Goal: Task Accomplishment & Management: Use online tool/utility

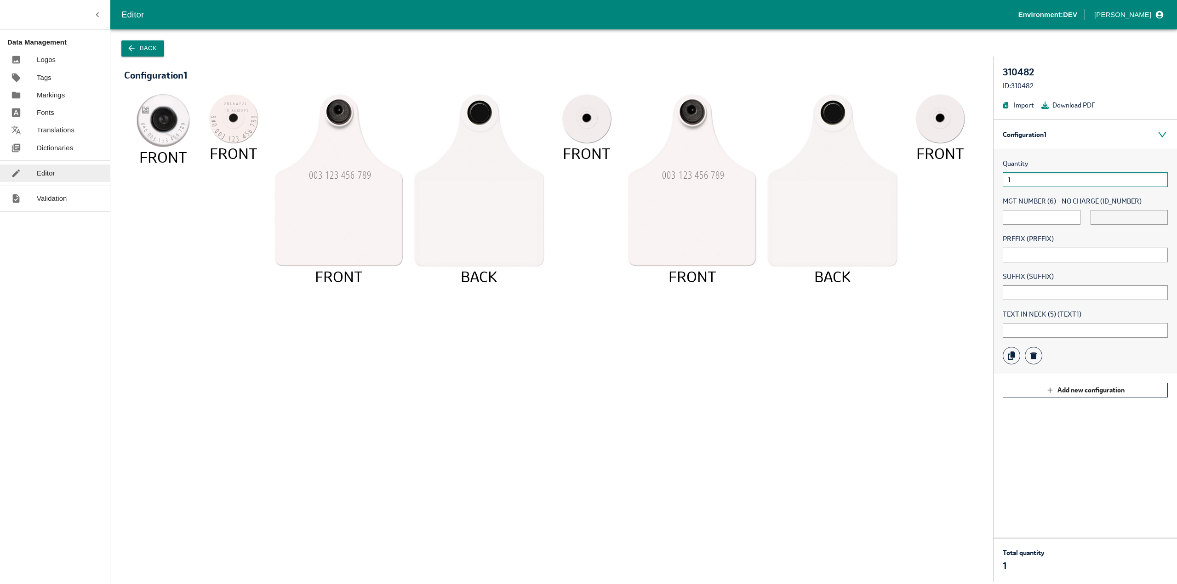
click at [1043, 182] on input "1" at bounding box center [1084, 179] width 165 height 15
click at [1015, 211] on input "text" at bounding box center [1041, 217] width 78 height 15
click at [1112, 196] on span "MGT NUMBER (6) - NO CHARGE (ID_NUMBER)" at bounding box center [1084, 201] width 165 height 10
click at [1112, 197] on span "MGT NUMBER (6) - NO CHARGE (ID_NUMBER)" at bounding box center [1084, 201] width 165 height 10
click at [1030, 222] on input "text" at bounding box center [1041, 217] width 78 height 15
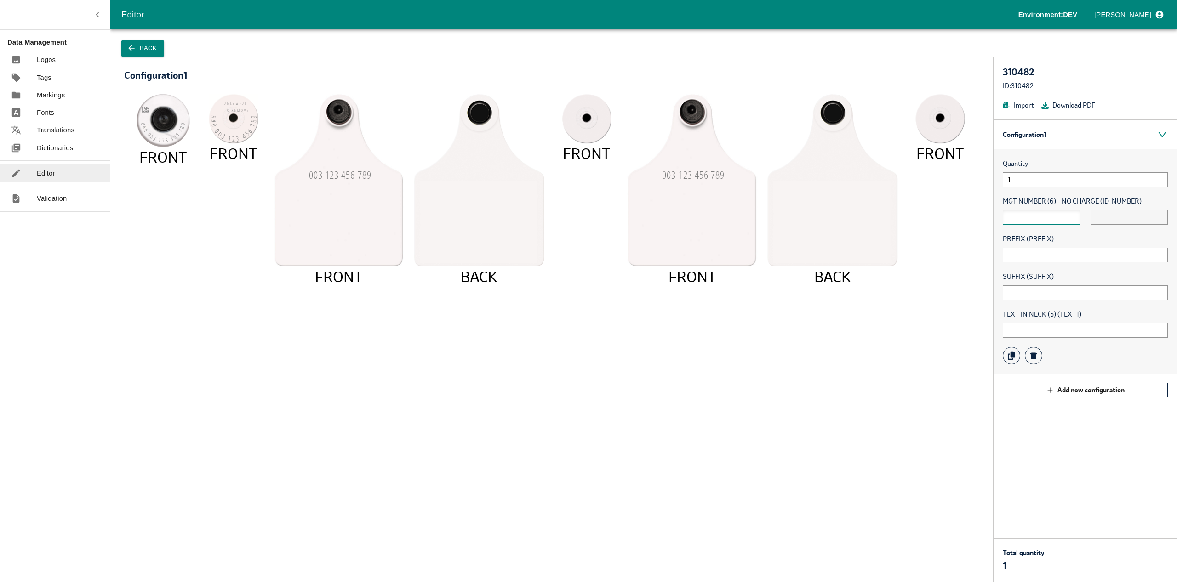
click at [1065, 217] on input "text" at bounding box center [1041, 217] width 78 height 15
type input "1"
click at [1022, 216] on input "text" at bounding box center [1041, 217] width 78 height 15
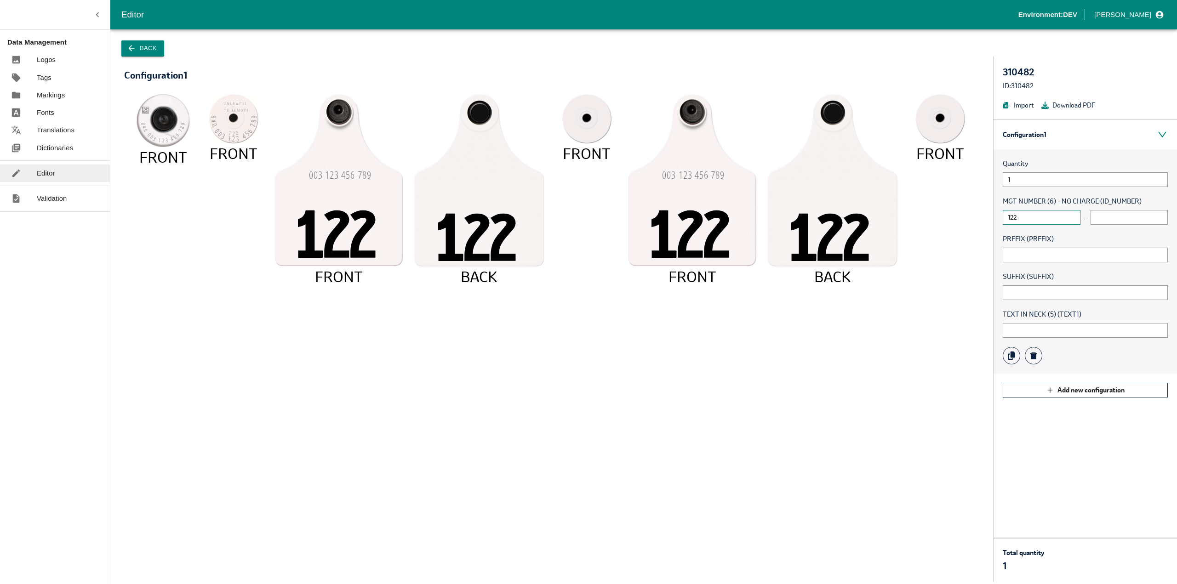
click at [1031, 218] on input "122" at bounding box center [1041, 217] width 78 height 15
type input "122"
click at [1017, 268] on div "Quantity 1 MGT NUMBER (6) - NO CHARGE (ID_NUMBER) 122 - PREFIX (PREFIX) SUFFIX …" at bounding box center [1084, 261] width 183 height 224
click at [1016, 258] on input "text" at bounding box center [1084, 255] width 165 height 15
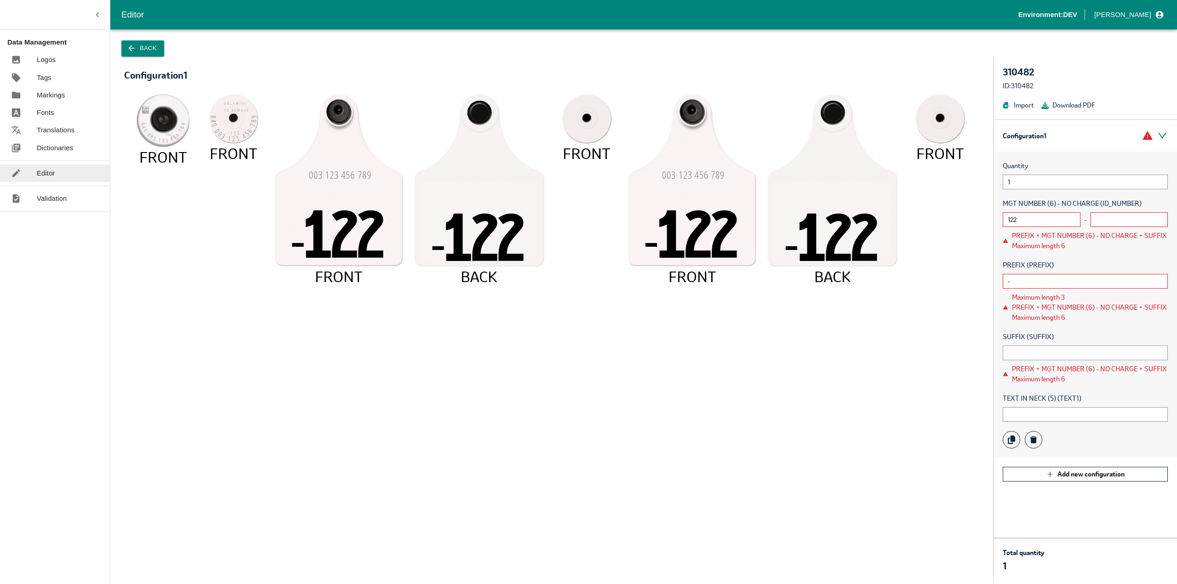
type input "-"
drag, startPoint x: 1059, startPoint y: 306, endPoint x: 1137, endPoint y: 308, distance: 77.7
click at [1137, 308] on div "PREFIX + MGT NUMBER (6) - NO CHARGE + SUFFIX Maximum length 6" at bounding box center [1090, 312] width 156 height 20
drag, startPoint x: 1027, startPoint y: 308, endPoint x: 1068, endPoint y: 308, distance: 40.4
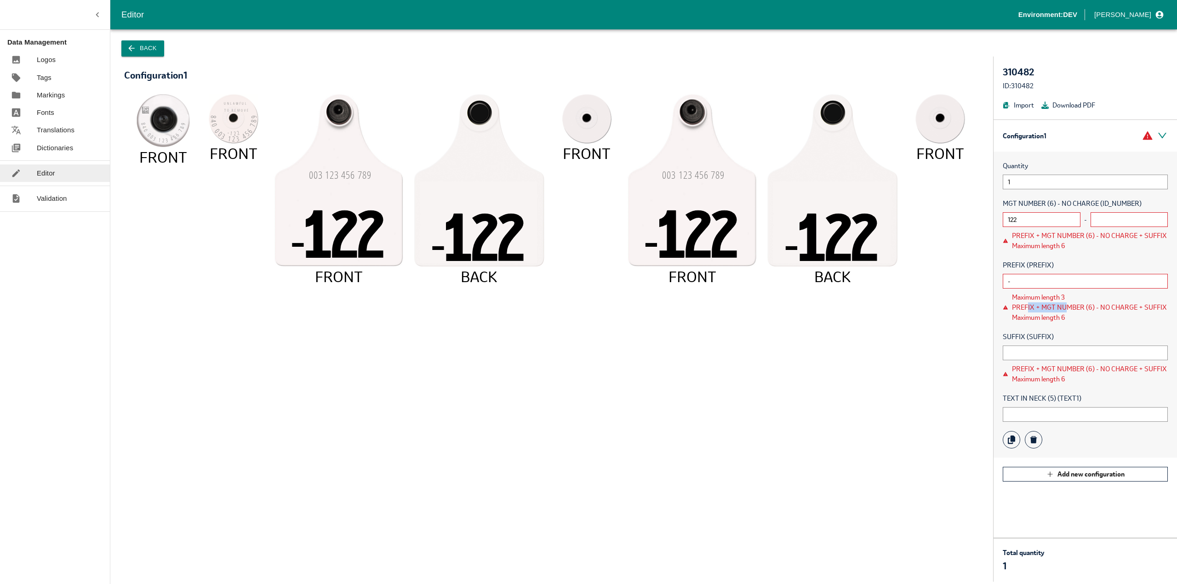
click at [1068, 308] on div "PREFIX + MGT NUMBER (6) - NO CHARGE + SUFFIX Maximum length 6" at bounding box center [1090, 312] width 156 height 20
click at [1078, 320] on div "PREFIX + MGT NUMBER (6) - NO CHARGE + SUFFIX Maximum length 6" at bounding box center [1090, 312] width 156 height 20
drag, startPoint x: 1067, startPoint y: 319, endPoint x: 1046, endPoint y: 317, distance: 21.2
click at [1046, 317] on div "PREFIX + MGT NUMBER (6) - NO CHARGE + SUFFIX Maximum length 6" at bounding box center [1090, 312] width 156 height 20
click at [1034, 319] on div "PREFIX + MGT NUMBER (6) - NO CHARGE + SUFFIX Maximum length 6" at bounding box center [1090, 312] width 156 height 20
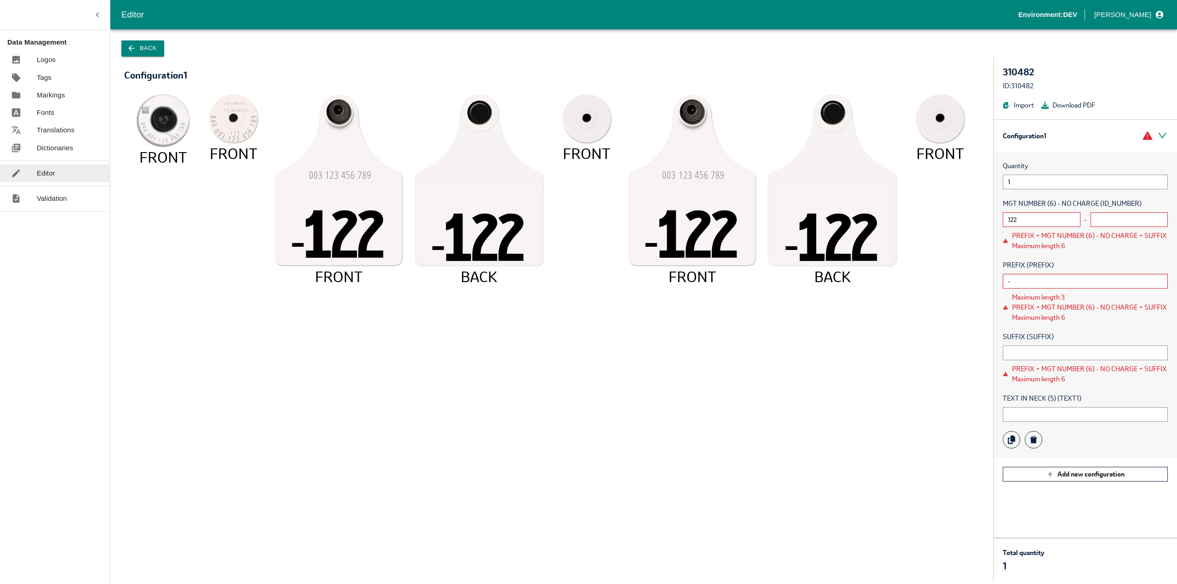
click at [1025, 287] on input "-" at bounding box center [1084, 281] width 165 height 15
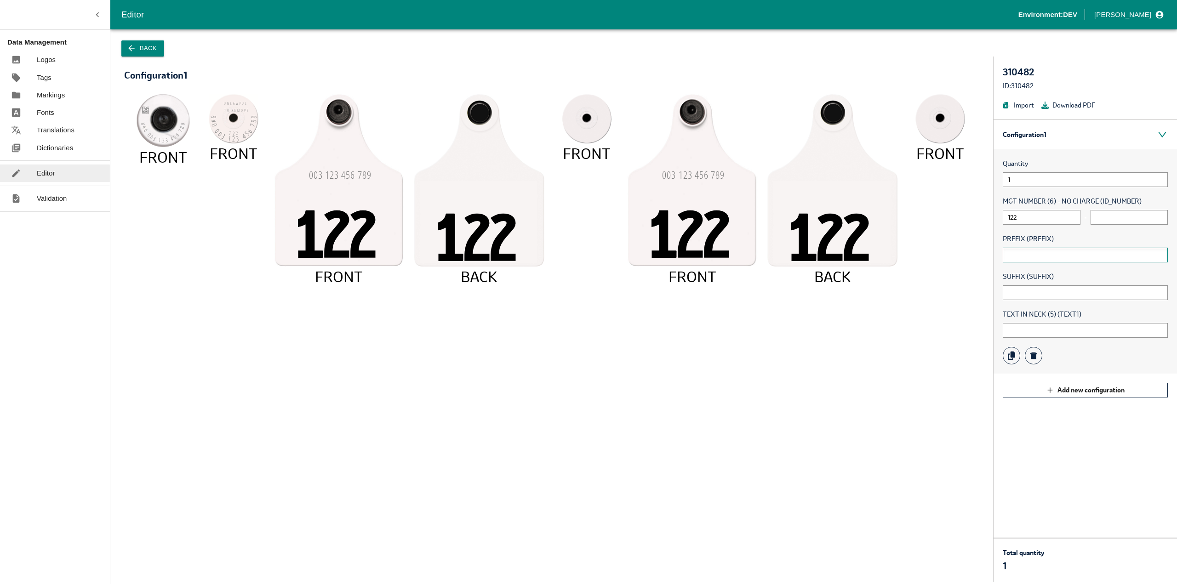
type input "A"
type input "-"
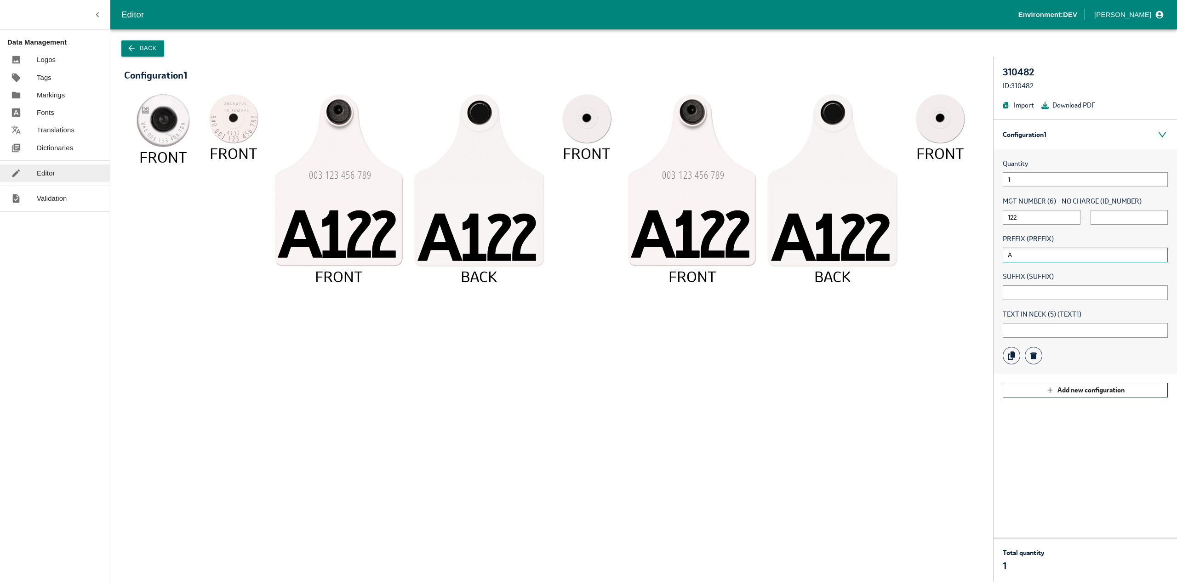
type input "A"
click at [1025, 287] on input "text" at bounding box center [1084, 292] width 165 height 15
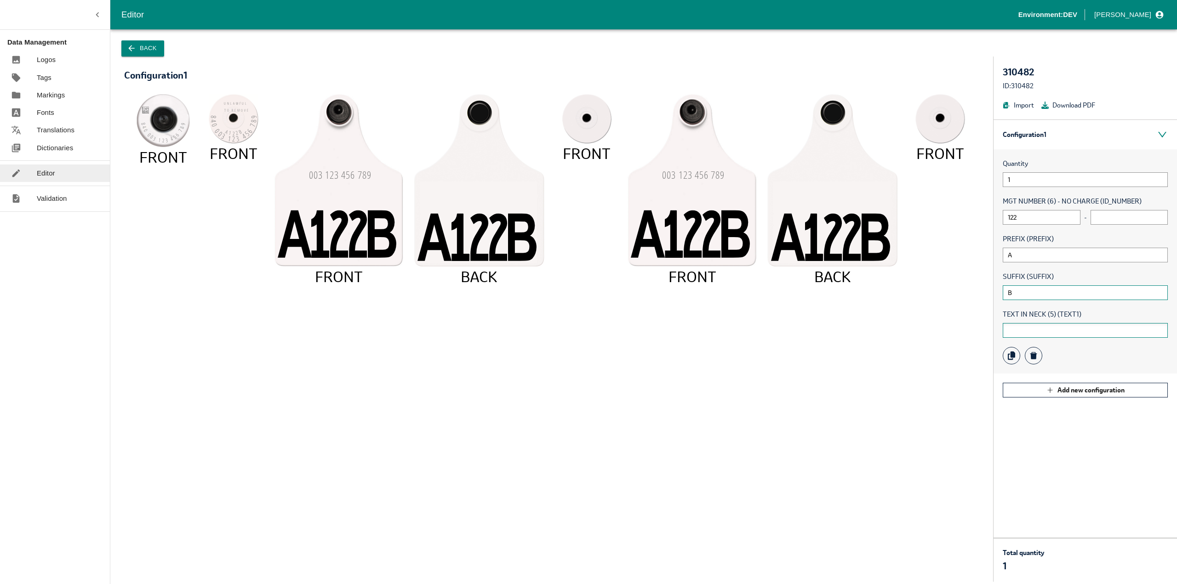
type input "B"
click at [1017, 333] on input "text" at bounding box center [1084, 330] width 165 height 15
click at [1021, 331] on input "text" at bounding box center [1084, 330] width 165 height 15
type input "aaaa"
click at [1095, 216] on input "text" at bounding box center [1129, 217] width 78 height 15
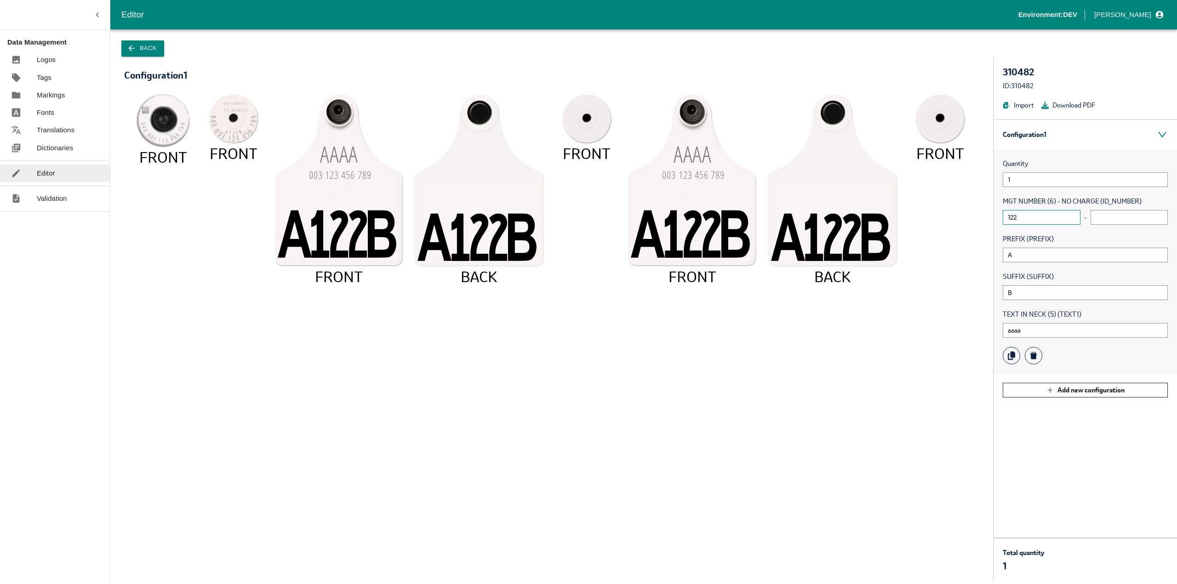
drag, startPoint x: 1025, startPoint y: 223, endPoint x: 995, endPoint y: 224, distance: 29.9
click at [995, 224] on div "Quantity 1 MGT NUMBER (6) - NO CHARGE (ID_NUMBER) 122 - PREFIX (PREFIX) A SUFFI…" at bounding box center [1084, 261] width 183 height 224
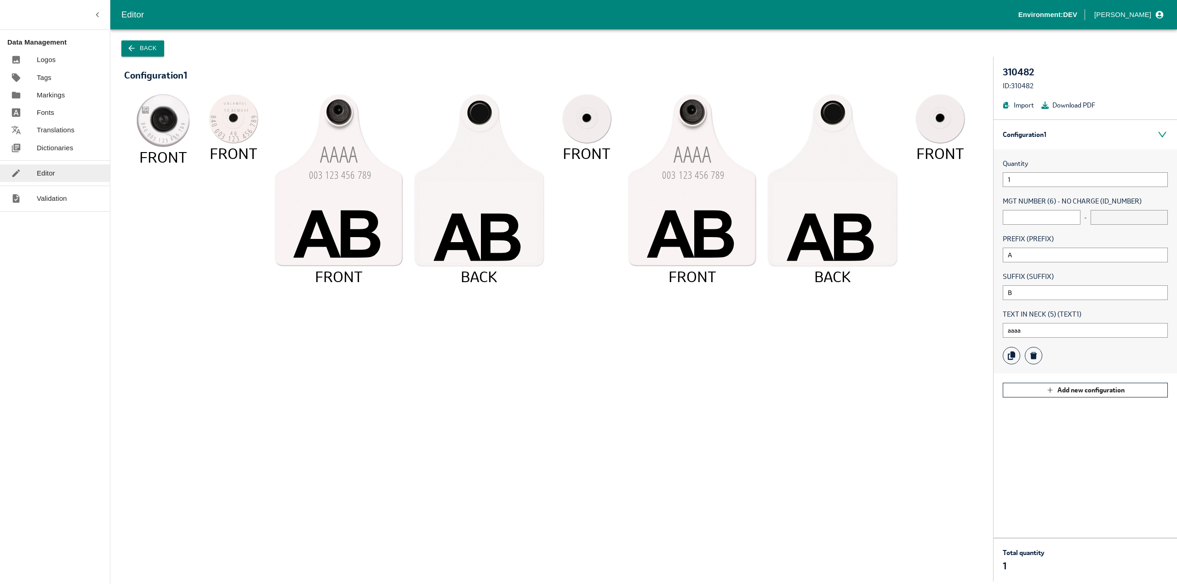
click at [1027, 206] on div "MGT NUMBER (6) - NO CHARGE (ID_NUMBER) -" at bounding box center [1084, 210] width 165 height 28
click at [1024, 213] on input "text" at bounding box center [1041, 217] width 78 height 15
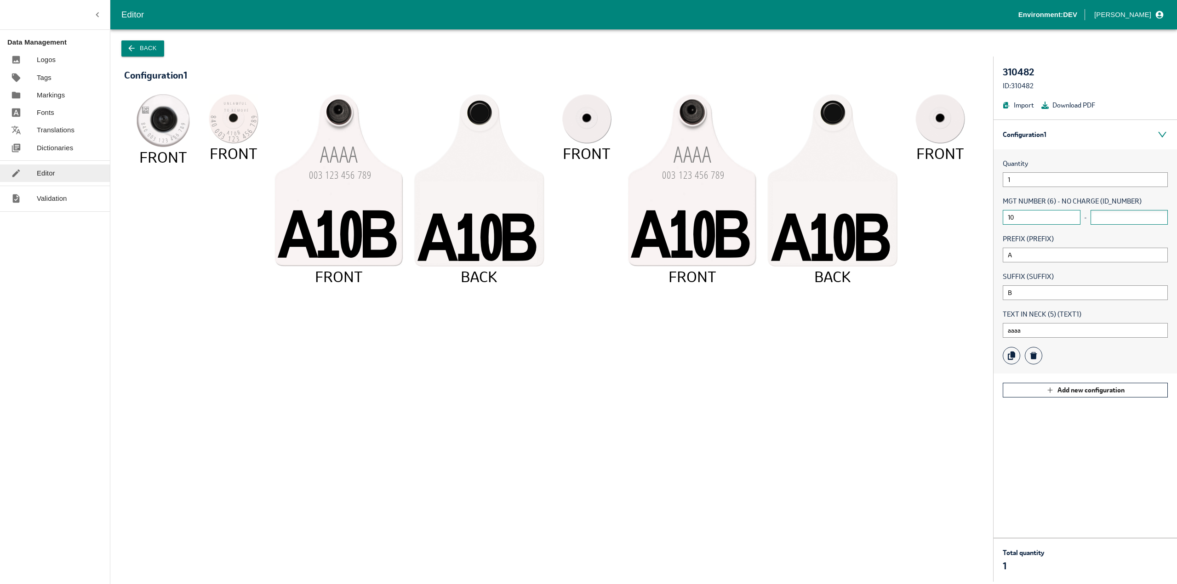
type input "10"
click at [1094, 219] on input "text" at bounding box center [1129, 217] width 78 height 15
type input "11"
click at [448, 455] on icon "840 003 123 456 78 9 FRONT UNLAWFU L TO REMOV E A11 B 840 003 123 456 78 9 FRON…" at bounding box center [551, 333] width 837 height 478
click at [151, 48] on button "Back" at bounding box center [142, 48] width 43 height 16
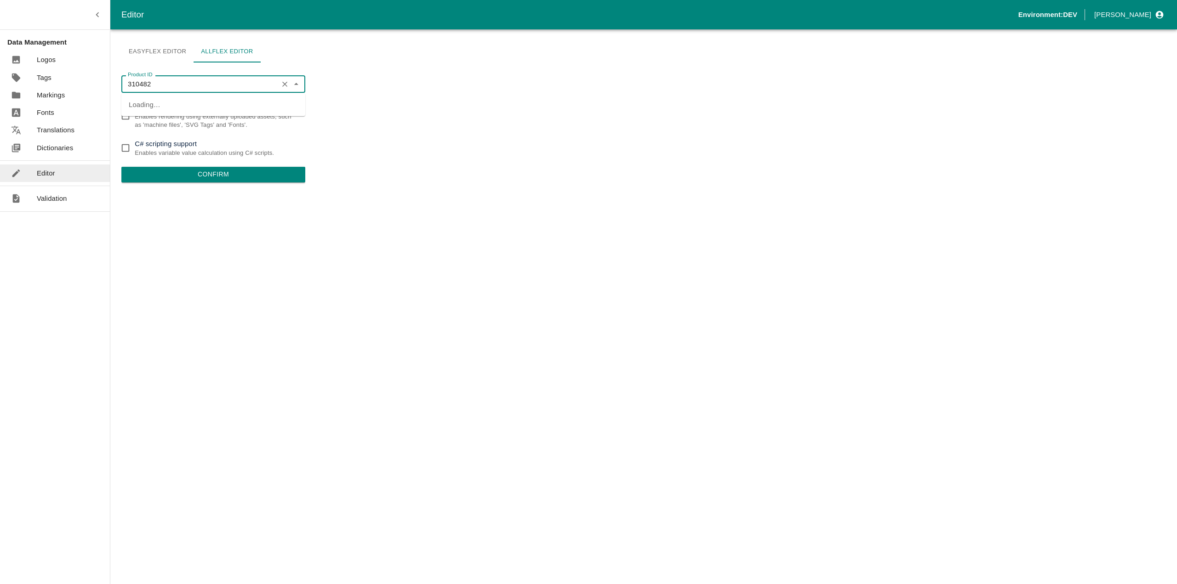
click at [197, 84] on input "310482" at bounding box center [199, 84] width 151 height 12
click at [229, 325] on div "Product ID 310482 Product ID Asset based rendering Enables rendering using exte…" at bounding box center [213, 321] width 184 height 503
click at [158, 80] on input "310482" at bounding box center [199, 84] width 151 height 12
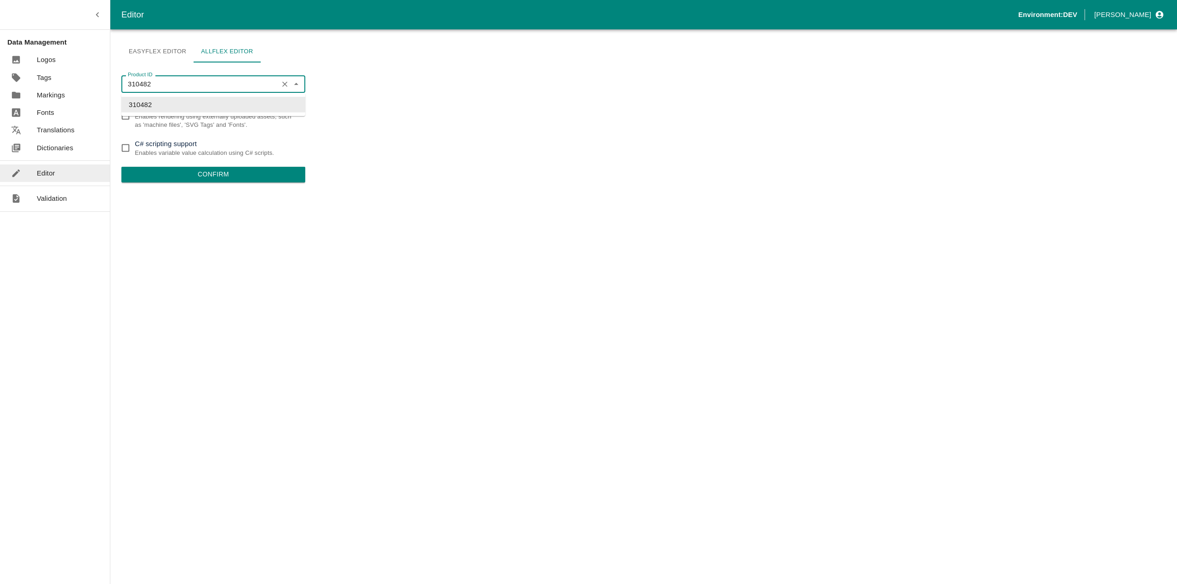
paste input "47178"
type input "310482"
click at [335, 80] on div "Easyflex Editor Allflex Editor Product ID 310482 Product ID Asset based renderi…" at bounding box center [643, 306] width 1066 height 555
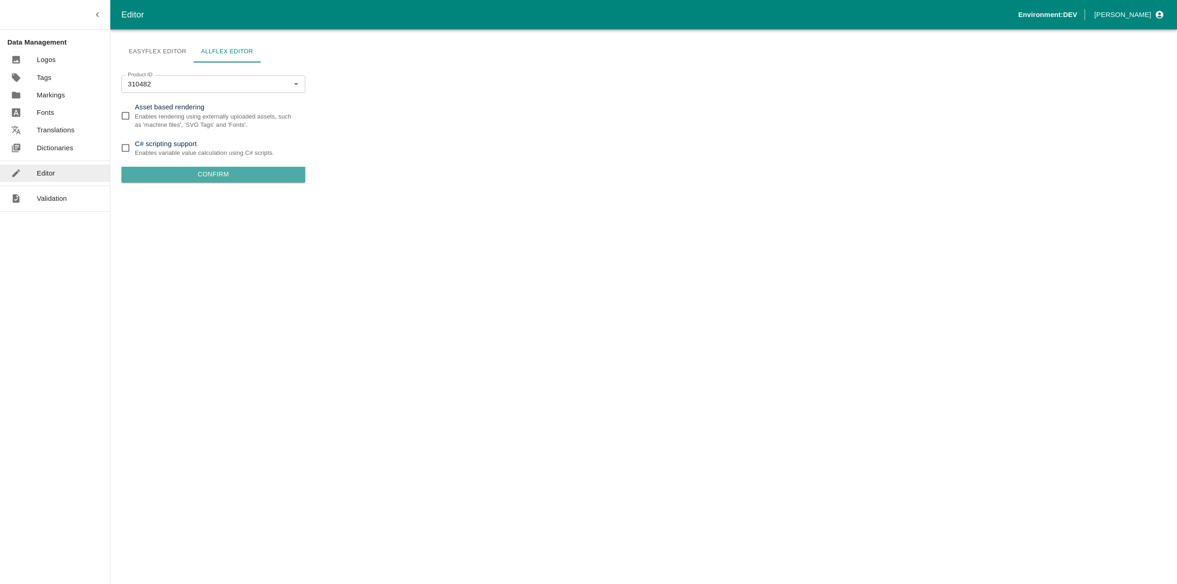
click at [193, 172] on button "Confirm" at bounding box center [213, 175] width 184 height 16
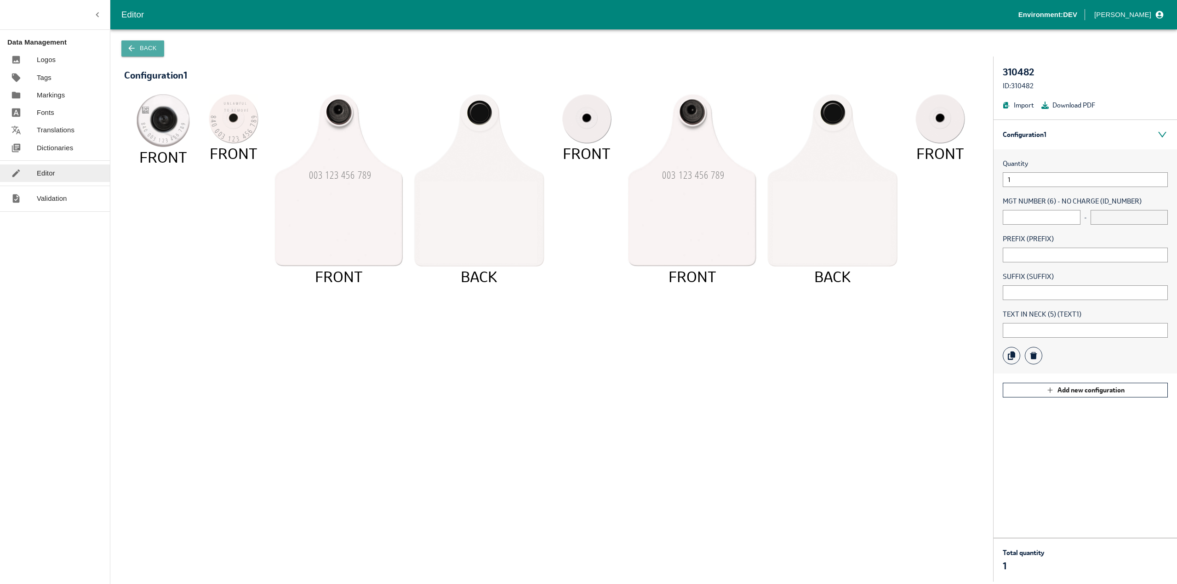
click at [149, 53] on button "Back" at bounding box center [142, 48] width 43 height 16
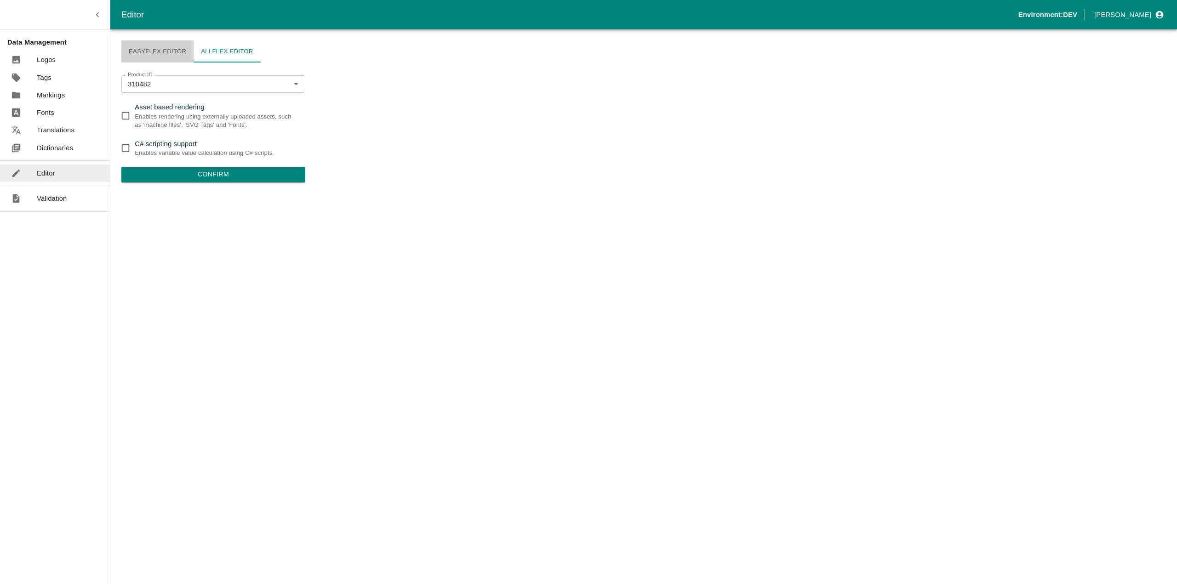
click at [151, 46] on link "Easyflex Editor" at bounding box center [157, 51] width 72 height 22
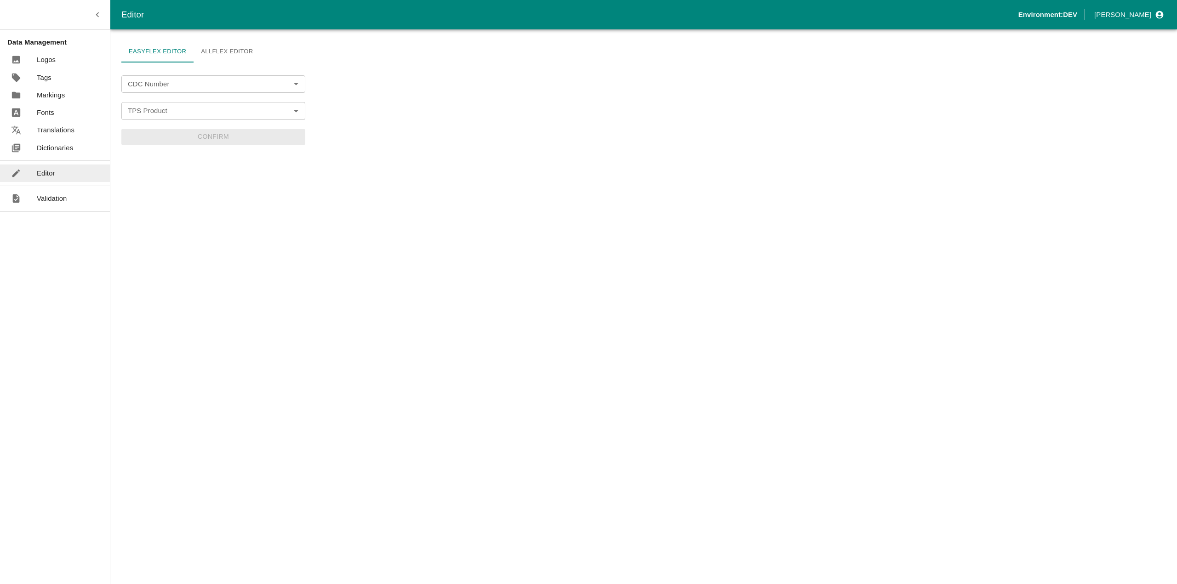
click at [226, 53] on link "Allflex Editor" at bounding box center [227, 51] width 67 height 22
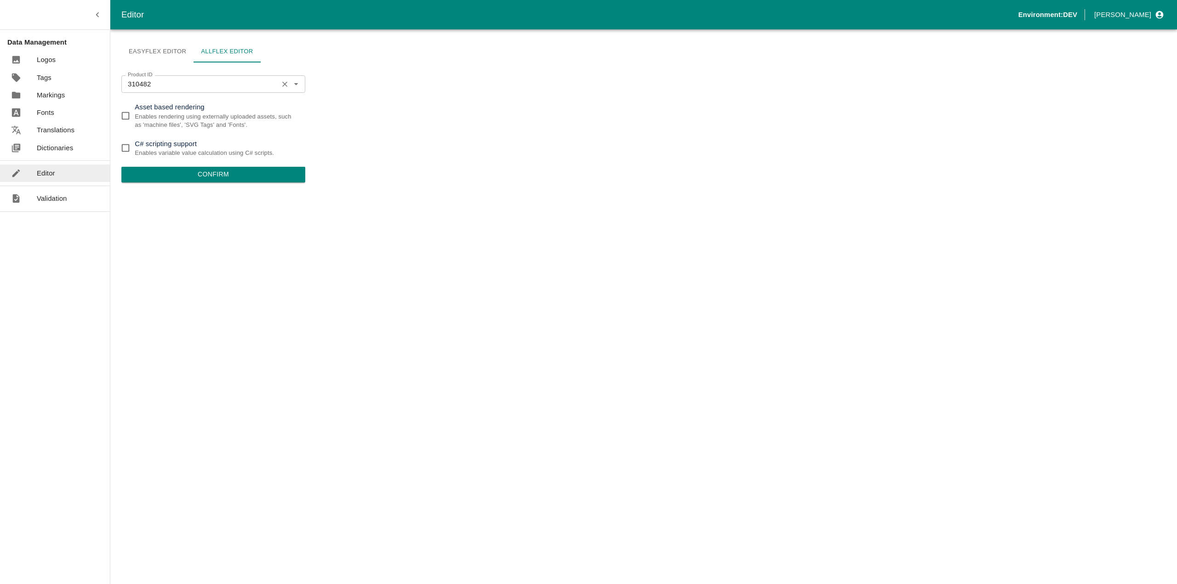
click at [184, 85] on input "310482" at bounding box center [199, 84] width 151 height 12
click at [289, 85] on icon "Clear" at bounding box center [284, 84] width 9 height 9
click at [177, 78] on div "Product ID" at bounding box center [213, 83] width 184 height 17
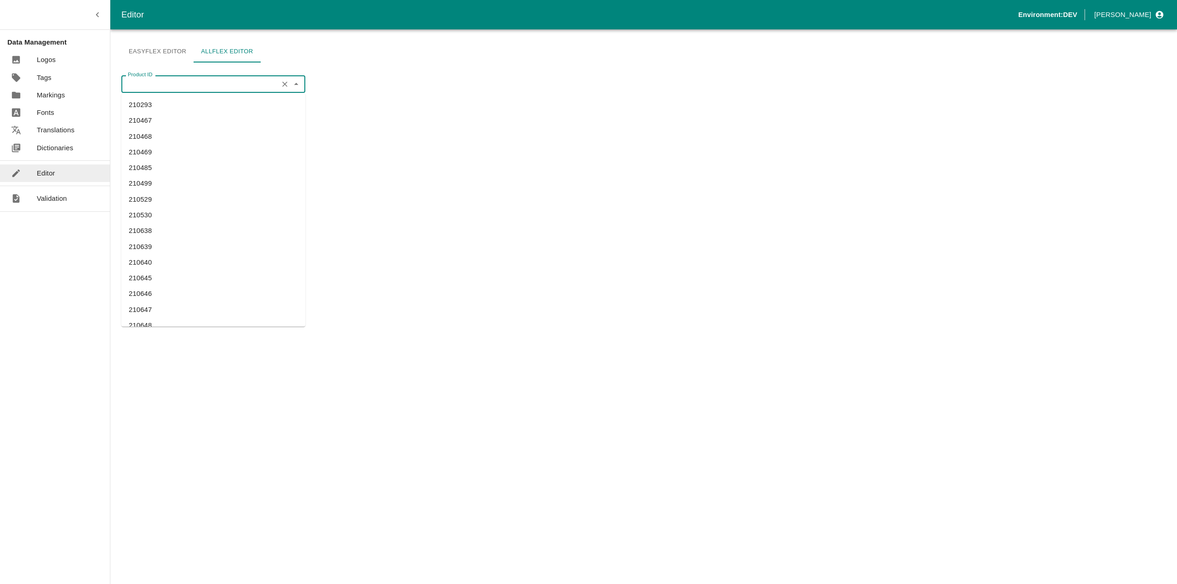
paste input "347178"
type input "347178"
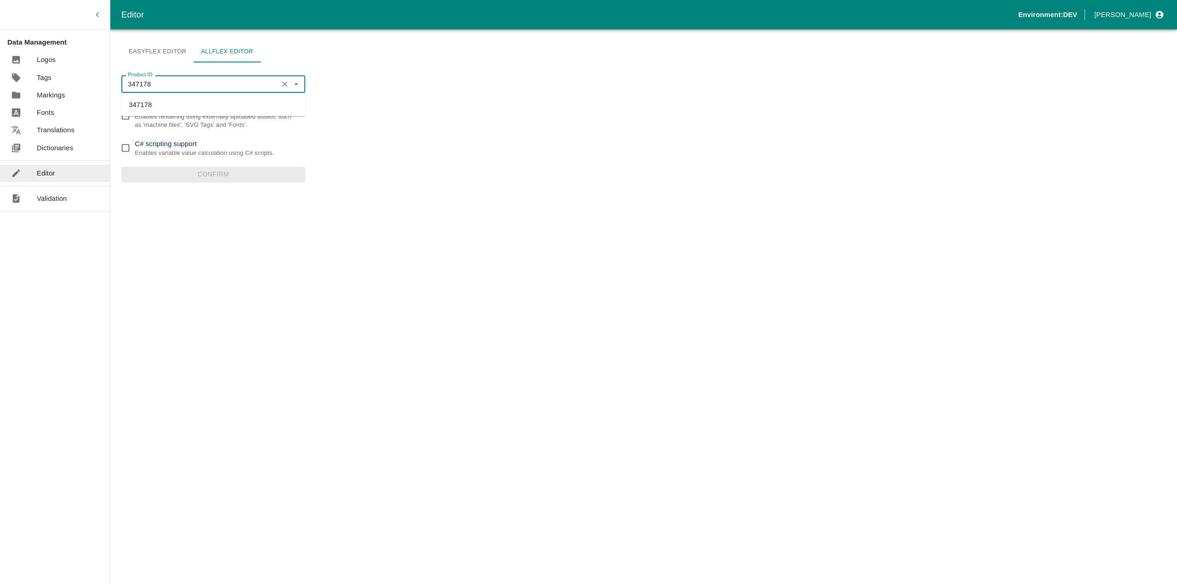
click at [159, 97] on li "347178" at bounding box center [213, 105] width 184 height 16
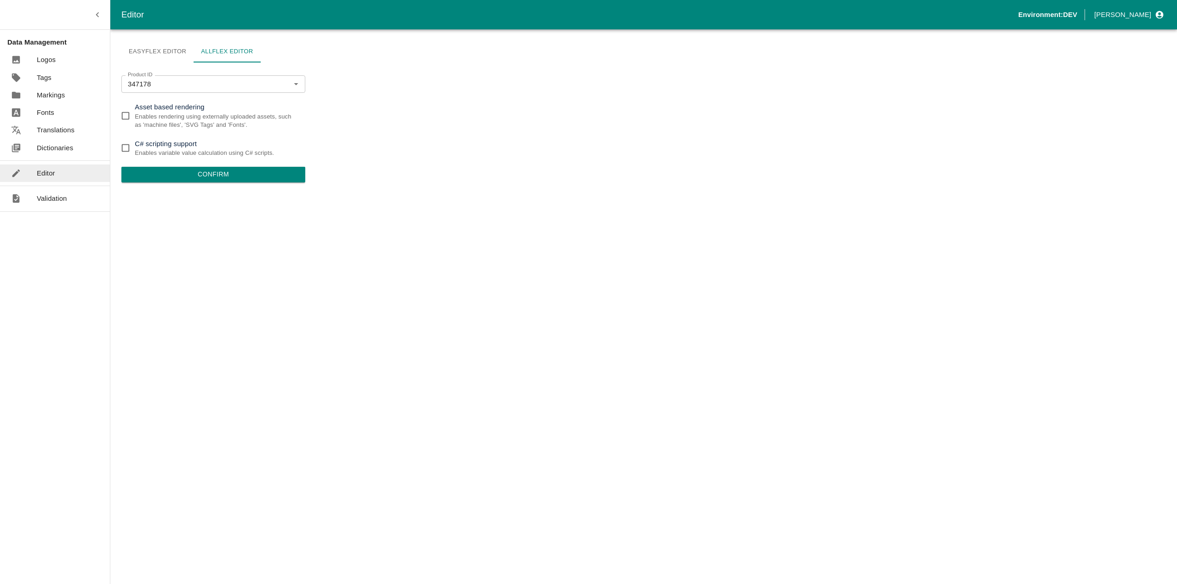
click at [185, 183] on div "Product ID 347178 Product ID Asset based rendering Enables rendering using exte…" at bounding box center [213, 321] width 184 height 503
click at [186, 181] on button "Confirm" at bounding box center [213, 175] width 184 height 16
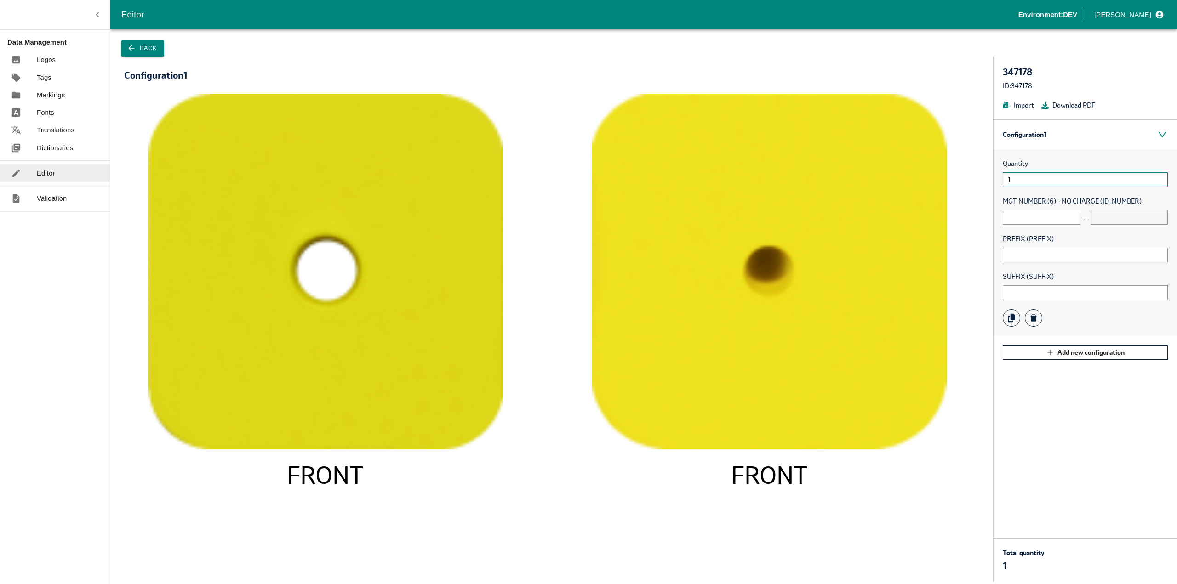
click at [1024, 174] on input "1" at bounding box center [1084, 179] width 165 height 15
click at [1017, 212] on input "text" at bounding box center [1041, 217] width 78 height 15
type input "1"
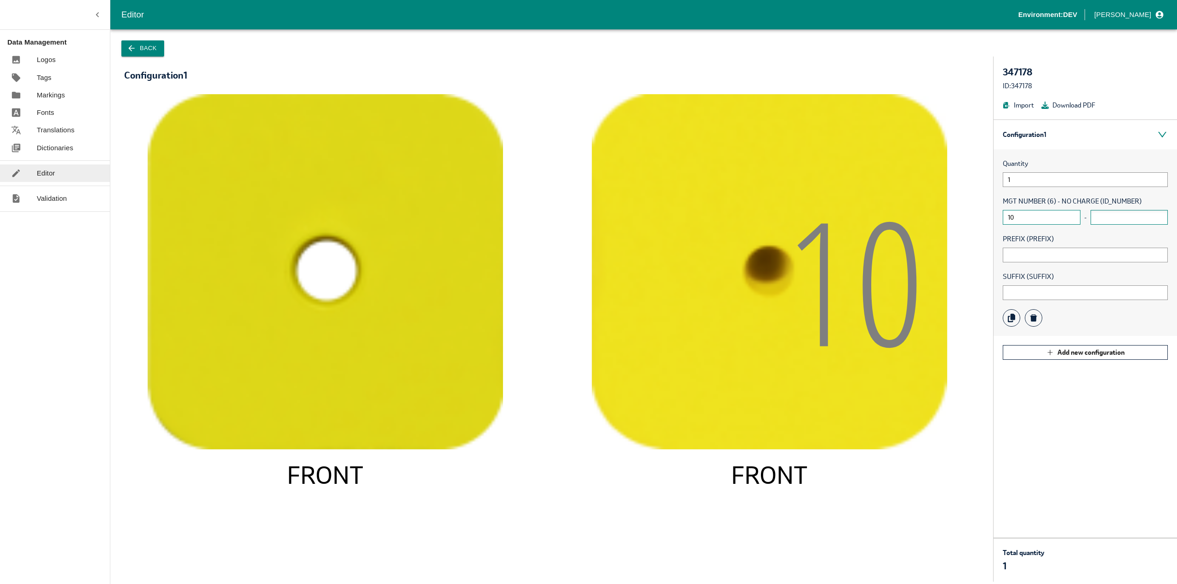
type input "10"
click at [1103, 221] on input "text" at bounding box center [1129, 217] width 78 height 15
type input "20"
click at [1050, 246] on div "PREFIX (PREFIX)" at bounding box center [1084, 248] width 165 height 28
click at [1043, 256] on input "text" at bounding box center [1084, 255] width 165 height 15
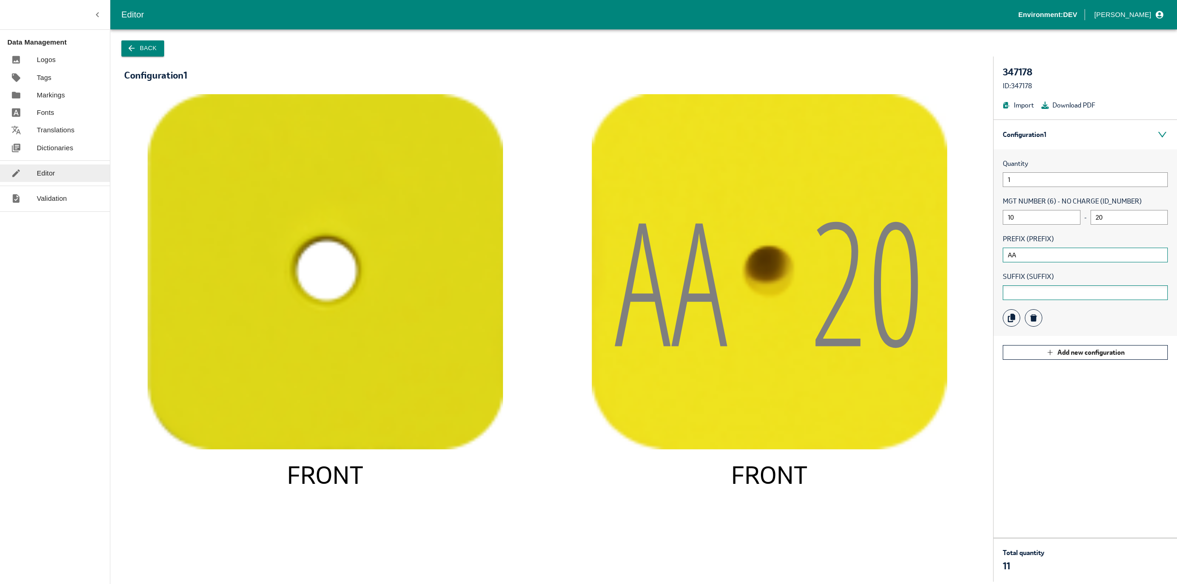
type input "AA"
click at [1031, 289] on input "text" at bounding box center [1084, 292] width 165 height 15
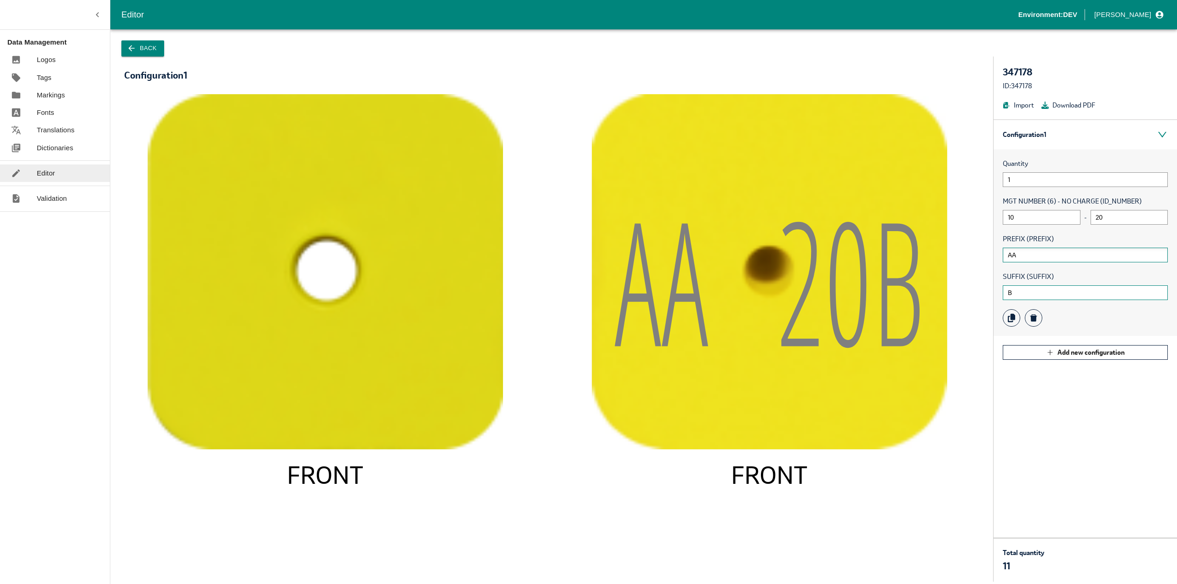
type input "B"
click at [1034, 255] on input "AA" at bounding box center [1084, 255] width 165 height 15
type input "A"
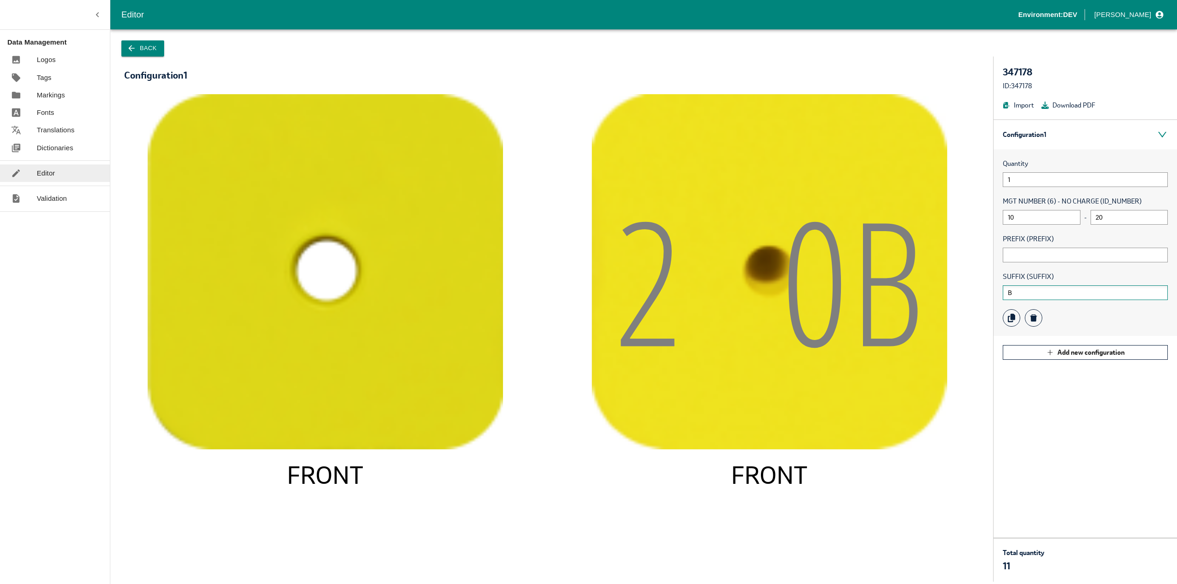
click at [1042, 289] on input "B" at bounding box center [1084, 292] width 165 height 15
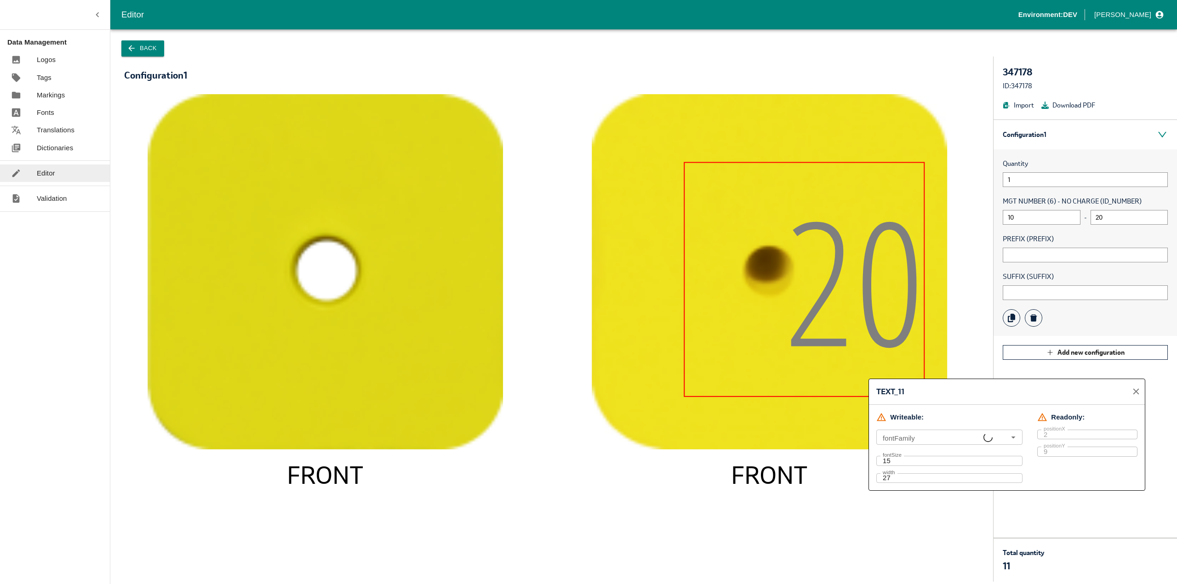
type input "Open Sans Condensed Light"
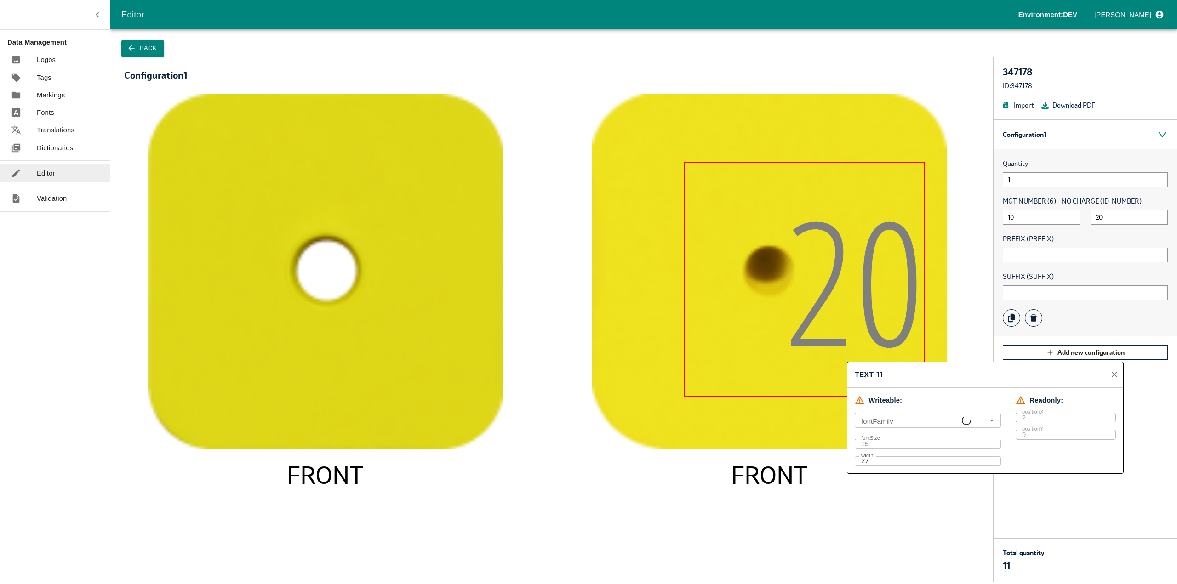
type input "Open Sans Condensed Light"
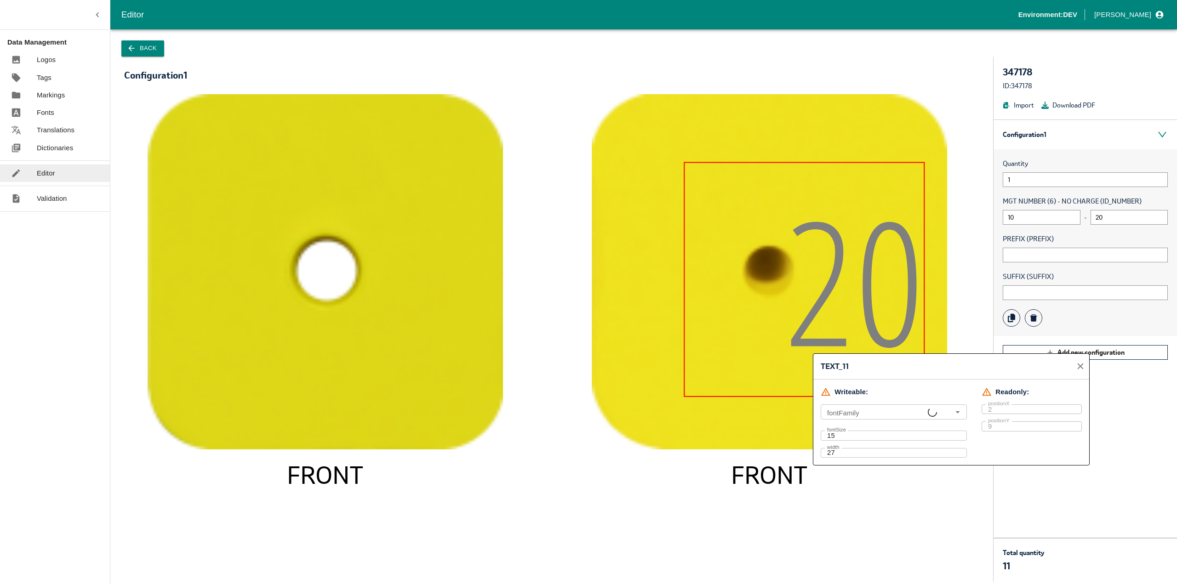
type input "Open Sans Condensed Light"
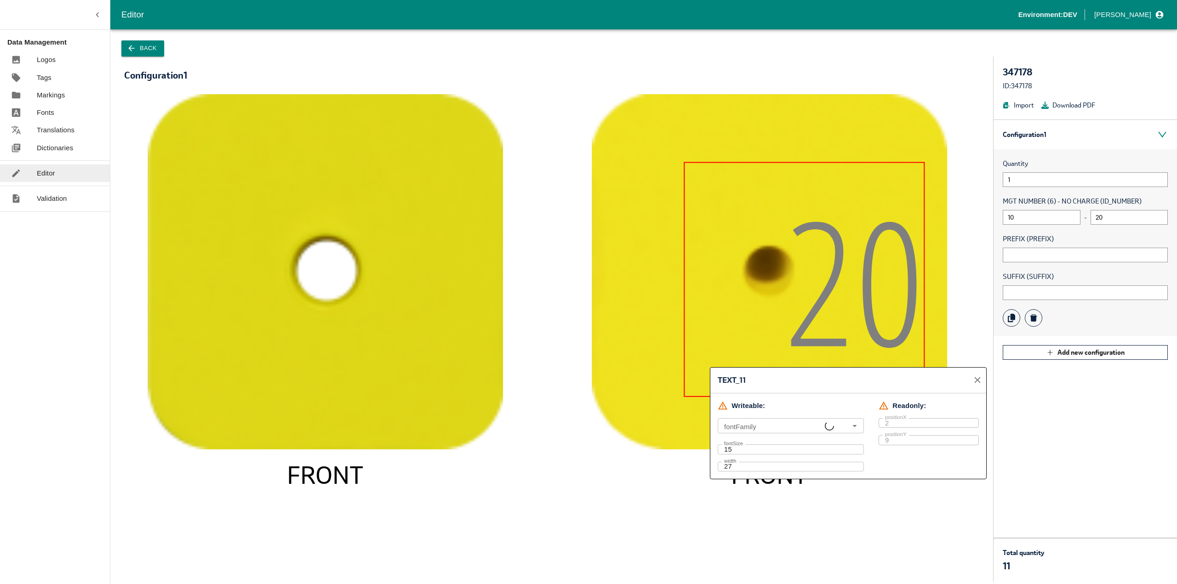
type input "Open Sans Condensed Light"
click at [678, 416] on rect at bounding box center [763, 409] width 275 height 34
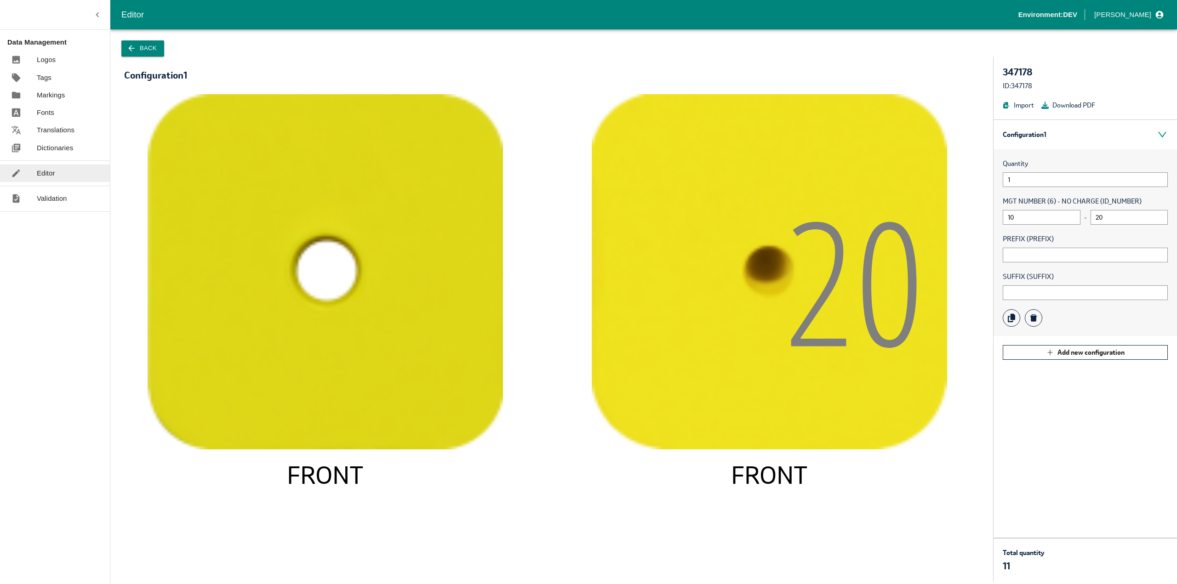
click at [670, 450] on icon "FRONT 2 0 FRONT" at bounding box center [551, 333] width 837 height 478
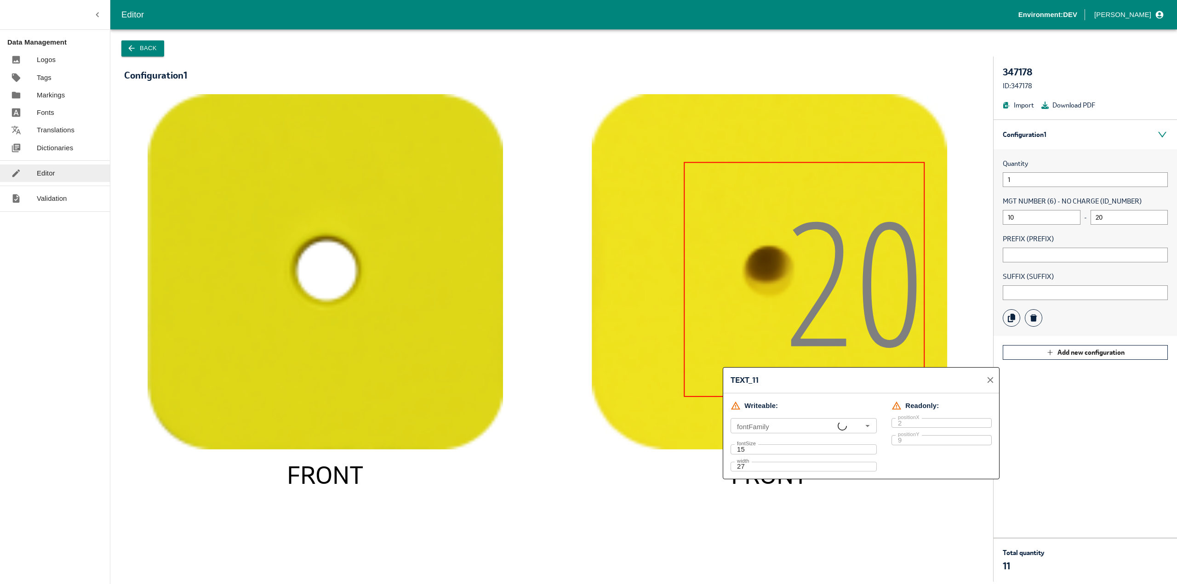
type input "Open Sans Condensed Light"
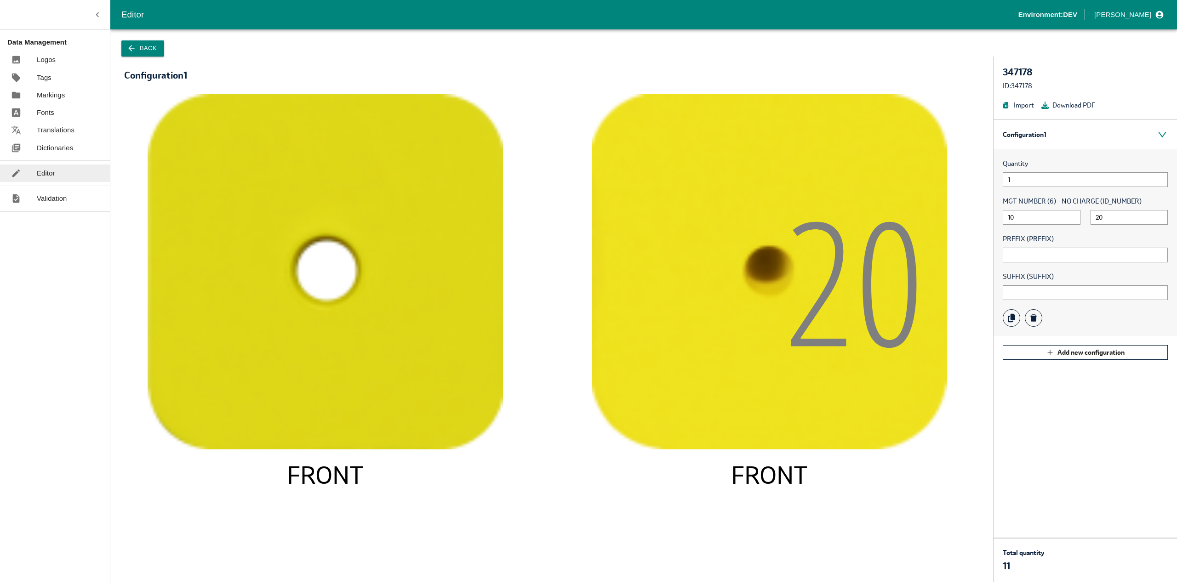
click at [629, 194] on image at bounding box center [769, 271] width 355 height 355
click at [700, 148] on image at bounding box center [769, 271] width 355 height 355
click at [762, 154] on image at bounding box center [769, 271] width 355 height 355
click at [805, 164] on tspan "2" at bounding box center [820, 279] width 70 height 234
click at [409, 285] on image at bounding box center [325, 271] width 355 height 355
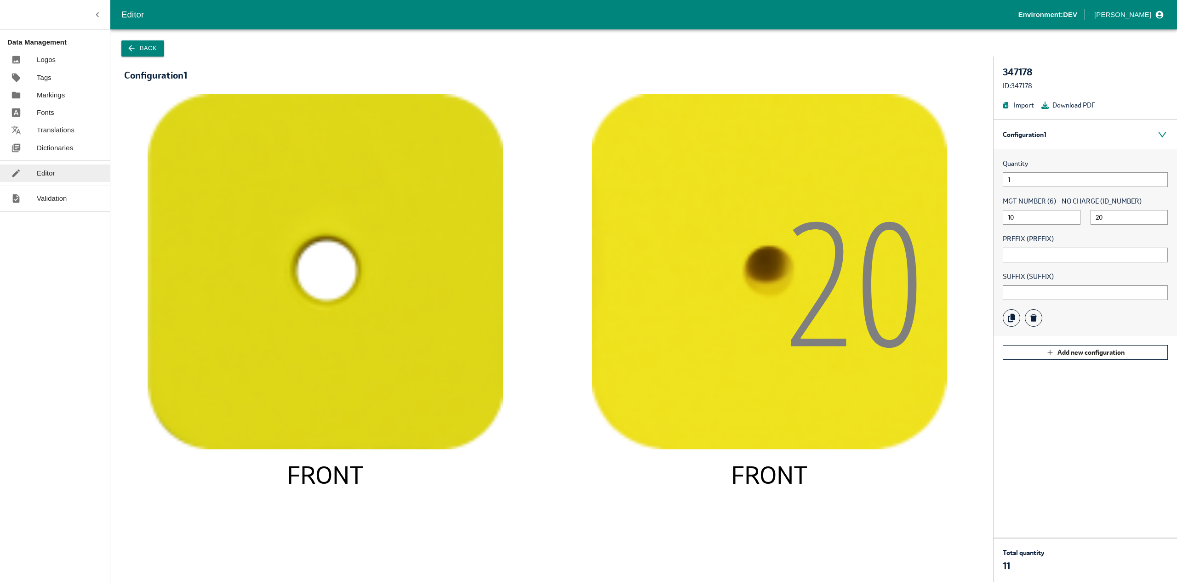
click at [341, 293] on image at bounding box center [325, 271] width 355 height 355
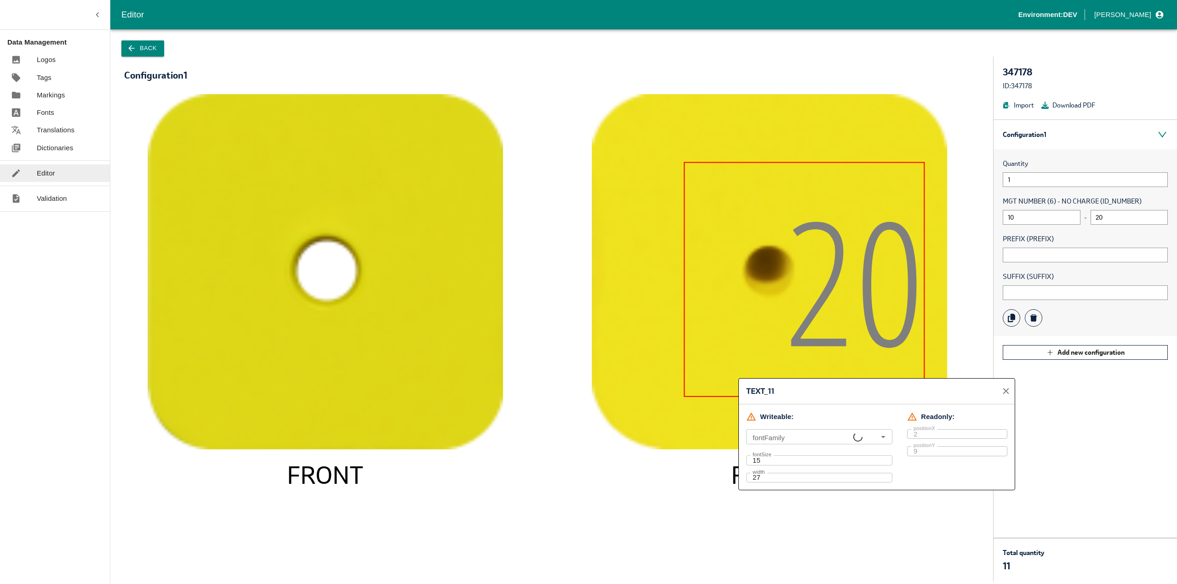
type input "Open Sans Condensed Light"
click at [782, 434] on input "Open Sans Condensed Light" at bounding box center [806, 437] width 114 height 10
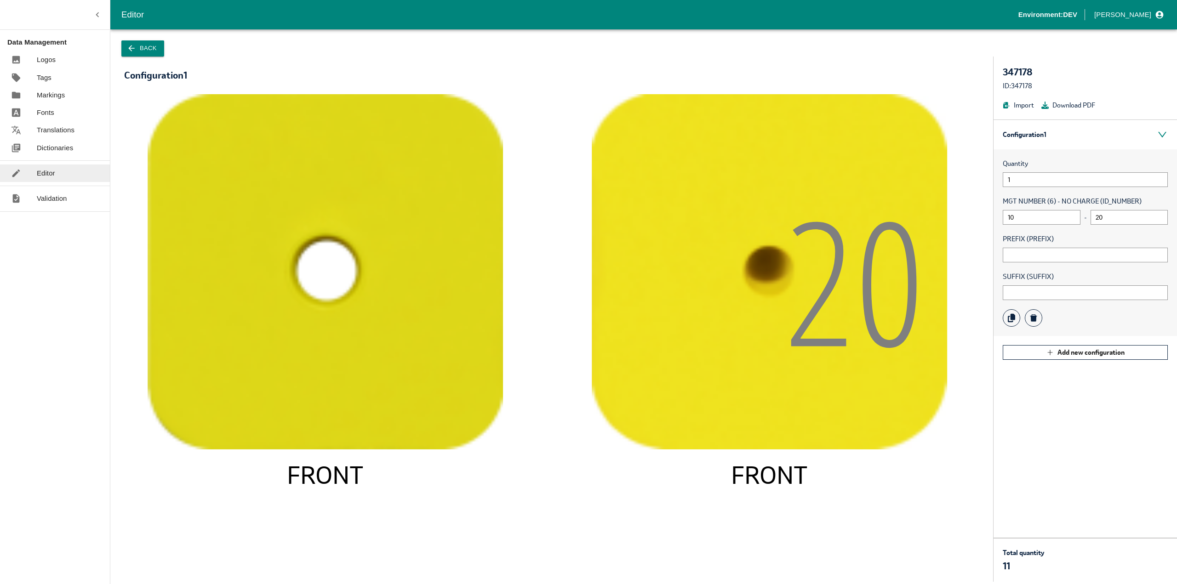
click at [666, 434] on image at bounding box center [769, 271] width 355 height 355
click at [141, 51] on button "Back" at bounding box center [142, 48] width 43 height 16
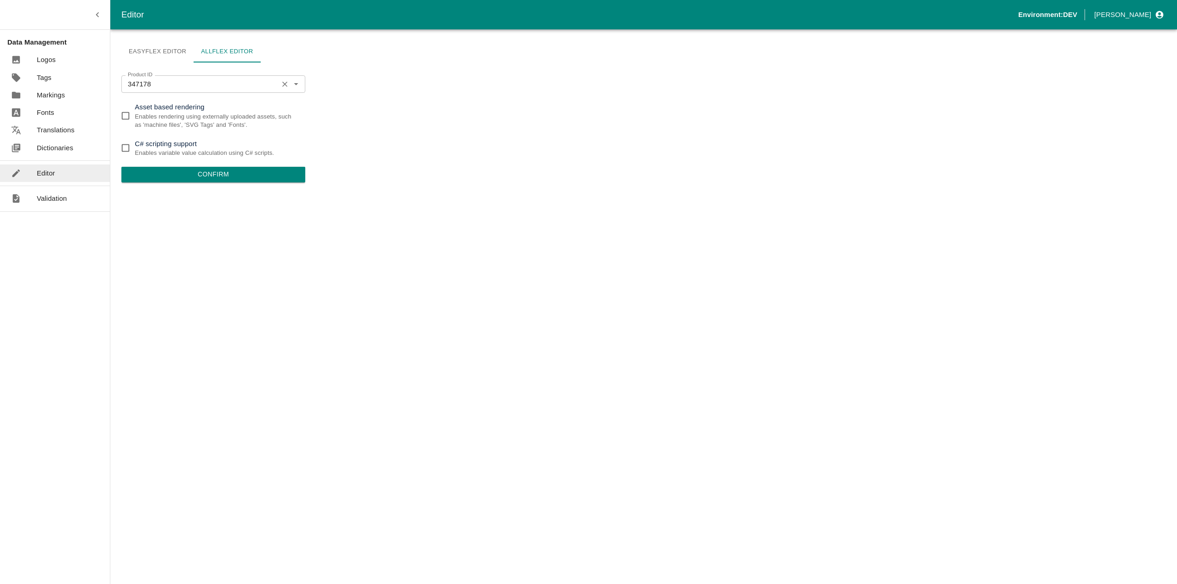
click at [133, 83] on input "347178" at bounding box center [199, 84] width 151 height 12
click at [183, 78] on div "347178 Product ID" at bounding box center [213, 83] width 184 height 17
click at [162, 85] on input "347178" at bounding box center [199, 84] width 151 height 12
click at [120, 146] on div "Easyflex Editor Allflex Editor Product ID 347178 Product ID Asset based renderi…" at bounding box center [643, 306] width 1066 height 555
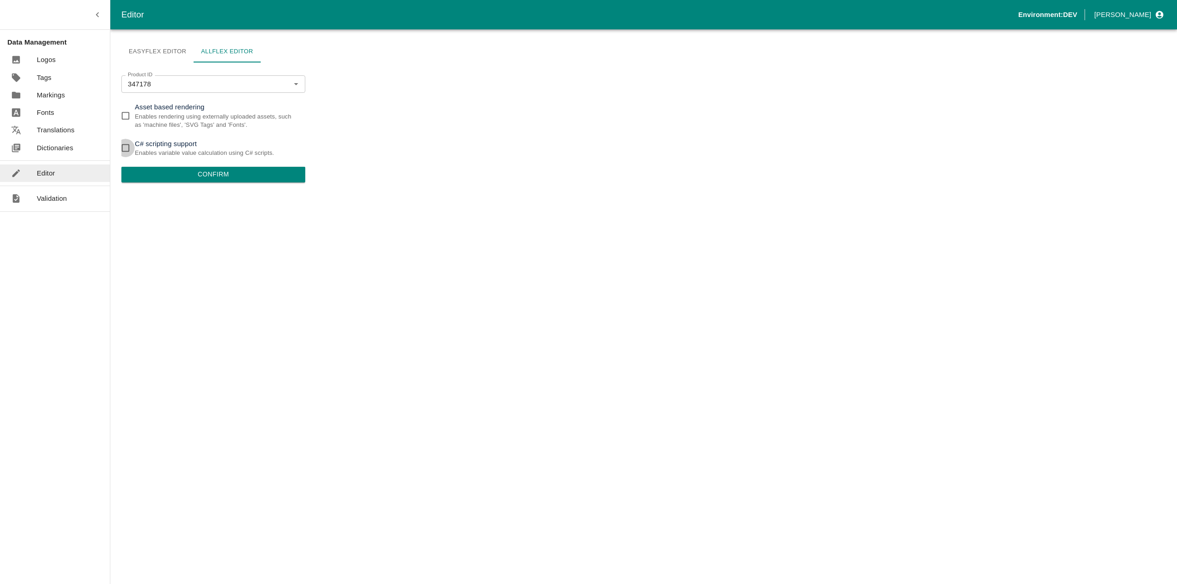
click at [122, 148] on input "C# scripting support Enables variable value calculation using C# scripts." at bounding box center [125, 148] width 18 height 18
checkbox input "true"
click at [214, 172] on button "Confirm" at bounding box center [213, 175] width 184 height 16
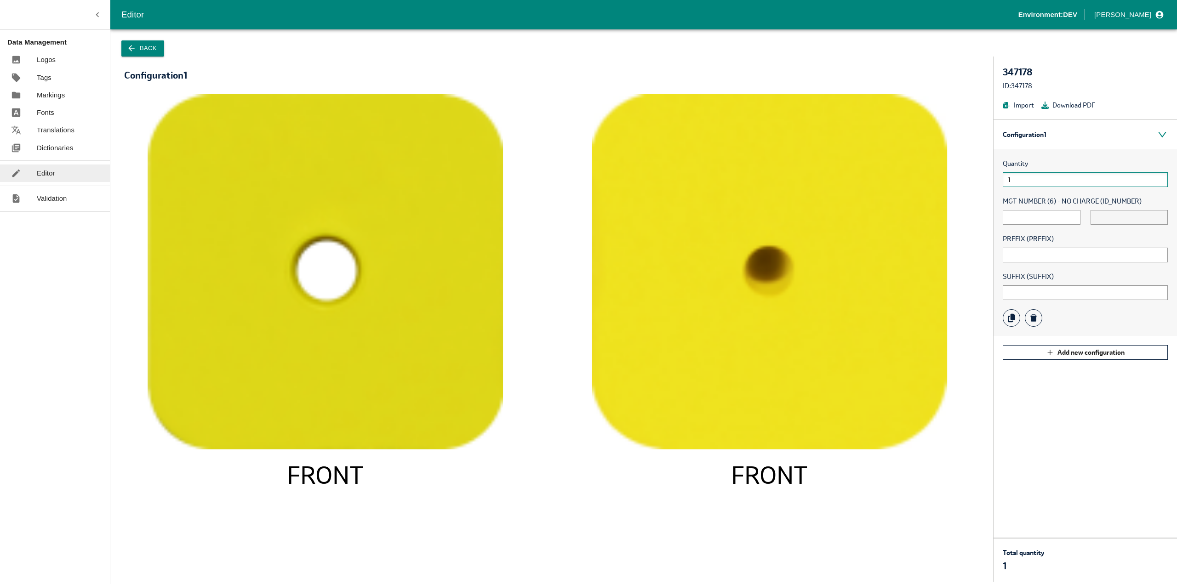
click at [1047, 182] on input "1" at bounding box center [1084, 179] width 165 height 15
click at [1028, 216] on input "text" at bounding box center [1041, 217] width 78 height 15
type input "1"
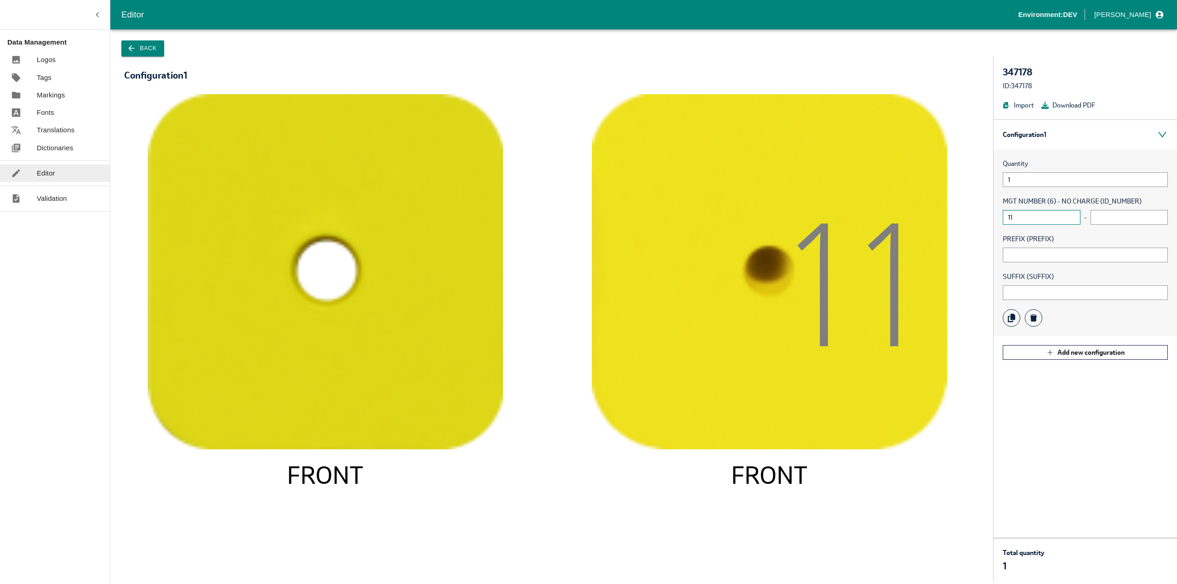
type input "1"
click at [899, 491] on icon "FRONT FRONT" at bounding box center [551, 333] width 837 height 478
click at [1051, 254] on input "text" at bounding box center [1084, 255] width 165 height 15
type input "-"
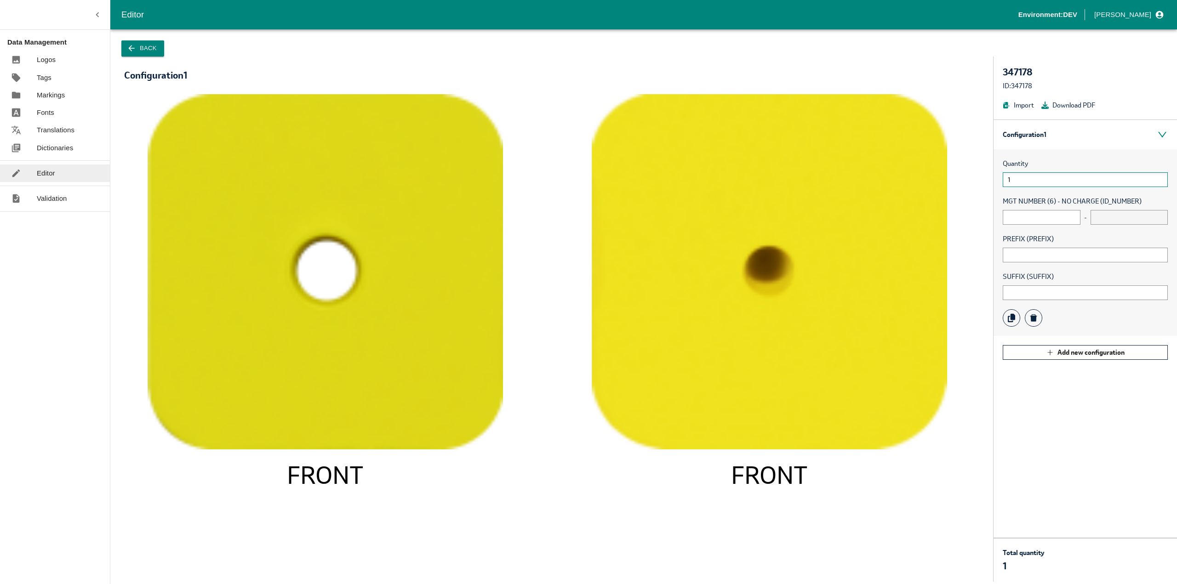
click at [1037, 179] on input "1" at bounding box center [1084, 179] width 165 height 15
type input "1"
click at [569, 550] on icon "FRONT FRONT" at bounding box center [551, 333] width 837 height 478
click at [125, 45] on button "Back" at bounding box center [142, 48] width 43 height 16
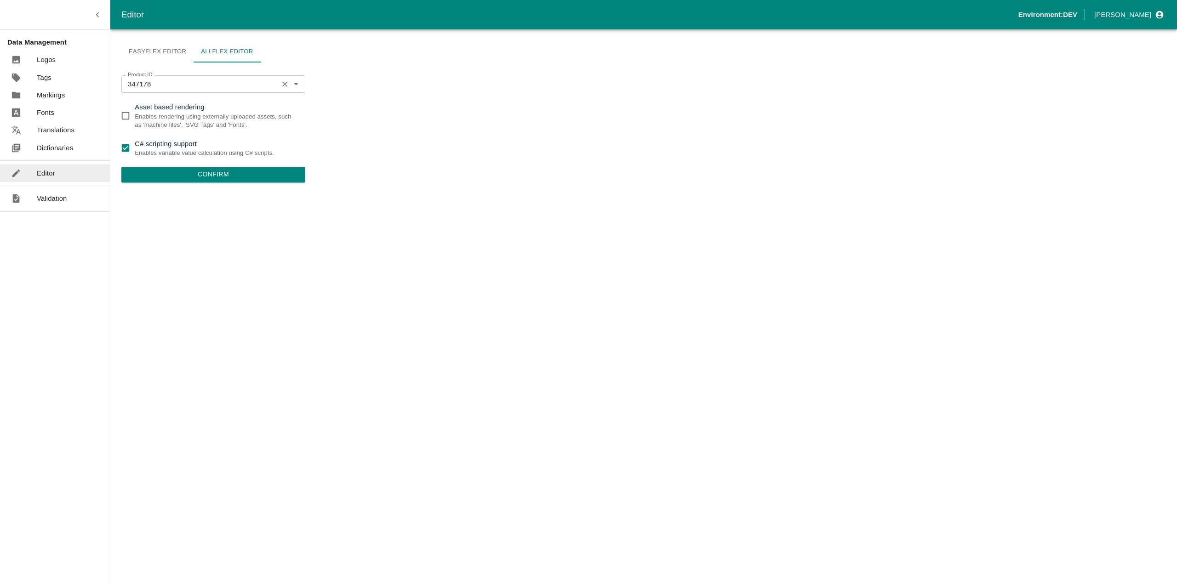
click at [154, 81] on input "347178" at bounding box center [199, 84] width 151 height 12
paste input "10359"
type input "310359"
click at [154, 95] on ul "310359" at bounding box center [213, 104] width 184 height 23
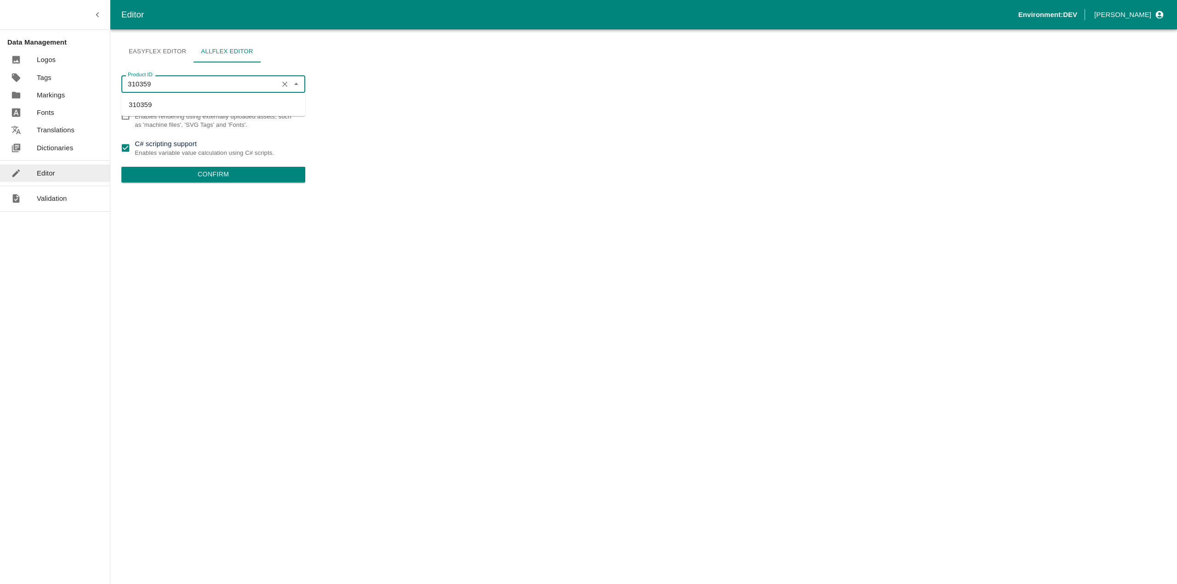
click at [153, 102] on li "310359" at bounding box center [213, 105] width 184 height 16
click at [122, 147] on input "C# scripting support Enables variable value calculation using C# scripts." at bounding box center [125, 148] width 18 height 18
checkbox input "false"
click at [170, 176] on button "Confirm" at bounding box center [213, 175] width 184 height 16
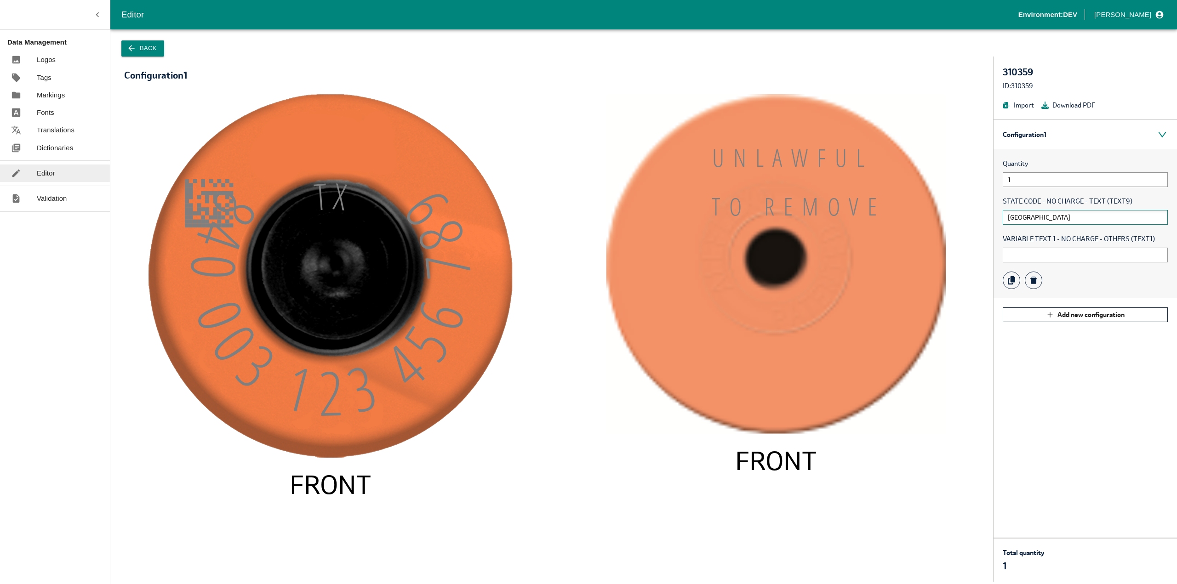
click at [1045, 220] on input "[GEOGRAPHIC_DATA]" at bounding box center [1084, 217] width 165 height 15
type input "[GEOGRAPHIC_DATA]"
click at [1037, 254] on input "text" at bounding box center [1084, 255] width 165 height 15
type input "1"
type input "AABB"
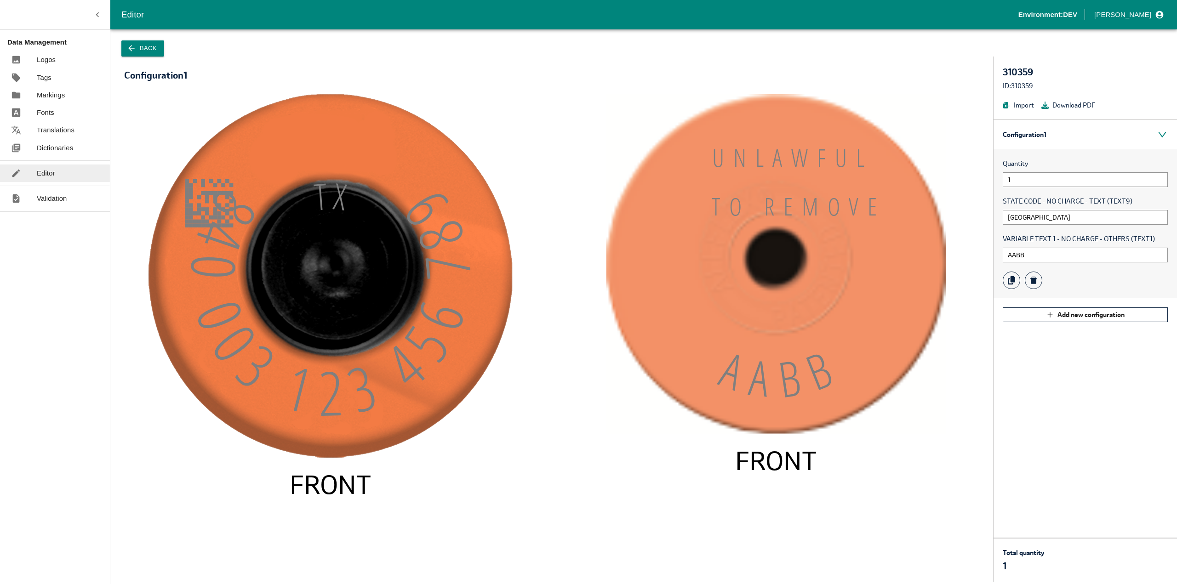
click at [140, 52] on button "Back" at bounding box center [142, 48] width 43 height 16
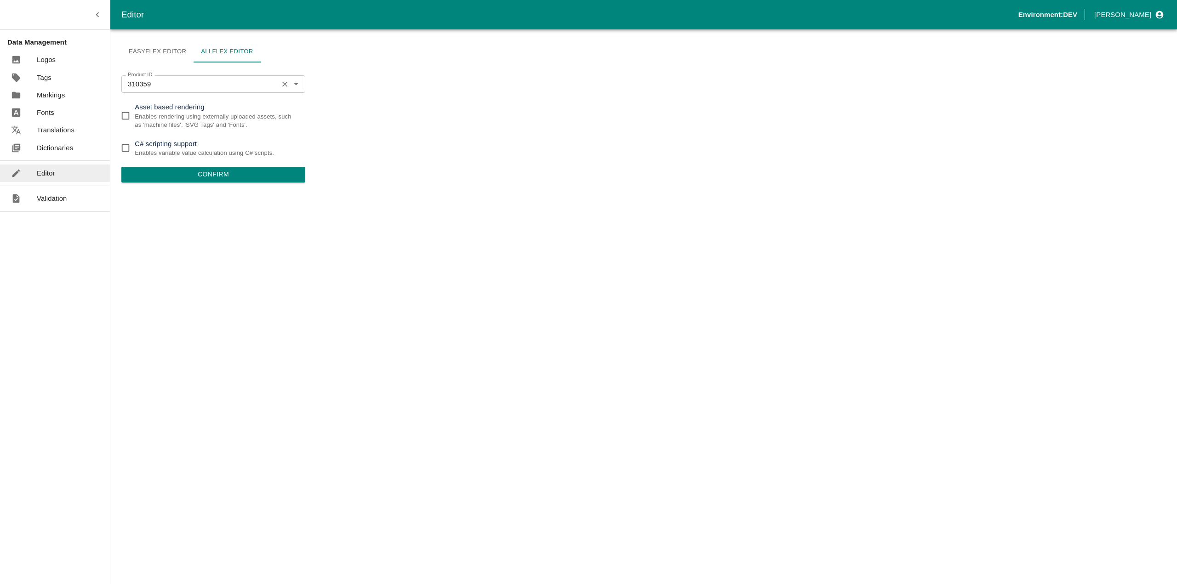
click at [162, 81] on input "310359" at bounding box center [199, 84] width 151 height 12
click at [163, 84] on input "310359" at bounding box center [199, 84] width 151 height 12
click at [372, 140] on div "Easyflex Editor Allflex Editor Product ID 310359 Product ID Asset based renderi…" at bounding box center [643, 306] width 1066 height 555
click at [130, 114] on input "Asset based rendering Enables rendering using externally uploaded assets, such …" at bounding box center [125, 116] width 18 height 18
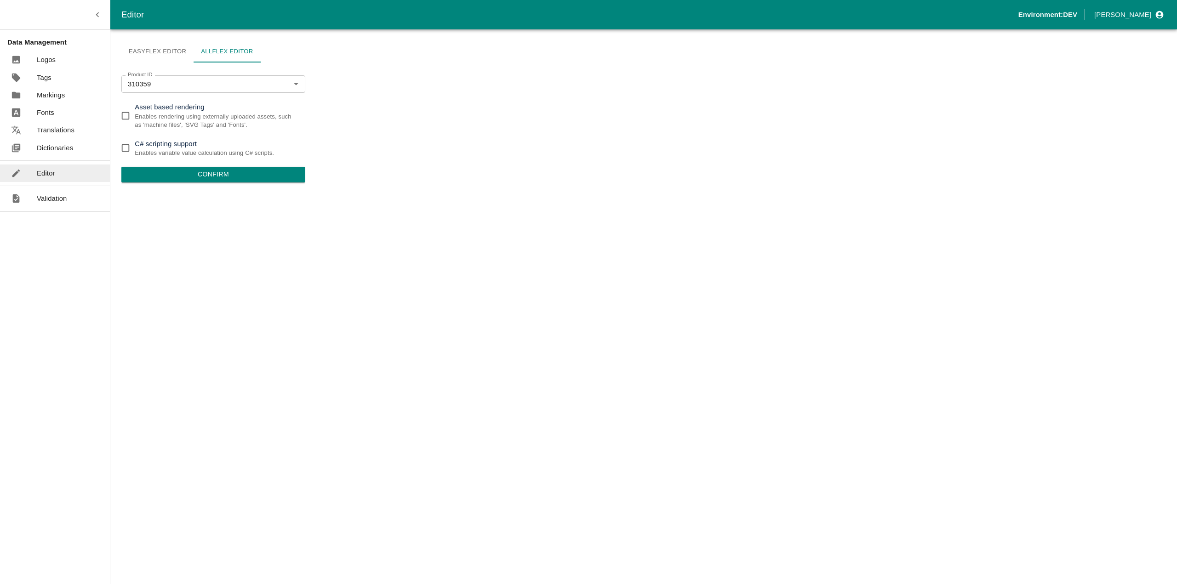
checkbox input "true"
click at [201, 173] on button "Confirm" at bounding box center [213, 175] width 184 height 16
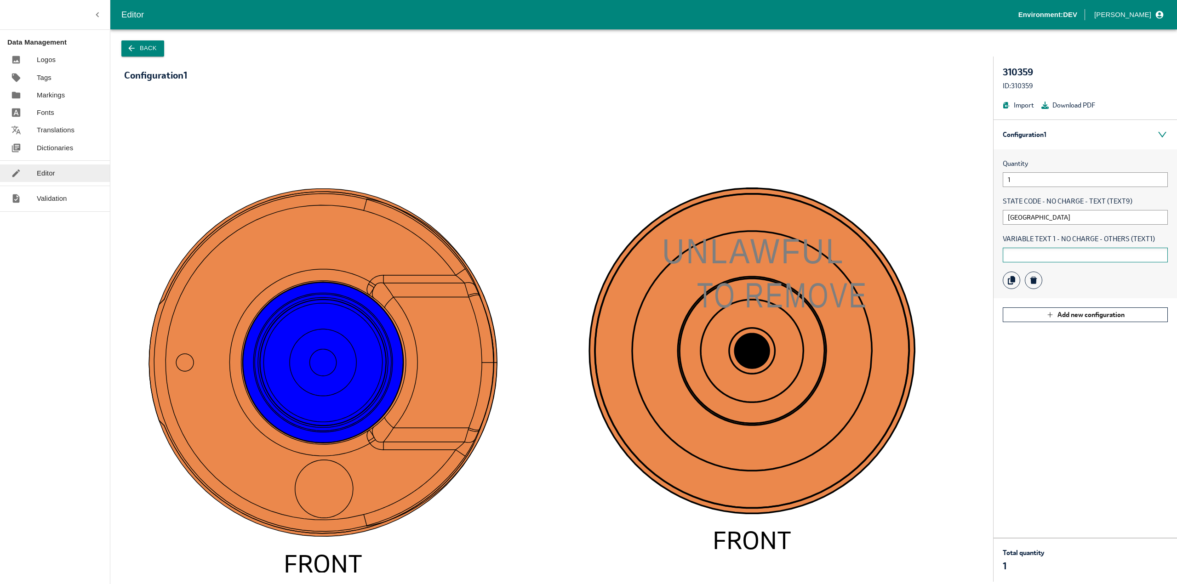
click at [1030, 257] on input "text" at bounding box center [1084, 255] width 165 height 15
type input "11111111"
drag, startPoint x: 1035, startPoint y: 251, endPoint x: 995, endPoint y: 252, distance: 39.6
click at [1000, 252] on div "Quantity 1 STATE CODE - NO CHARGE - TEXT (TEXT9) TX VARIABLE TEXT 1 - NO CHARGE…" at bounding box center [1084, 223] width 183 height 149
click at [1031, 220] on input "[GEOGRAPHIC_DATA]" at bounding box center [1084, 217] width 165 height 15
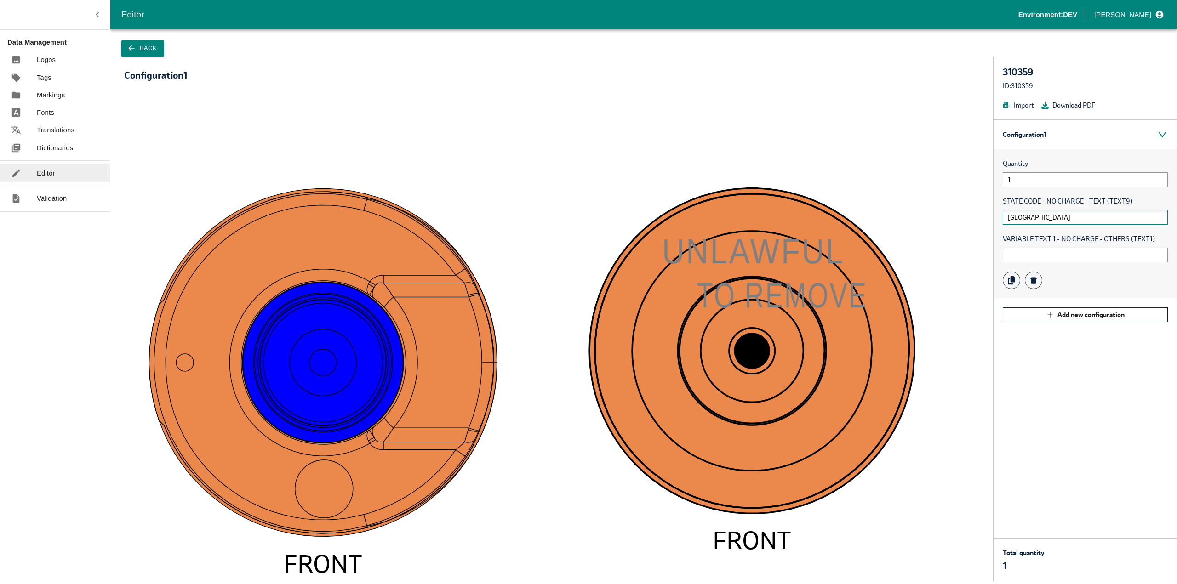
type input "T"
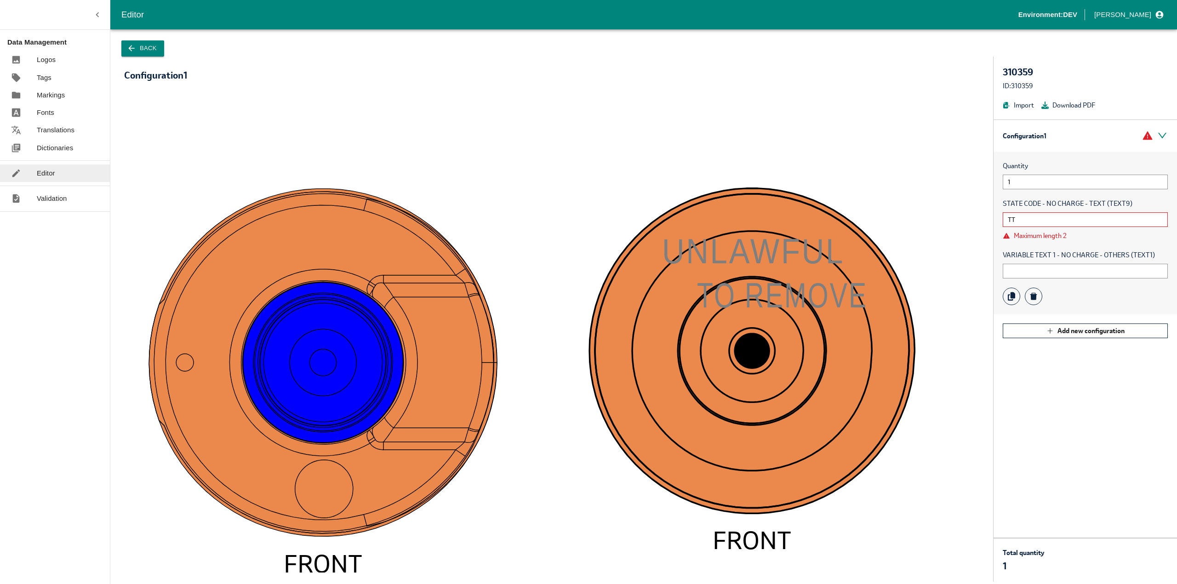
type input "T"
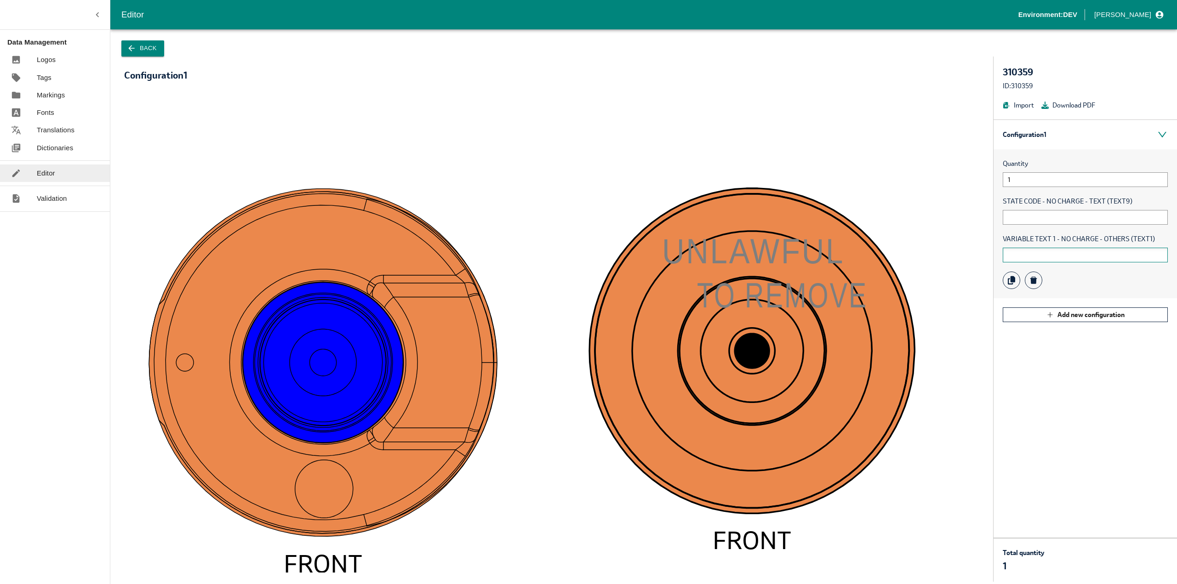
click at [1044, 260] on input "text" at bounding box center [1084, 255] width 165 height 15
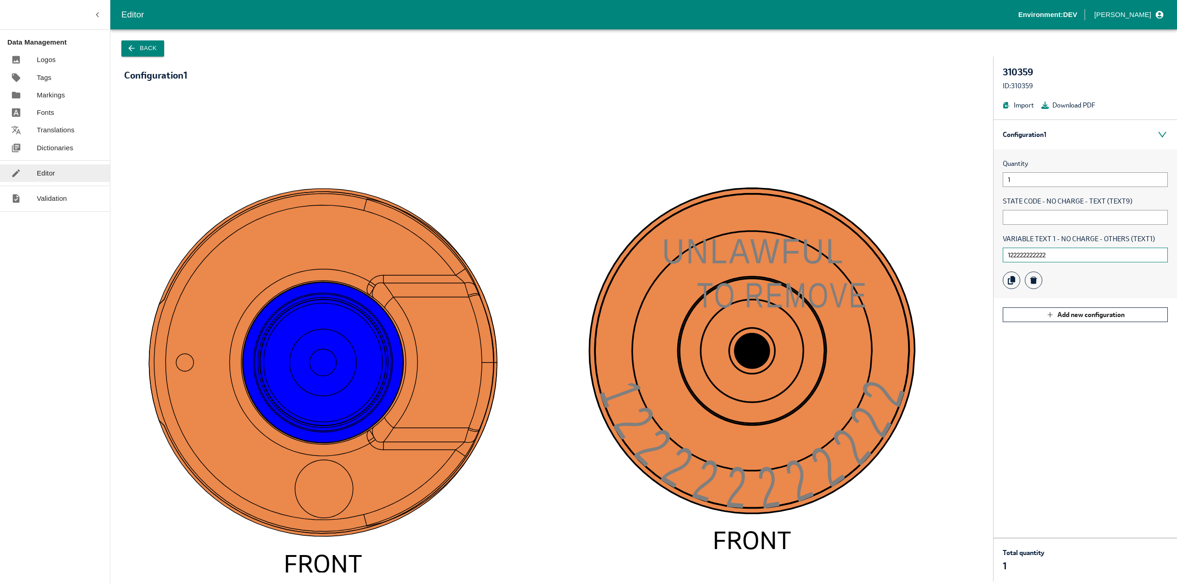
type input "122222222222"
click at [125, 51] on button "Back" at bounding box center [142, 48] width 43 height 16
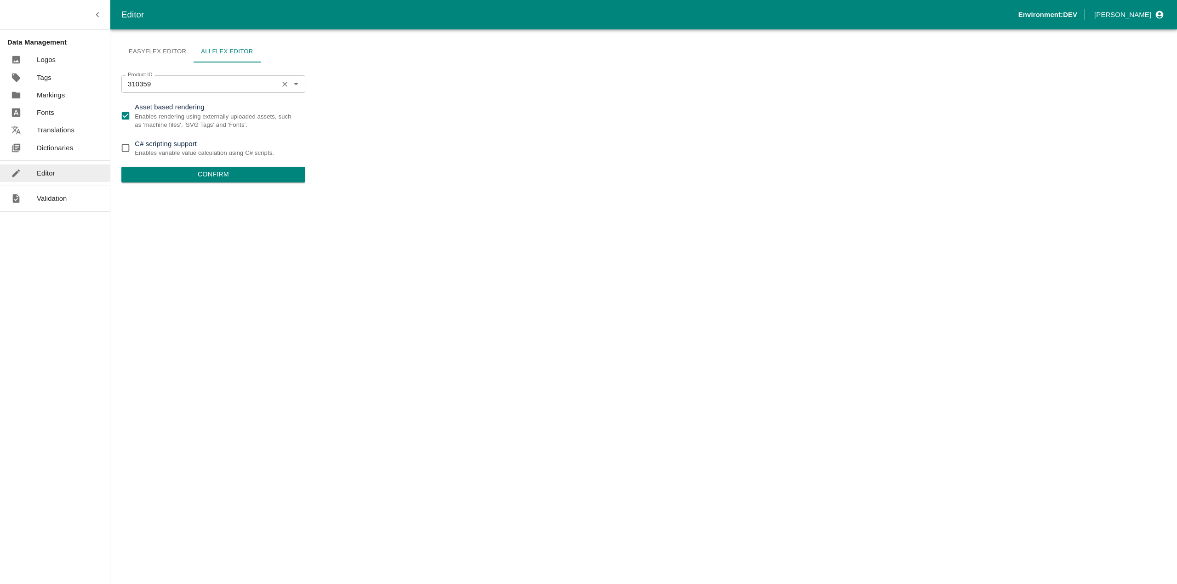
click at [155, 90] on input "310359" at bounding box center [199, 84] width 151 height 12
click at [381, 123] on div "Easyflex Editor Allflex Editor Product ID 310359 Product ID Asset based renderi…" at bounding box center [643, 306] width 1066 height 555
click at [185, 177] on button "Confirm" at bounding box center [213, 175] width 184 height 16
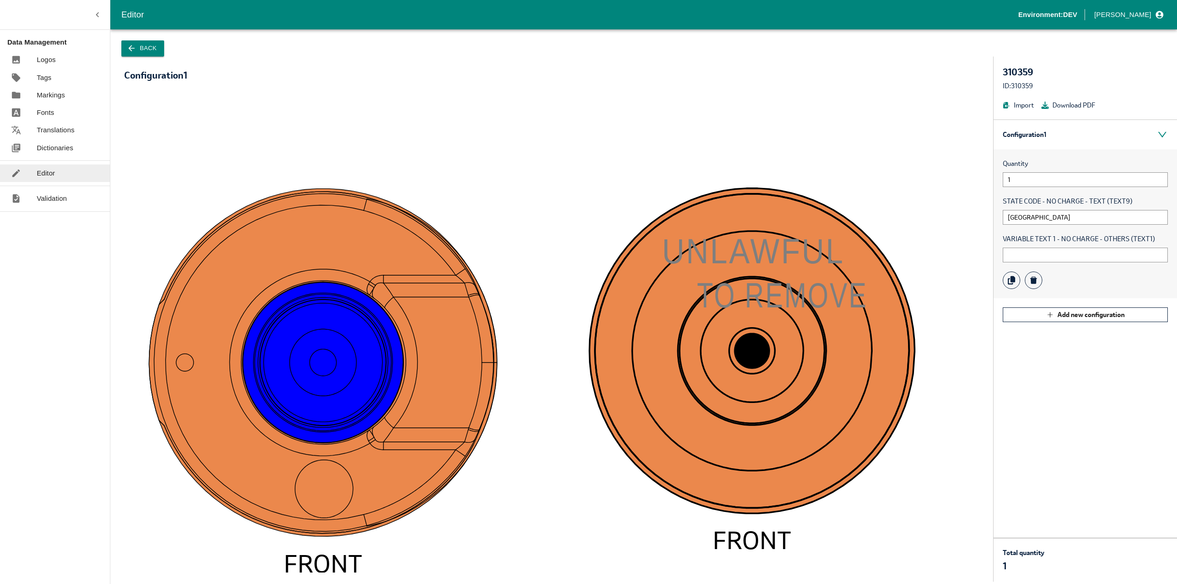
click at [139, 49] on button "Back" at bounding box center [142, 48] width 43 height 16
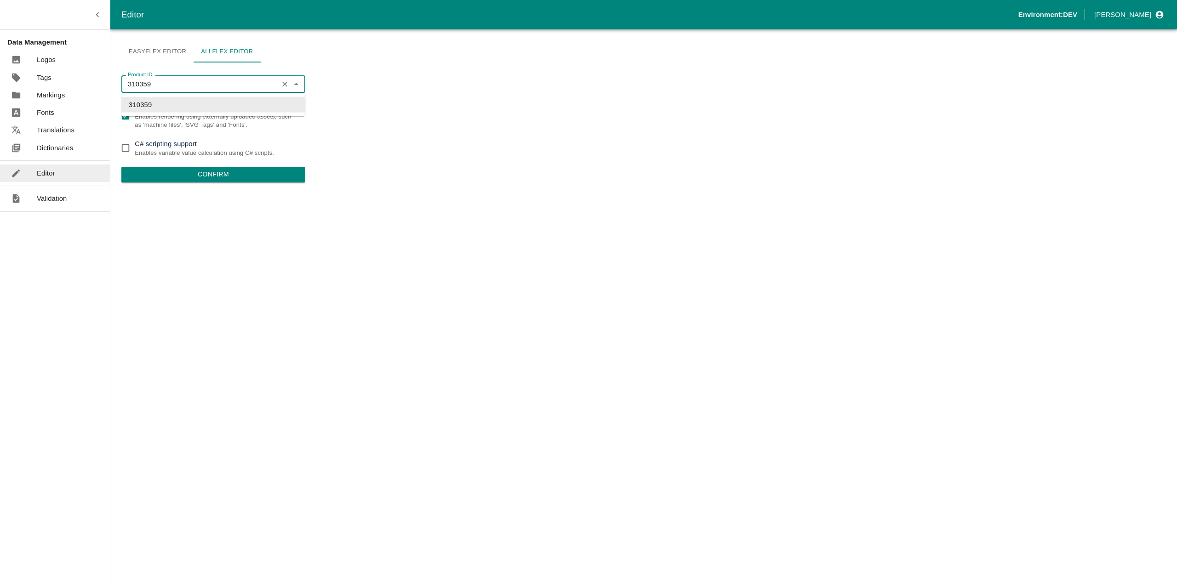
click at [158, 83] on input "310359" at bounding box center [199, 84] width 151 height 12
click at [158, 84] on input "310359" at bounding box center [199, 84] width 151 height 12
type input "310359"
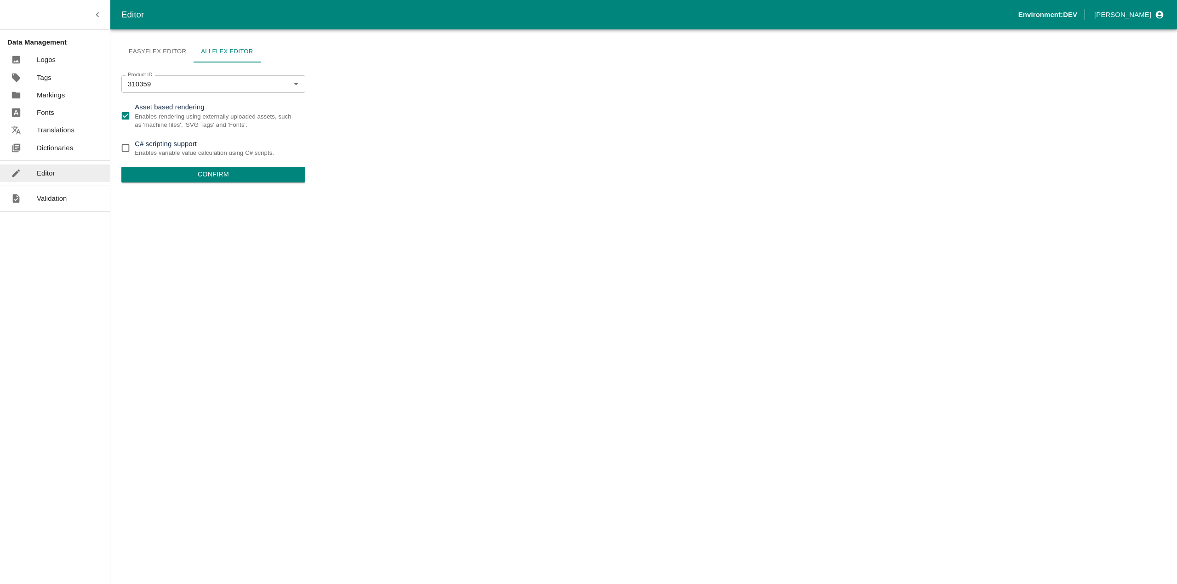
click at [387, 82] on div "Easyflex Editor Allflex Editor Product ID 310359 Product ID Asset based renderi…" at bounding box center [643, 306] width 1066 height 555
click at [234, 90] on input "310359" at bounding box center [199, 84] width 151 height 12
click at [286, 87] on icon "Clear" at bounding box center [284, 84] width 9 height 9
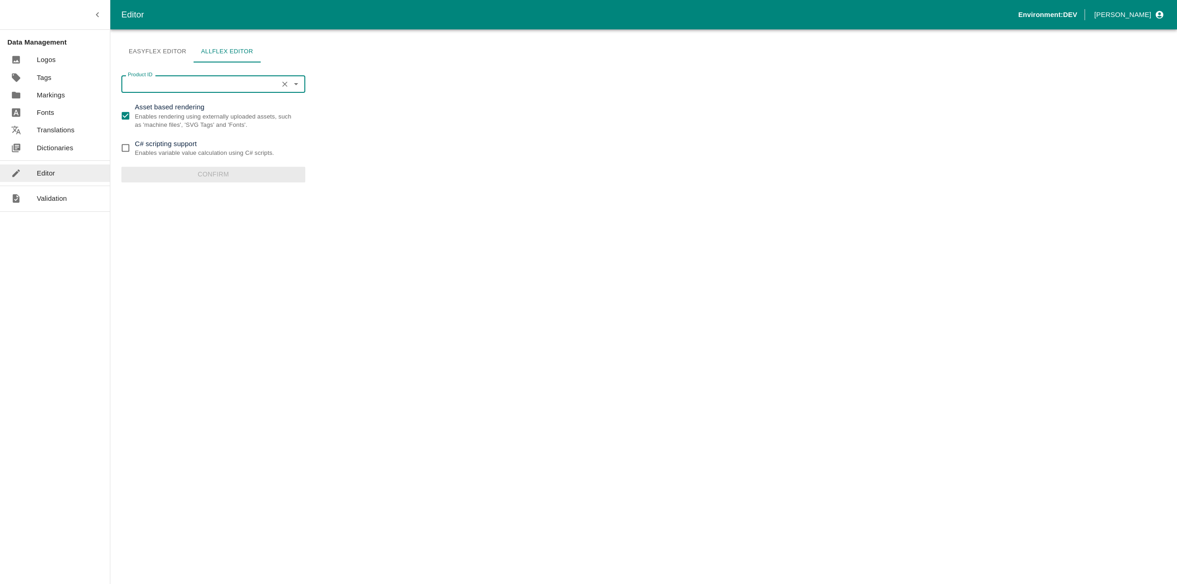
click at [225, 85] on input "Product ID" at bounding box center [199, 84] width 151 height 12
type input "301911"
click at [293, 59] on div "Easyflex Editor Allflex Editor" at bounding box center [213, 51] width 184 height 22
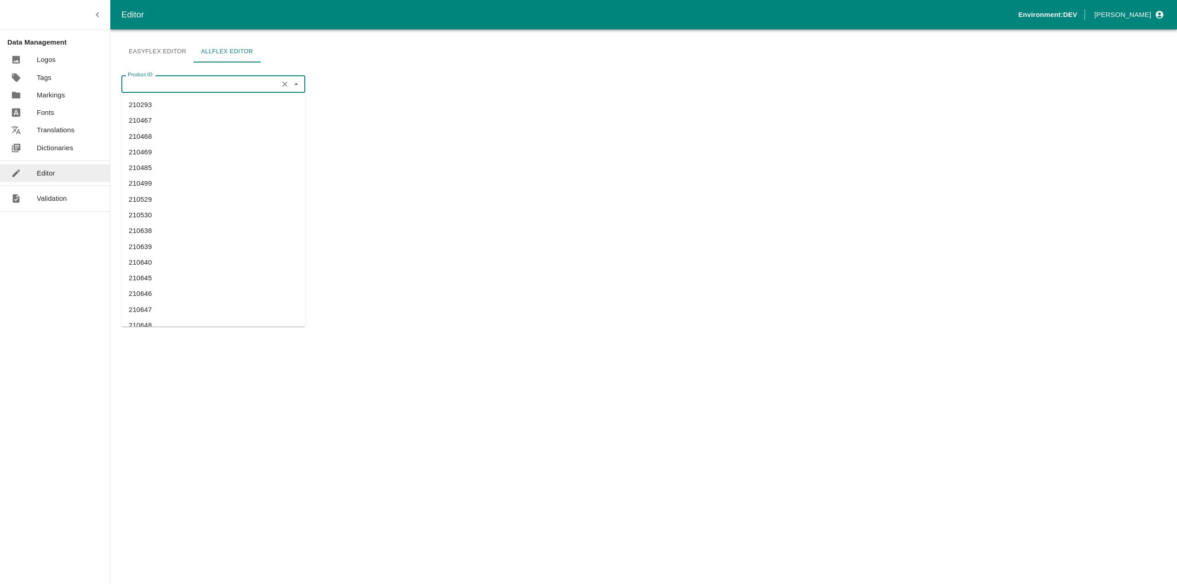
click at [210, 86] on input "Product ID" at bounding box center [199, 84] width 151 height 12
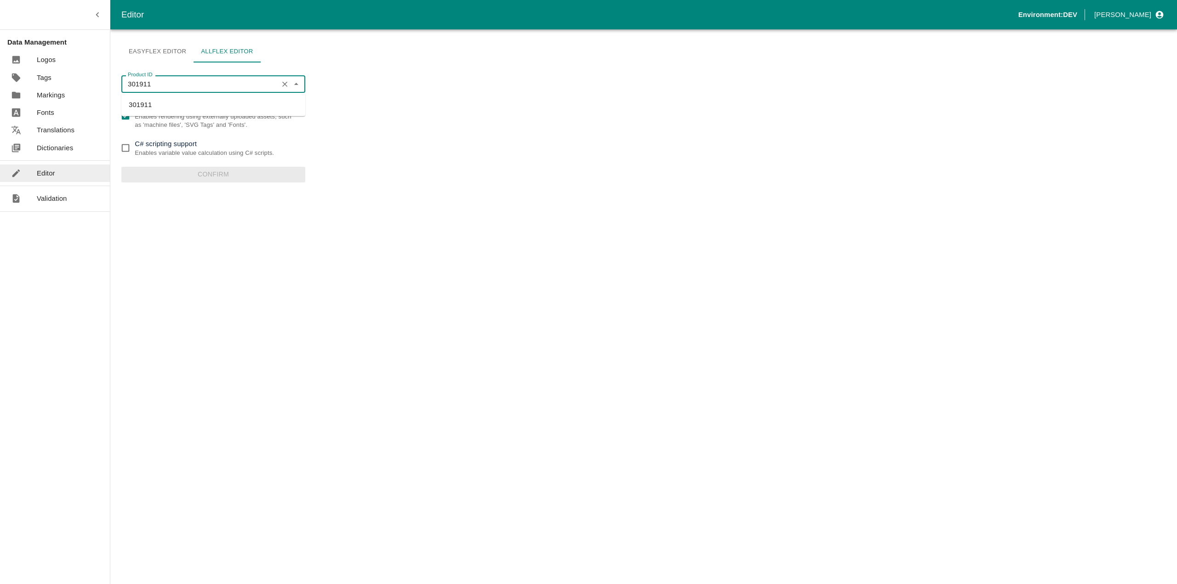
click at [153, 102] on li "301911" at bounding box center [213, 105] width 184 height 16
type input "301911"
click at [121, 115] on input "Asset based rendering Enables rendering using externally uploaded assets, such …" at bounding box center [125, 116] width 18 height 18
checkbox input "false"
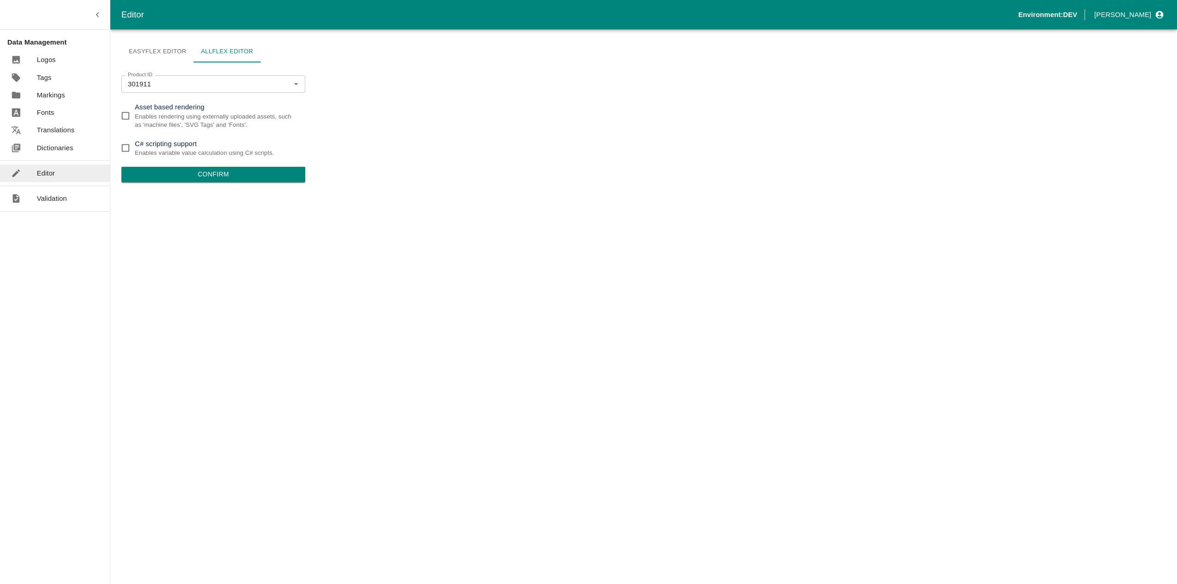
click at [159, 174] on button "Confirm" at bounding box center [213, 175] width 184 height 16
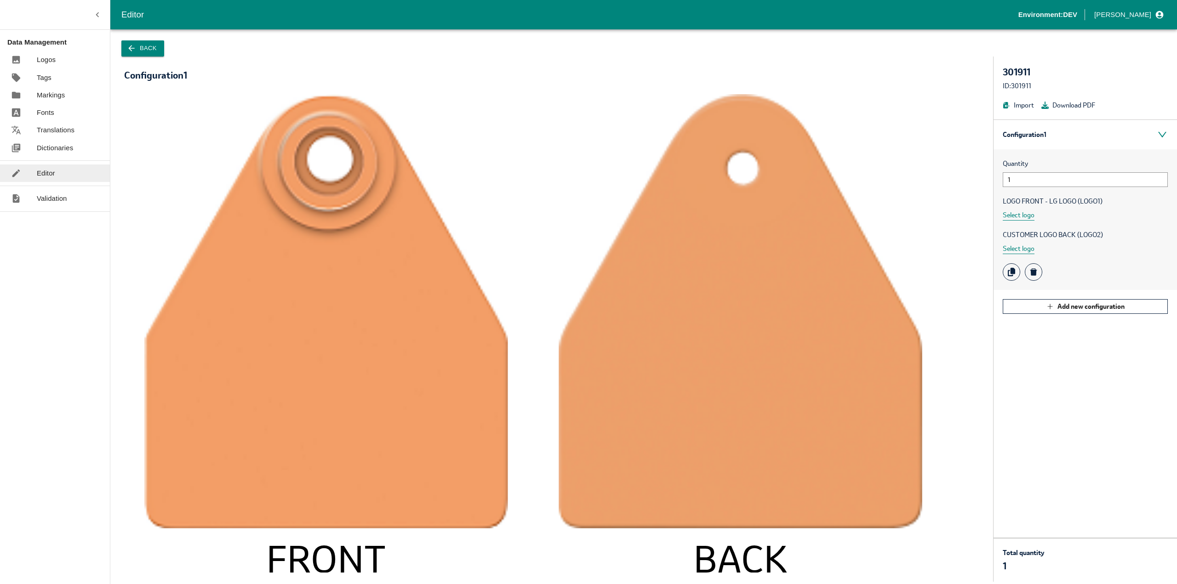
click at [144, 47] on button "Back" at bounding box center [142, 48] width 43 height 16
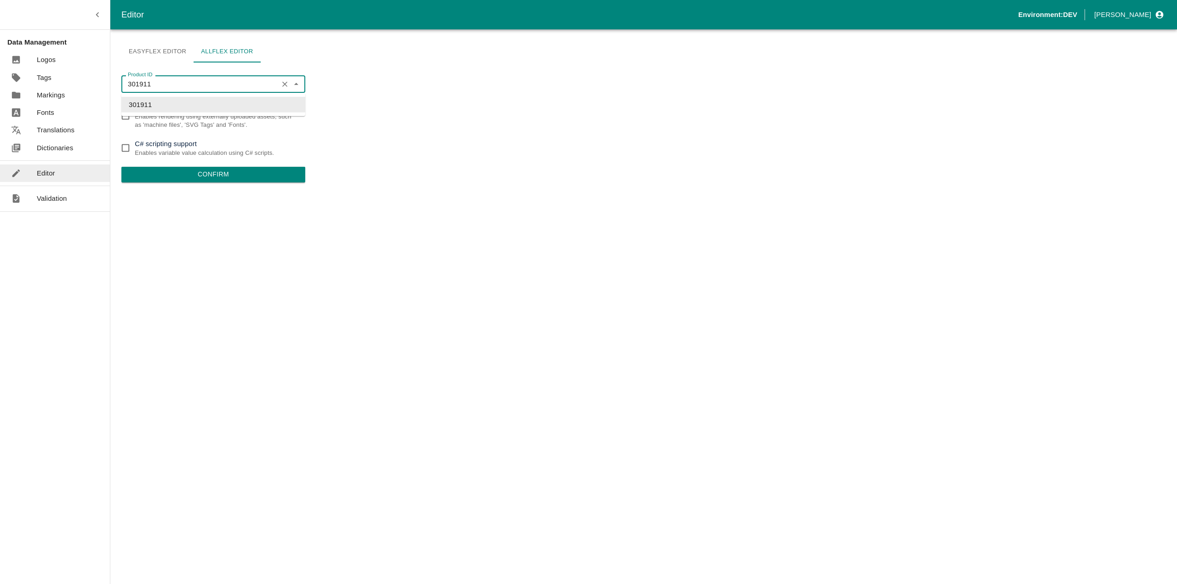
drag, startPoint x: 165, startPoint y: 85, endPoint x: 120, endPoint y: 86, distance: 46.0
click at [120, 86] on div "Easyflex Editor Allflex Editor Product ID 301911 Product ID Asset based renderi…" at bounding box center [643, 306] width 1066 height 555
click at [166, 78] on input "301911" at bounding box center [199, 84] width 151 height 12
click at [371, 97] on div "Easyflex Editor Allflex Editor Product ID 301911 Product ID Asset based renderi…" at bounding box center [643, 306] width 1066 height 555
click at [266, 82] on input "301911" at bounding box center [199, 84] width 151 height 12
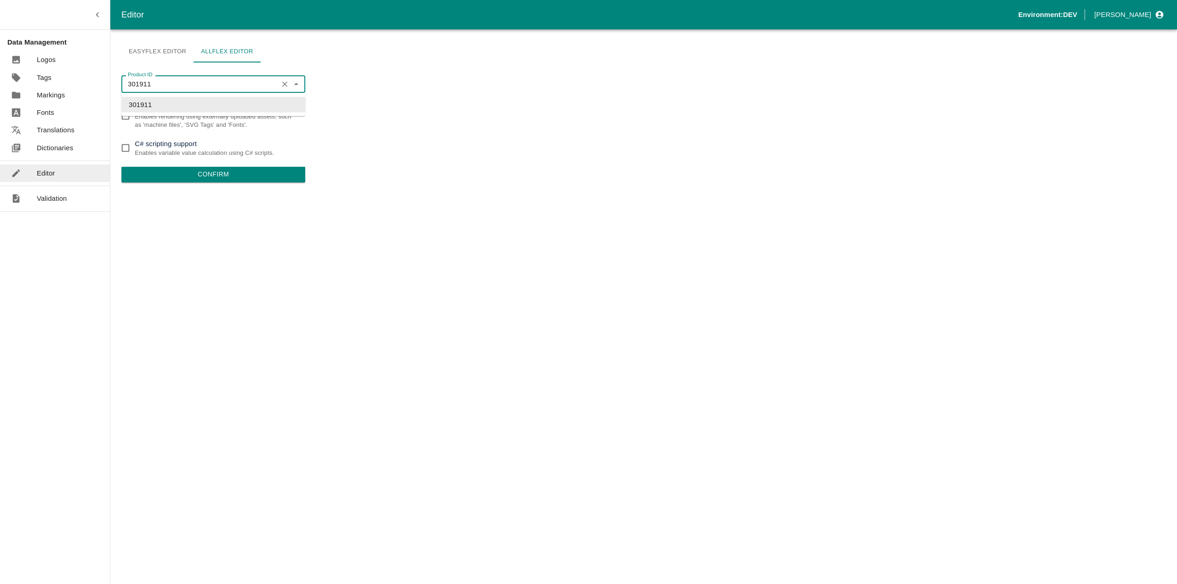
click at [286, 91] on div "301911 Product ID" at bounding box center [213, 83] width 184 height 17
click at [283, 85] on icon "Clear" at bounding box center [284, 84] width 9 height 9
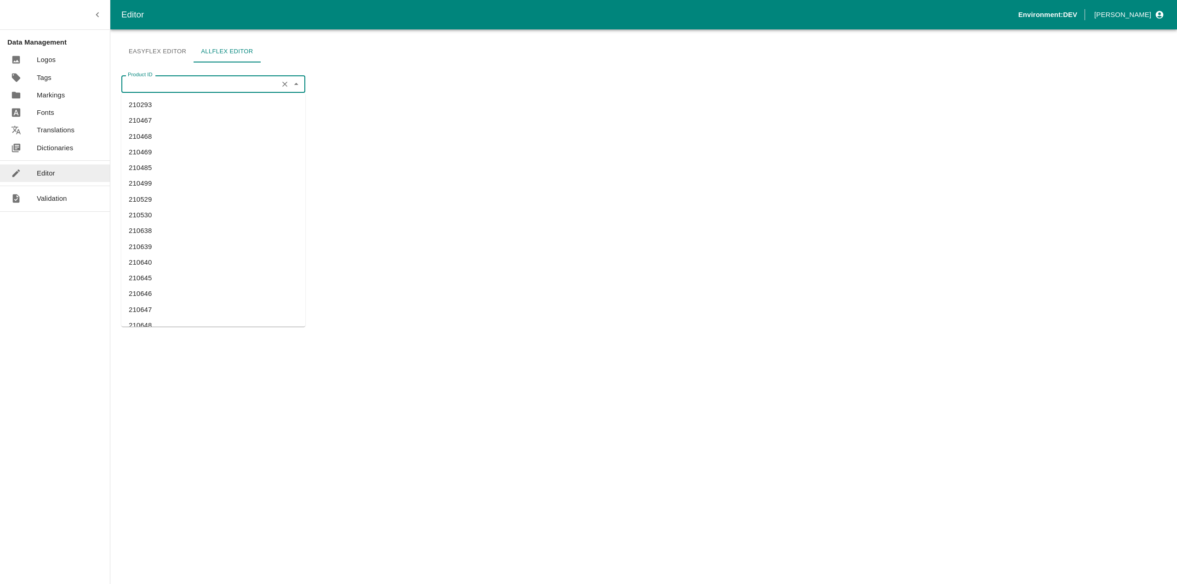
click at [179, 86] on input "Product ID" at bounding box center [199, 84] width 151 height 12
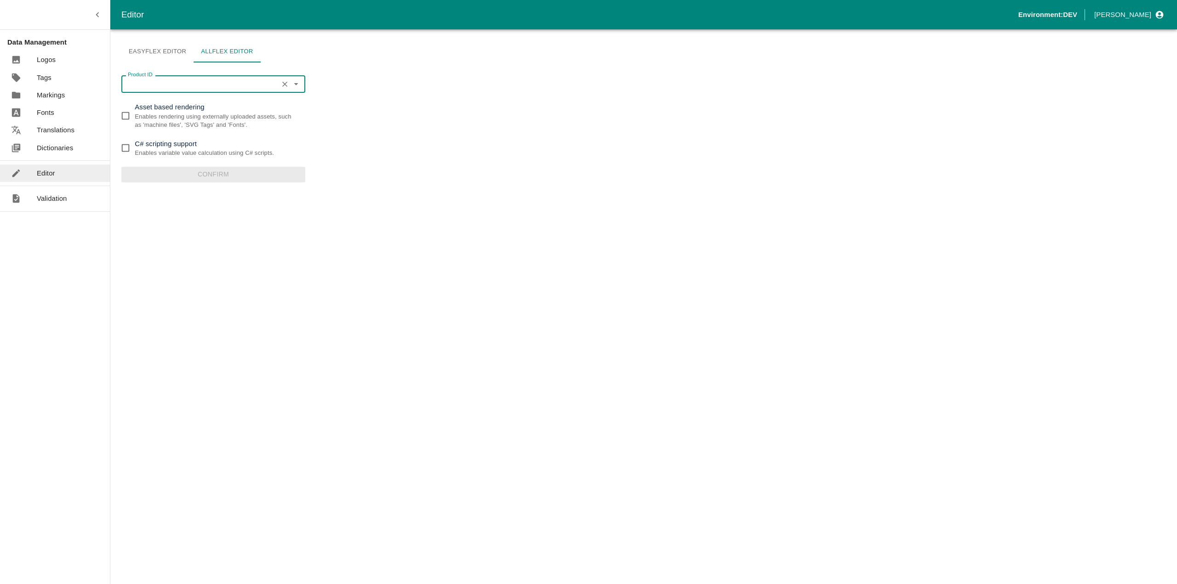
click at [156, 65] on div "Easyflex Editor Allflex Editor Product ID Product ID Asset based rendering Enab…" at bounding box center [213, 306] width 184 height 533
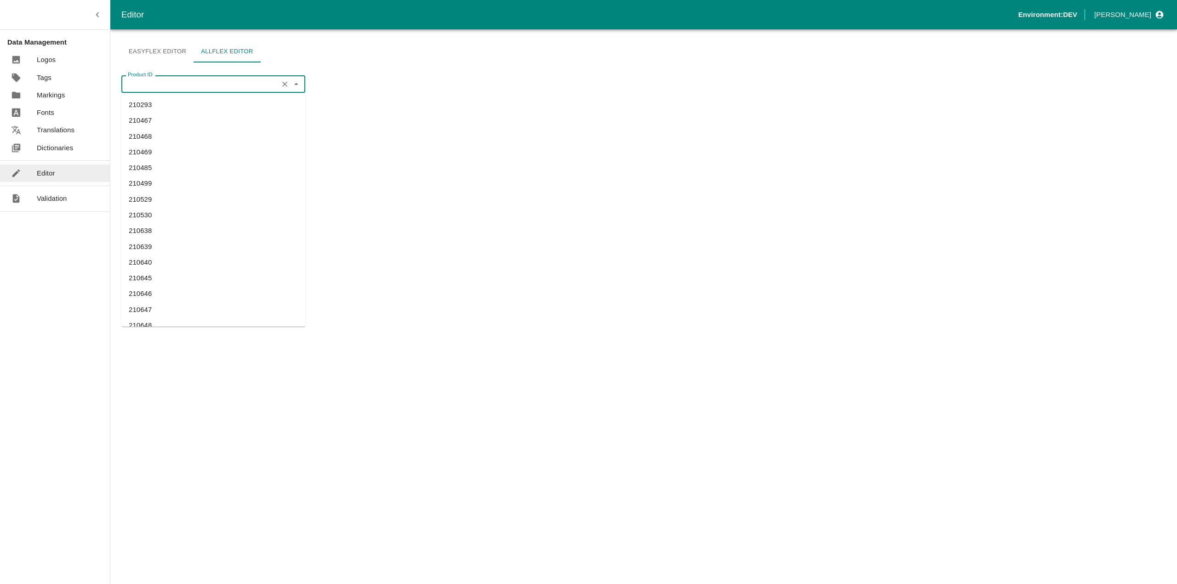
click at [138, 82] on div "Product ID Product ID" at bounding box center [213, 83] width 184 height 17
click at [132, 67] on div "Easyflex Editor Allflex Editor Product ID Product ID Asset based rendering Enab…" at bounding box center [213, 306] width 184 height 533
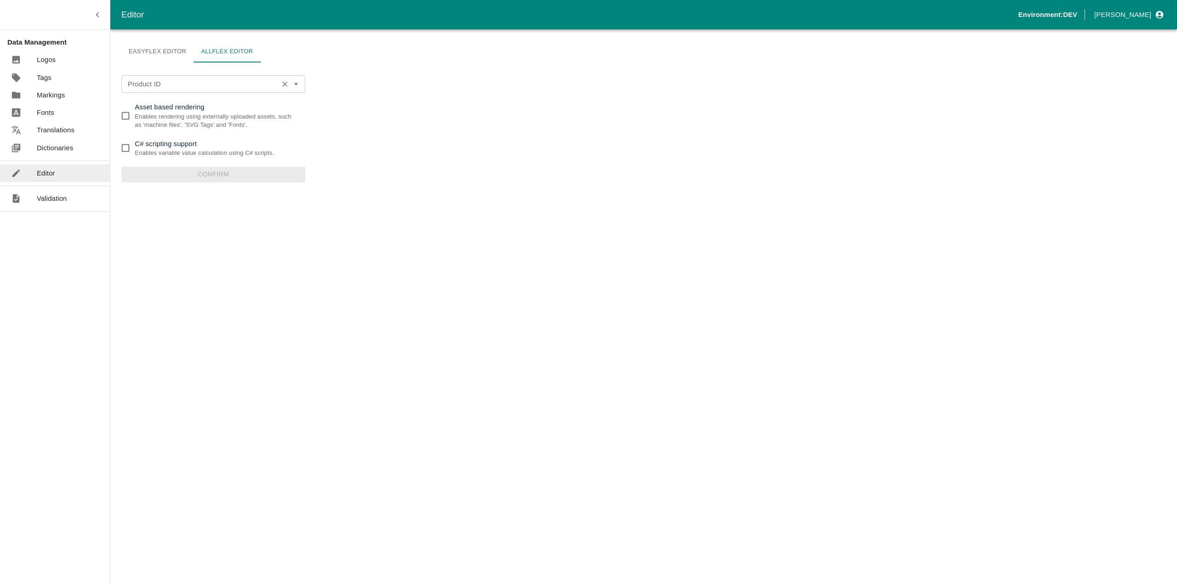
click at [139, 85] on input "Product ID" at bounding box center [199, 84] width 151 height 12
click at [134, 67] on div "Easyflex Editor Allflex Editor Product ID Product ID Asset based rendering Enab…" at bounding box center [213, 306] width 184 height 533
click at [134, 86] on input "Product ID" at bounding box center [199, 84] width 151 height 12
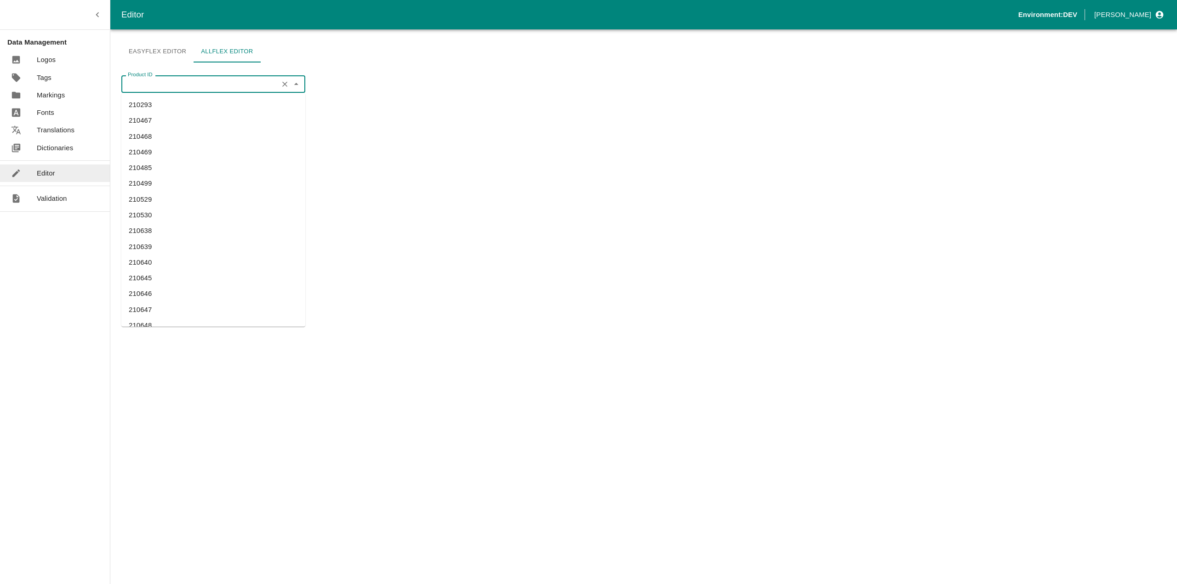
click at [297, 66] on div "Easyflex Editor Allflex Editor Product ID Product ID Asset based rendering Enab…" at bounding box center [213, 306] width 184 height 533
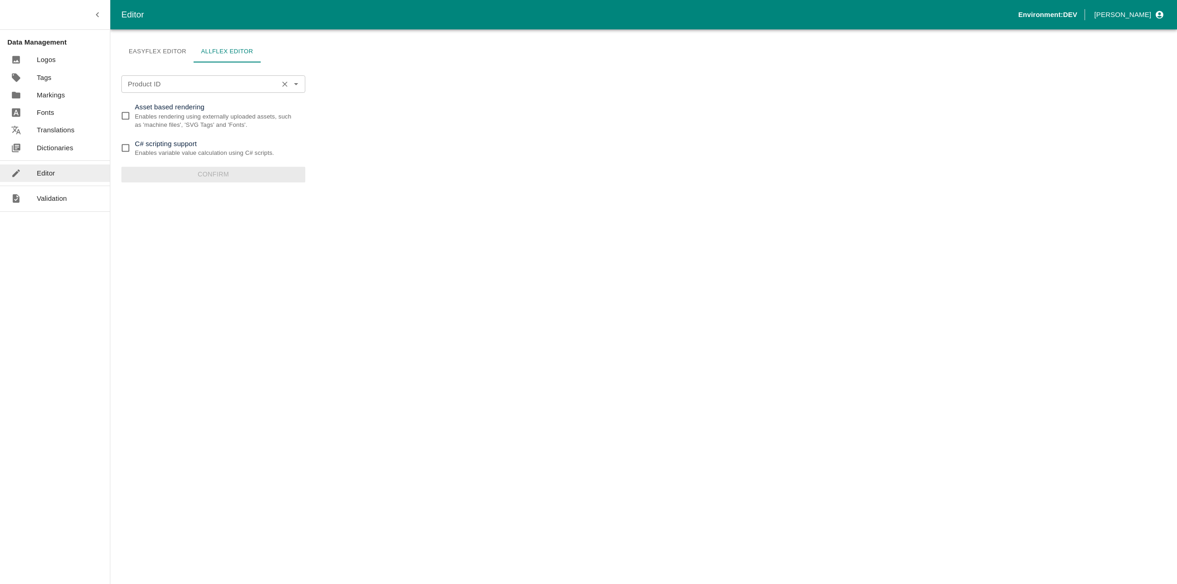
click at [258, 80] on input "Product ID" at bounding box center [199, 84] width 151 height 12
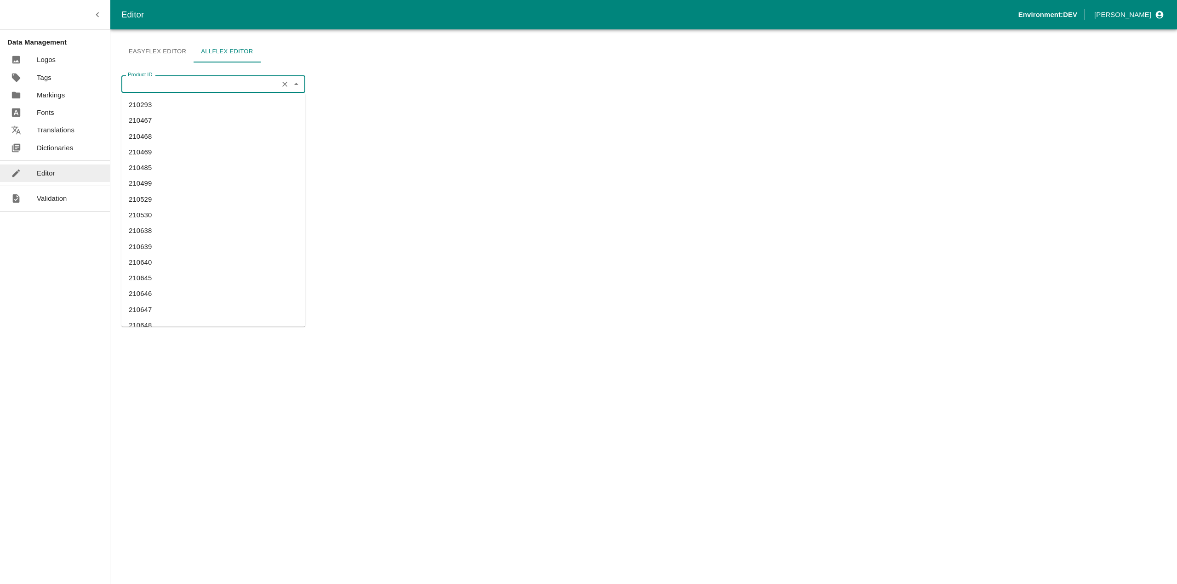
click at [299, 68] on div "Easyflex Editor Allflex Editor Product ID Product ID Asset based rendering Enab…" at bounding box center [213, 306] width 184 height 533
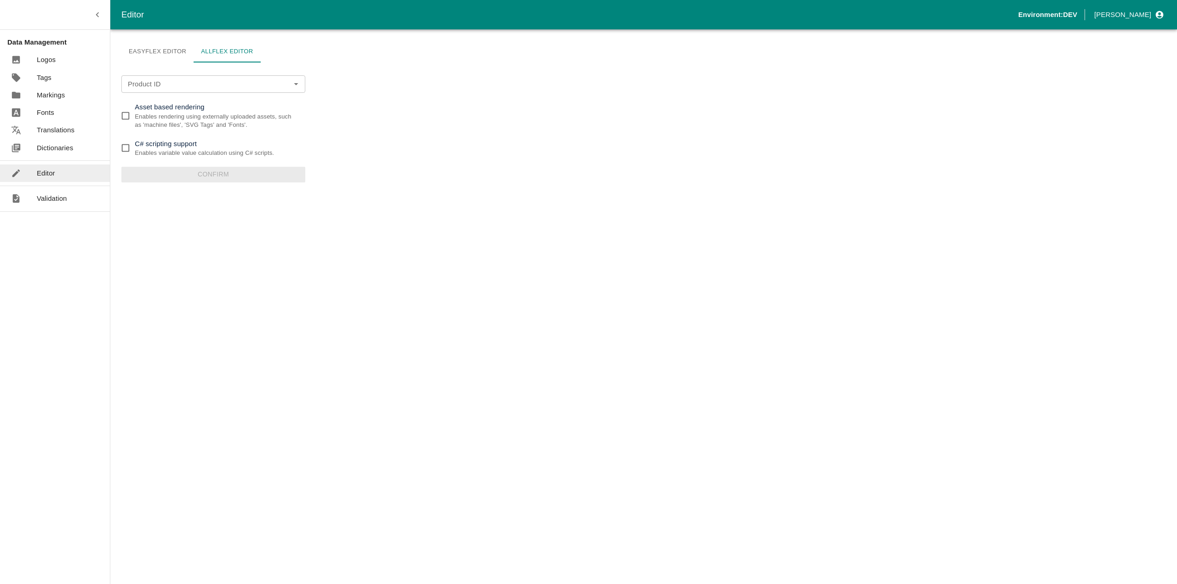
click at [347, 104] on div "Easyflex Editor Allflex Editor Product ID Product ID Asset based rendering Enab…" at bounding box center [643, 306] width 1066 height 555
click at [161, 89] on input "Product ID" at bounding box center [199, 84] width 151 height 12
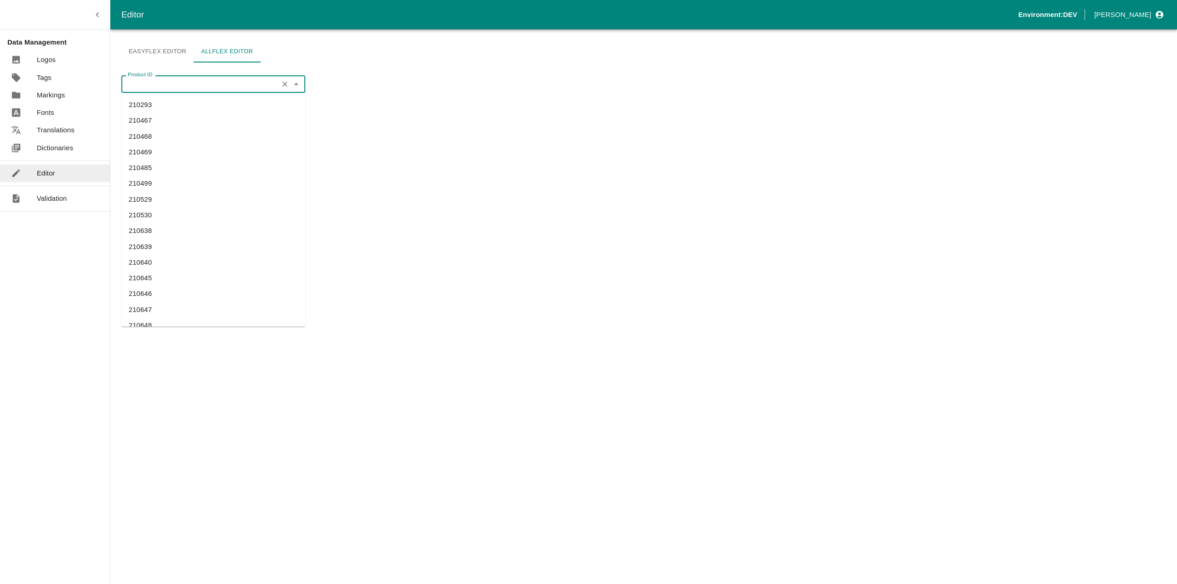
paste input "310359"
type input "310359"
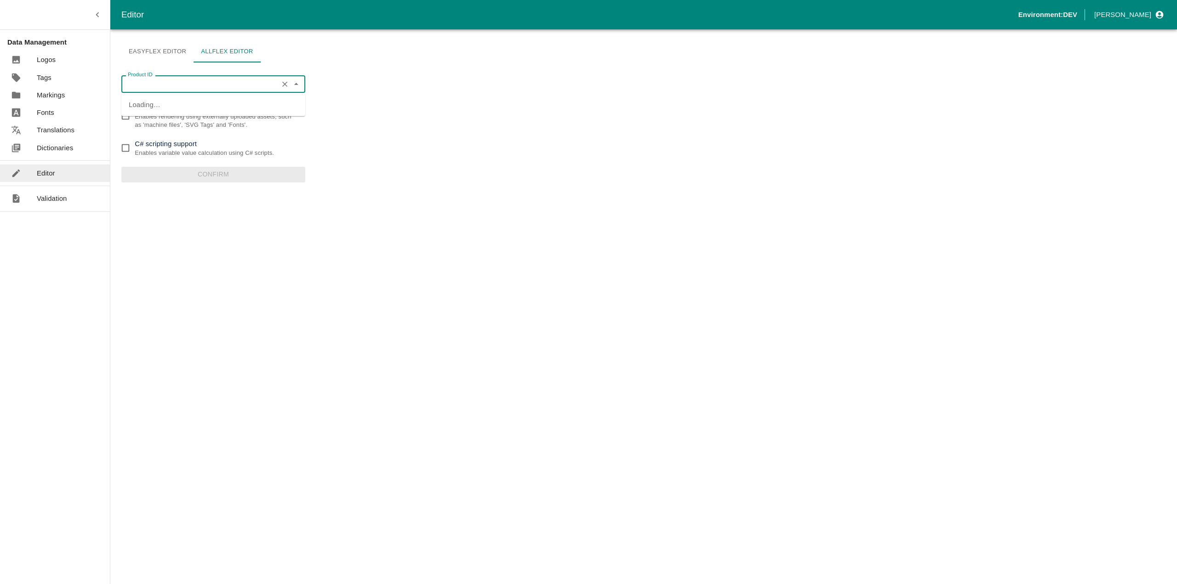
click at [302, 53] on div "Easyflex Editor Allflex Editor" at bounding box center [213, 51] width 184 height 22
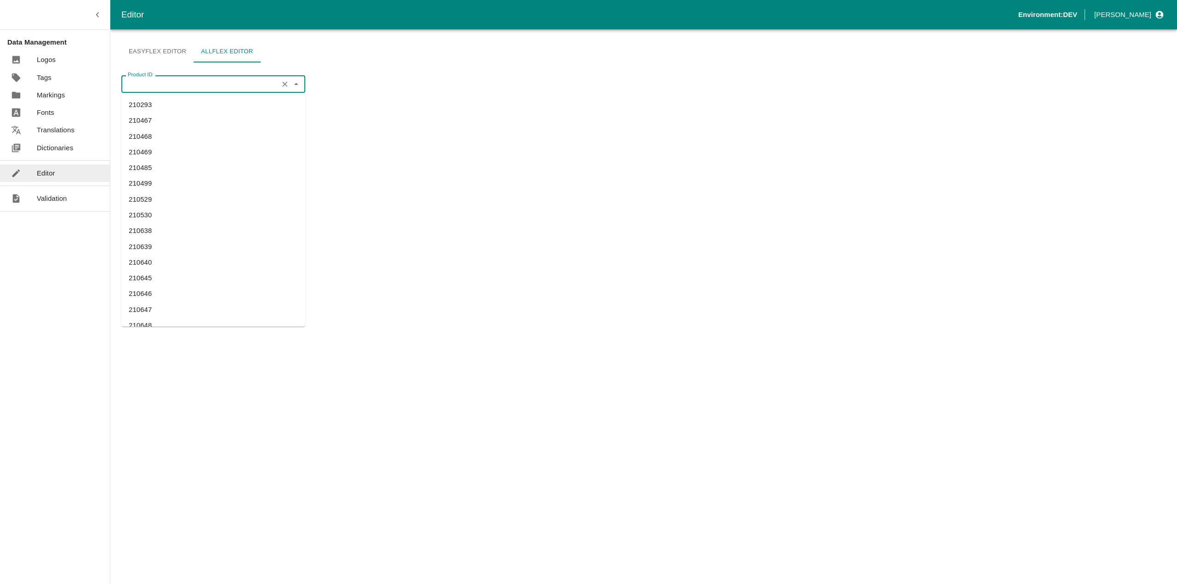
click at [165, 87] on input "Product ID" at bounding box center [199, 84] width 151 height 12
paste input "310359"
type input "310359"
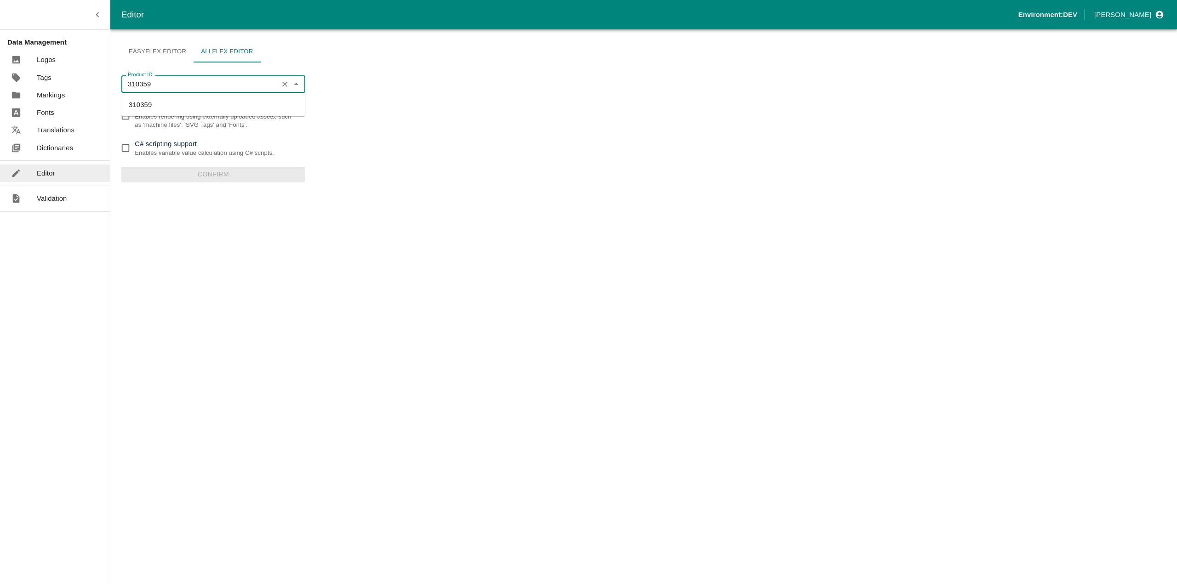
click at [148, 102] on li "310359" at bounding box center [213, 105] width 184 height 16
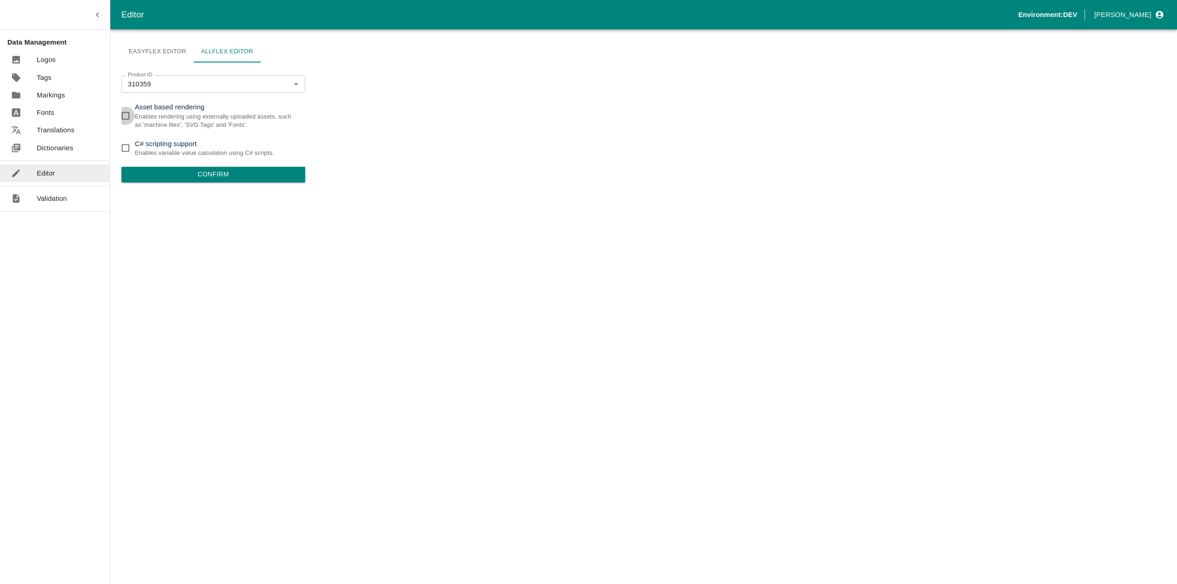
click at [125, 114] on input "Asset based rendering Enables rendering using externally uploaded assets, such …" at bounding box center [125, 116] width 18 height 18
checkbox input "true"
click at [203, 172] on button "Confirm" at bounding box center [213, 175] width 184 height 16
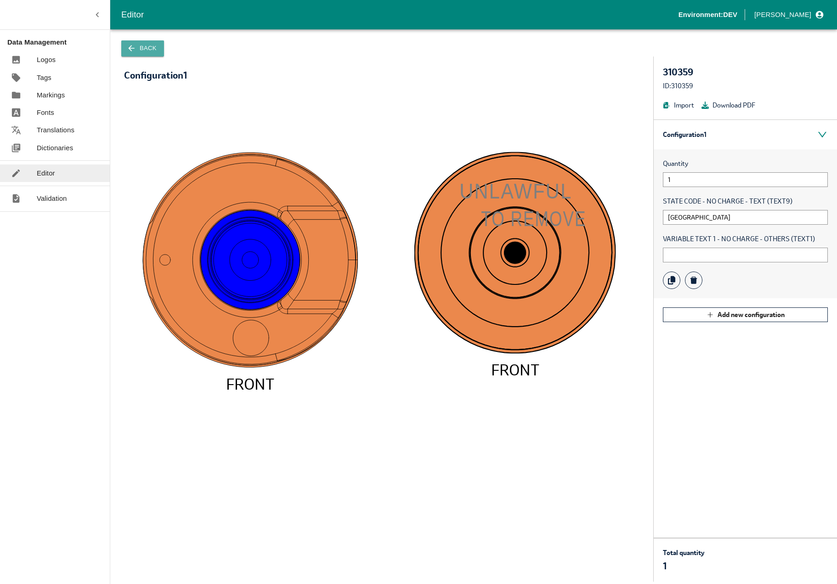
click at [134, 50] on icon "button" at bounding box center [131, 48] width 9 height 9
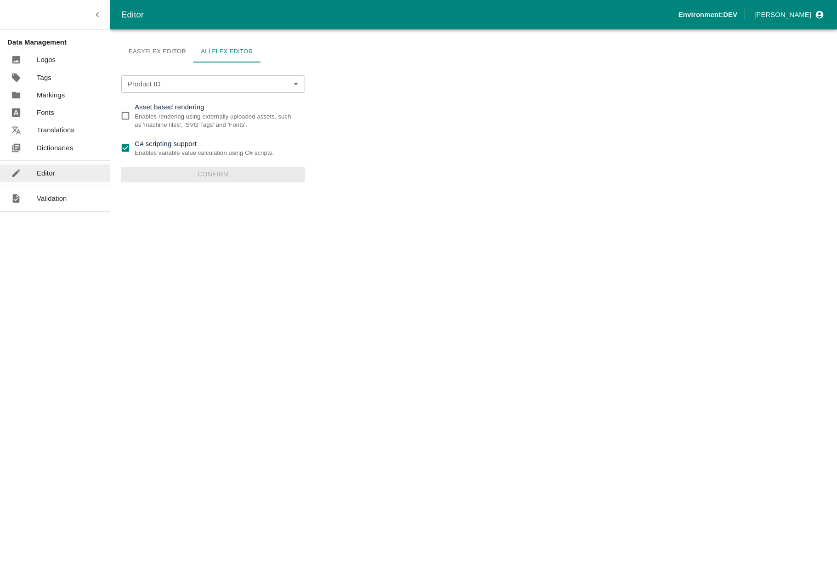
click at [53, 56] on p "Logos" at bounding box center [46, 60] width 19 height 10
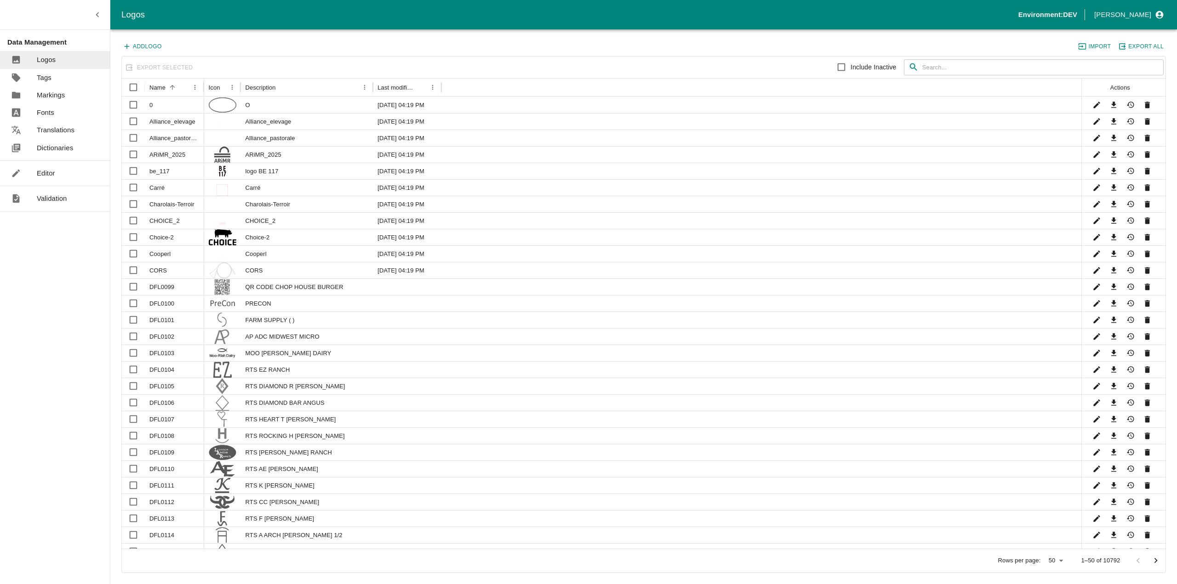
click at [44, 168] on p "Editor" at bounding box center [46, 173] width 18 height 10
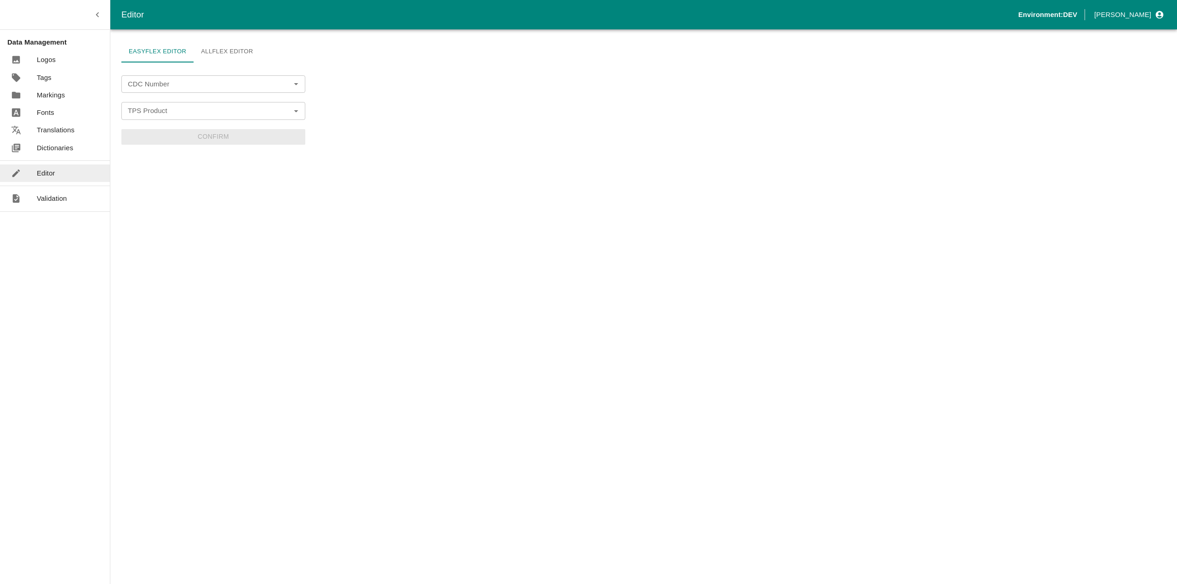
click at [244, 54] on link "Allflex Editor" at bounding box center [227, 51] width 67 height 22
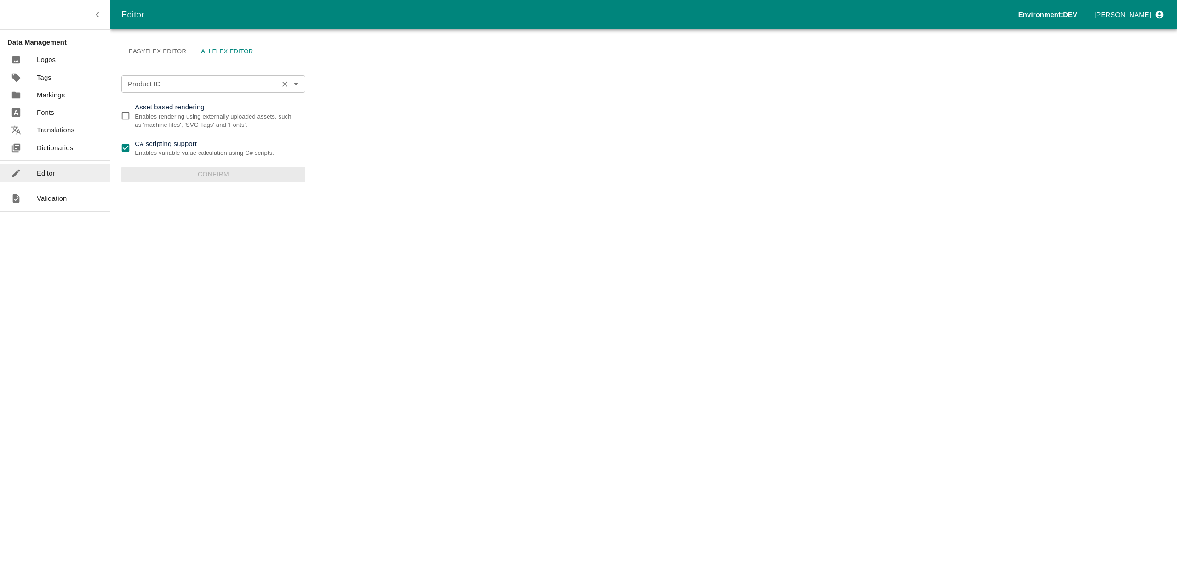
click at [169, 81] on input "Product ID" at bounding box center [199, 84] width 151 height 12
click at [367, 54] on div "Easyflex Editor Allflex Editor Product ID Product ID Asset based rendering Enab…" at bounding box center [643, 306] width 1066 height 555
click at [159, 88] on div "Product ID Product ID" at bounding box center [213, 83] width 184 height 17
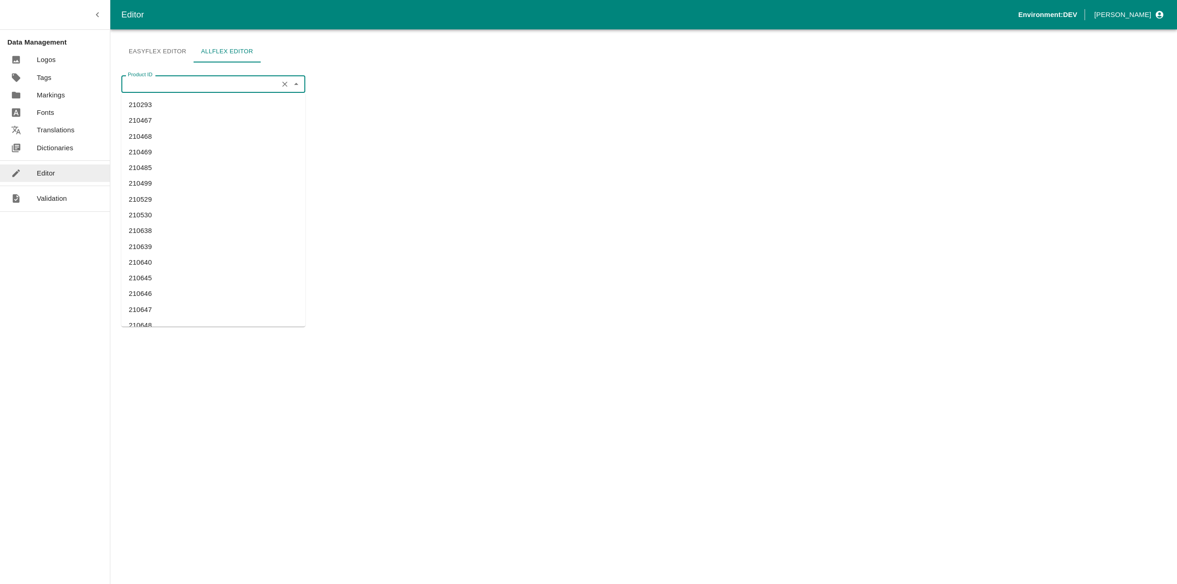
click at [344, 214] on div "Easyflex Editor Allflex Editor Product ID Product ID Asset based rendering Enab…" at bounding box center [643, 306] width 1066 height 555
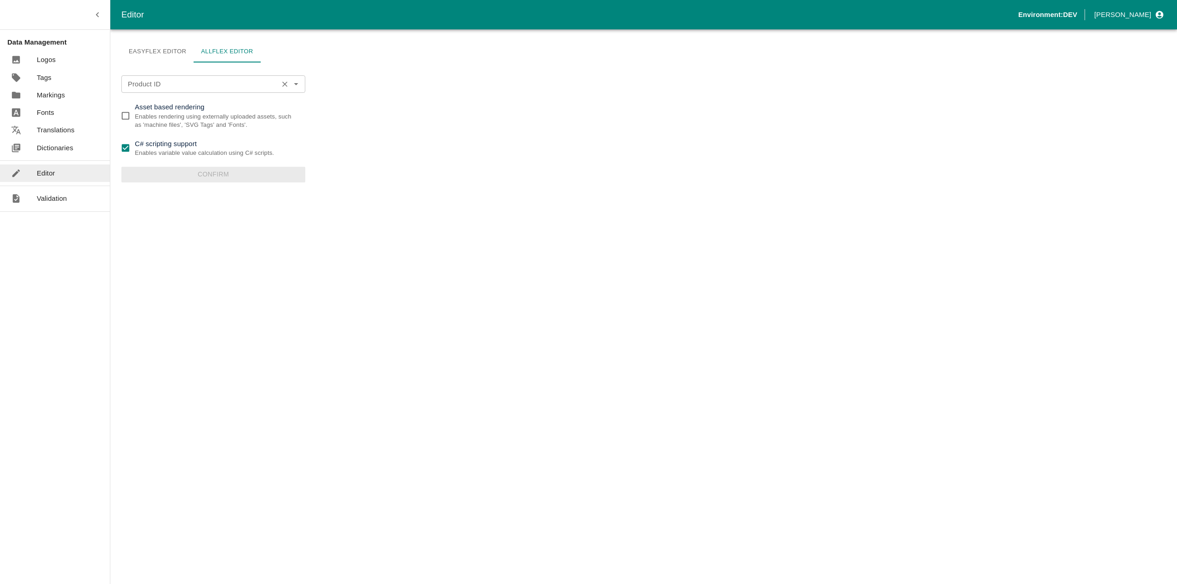
click at [165, 88] on input "Product ID" at bounding box center [199, 84] width 151 height 12
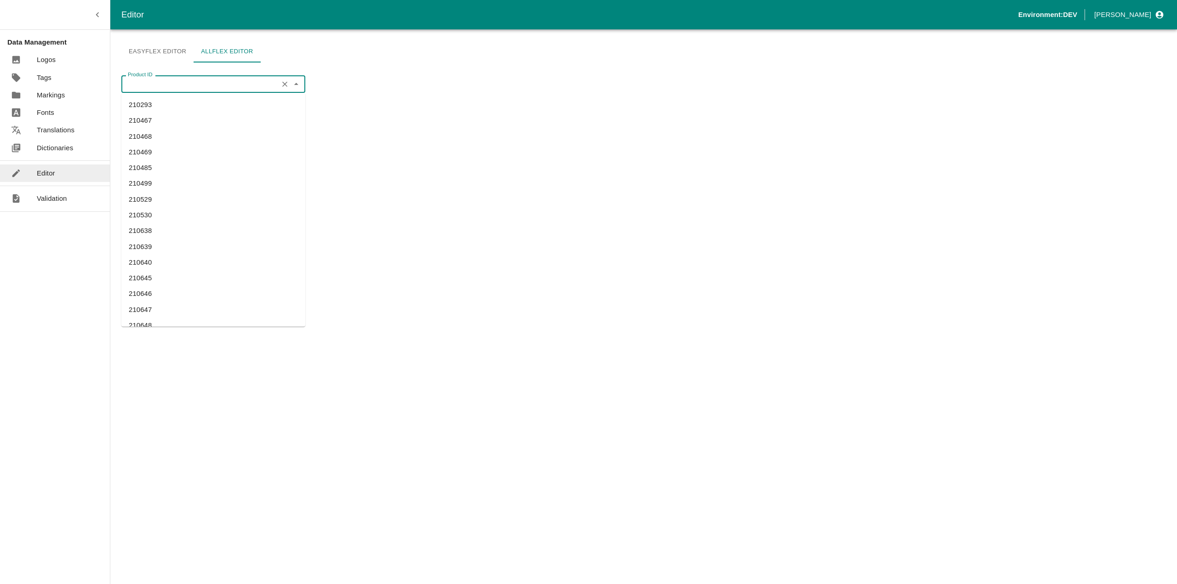
paste input "310482"
type input "310482"
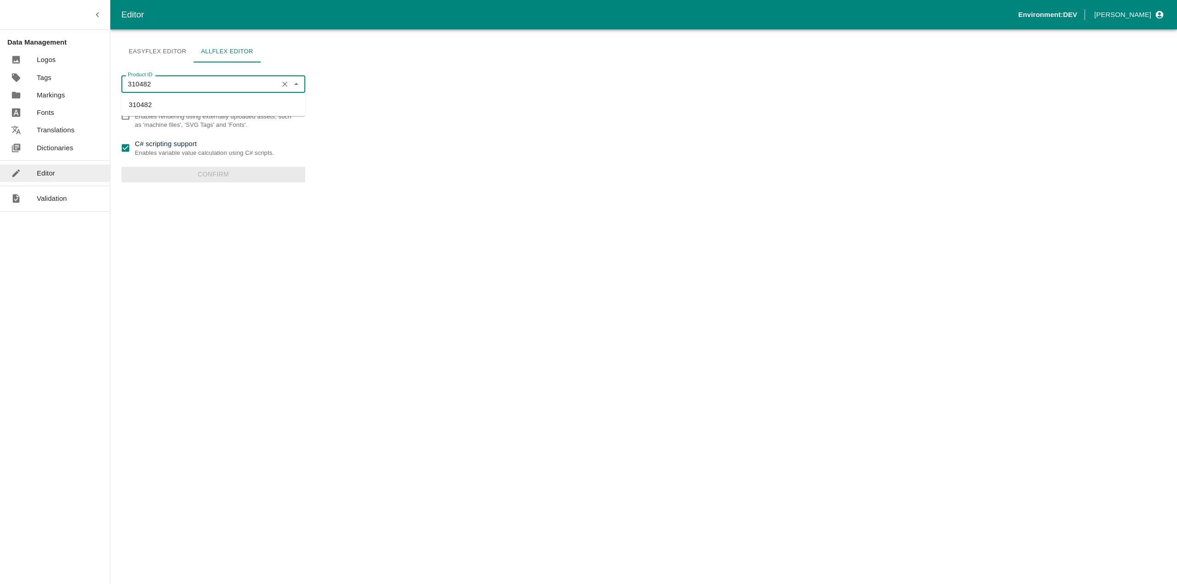
click at [154, 103] on li "310482" at bounding box center [213, 105] width 184 height 16
click at [126, 148] on input "C# scripting support Enables variable value calculation using C# scripts." at bounding box center [125, 148] width 18 height 18
checkbox input "false"
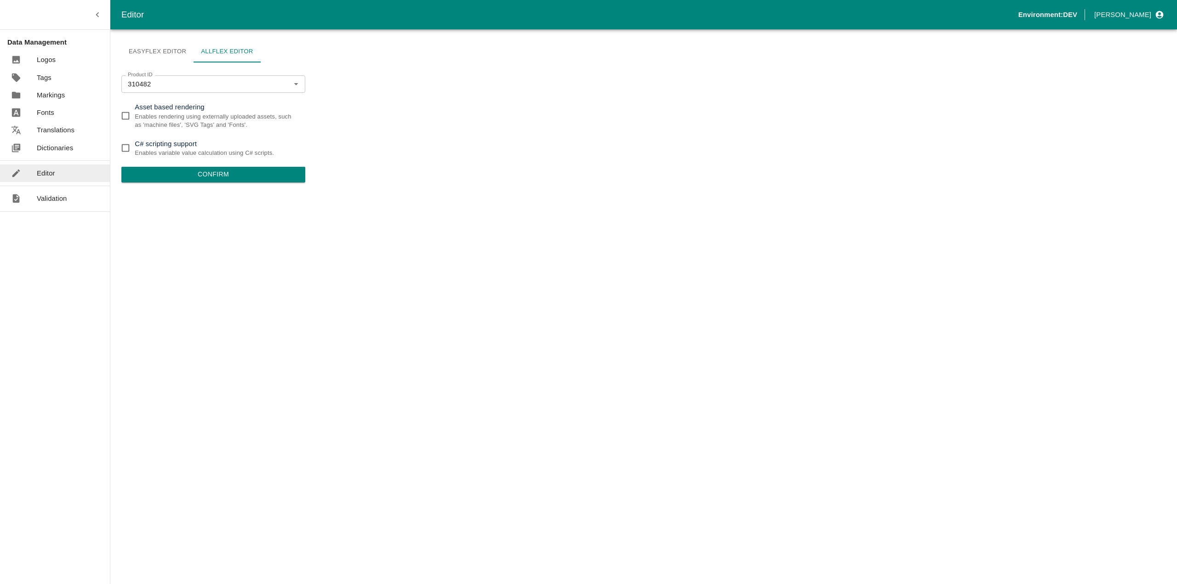
click at [201, 173] on button "Confirm" at bounding box center [213, 175] width 184 height 16
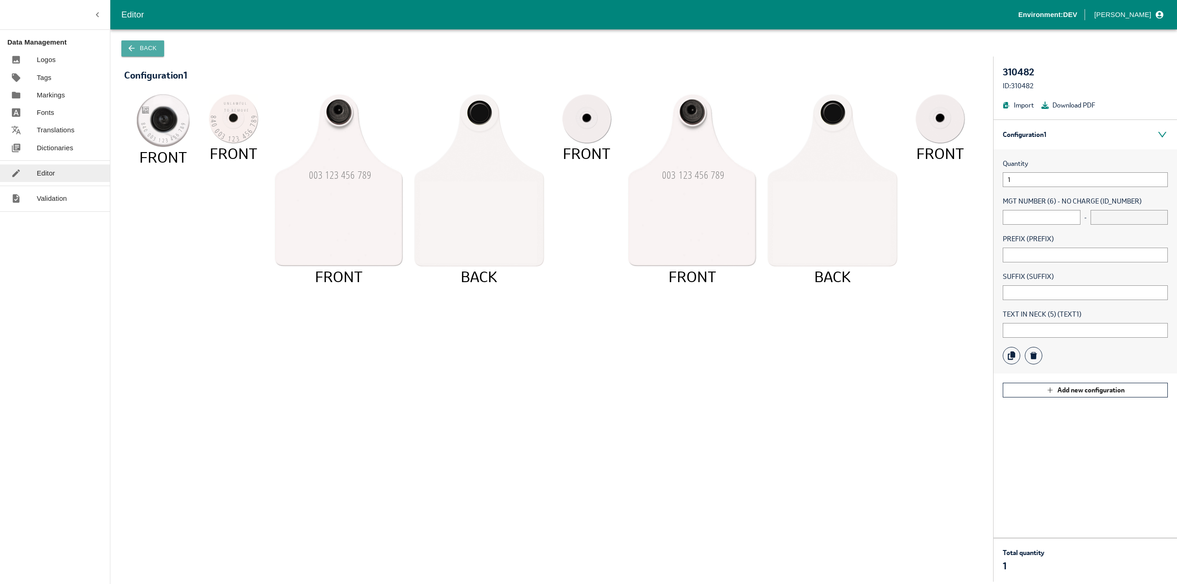
click at [134, 52] on icon "button" at bounding box center [131, 48] width 9 height 9
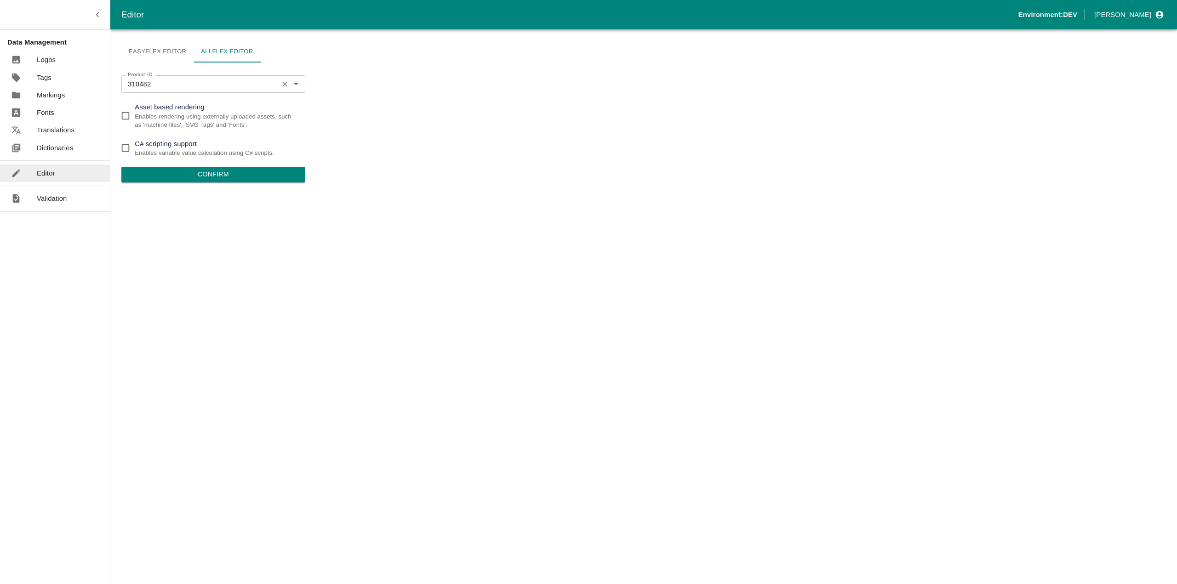
click at [167, 80] on input "310482" at bounding box center [199, 84] width 151 height 12
click at [141, 109] on li "310482" at bounding box center [213, 105] width 184 height 16
click at [208, 176] on button "Confirm" at bounding box center [213, 175] width 184 height 16
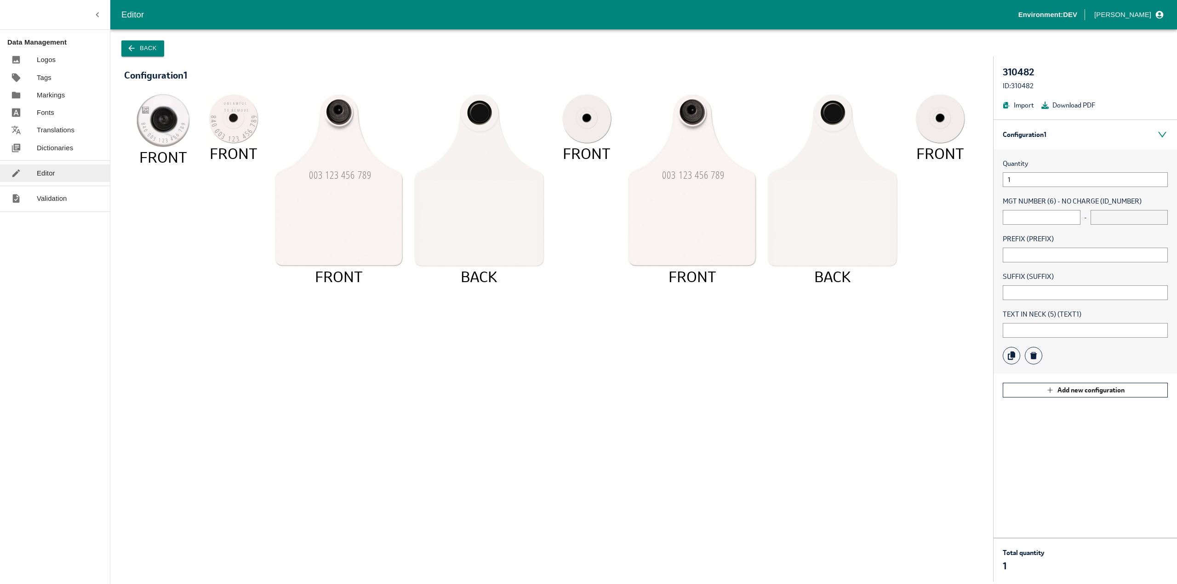
click at [54, 148] on p "Dictionaries" at bounding box center [55, 148] width 36 height 10
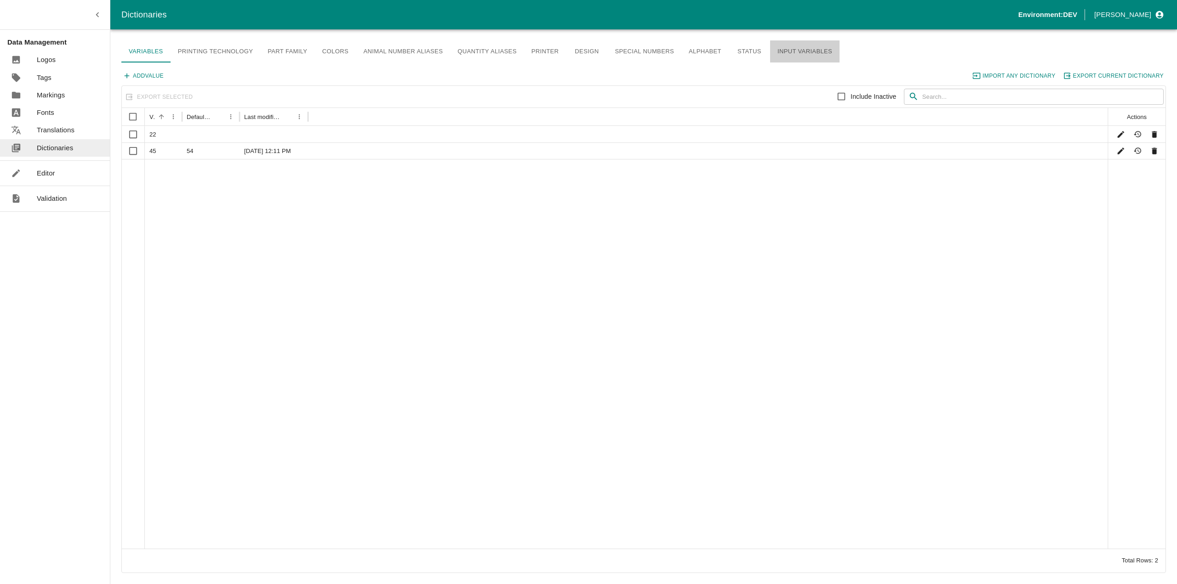
click at [801, 50] on link "Input Variables" at bounding box center [804, 51] width 69 height 22
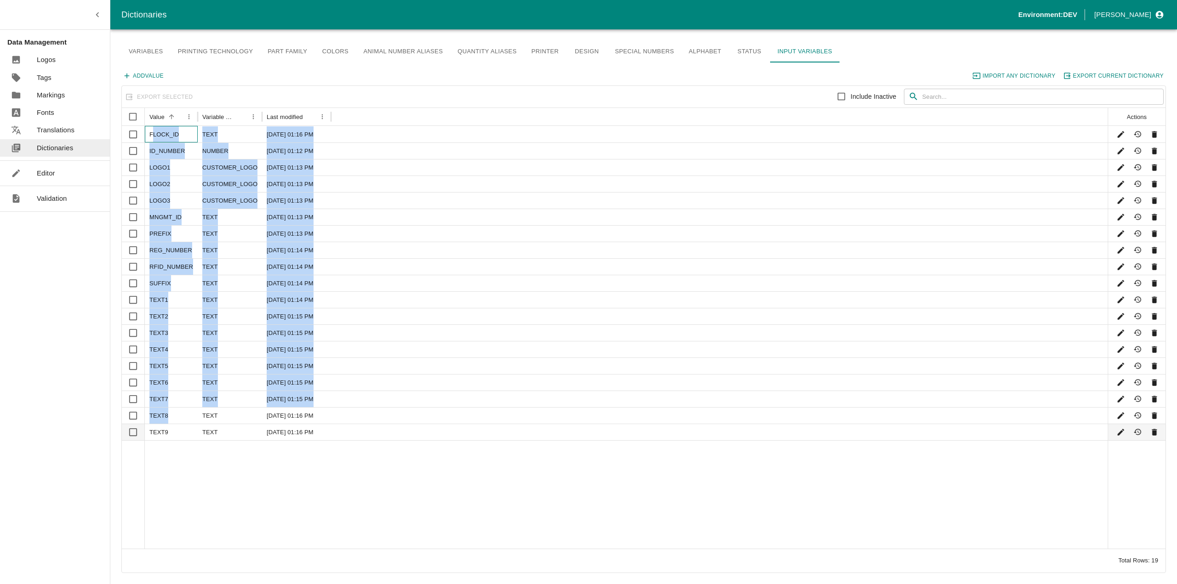
drag, startPoint x: 151, startPoint y: 131, endPoint x: 178, endPoint y: 425, distance: 295.4
click at [179, 424] on div "FLOCK_ID TEXT 09/03/2025, 01:16 PM ID_NUMBER NUMBER 09/03/2025, 01:12 PM LOGO1 …" at bounding box center [644, 283] width 1044 height 314
click at [172, 440] on div "TEXT9" at bounding box center [171, 432] width 53 height 17
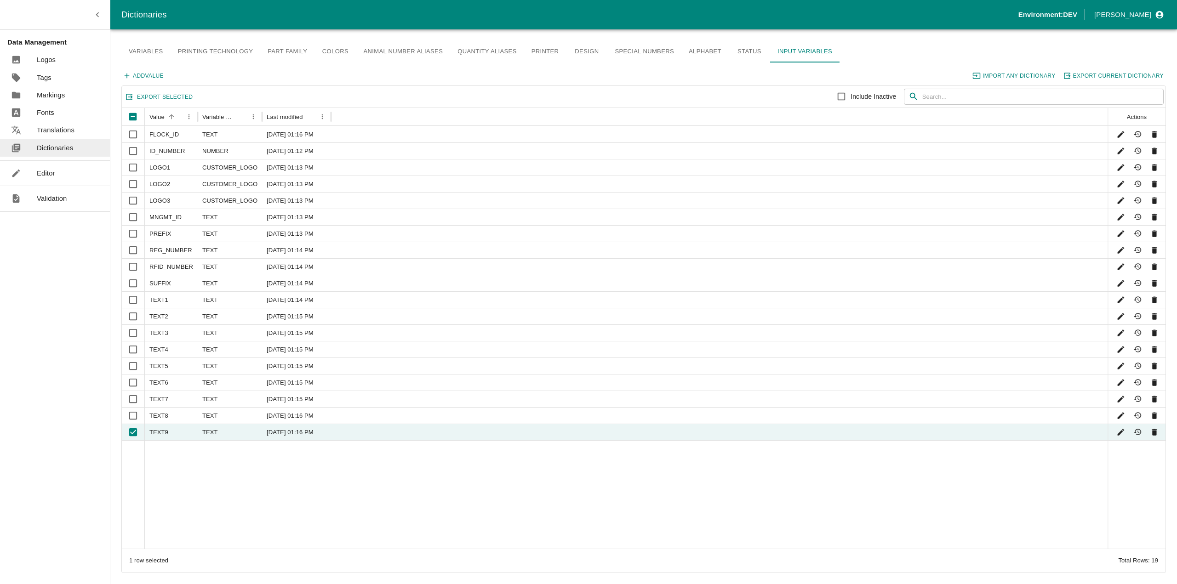
click at [166, 461] on div at bounding box center [626, 494] width 963 height 108
click at [135, 436] on input "Unselect row" at bounding box center [133, 432] width 18 height 18
checkbox input "false"
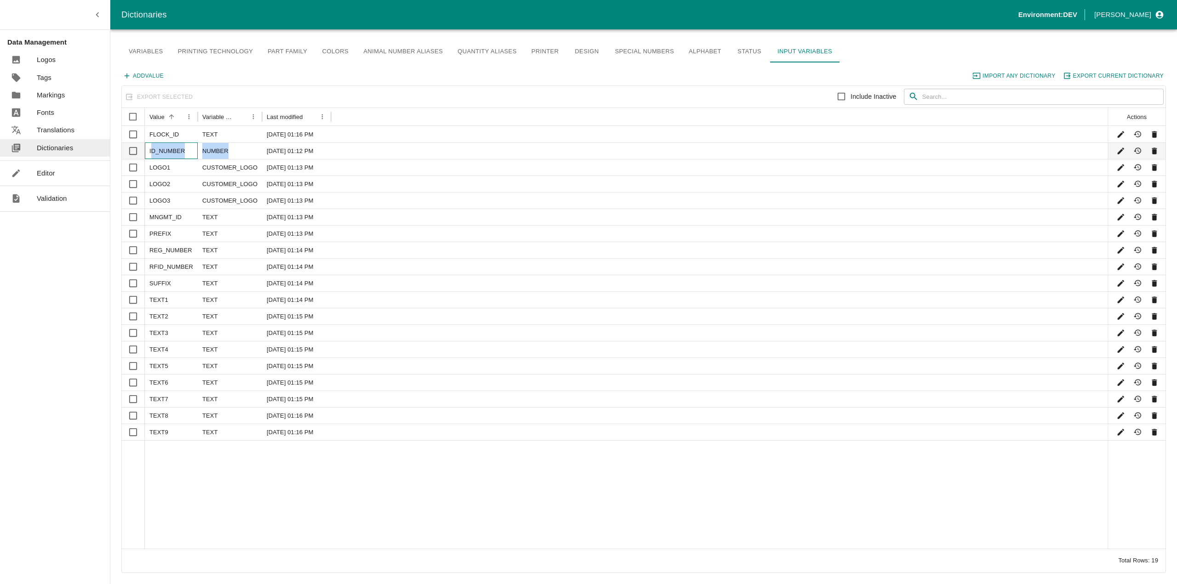
drag, startPoint x: 152, startPoint y: 151, endPoint x: 249, endPoint y: 154, distance: 97.5
click at [249, 154] on div "ID_NUMBER NUMBER 09/03/2025, 01:12 PM" at bounding box center [644, 150] width 1044 height 17
checkbox input "true"
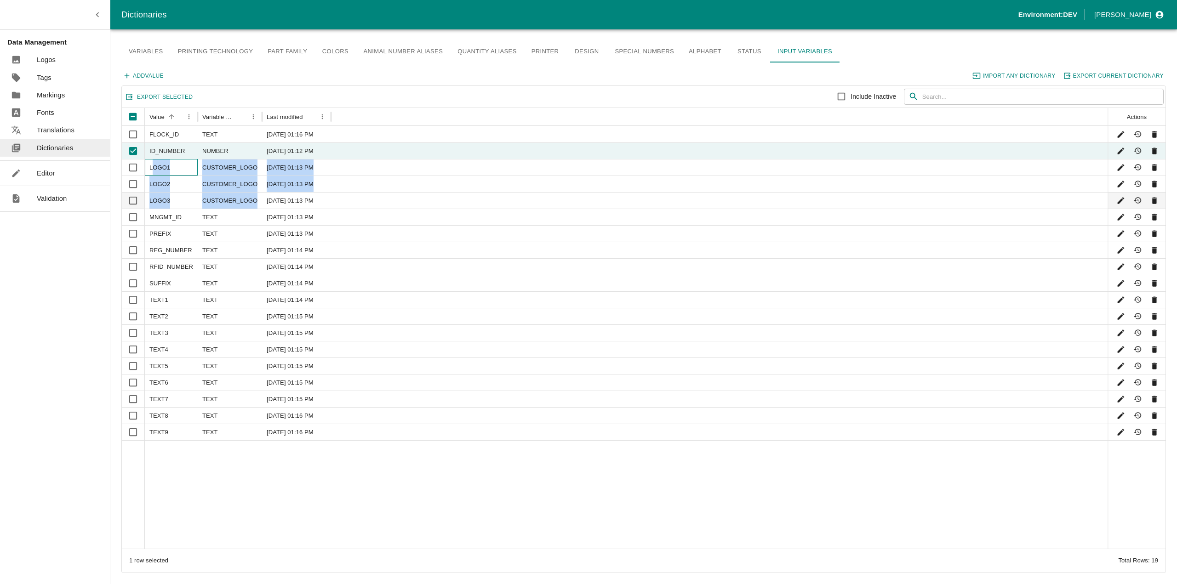
drag, startPoint x: 154, startPoint y: 167, endPoint x: 257, endPoint y: 198, distance: 107.3
click at [257, 198] on div "FLOCK_ID TEXT 09/03/2025, 01:16 PM ID_NUMBER NUMBER 09/03/2025, 01:12 PM LOGO1 …" at bounding box center [644, 283] width 1044 height 314
click at [221, 499] on div at bounding box center [626, 494] width 963 height 108
drag, startPoint x: 151, startPoint y: 234, endPoint x: 224, endPoint y: 233, distance: 73.6
click at [224, 233] on div "PREFIX TEXT 09/03/2025, 01:13 PM" at bounding box center [644, 233] width 1044 height 17
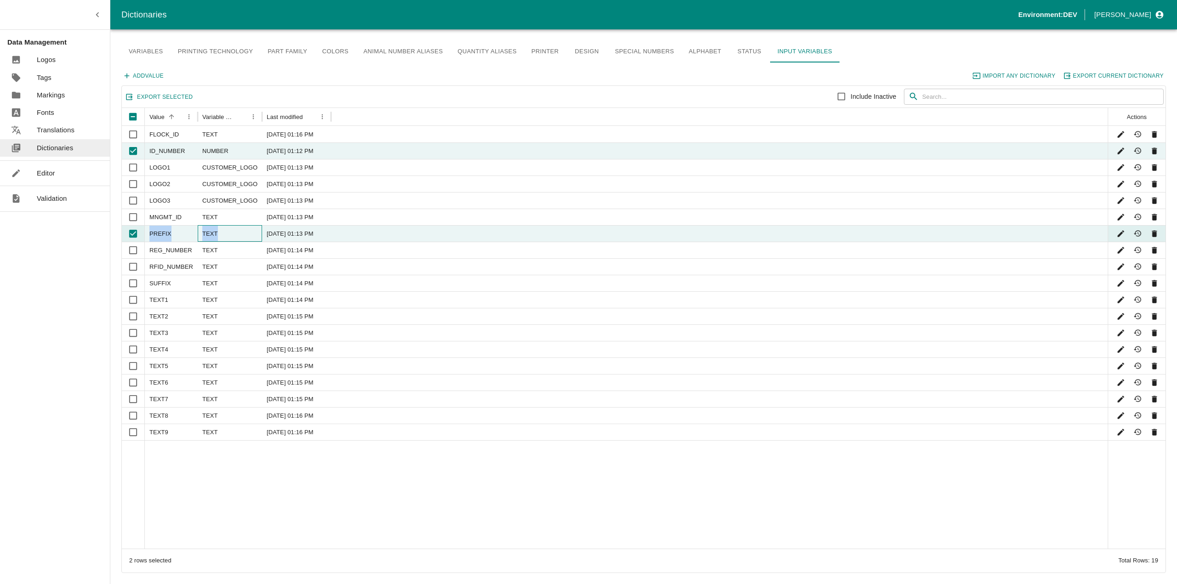
click at [228, 233] on div "TEXT" at bounding box center [230, 233] width 64 height 17
checkbox input "false"
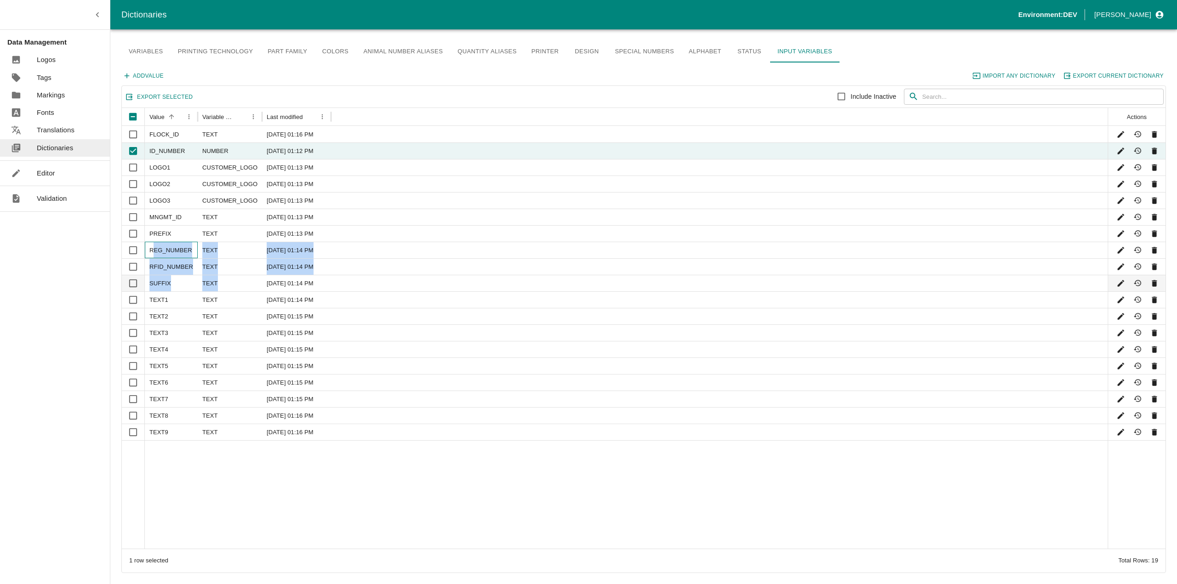
drag, startPoint x: 154, startPoint y: 249, endPoint x: 233, endPoint y: 282, distance: 85.7
click at [233, 282] on div "FLOCK_ID TEXT 09/03/2025, 01:16 PM ID_NUMBER NUMBER 09/03/2025, 01:12 PM LOGO1 …" at bounding box center [644, 283] width 1044 height 314
click at [233, 282] on div "TEXT" at bounding box center [230, 283] width 64 height 17
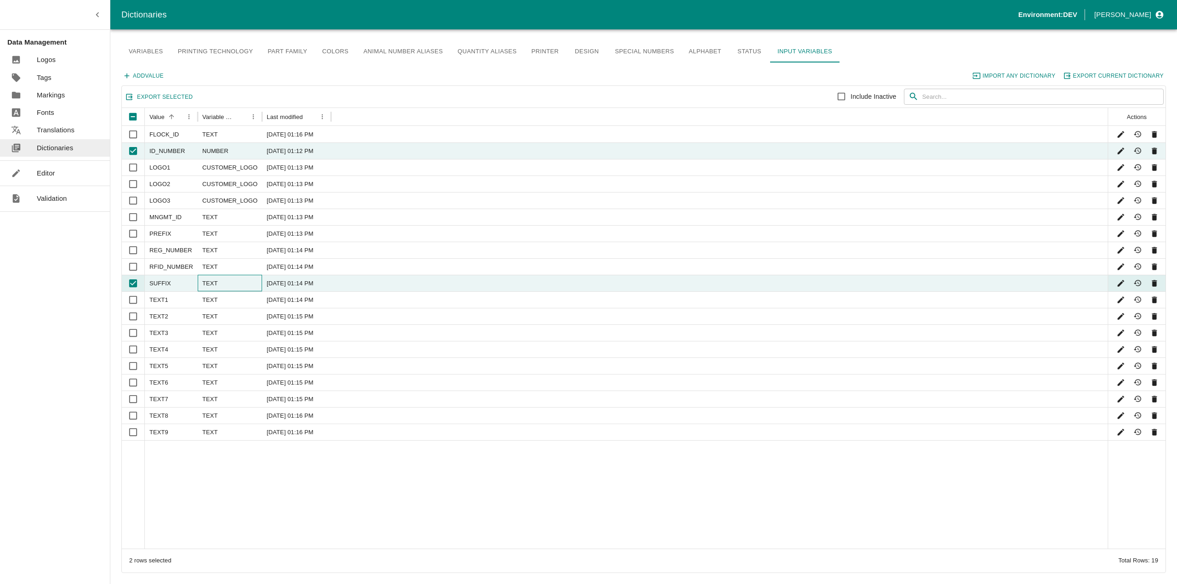
click at [219, 285] on div "TEXT" at bounding box center [230, 283] width 64 height 17
checkbox input "false"
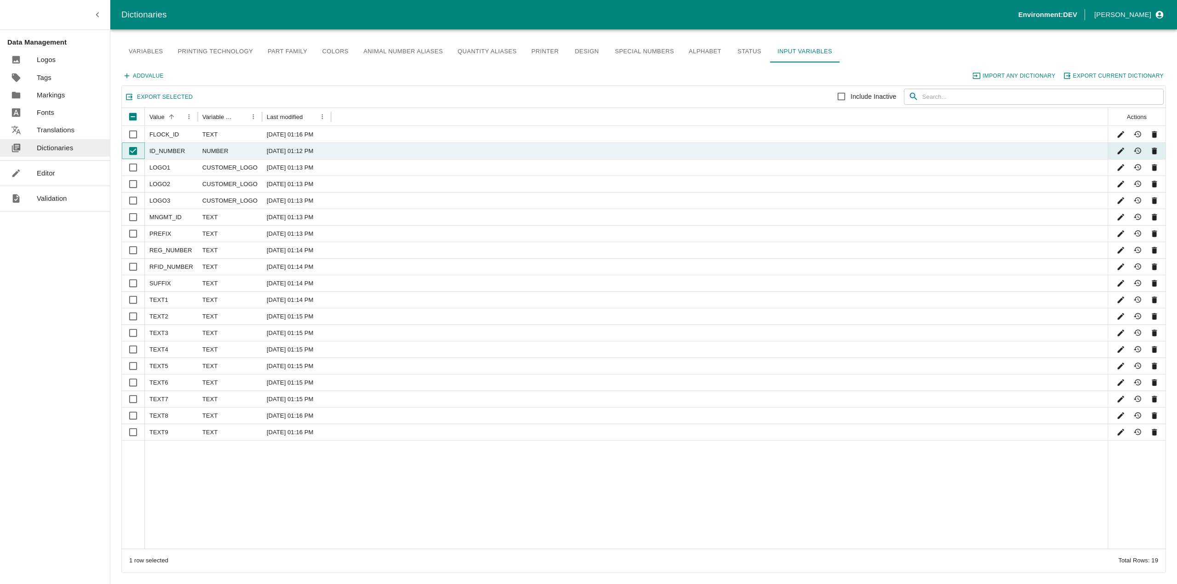
click at [132, 148] on input "Unselect row" at bounding box center [133, 151] width 18 height 18
checkbox input "false"
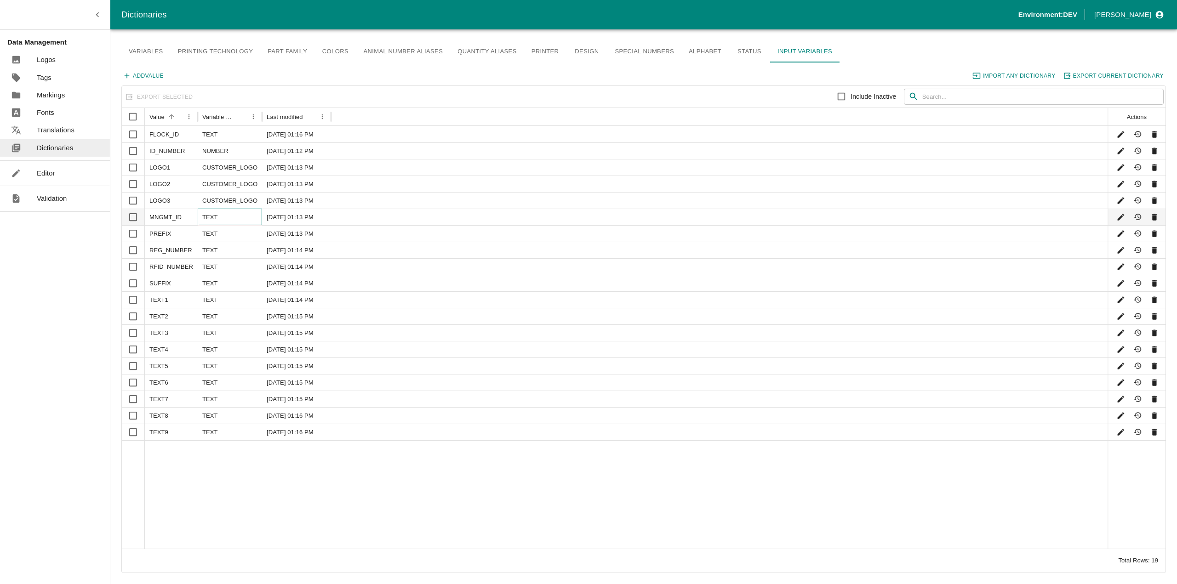
click at [210, 216] on div "TEXT" at bounding box center [230, 217] width 64 height 17
checkbox input "true"
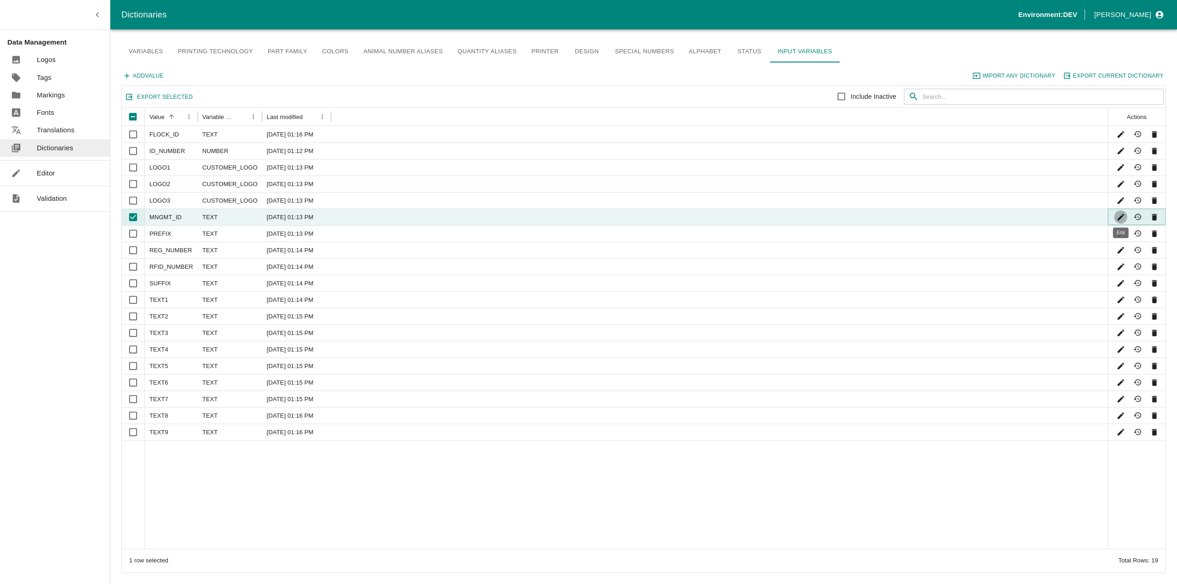
click at [837, 219] on icon "Edit" at bounding box center [1120, 217] width 6 height 6
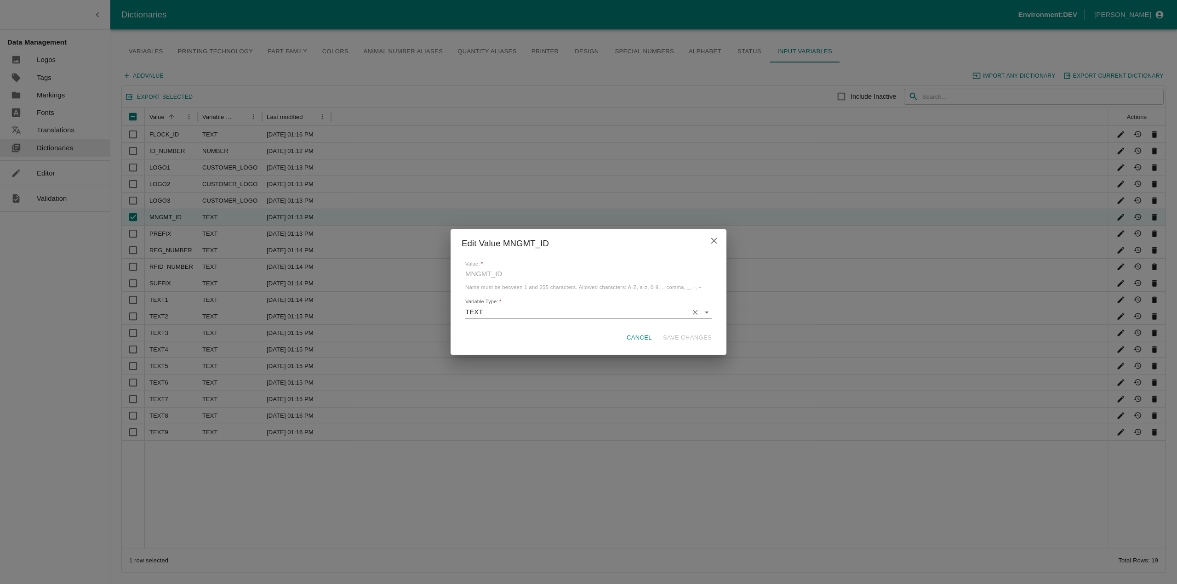
click at [702, 305] on div "Variable Type:   * TEXT" at bounding box center [588, 309] width 246 height 20
click at [708, 313] on icon "Open" at bounding box center [706, 313] width 10 height 10
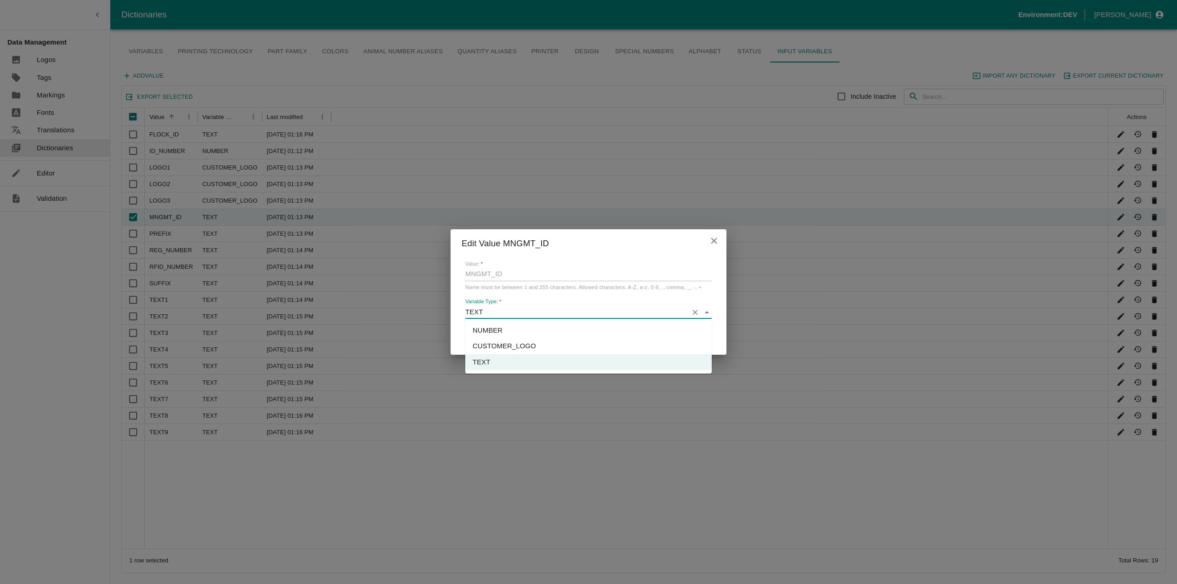
click at [493, 330] on li "NUMBER" at bounding box center [588, 331] width 246 height 16
type input "NUMBER"
click at [697, 336] on button "Save changes" at bounding box center [687, 338] width 56 height 16
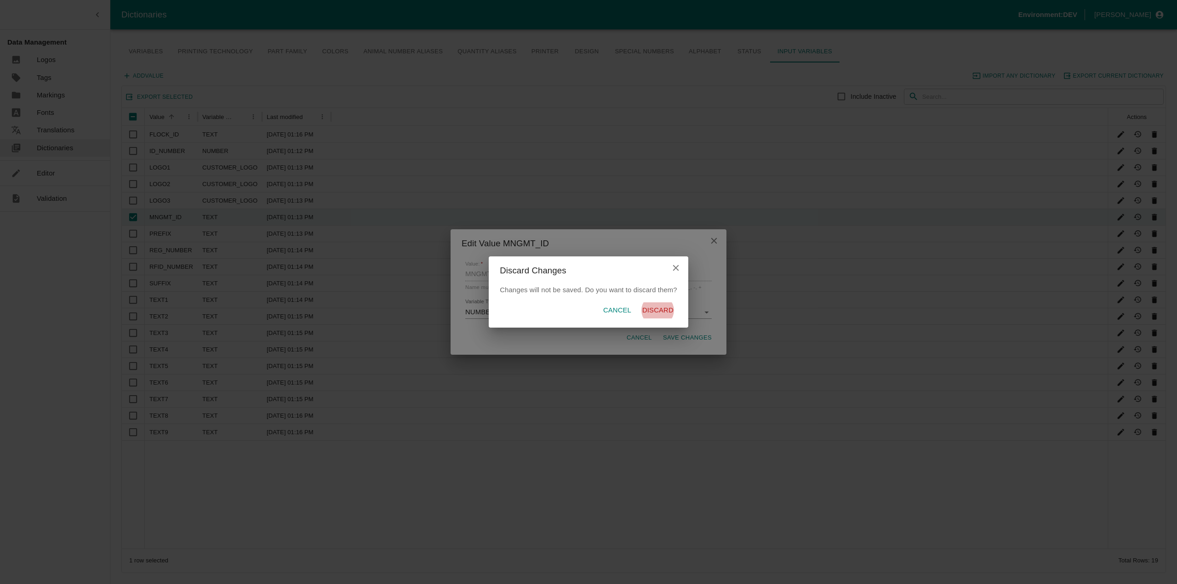
click at [658, 312] on p "Discard" at bounding box center [657, 310] width 31 height 10
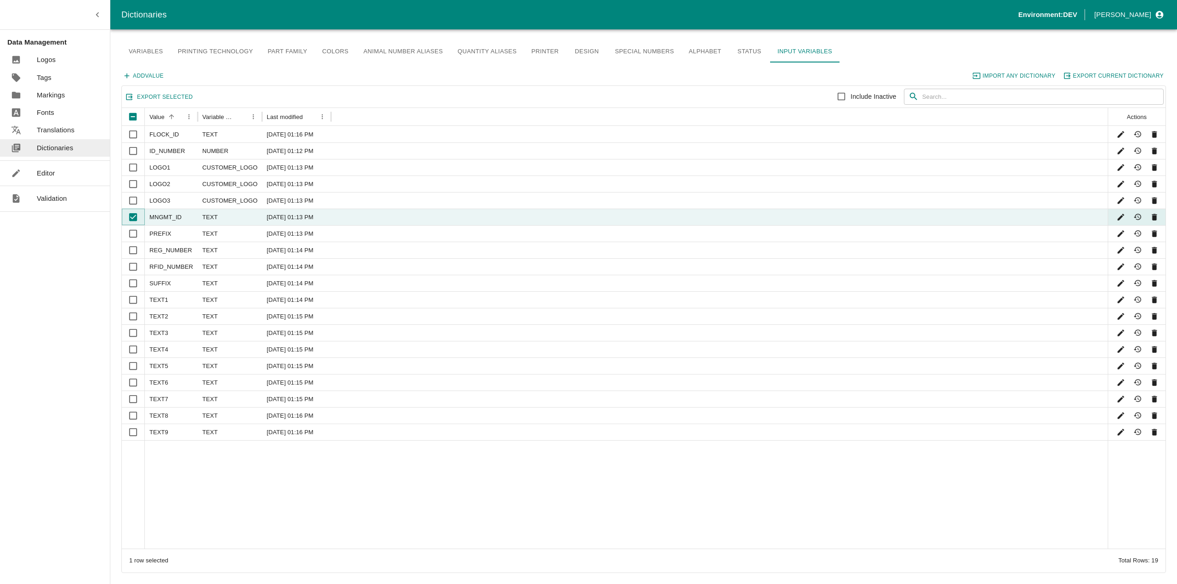
drag, startPoint x: 134, startPoint y: 217, endPoint x: 136, endPoint y: 223, distance: 6.3
click at [134, 217] on input "Unselect row" at bounding box center [133, 217] width 18 height 18
checkbox input "false"
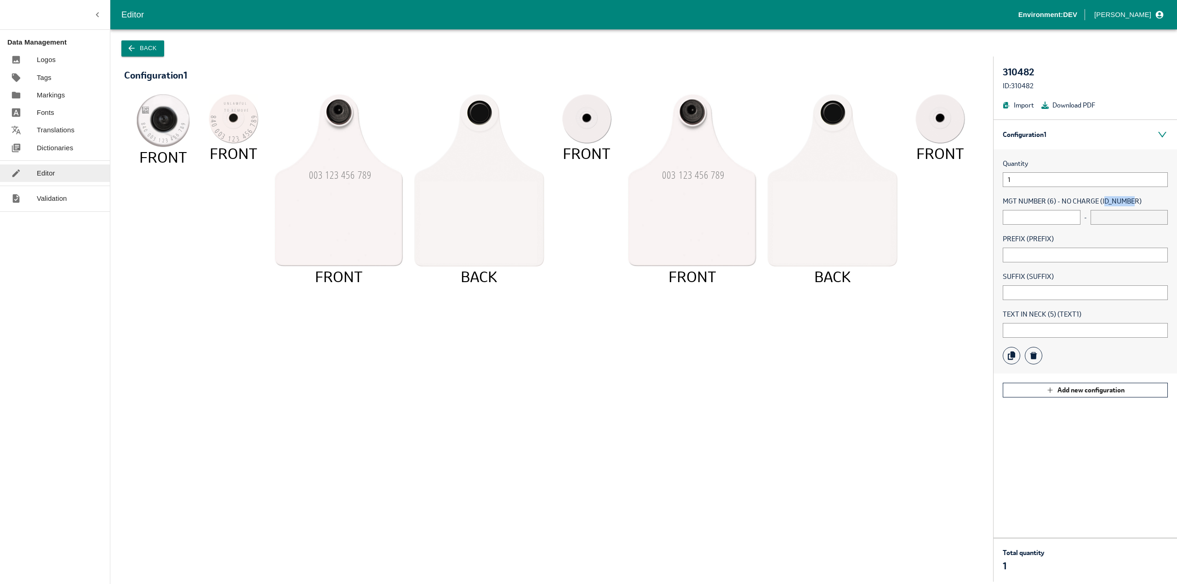
drag, startPoint x: 1112, startPoint y: 199, endPoint x: 1135, endPoint y: 199, distance: 23.0
click at [1135, 199] on span "MGT NUMBER (6) - NO CHARGE (ID_NUMBER)" at bounding box center [1084, 201] width 165 height 10
click at [1053, 218] on input "text" at bounding box center [1041, 217] width 78 height 15
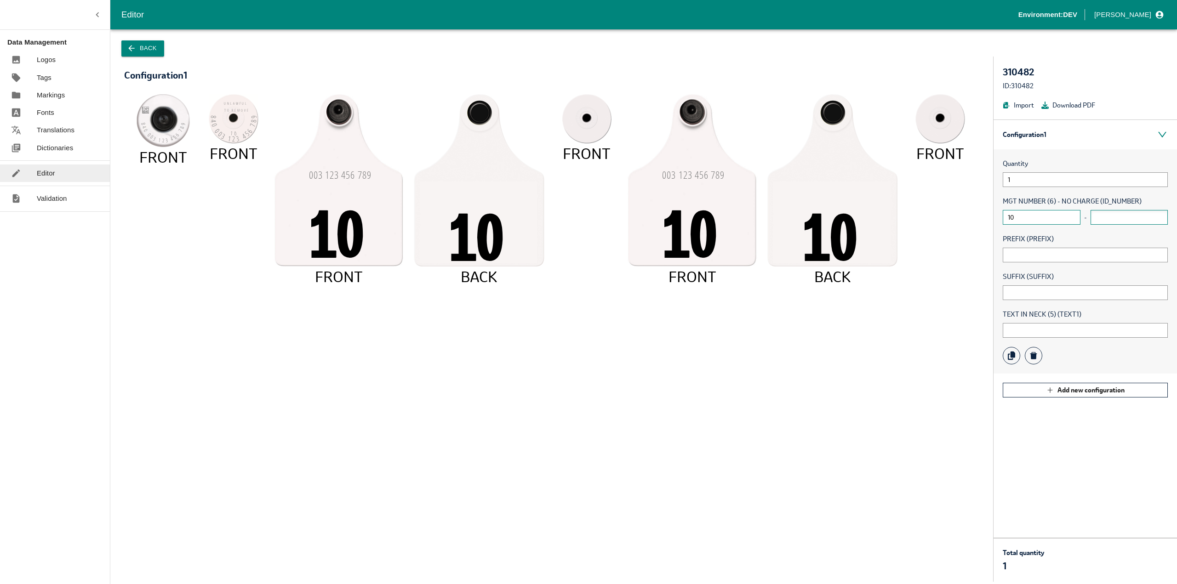
type input "10"
click at [1121, 217] on input "text" at bounding box center [1129, 217] width 78 height 15
type input "20"
drag, startPoint x: 1008, startPoint y: 570, endPoint x: 1000, endPoint y: 572, distance: 7.5
click at [1000, 572] on div "Total quantity 11 Review" at bounding box center [1084, 560] width 183 height 44
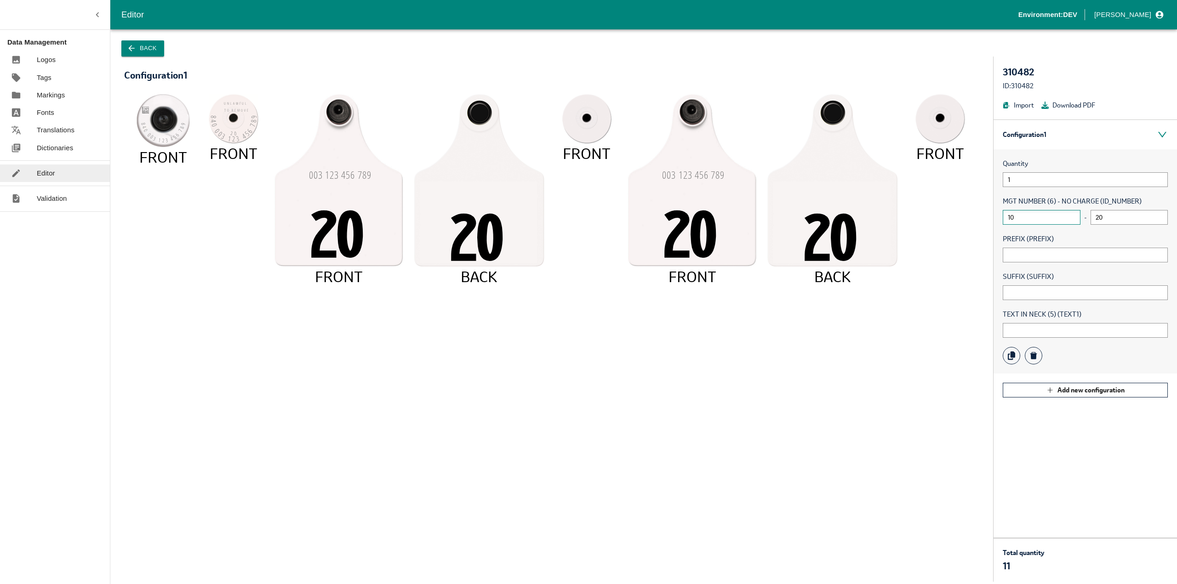
drag, startPoint x: 1018, startPoint y: 220, endPoint x: 1013, endPoint y: 221, distance: 4.7
click at [1013, 221] on input "10" at bounding box center [1041, 217] width 78 height 15
click at [1020, 257] on input "text" at bounding box center [1084, 255] width 165 height 15
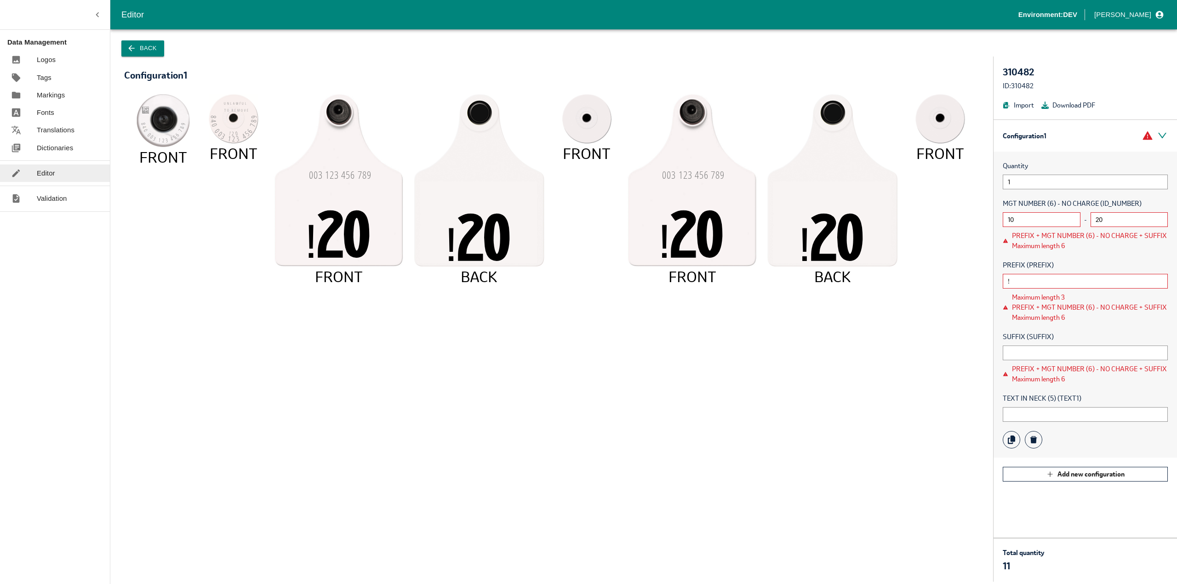
type input "!"
drag, startPoint x: 1008, startPoint y: 233, endPoint x: 1088, endPoint y: 256, distance: 82.5
click at [1088, 256] on div "Quantity 1 MGT NUMBER (6) - NO CHARGE (ID_NUMBER) 10 - 20 PREFIX + MGT NUMBER (…" at bounding box center [1084, 305] width 183 height 306
click at [1013, 309] on div "PREFIX + MGT NUMBER (6) - NO CHARGE + SUFFIX Maximum length 6" at bounding box center [1090, 312] width 156 height 20
click at [1021, 285] on input "!" at bounding box center [1084, 281] width 165 height 15
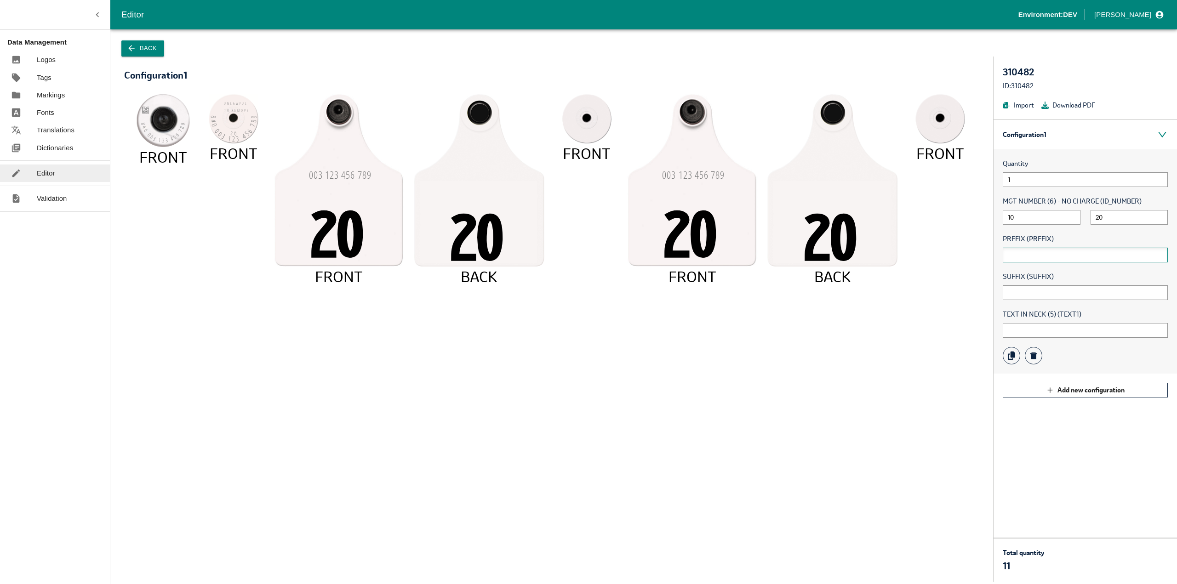
type input "Q"
type input "!"
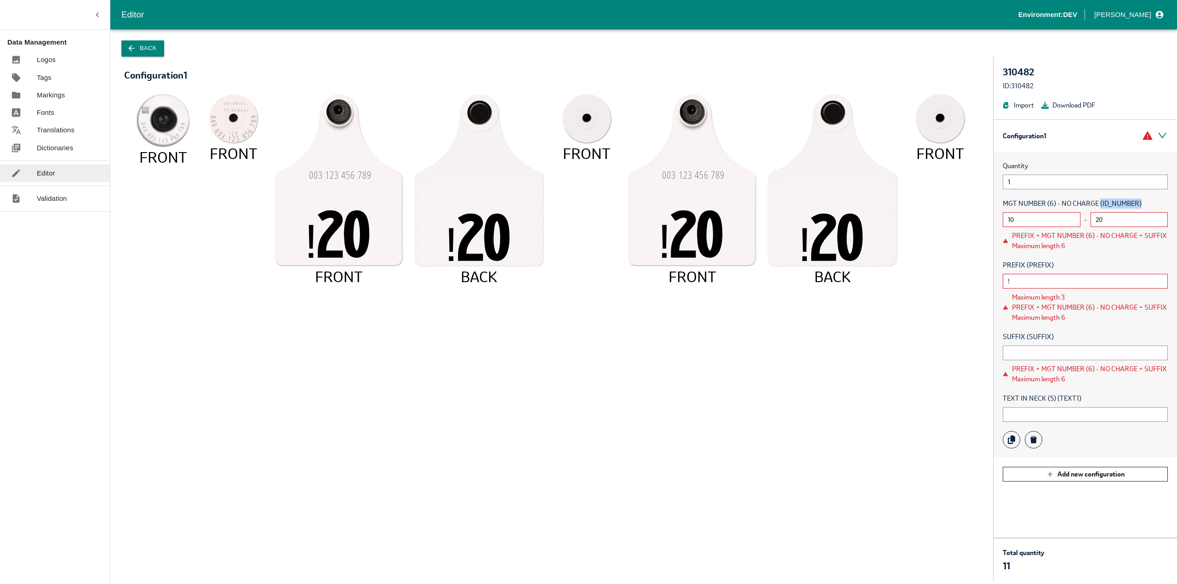
drag, startPoint x: 1099, startPoint y: 202, endPoint x: 1145, endPoint y: 199, distance: 47.0
click at [1145, 199] on span "MGT NUMBER (6) - NO CHARGE (ID_NUMBER)" at bounding box center [1084, 204] width 165 height 10
drag, startPoint x: 1025, startPoint y: 263, endPoint x: 1065, endPoint y: 267, distance: 40.7
click at [1057, 267] on span "PREFIX (PREFIX)" at bounding box center [1084, 265] width 165 height 10
drag, startPoint x: 1057, startPoint y: 338, endPoint x: 1027, endPoint y: 336, distance: 30.4
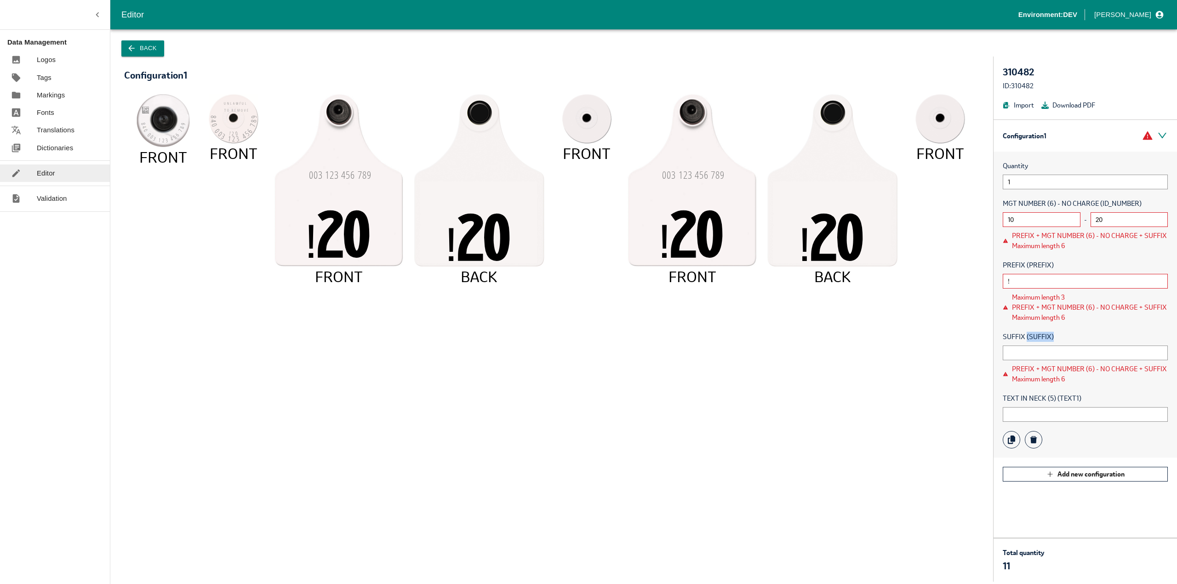
click at [1027, 336] on span "SUFFIX (SUFFIX)" at bounding box center [1084, 337] width 165 height 10
drag, startPoint x: 1002, startPoint y: 201, endPoint x: 1100, endPoint y: 204, distance: 98.4
click at [1100, 204] on div "Quantity 1 MGT NUMBER (6) - NO CHARGE (ID_NUMBER) 10 - 20 PREFIX + MGT NUMBER (…" at bounding box center [1084, 305] width 183 height 306
drag, startPoint x: 1118, startPoint y: 201, endPoint x: 1104, endPoint y: 200, distance: 13.9
click at [1104, 200] on span "MGT NUMBER (6) - NO CHARGE (ID_NUMBER)" at bounding box center [1084, 204] width 165 height 10
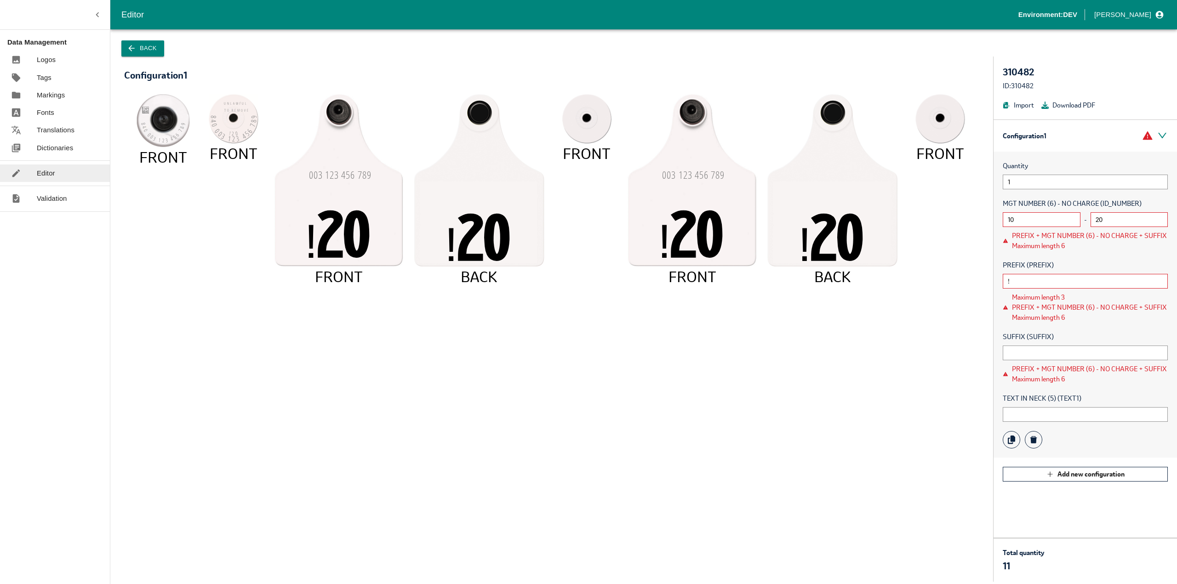
click at [1096, 205] on span "MGT NUMBER (6) - NO CHARGE (ID_NUMBER)" at bounding box center [1084, 204] width 165 height 10
click at [1120, 205] on span "MGT NUMBER (6) - NO CHARGE (ID_NUMBER)" at bounding box center [1084, 204] width 165 height 10
drag, startPoint x: 1142, startPoint y: 205, endPoint x: 1094, endPoint y: 198, distance: 48.8
click at [1094, 199] on span "MGT NUMBER (6) - NO CHARGE (ID_NUMBER)" at bounding box center [1084, 204] width 165 height 10
click at [1118, 196] on div "Quantity 1 MGT NUMBER (6) - NO CHARGE (ID_NUMBER) 10 - 20 PREFIX + MGT NUMBER (…" at bounding box center [1084, 305] width 183 height 306
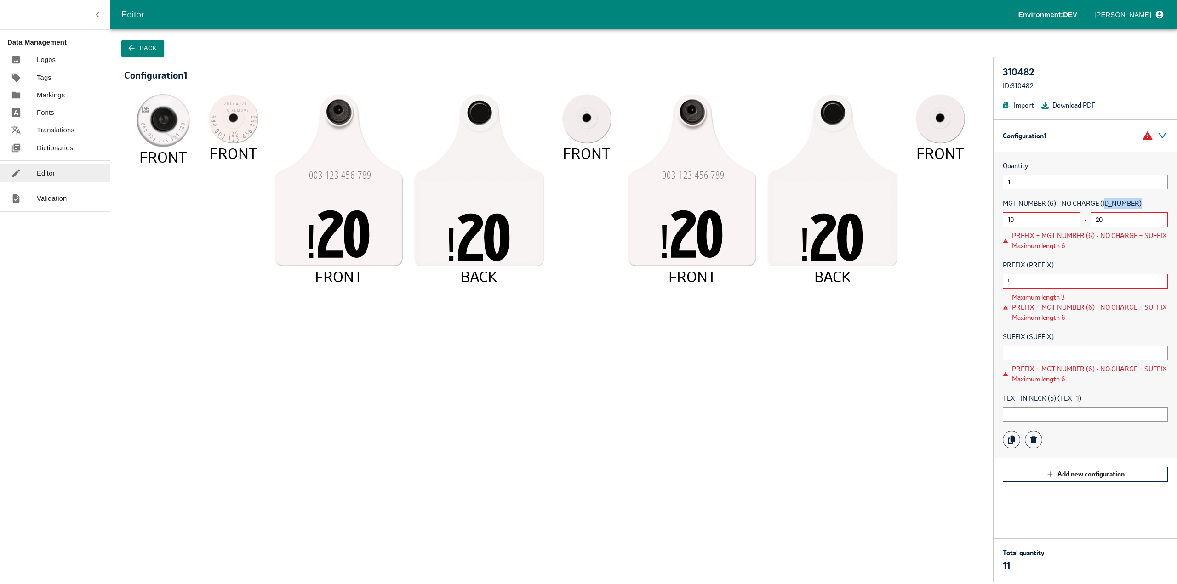
drag, startPoint x: 1144, startPoint y: 202, endPoint x: 1104, endPoint y: 202, distance: 39.5
click at [1104, 202] on span "MGT NUMBER (6) - NO CHARGE (ID_NUMBER)" at bounding box center [1084, 204] width 165 height 10
click at [1079, 204] on span "MGT NUMBER (6) - NO CHARGE (ID_NUMBER)" at bounding box center [1084, 204] width 165 height 10
drag, startPoint x: 1143, startPoint y: 203, endPoint x: 1100, endPoint y: 198, distance: 42.6
click at [1100, 199] on span "MGT NUMBER (6) - NO CHARGE (ID_NUMBER)" at bounding box center [1084, 204] width 165 height 10
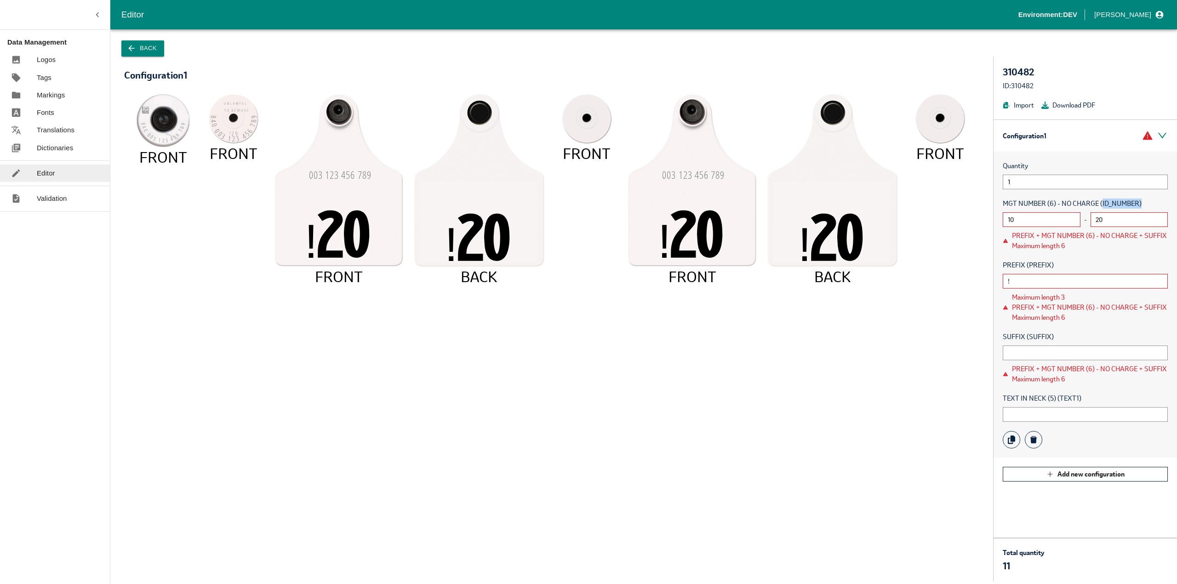
click at [1101, 203] on span "MGT NUMBER (6) - NO CHARGE (ID_NUMBER)" at bounding box center [1084, 204] width 165 height 10
drag, startPoint x: 1101, startPoint y: 203, endPoint x: 1109, endPoint y: 205, distance: 7.9
click at [1109, 205] on span "MGT NUMBER (6) - NO CHARGE (ID_NUMBER)" at bounding box center [1084, 204] width 165 height 10
drag, startPoint x: 1008, startPoint y: 237, endPoint x: 1081, endPoint y: 246, distance: 73.2
click at [1081, 246] on div "PREFIX + MGT NUMBER (6) - NO CHARGE + SUFFIX Maximum length 6" at bounding box center [1084, 241] width 165 height 20
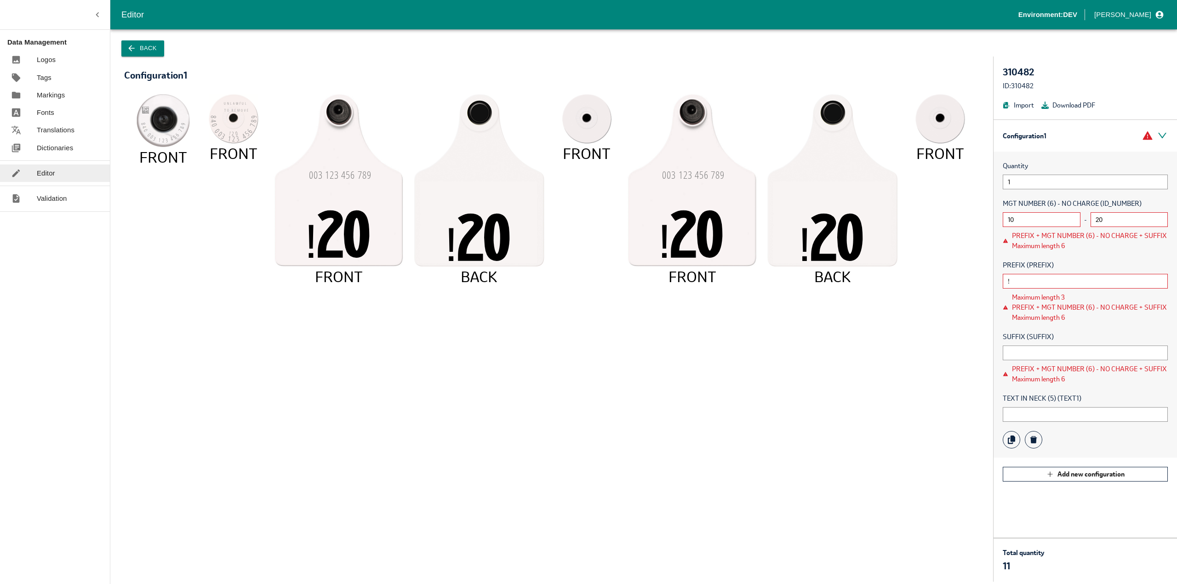
click at [1091, 259] on div "Quantity 1 MGT NUMBER (6) - NO CHARGE (ID_NUMBER) 10 - 20 PREFIX + MGT NUMBER (…" at bounding box center [1084, 305] width 183 height 306
click at [1050, 274] on input "!" at bounding box center [1084, 281] width 165 height 15
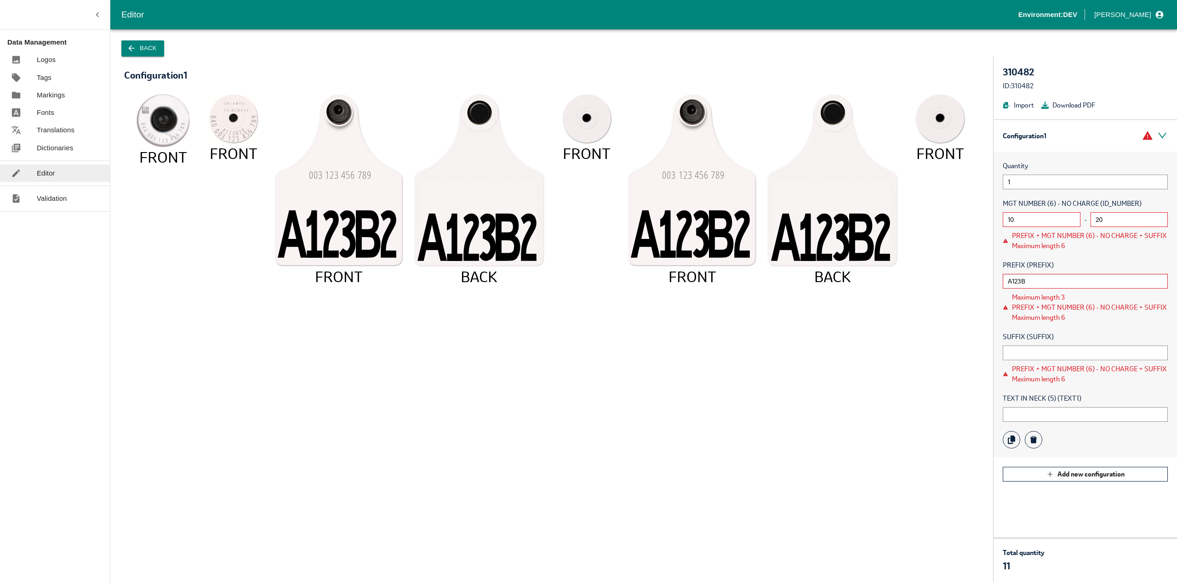
type input "A123BB"
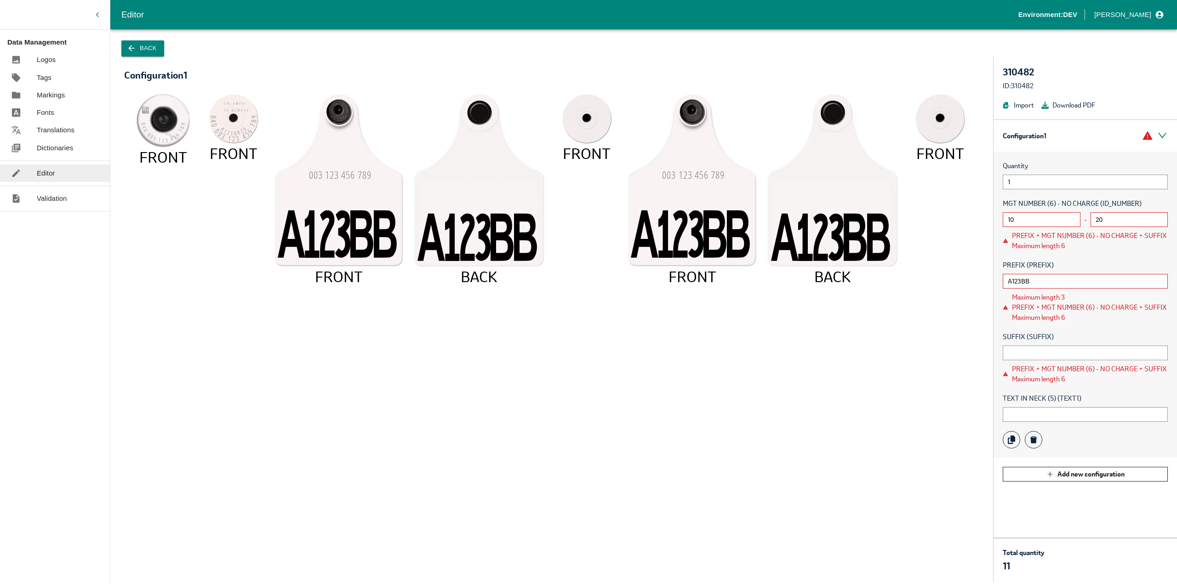
drag, startPoint x: 1046, startPoint y: 279, endPoint x: 991, endPoint y: 280, distance: 55.2
click at [991, 280] on div "Configuration 1 Menu 840 003 123 456 78 9 FRONT UNLAWFU L TO REMOV E A123BB2 0 …" at bounding box center [643, 319] width 1066 height 525
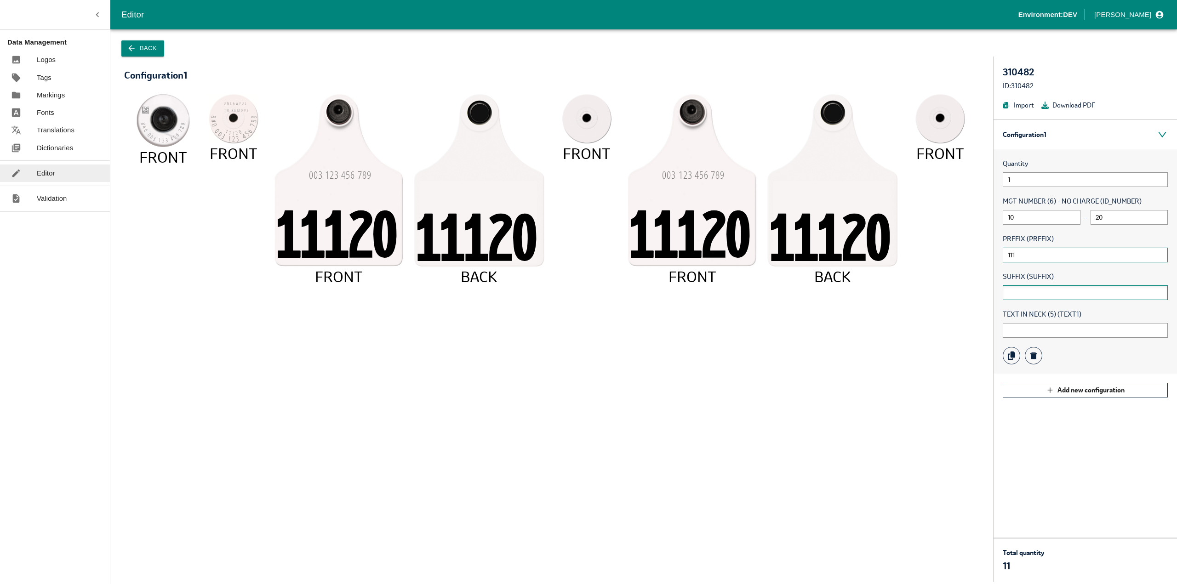
type input "111"
click at [1015, 285] on input "text" at bounding box center [1084, 292] width 165 height 15
drag, startPoint x: 1028, startPoint y: 238, endPoint x: 1031, endPoint y: 268, distance: 30.6
click at [1044, 239] on span "PREFIX (PREFIX)" at bounding box center [1084, 239] width 165 height 10
drag, startPoint x: 1025, startPoint y: 275, endPoint x: 1054, endPoint y: 276, distance: 29.4
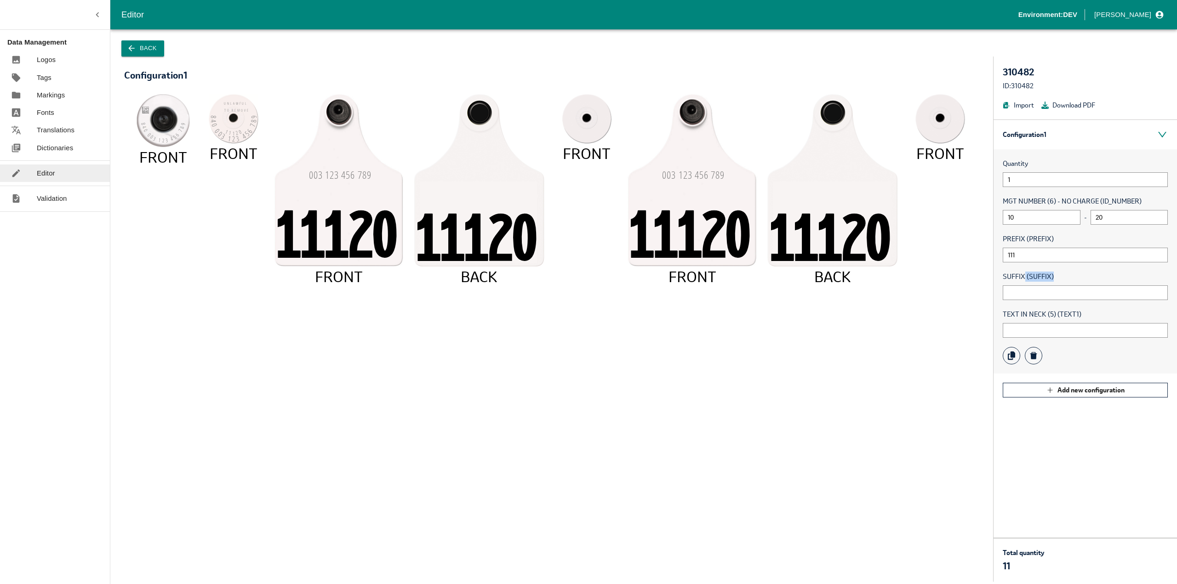
click at [1054, 276] on span "SUFFIX (SUFFIX)" at bounding box center [1084, 277] width 165 height 10
click at [1032, 295] on input "text" at bounding box center [1084, 292] width 165 height 15
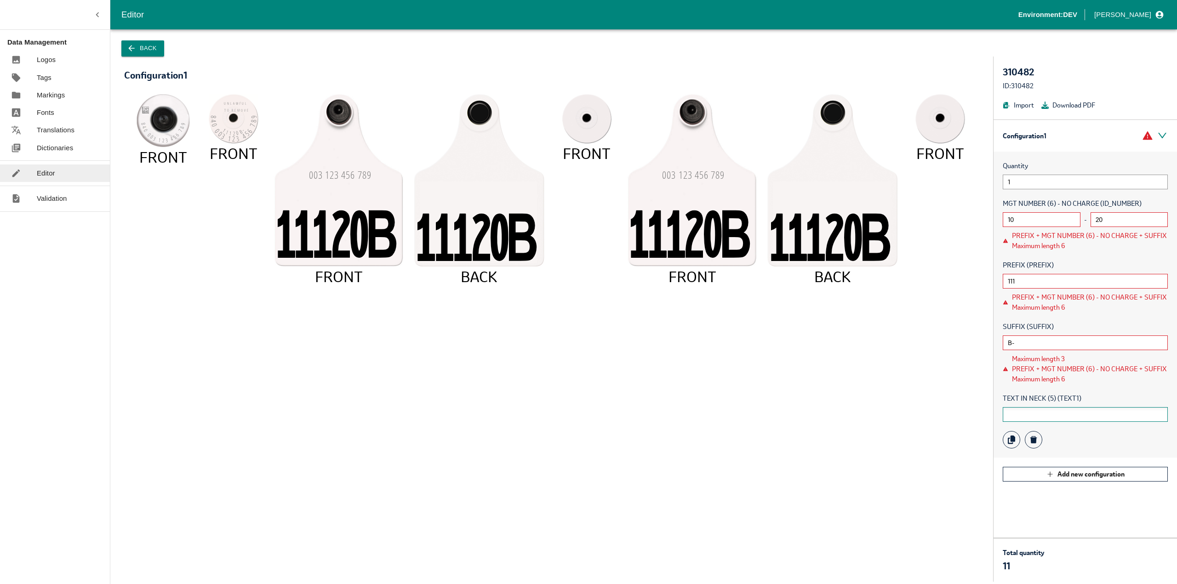
type input "B-"
click at [1031, 409] on input "text" at bounding box center [1084, 414] width 165 height 15
type input "-"
click at [1025, 346] on input "B-" at bounding box center [1084, 343] width 165 height 15
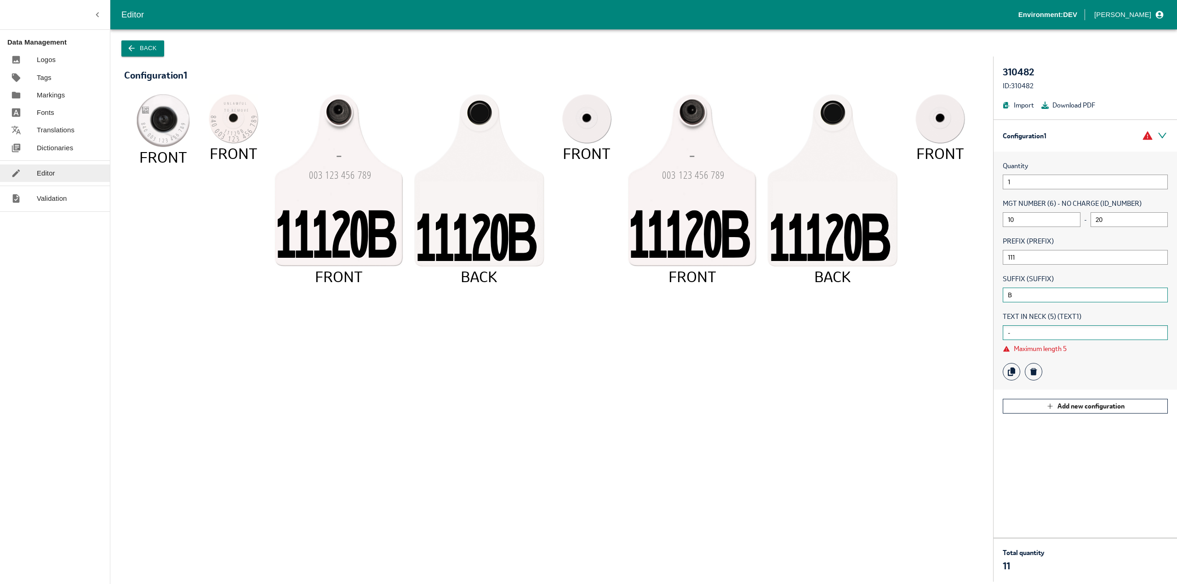
type input "B"
click at [1019, 330] on input "-" at bounding box center [1084, 332] width 165 height 15
drag, startPoint x: 1051, startPoint y: 319, endPoint x: 1087, endPoint y: 320, distance: 35.9
click at [1087, 320] on span "TEXT IN NECK (5) (TEXT1)" at bounding box center [1084, 317] width 165 height 10
click at [1059, 336] on input "-" at bounding box center [1084, 332] width 165 height 15
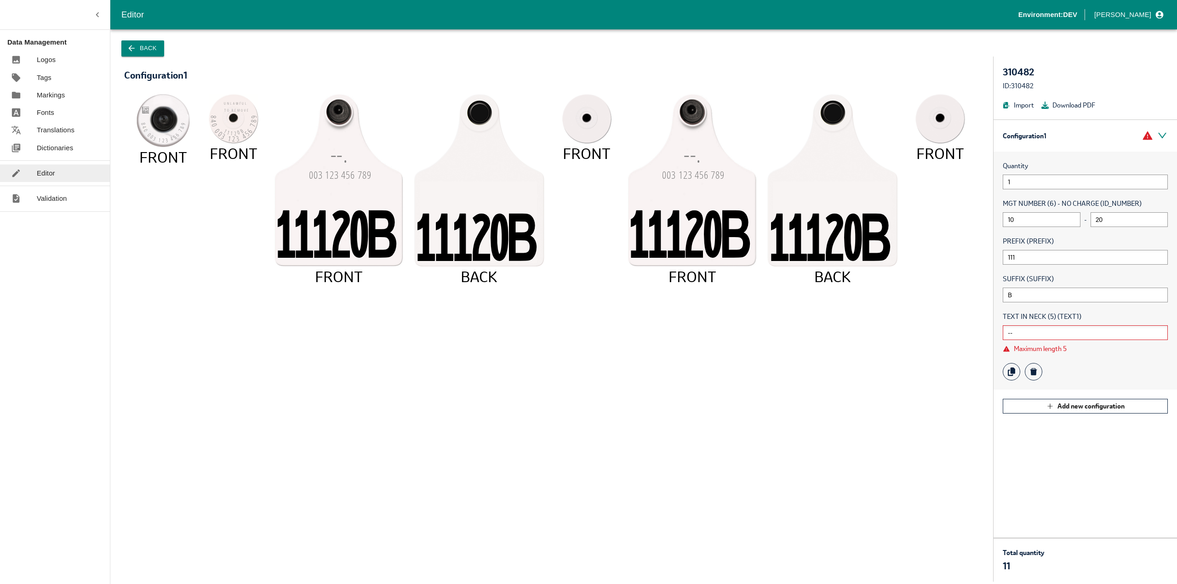
type input "-"
click at [930, 372] on icon "840 003 123 456 78 9 FRONT UNLAWFU L TO REMOV E 11120 B 840 003 123 456 78 9 FR…" at bounding box center [551, 333] width 837 height 478
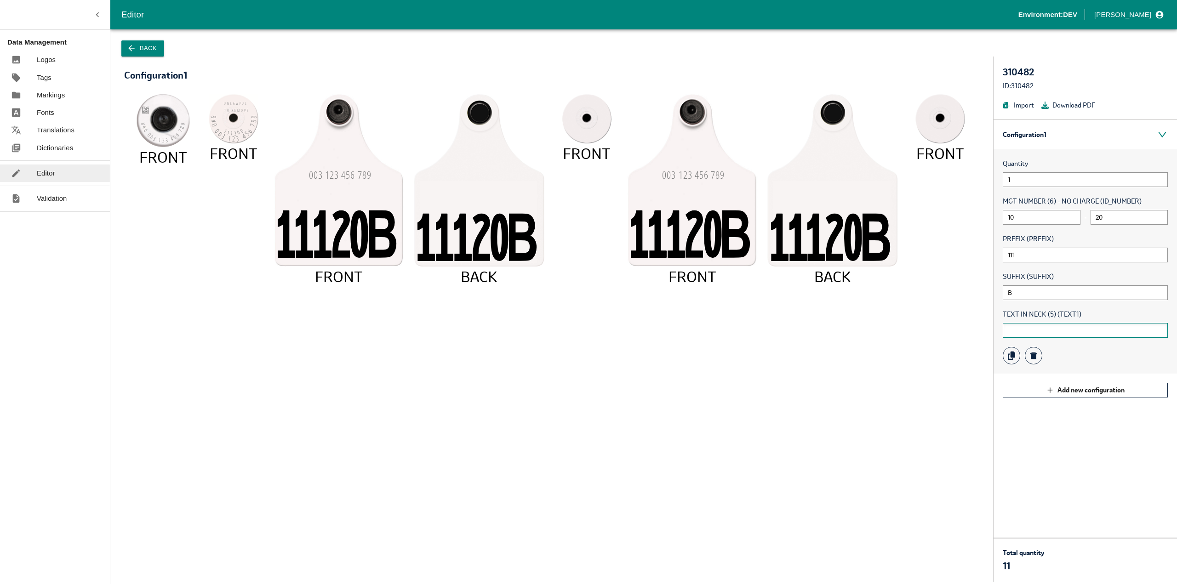
click at [1016, 327] on input "text" at bounding box center [1084, 330] width 165 height 15
click at [1025, 284] on div "SUFFIX (SUFFIX) B" at bounding box center [1084, 286] width 165 height 28
click at [1021, 295] on input "B" at bounding box center [1084, 292] width 165 height 15
click at [1024, 251] on input "111" at bounding box center [1084, 255] width 165 height 15
click at [1026, 218] on input "10" at bounding box center [1041, 217] width 78 height 15
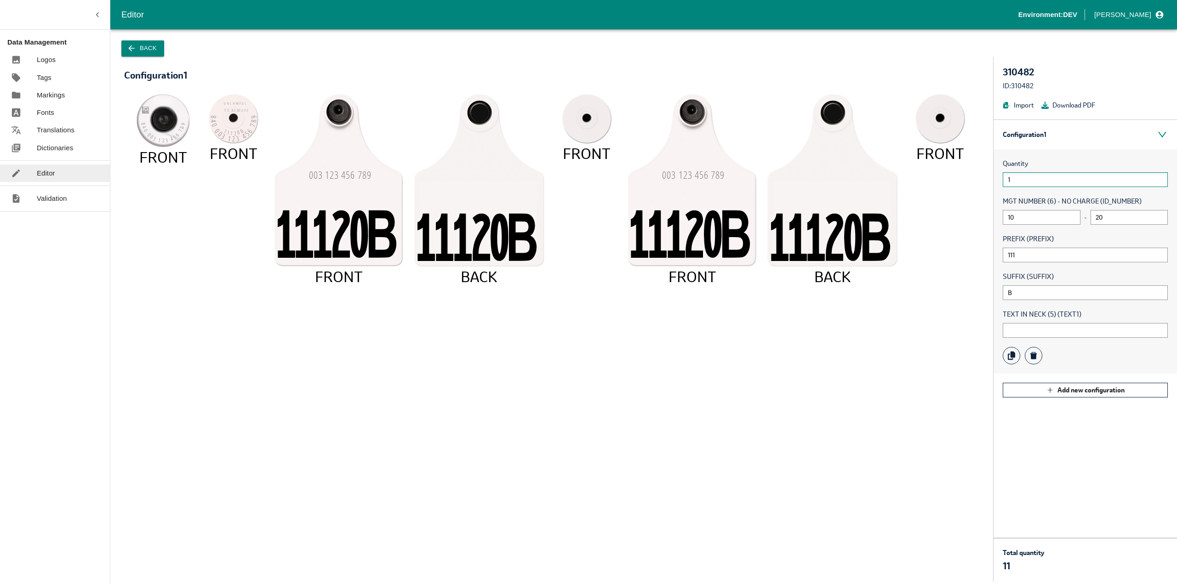
click at [1015, 179] on input "1" at bounding box center [1084, 179] width 165 height 15
click at [142, 50] on button "Back" at bounding box center [142, 48] width 43 height 16
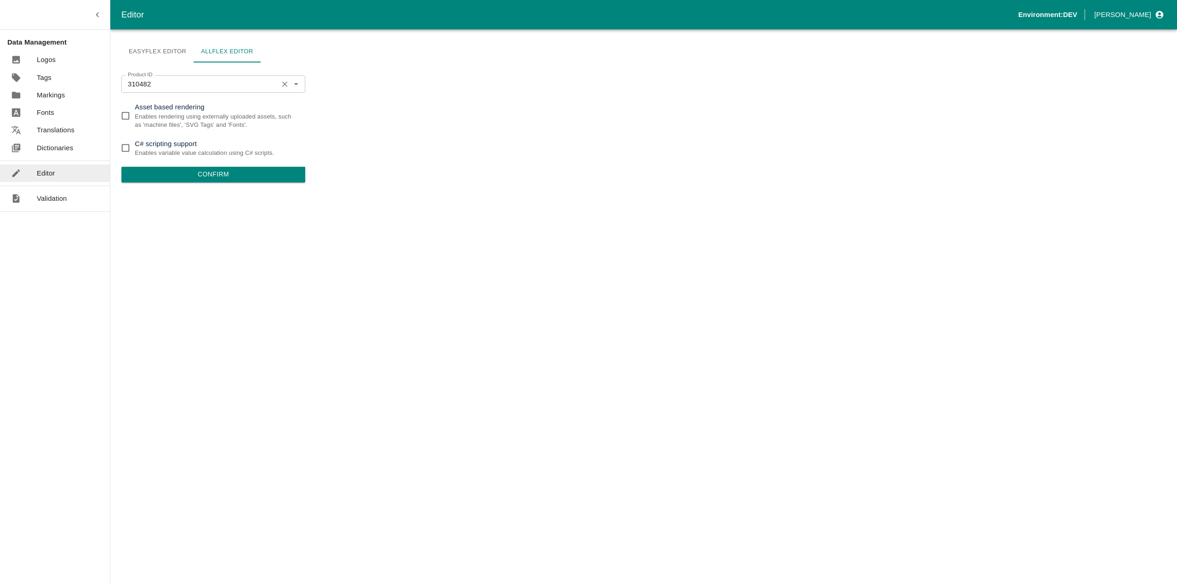
click at [156, 85] on input "310482" at bounding box center [199, 84] width 151 height 12
paste input "01911"
type input "301911"
click at [151, 108] on li "301911" at bounding box center [213, 105] width 184 height 16
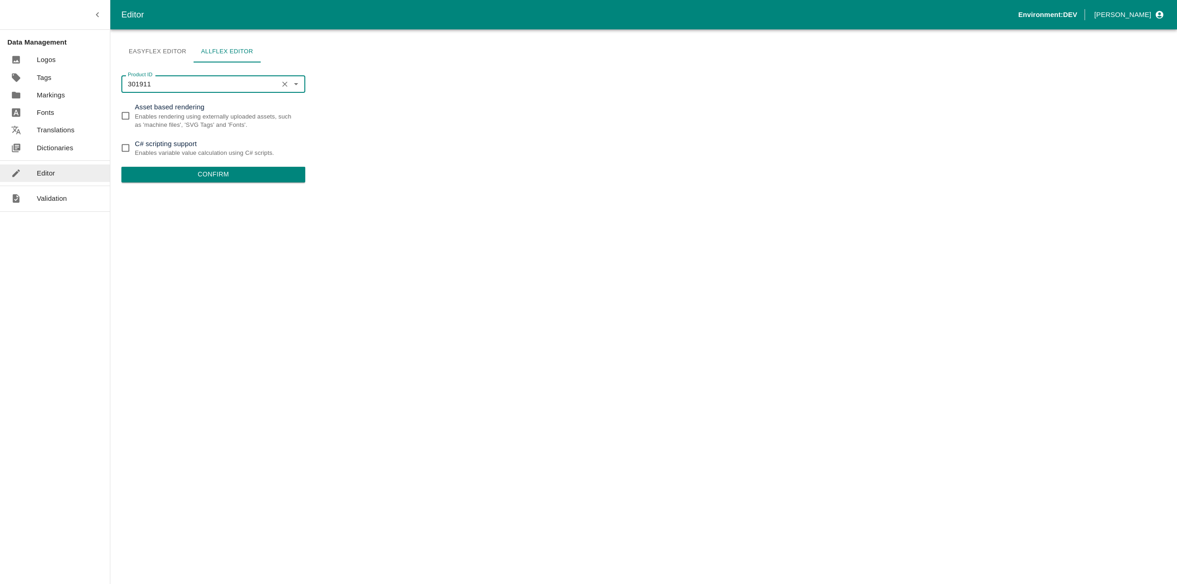
click at [213, 177] on button "Confirm" at bounding box center [213, 175] width 184 height 16
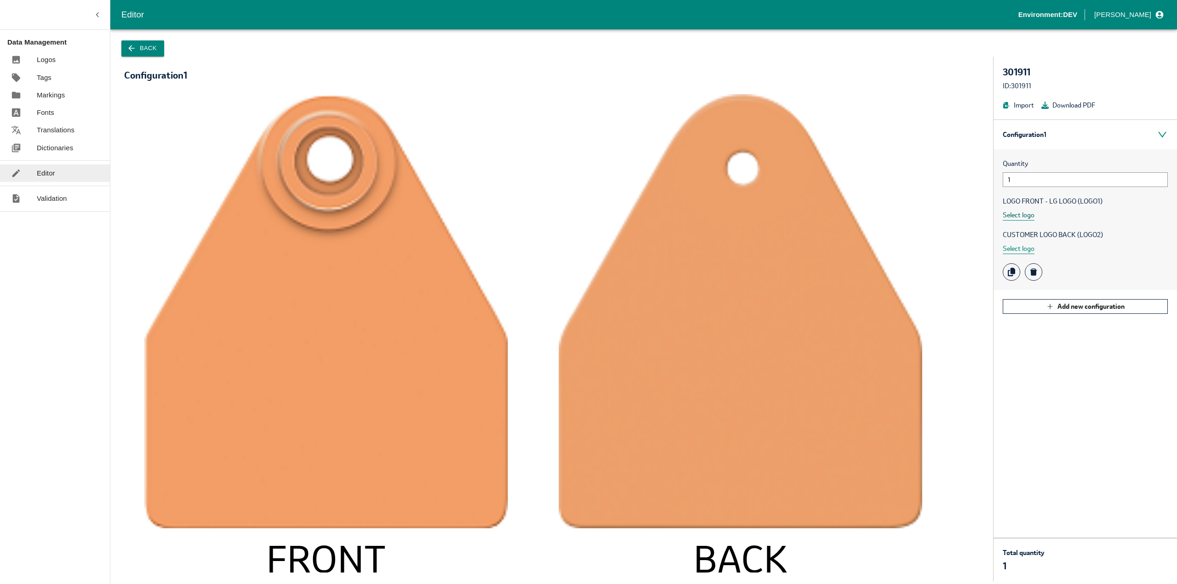
click at [1017, 216] on button "Select logo" at bounding box center [1018, 215] width 32 height 11
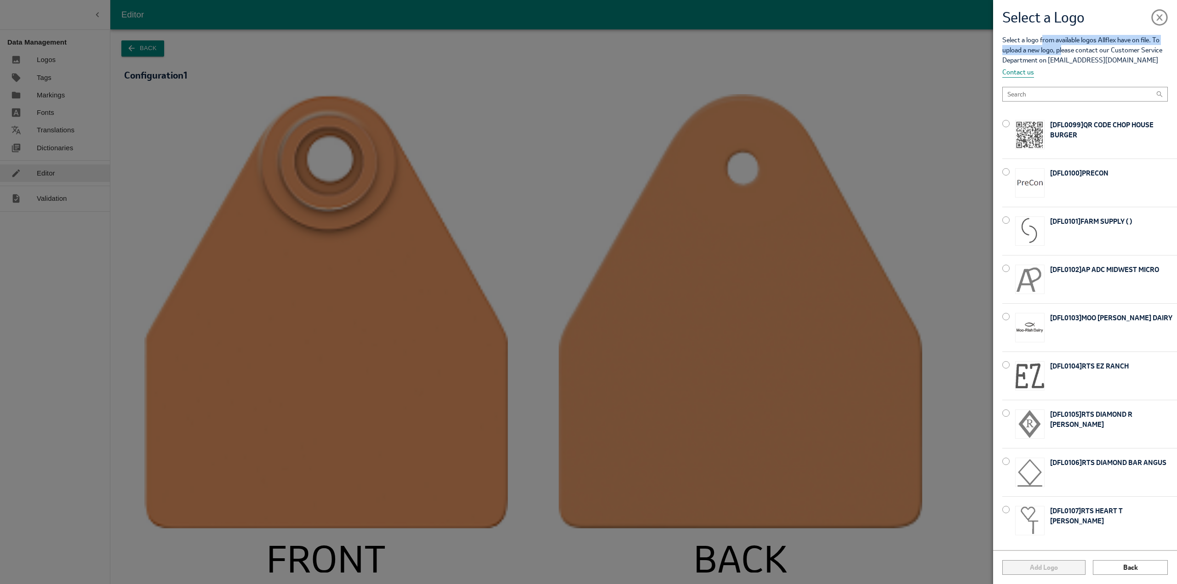
drag, startPoint x: 1042, startPoint y: 43, endPoint x: 1063, endPoint y: 46, distance: 20.9
click at [1063, 46] on p "Select a logo from available logos Allflex have on file. To upload a new logo, …" at bounding box center [1089, 56] width 175 height 43
click at [1076, 47] on p "Select a logo from available logos Allflex have on file. To upload a new logo, …" at bounding box center [1089, 56] width 175 height 43
click at [1113, 50] on p "Select a logo from available logos Allflex have on file. To upload a new logo, …" at bounding box center [1089, 56] width 175 height 43
drag, startPoint x: 1049, startPoint y: 58, endPoint x: 1117, endPoint y: 59, distance: 68.0
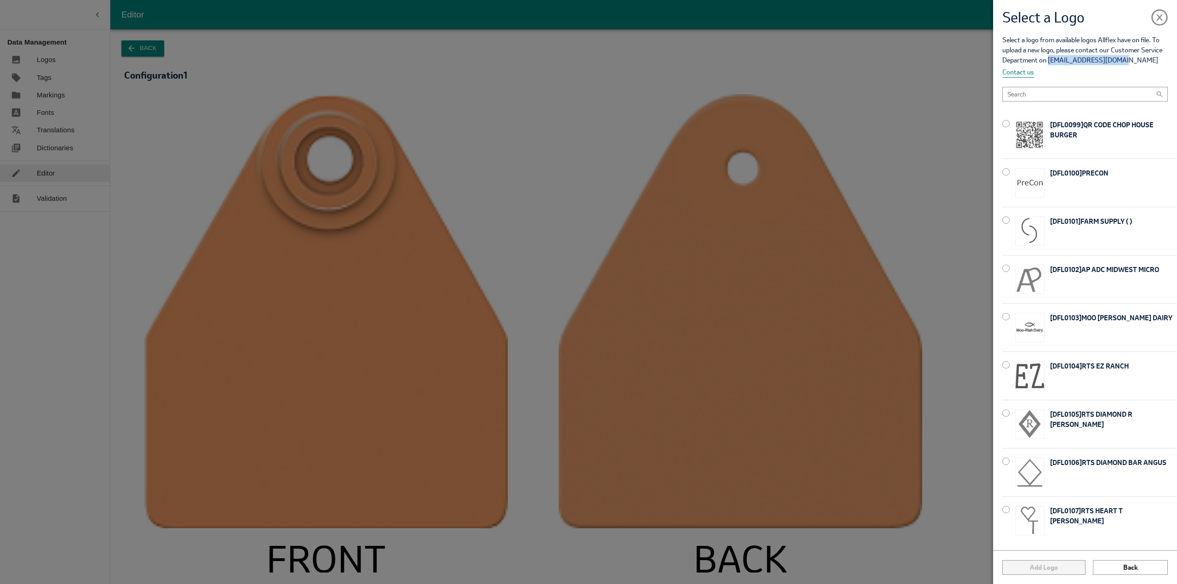
click at [1117, 59] on p "Select a logo from available logos Allflex have on file. To upload a new logo, …" at bounding box center [1089, 56] width 175 height 43
click at [1010, 221] on div "[ DFL0101 ] FARM SUPPLY ( )" at bounding box center [1089, 231] width 175 height 48
click at [1013, 572] on button "Add Logo" at bounding box center [1043, 567] width 83 height 15
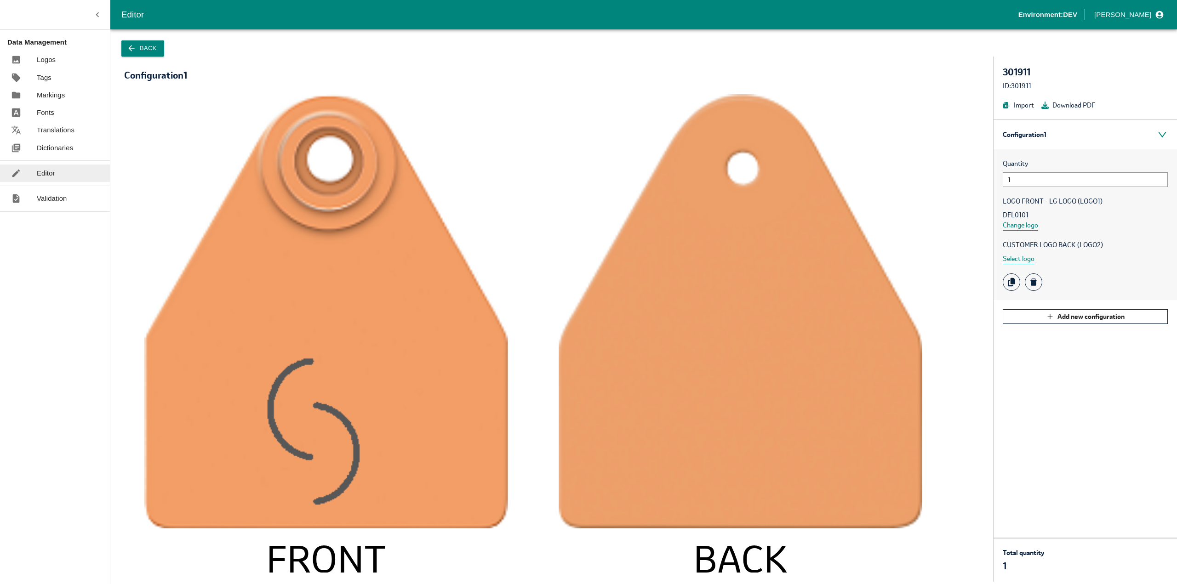
click at [1052, 222] on div "LOGO FRONT - LG LOGO (LOGO1) DFL0101 Change logo" at bounding box center [1084, 213] width 165 height 34
click at [1043, 226] on div "LOGO FRONT - LG LOGO (LOGO1) DFL0101 Change logo" at bounding box center [1084, 213] width 165 height 34
click at [1067, 210] on span "DFL0101" at bounding box center [1084, 215] width 165 height 10
click at [1009, 256] on button "Select logo" at bounding box center [1018, 259] width 32 height 11
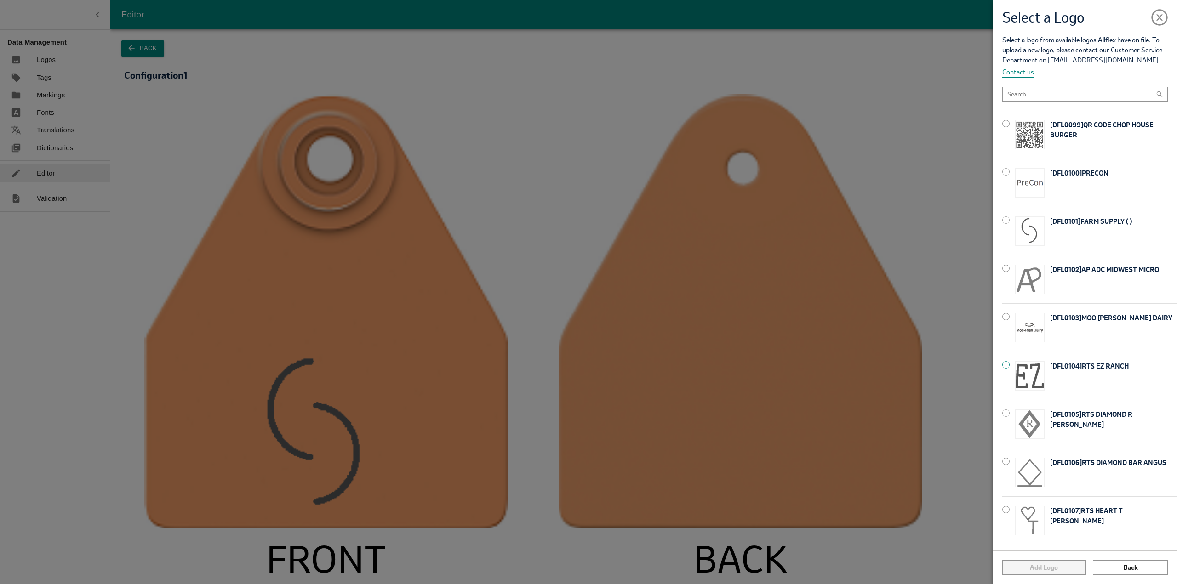
click at [1006, 364] on div at bounding box center [1005, 364] width 7 height 7
click at [1031, 567] on button "Add Logo" at bounding box center [1043, 567] width 83 height 15
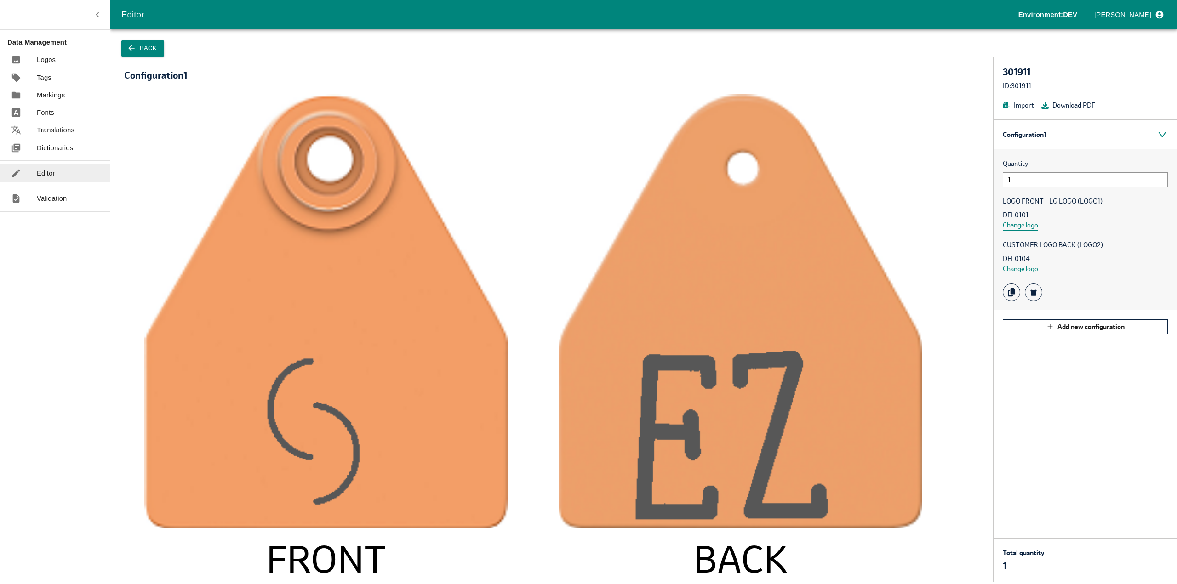
click at [1052, 216] on span "DFL0101" at bounding box center [1084, 215] width 165 height 10
click at [1052, 225] on div "LOGO FRONT - LG LOGO (LOGO1) DFL0101 Change logo" at bounding box center [1084, 213] width 165 height 34
click at [1028, 230] on div "Quantity 1 LOGO FRONT - LG LOGO (LOGO1) DFL0101 Change logo CUSTOMER LOGO BACK …" at bounding box center [1084, 229] width 183 height 161
click at [1025, 220] on button "Change logo" at bounding box center [1019, 225] width 35 height 11
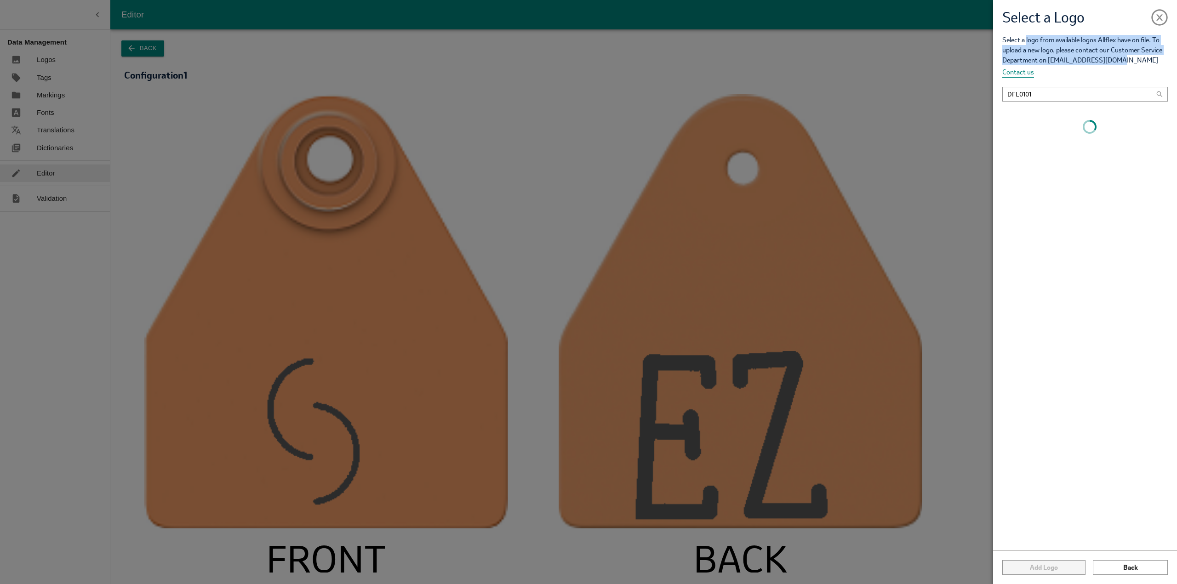
drag, startPoint x: 1026, startPoint y: 42, endPoint x: 1120, endPoint y: 59, distance: 95.3
click at [1119, 59] on p "Select a logo from available logos Allflex have on file. To upload a new logo, …" at bounding box center [1089, 56] width 175 height 43
click at [1121, 59] on p "Select a logo from available logos Allflex have on file. To upload a new logo, …" at bounding box center [1089, 56] width 175 height 43
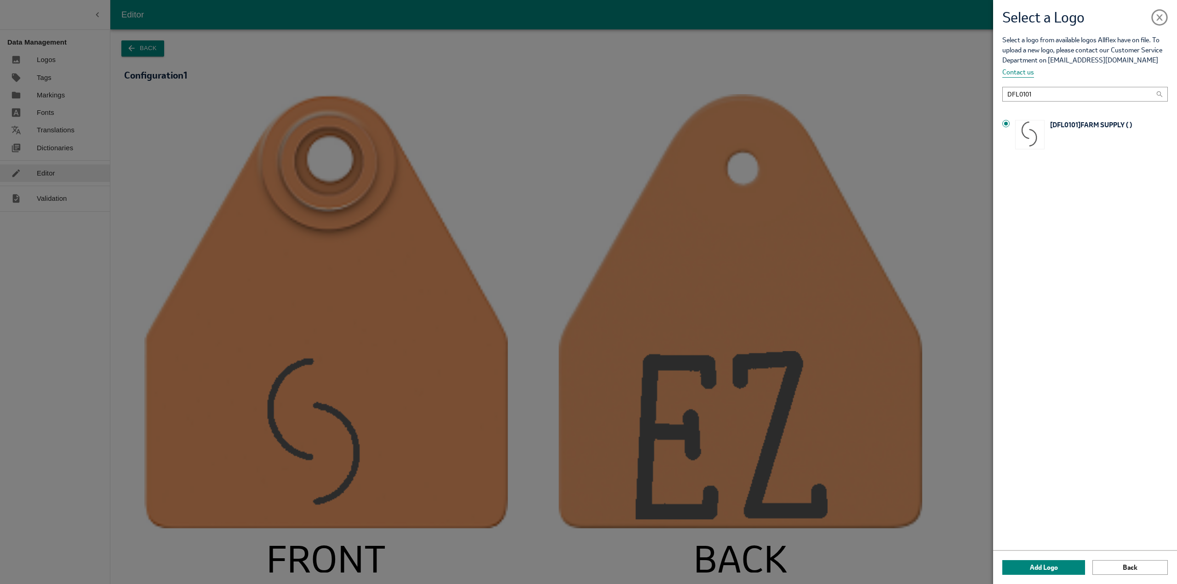
click at [1150, 18] on div "Select a Logo" at bounding box center [1085, 17] width 184 height 35
click at [1153, 18] on span at bounding box center [1159, 15] width 17 height 17
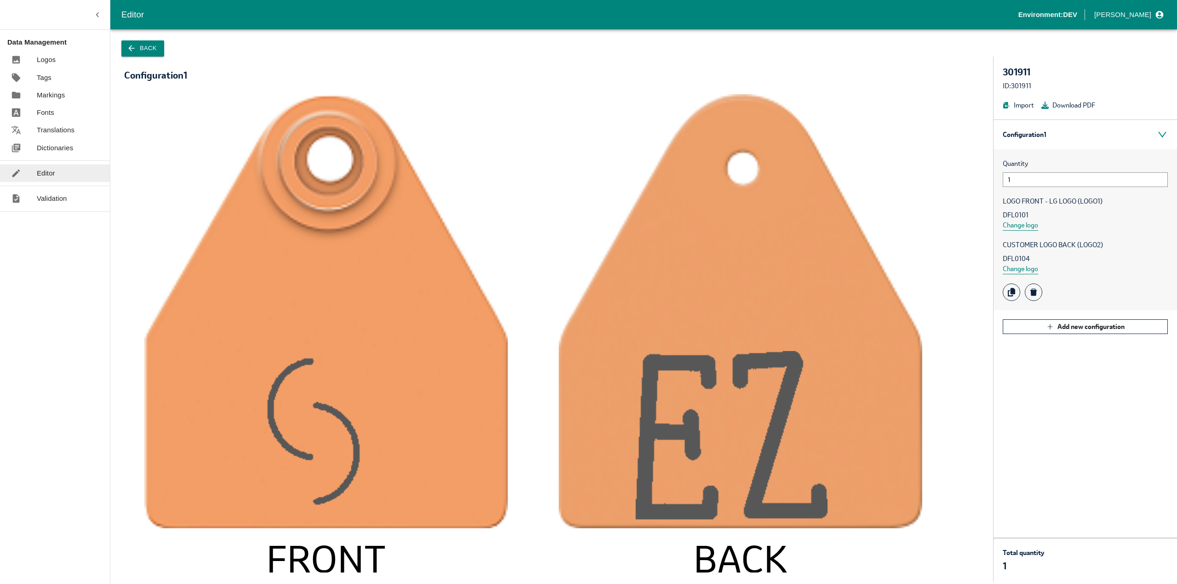
click at [142, 46] on button "Back" at bounding box center [142, 48] width 43 height 16
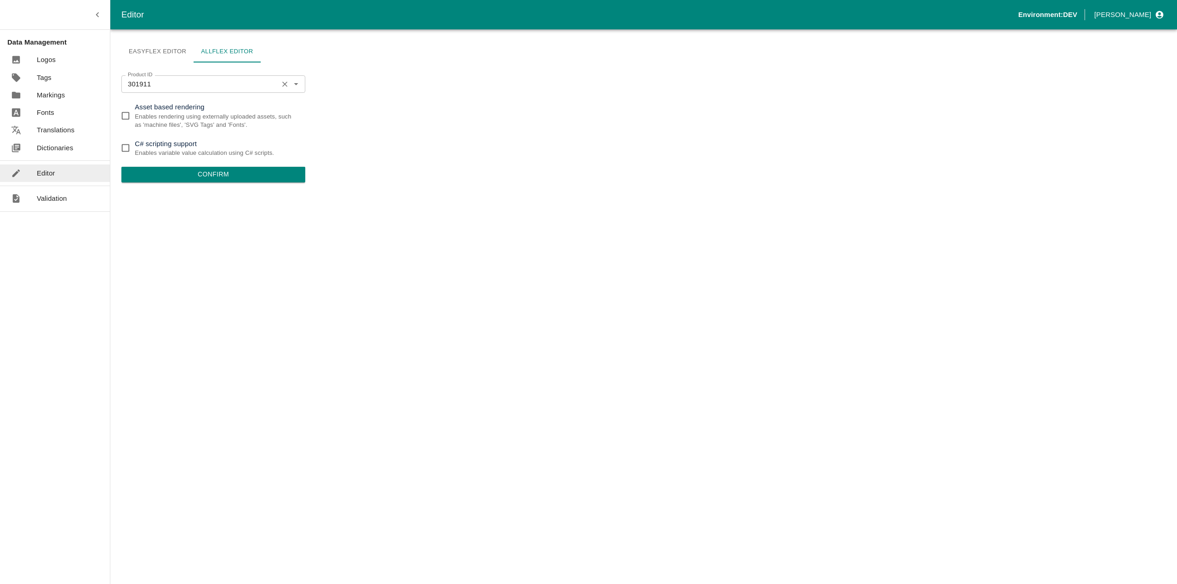
click at [160, 78] on div "301911 Product ID" at bounding box center [213, 83] width 184 height 17
paste input "47178"
click at [147, 113] on ul "347178" at bounding box center [213, 104] width 184 height 23
click at [144, 108] on li "347178" at bounding box center [213, 105] width 184 height 16
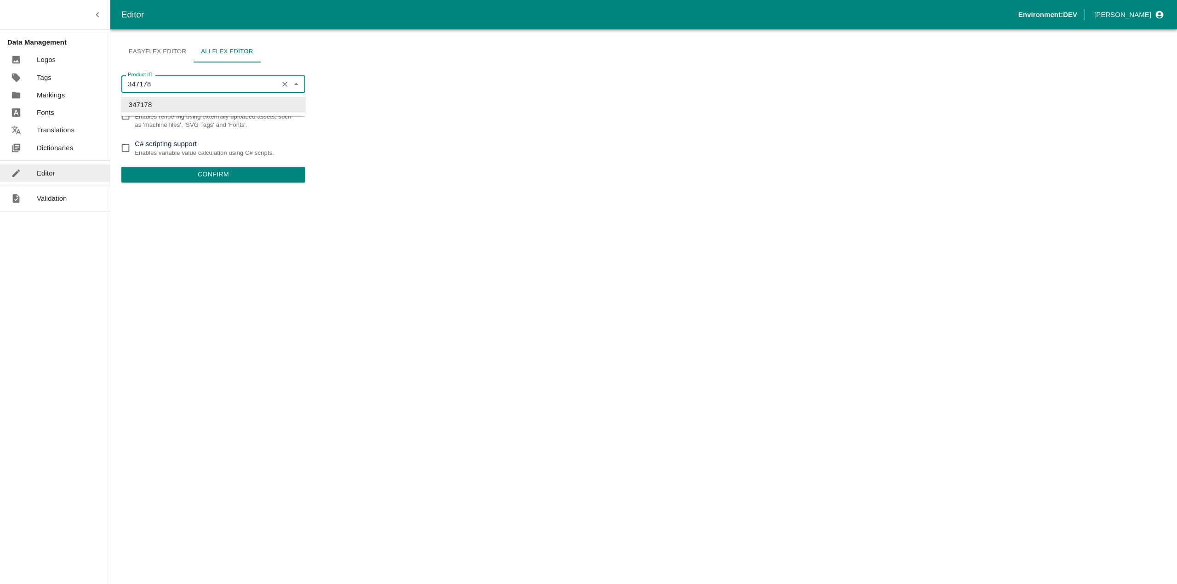
click at [164, 84] on input "347178" at bounding box center [199, 84] width 151 height 12
paste input "01911"
type input "301911"
click at [148, 106] on li "301911" at bounding box center [213, 105] width 184 height 16
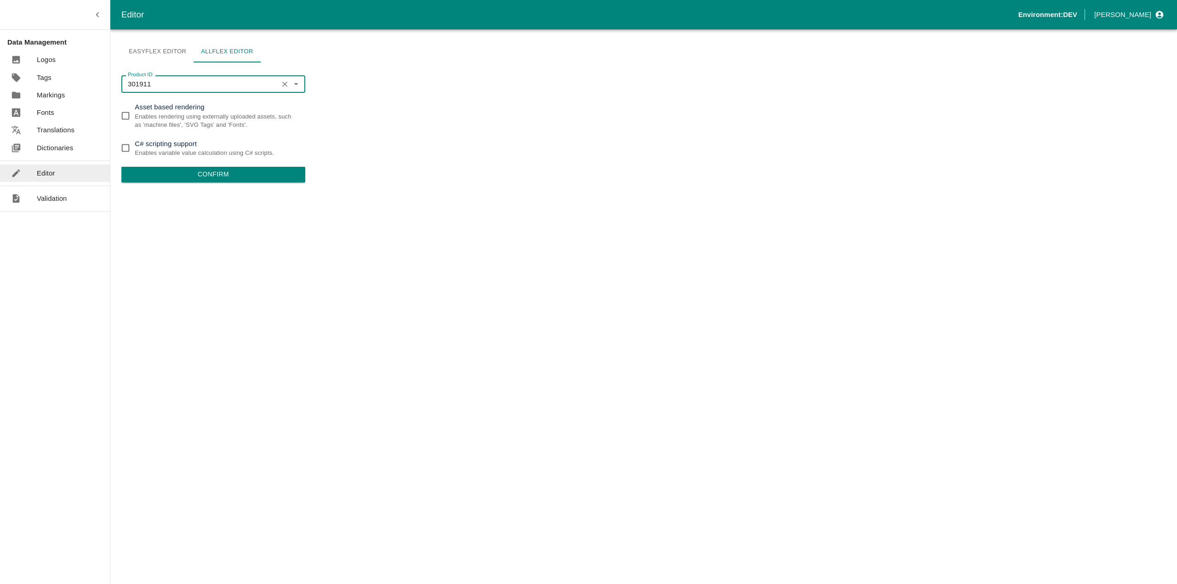
click at [345, 108] on div "Easyflex Editor Allflex Editor Product ID 301911 Product ID Asset based renderi…" at bounding box center [643, 306] width 1066 height 555
click at [223, 172] on button "Confirm" at bounding box center [213, 175] width 184 height 16
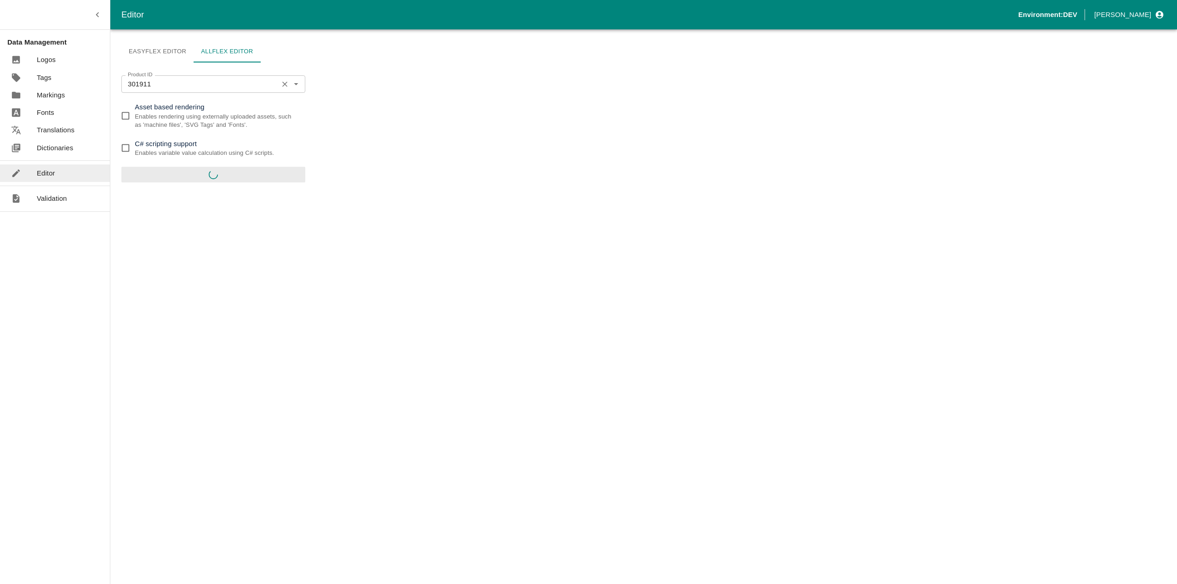
click at [138, 84] on input "301911" at bounding box center [199, 84] width 151 height 12
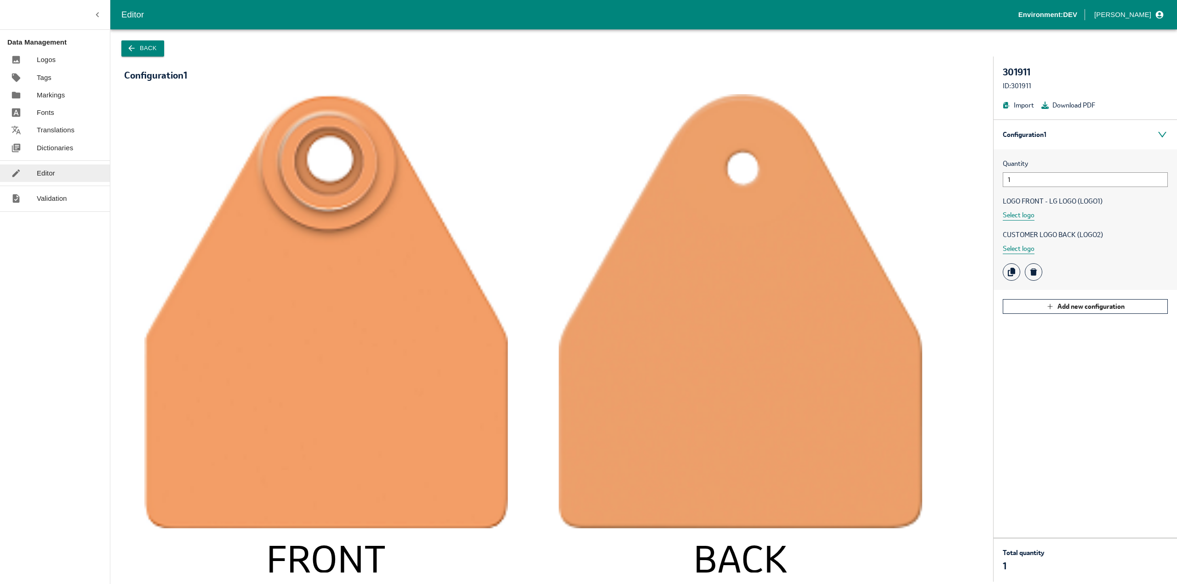
click at [143, 48] on button "Back" at bounding box center [142, 48] width 43 height 16
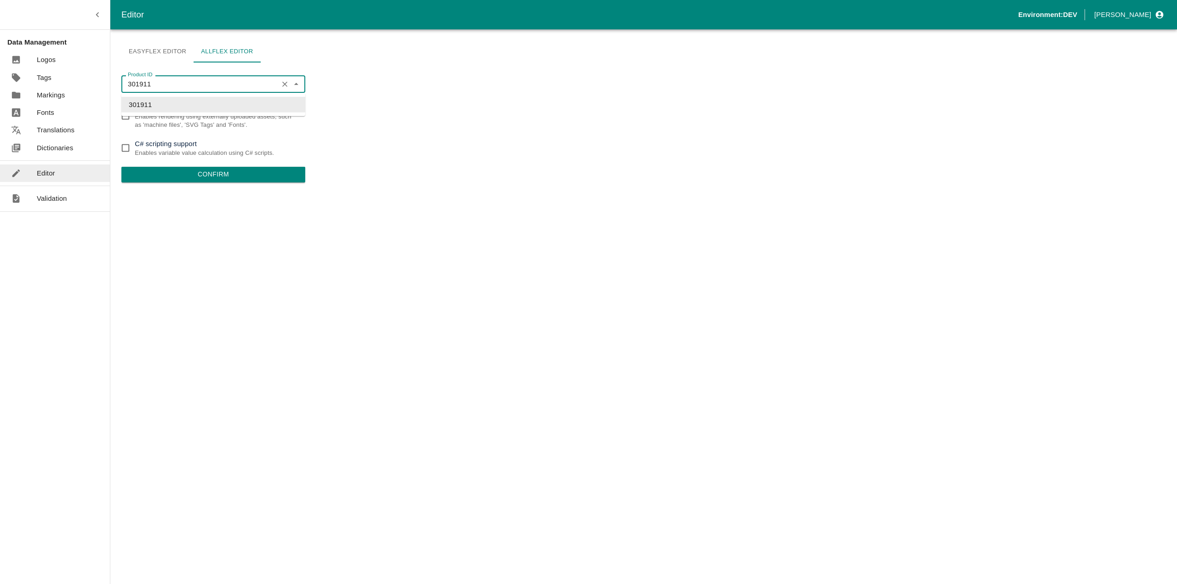
click at [159, 90] on input "301911" at bounding box center [199, 84] width 151 height 12
click at [159, 89] on input "301911" at bounding box center [199, 84] width 151 height 12
paste input "10359"
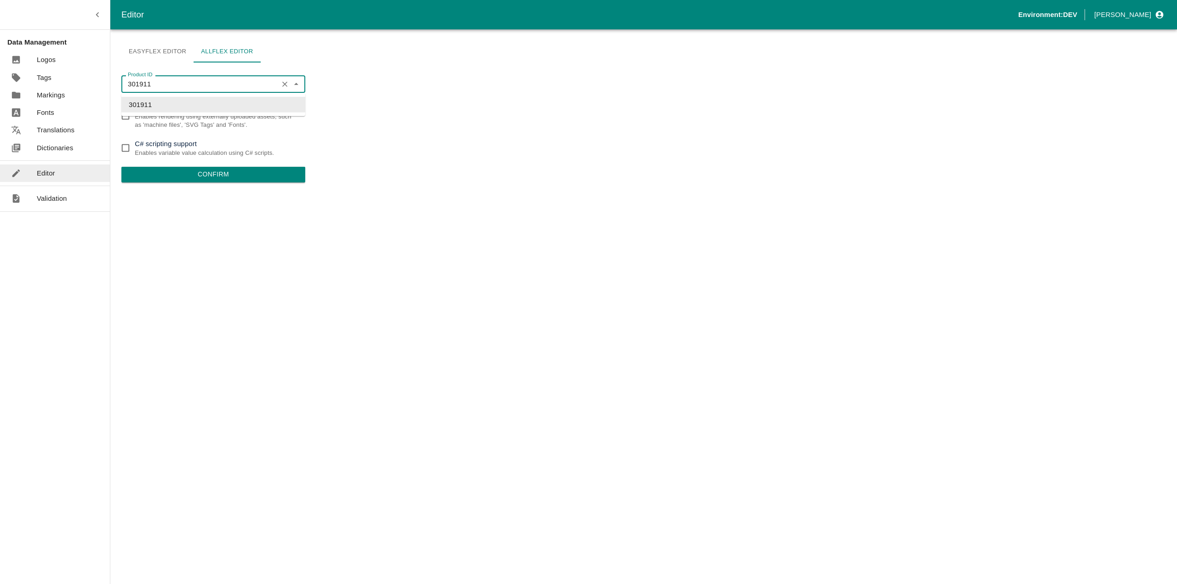
type input "310359"
click at [139, 101] on li "310359" at bounding box center [213, 105] width 184 height 16
click at [128, 119] on input "Asset based rendering Enables rendering using externally uploaded assets, such …" at bounding box center [125, 116] width 18 height 18
click at [127, 118] on input "Asset based rendering Enables rendering using externally uploaded assets, such …" at bounding box center [125, 116] width 18 height 18
click at [154, 85] on input "310359" at bounding box center [199, 84] width 151 height 12
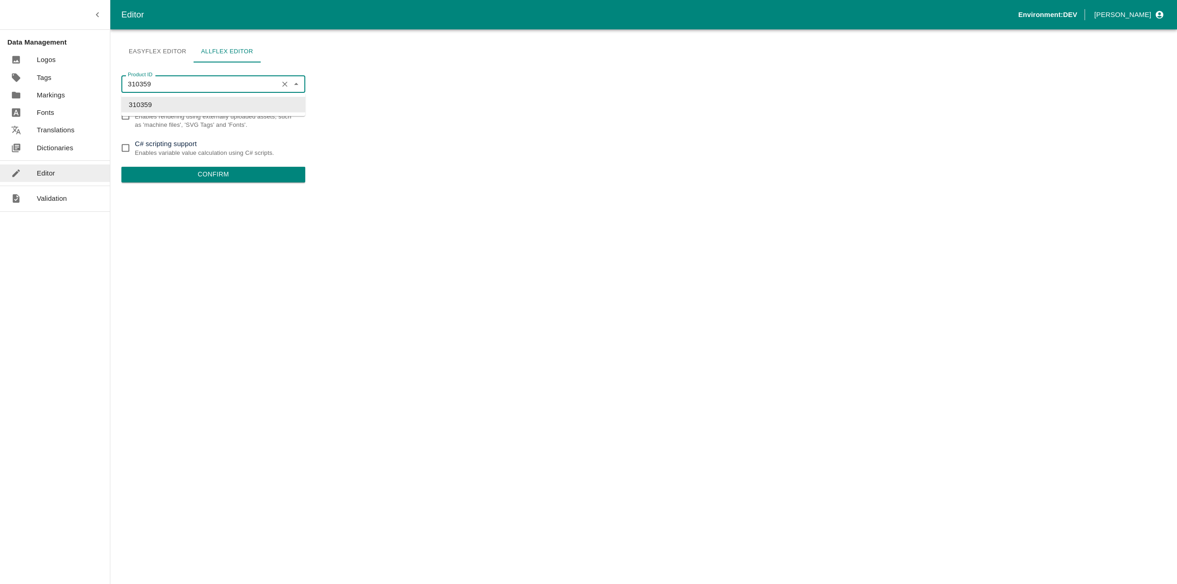
click at [172, 88] on input "310359" at bounding box center [199, 84] width 151 height 12
drag, startPoint x: 172, startPoint y: 88, endPoint x: 173, endPoint y: 82, distance: 5.5
click at [173, 88] on input "310359" at bounding box center [199, 84] width 151 height 12
click at [162, 66] on div "Easyflex Editor Allflex Editor Product ID 310359 Product ID Asset based renderi…" at bounding box center [213, 306] width 184 height 533
click at [124, 116] on input "Asset based rendering Enables rendering using externally uploaded assets, such …" at bounding box center [125, 116] width 18 height 18
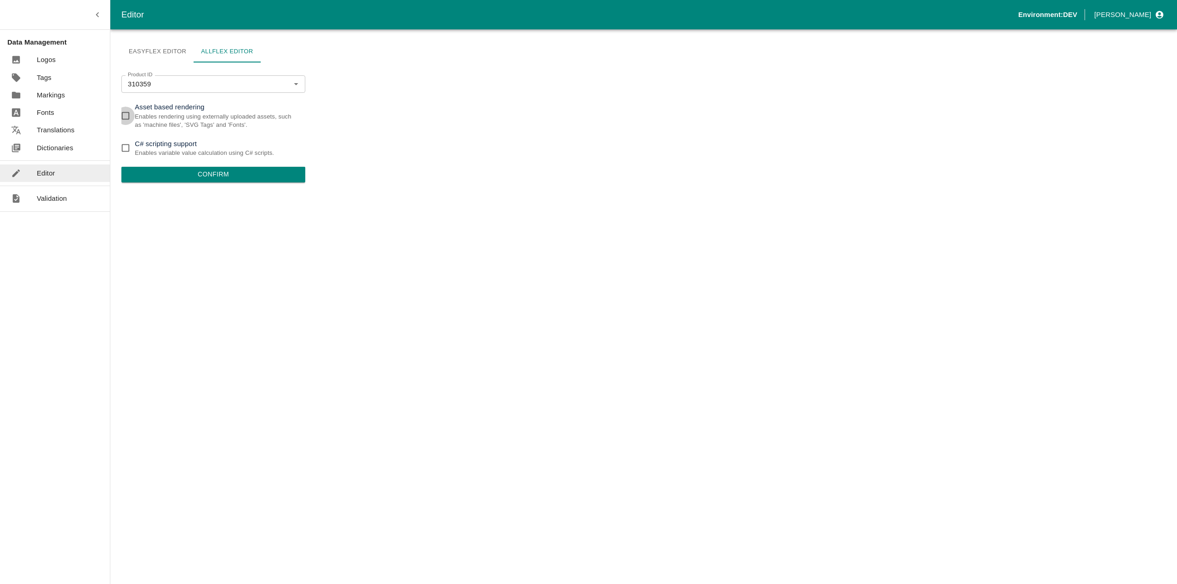
checkbox input "true"
click at [164, 83] on input "310359" at bounding box center [199, 84] width 151 height 12
click at [155, 66] on div "Easyflex Editor Allflex Editor Product ID 310359 Product ID Asset based renderi…" at bounding box center [213, 306] width 184 height 533
click at [190, 173] on button "Confirm" at bounding box center [213, 175] width 184 height 16
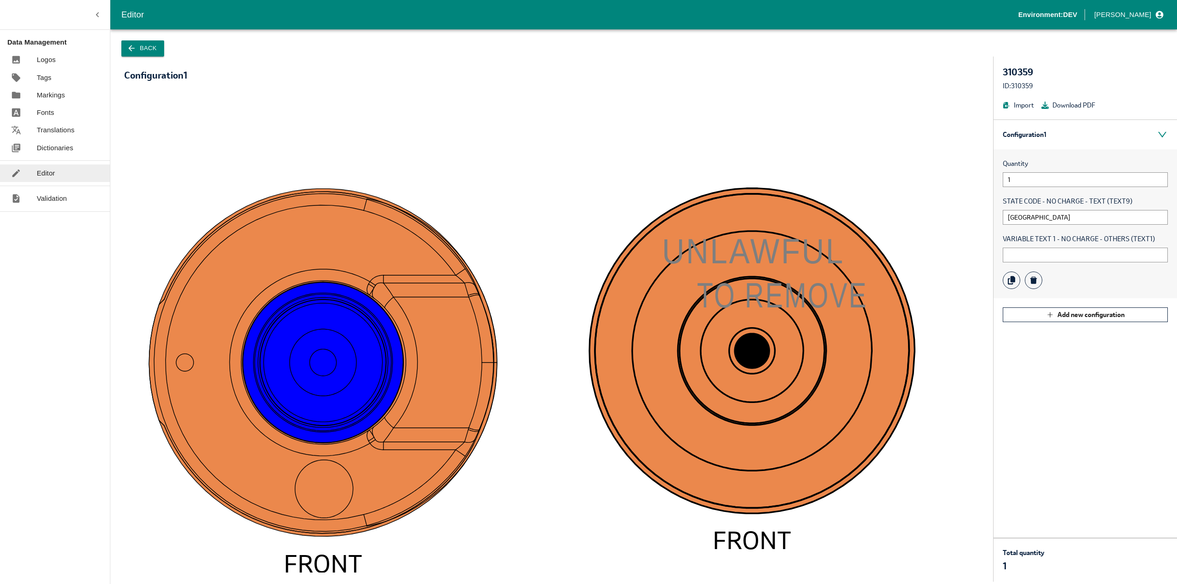
click at [1048, 264] on div "Quantity 1 STATE CODE - NO CHARGE - TEXT (TEXT9) TX VARIABLE TEXT 1 - NO CHARGE…" at bounding box center [1084, 223] width 183 height 149
click at [1043, 255] on input "text" at bounding box center [1084, 255] width 165 height 15
type input "1"
click at [154, 46] on button "Back" at bounding box center [142, 48] width 43 height 16
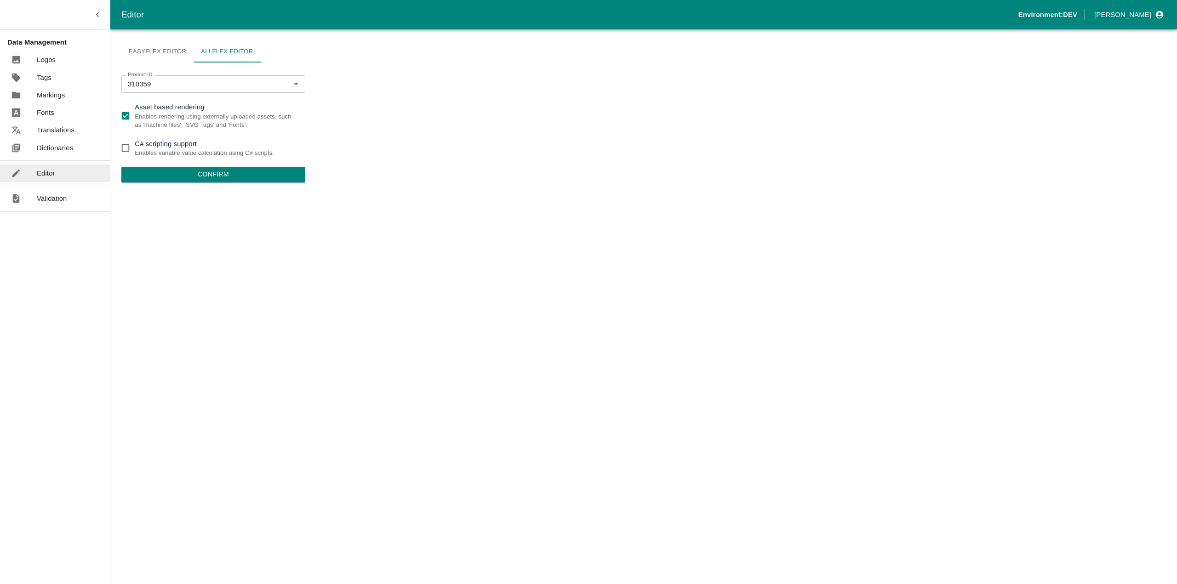
click at [125, 120] on input "Asset based rendering Enables rendering using externally uploaded assets, such …" at bounding box center [125, 116] width 18 height 18
checkbox input "false"
drag, startPoint x: 124, startPoint y: 102, endPoint x: 272, endPoint y: 127, distance: 150.7
click at [272, 127] on label "Asset based rendering Enables rendering using externally uploaded assets, such …" at bounding box center [207, 115] width 182 height 27
click at [286, 135] on form "Product ID 310359 Product ID Asset based rendering Enables rendering using exte…" at bounding box center [213, 128] width 184 height 107
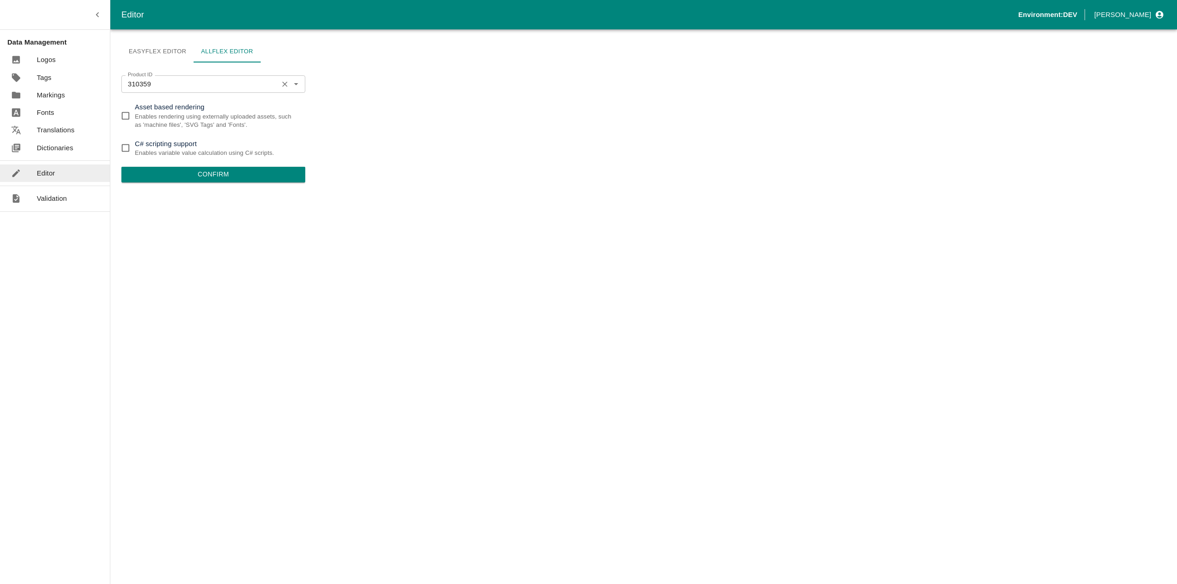
click at [164, 81] on input "310359" at bounding box center [199, 84] width 151 height 12
click at [150, 65] on div "Easyflex Editor Allflex Editor Product ID 310359 Product ID Asset based renderi…" at bounding box center [213, 306] width 184 height 533
click at [166, 80] on input "310359" at bounding box center [199, 84] width 151 height 12
click at [287, 82] on icon "Clear" at bounding box center [284, 84] width 9 height 9
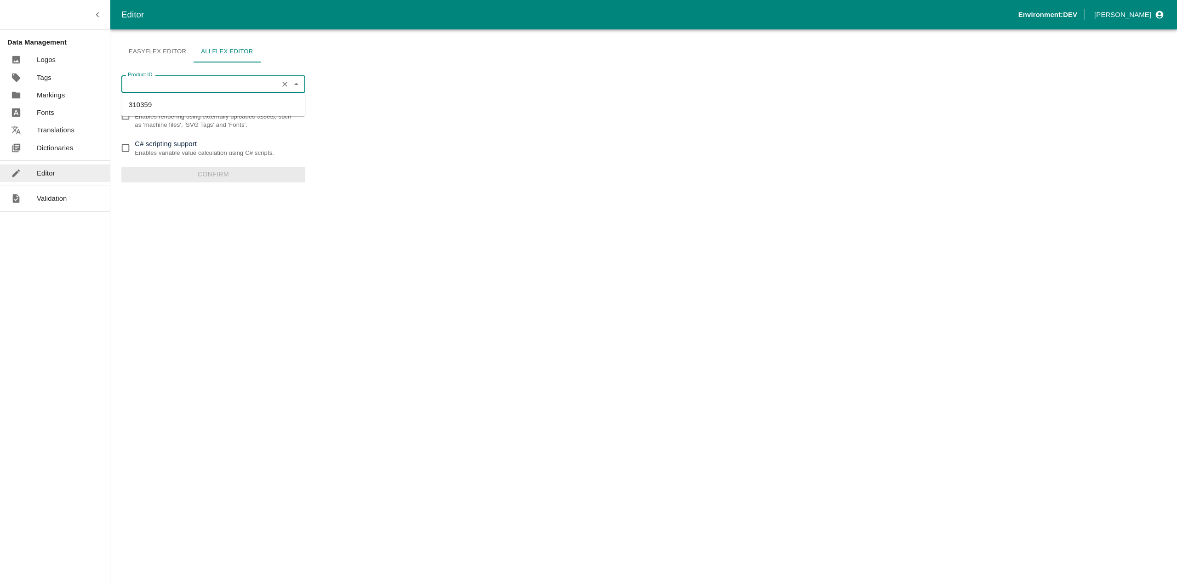
click at [204, 85] on input "Product ID" at bounding box center [199, 84] width 151 height 12
paste input "347178"
type input "347178"
click at [161, 100] on li "347178" at bounding box center [213, 105] width 184 height 16
click at [128, 145] on input "C# scripting support Enables variable value calculation using C# scripts." at bounding box center [125, 148] width 18 height 18
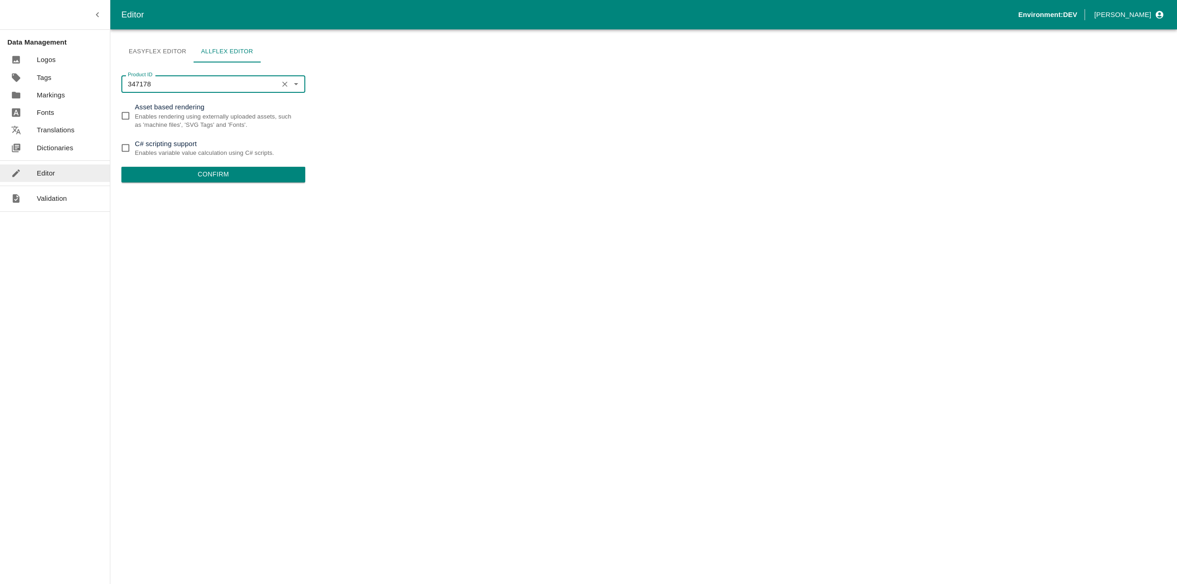
checkbox input "true"
click at [213, 171] on button "Confirm" at bounding box center [213, 175] width 184 height 16
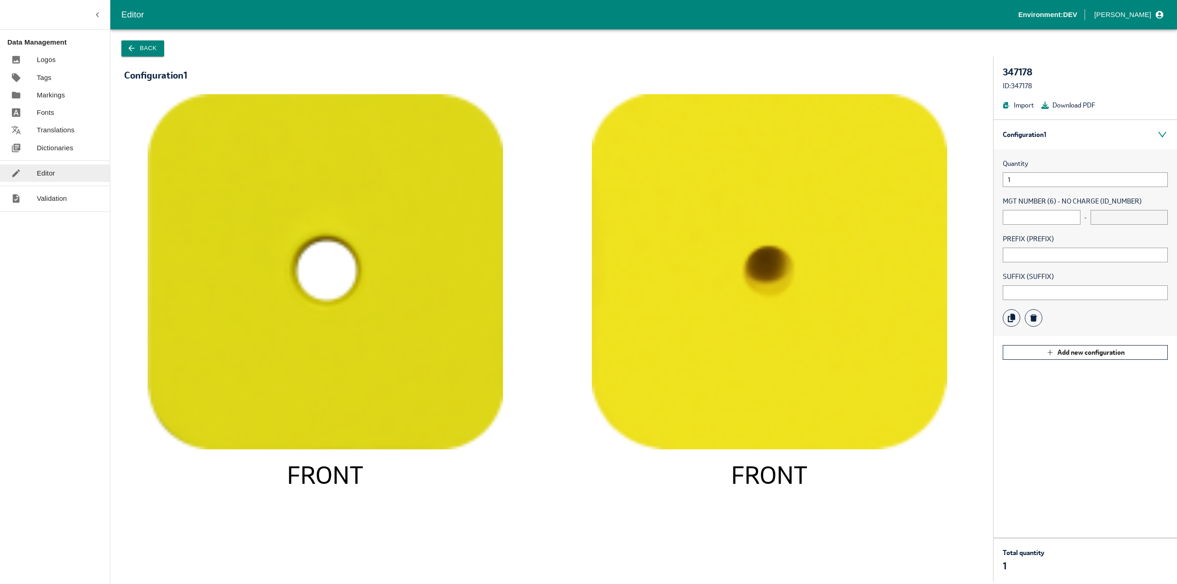
click at [155, 50] on button "Back" at bounding box center [142, 48] width 43 height 16
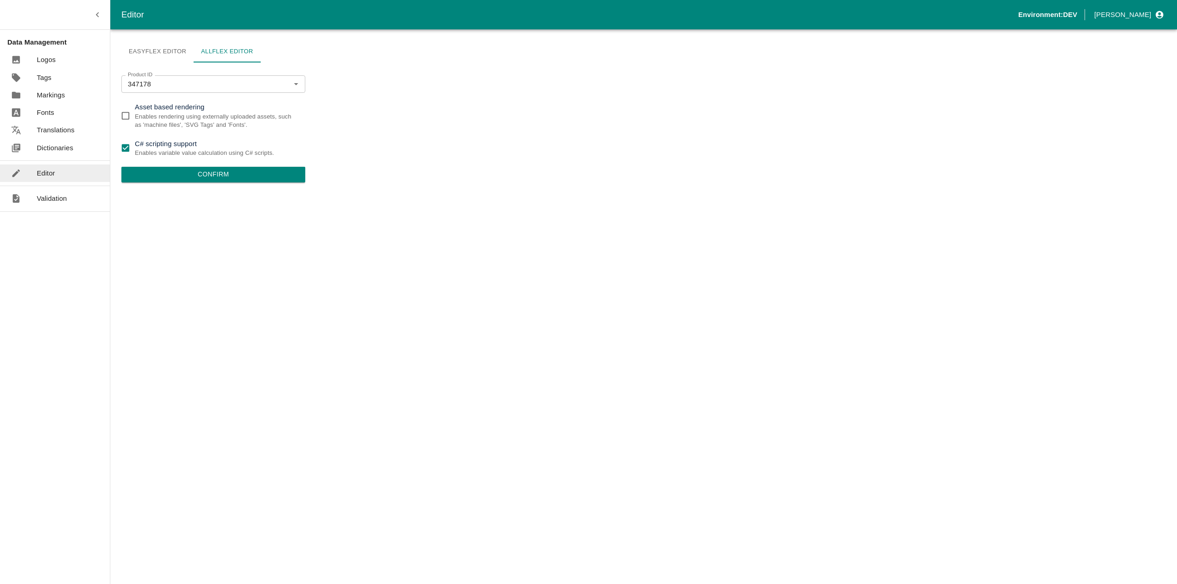
click at [126, 145] on input "C# scripting support Enables variable value calculation using C# scripts." at bounding box center [125, 148] width 18 height 18
checkbox input "false"
click at [175, 171] on button "Confirm" at bounding box center [213, 175] width 184 height 16
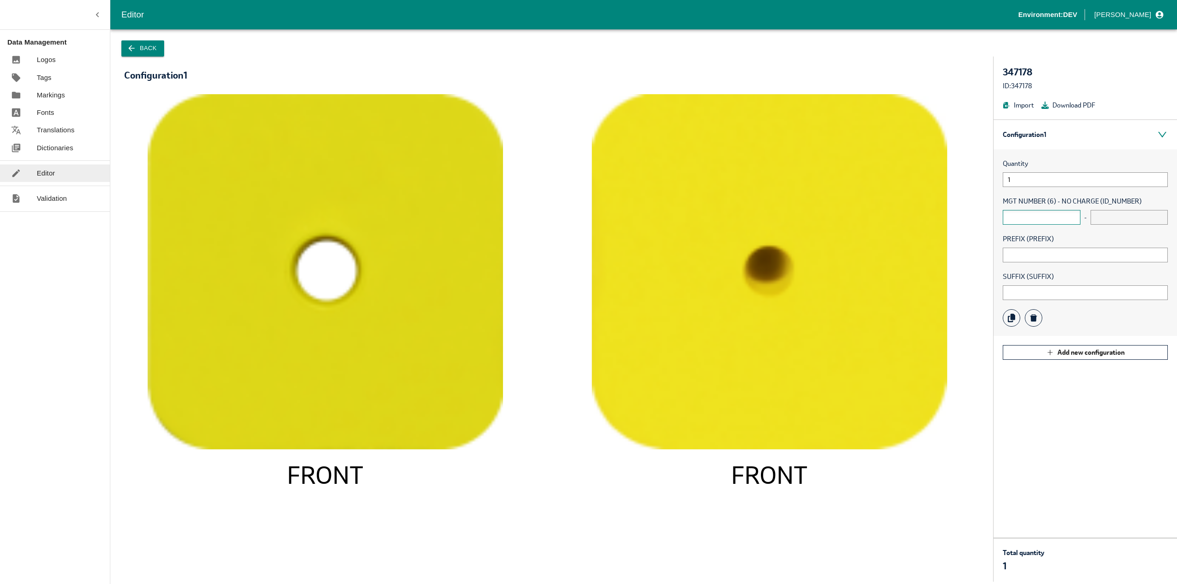
click at [1024, 216] on input "text" at bounding box center [1041, 217] width 78 height 15
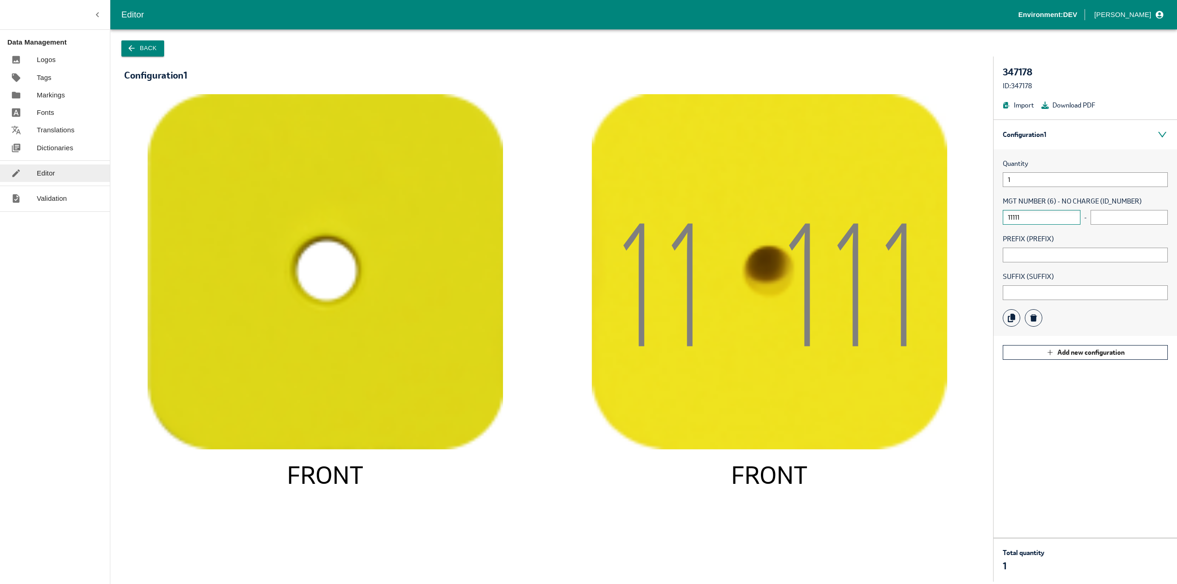
click at [1028, 217] on input "11111" at bounding box center [1041, 217] width 78 height 15
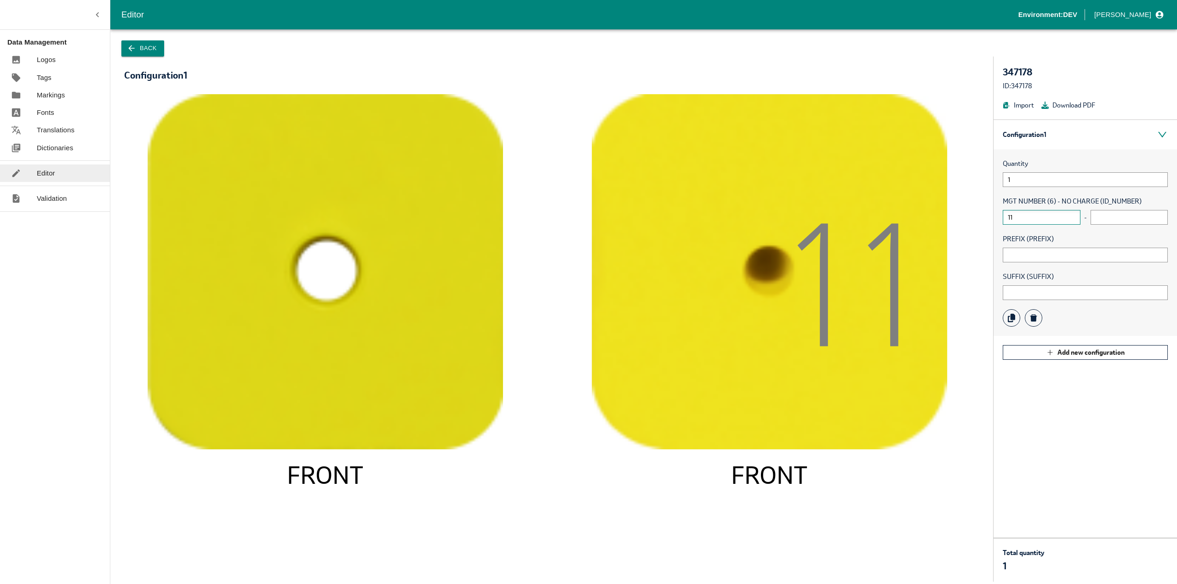
click at [1042, 219] on input "11" at bounding box center [1041, 217] width 78 height 15
drag, startPoint x: 1002, startPoint y: 194, endPoint x: 1019, endPoint y: 182, distance: 21.1
click at [1002, 194] on div "Quantity 1 MGT NUMBER (6) - NO CHARGE (ID_NUMBER) 1 - PREFIX (PREFIX) SUFFIX (S…" at bounding box center [1084, 242] width 183 height 187
drag, startPoint x: 1023, startPoint y: 210, endPoint x: 1024, endPoint y: 215, distance: 4.7
click at [1023, 210] on input "1" at bounding box center [1041, 217] width 78 height 15
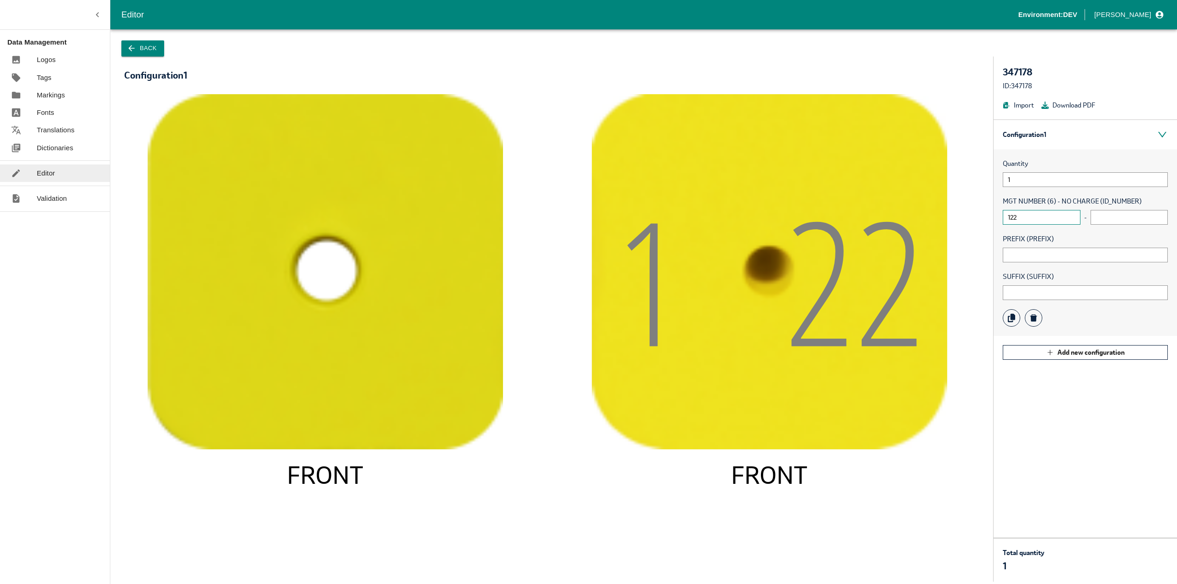
type input "122"
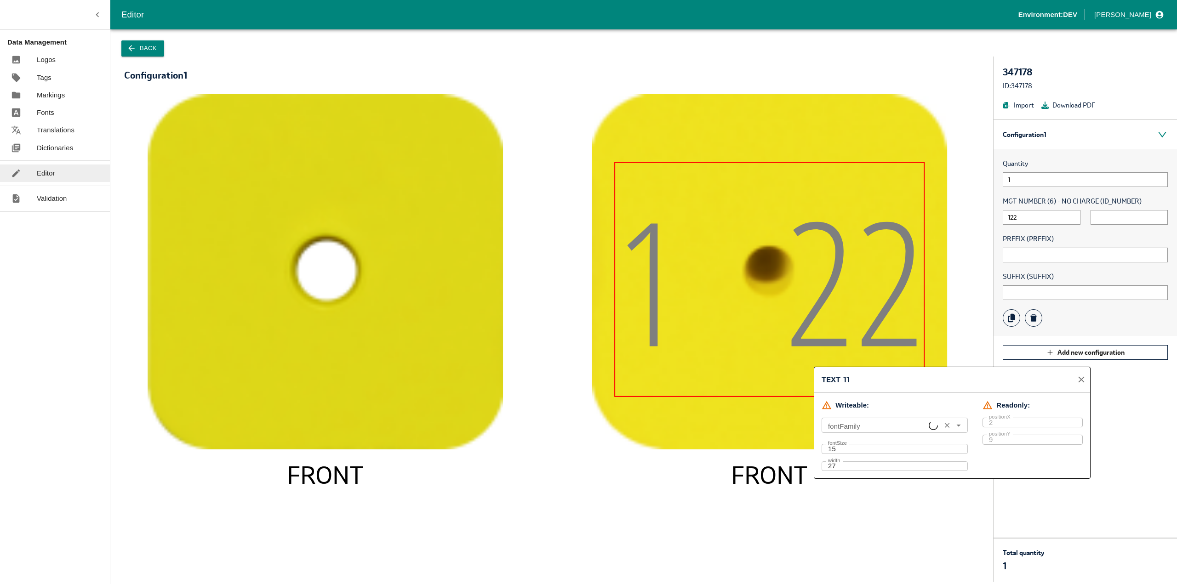
type input "Open Sans Condensed Light"
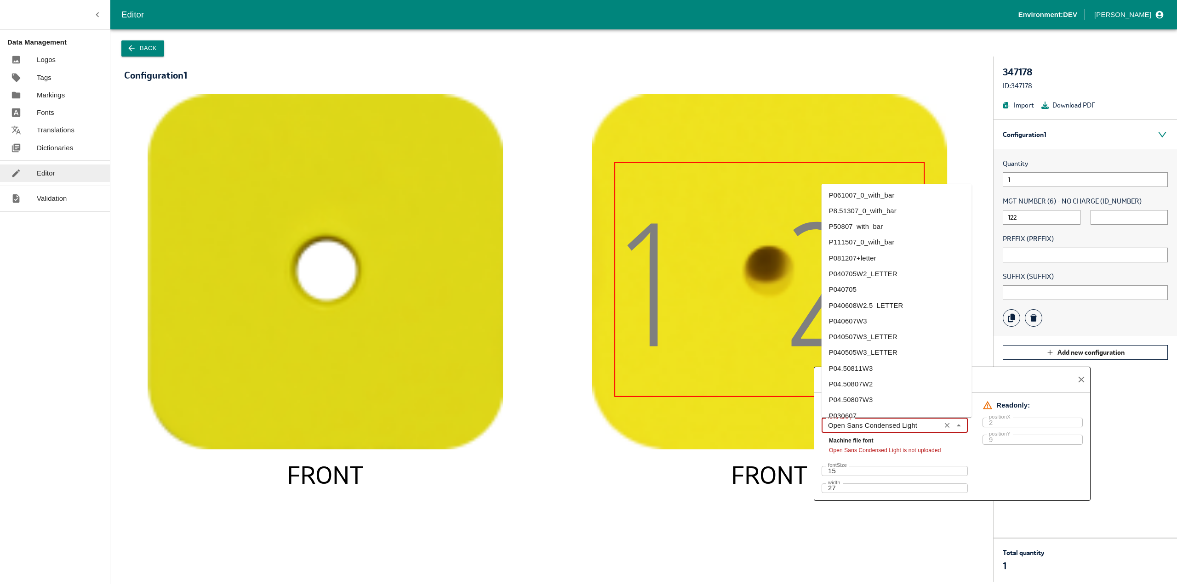
drag, startPoint x: 832, startPoint y: 427, endPoint x: 921, endPoint y: 427, distance: 89.2
click at [921, 427] on input "Open Sans Condensed Light" at bounding box center [881, 426] width 114 height 10
click at [926, 427] on input "Open Sans Condensed Light" at bounding box center [881, 426] width 114 height 10
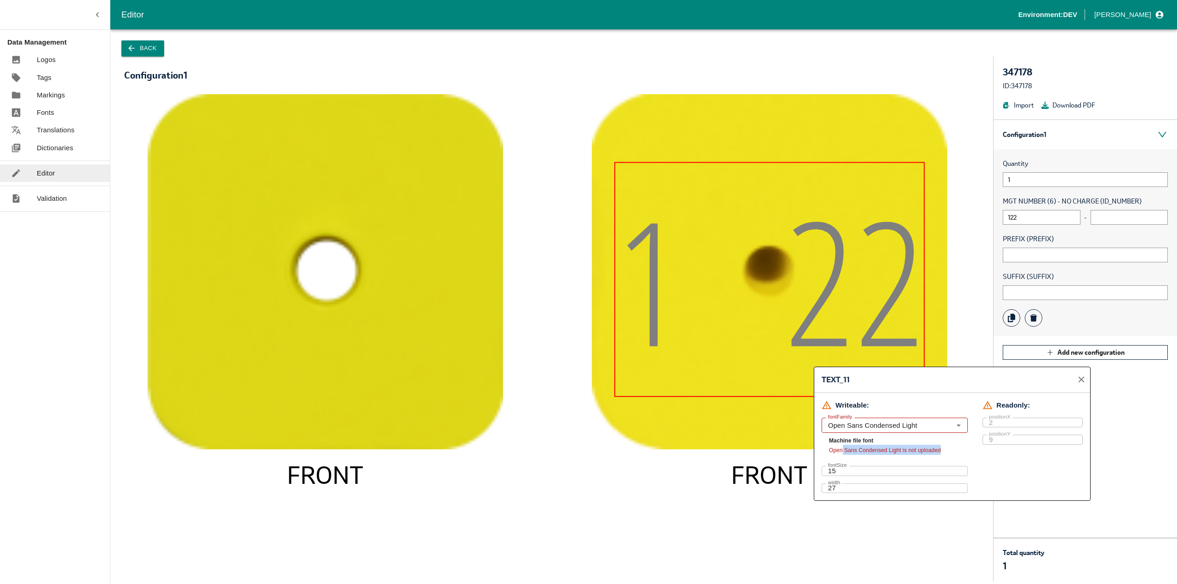
drag, startPoint x: 842, startPoint y: 451, endPoint x: 945, endPoint y: 454, distance: 102.5
click at [945, 454] on div "Machine file font Open Sans Condensed Light is not uploaded" at bounding box center [898, 446] width 139 height 18
click at [945, 453] on div "Machine file font Open Sans Condensed Light is not uploaded" at bounding box center [898, 446] width 139 height 18
drag, startPoint x: 940, startPoint y: 446, endPoint x: 826, endPoint y: 453, distance: 114.2
click at [826, 453] on div "fontFamily Open Sans Condensed Light fontFamily Machine file font Open Sans Con…" at bounding box center [894, 436] width 146 height 37
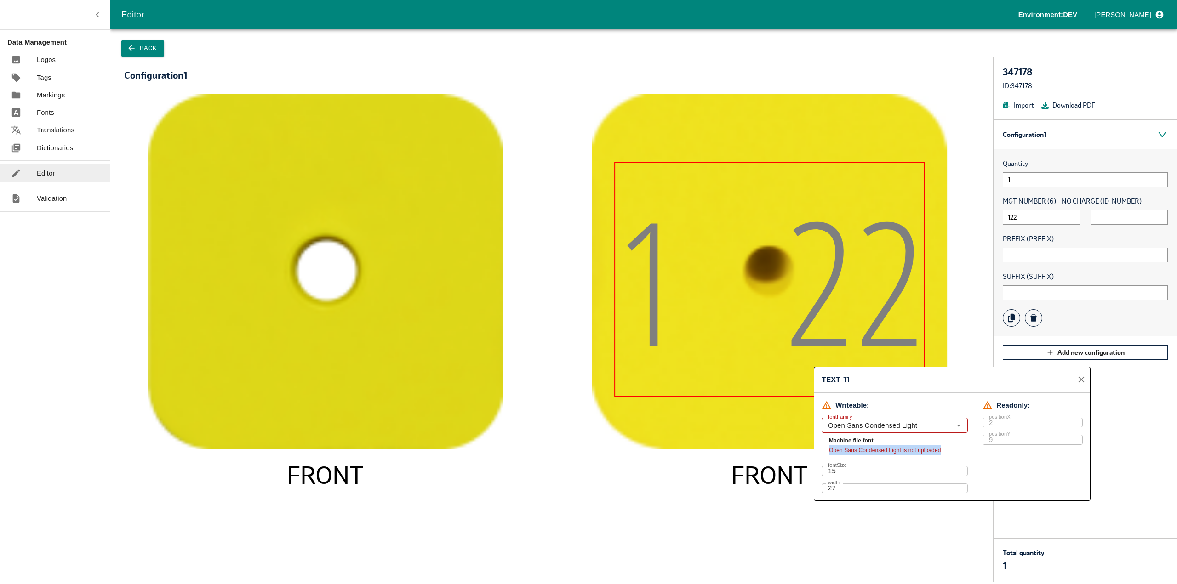
click at [843, 452] on span "Open Sans Condensed Light is not uploaded" at bounding box center [885, 450] width 112 height 6
drag, startPoint x: 837, startPoint y: 450, endPoint x: 923, endPoint y: 451, distance: 86.4
click at [923, 451] on span "Open Sans Condensed Light is not uploaded" at bounding box center [885, 450] width 112 height 6
click at [929, 450] on span "Open Sans Condensed Light is not uploaded" at bounding box center [885, 450] width 112 height 6
click at [624, 450] on icon "FRONT 1 2 2 FRONT" at bounding box center [551, 333] width 837 height 478
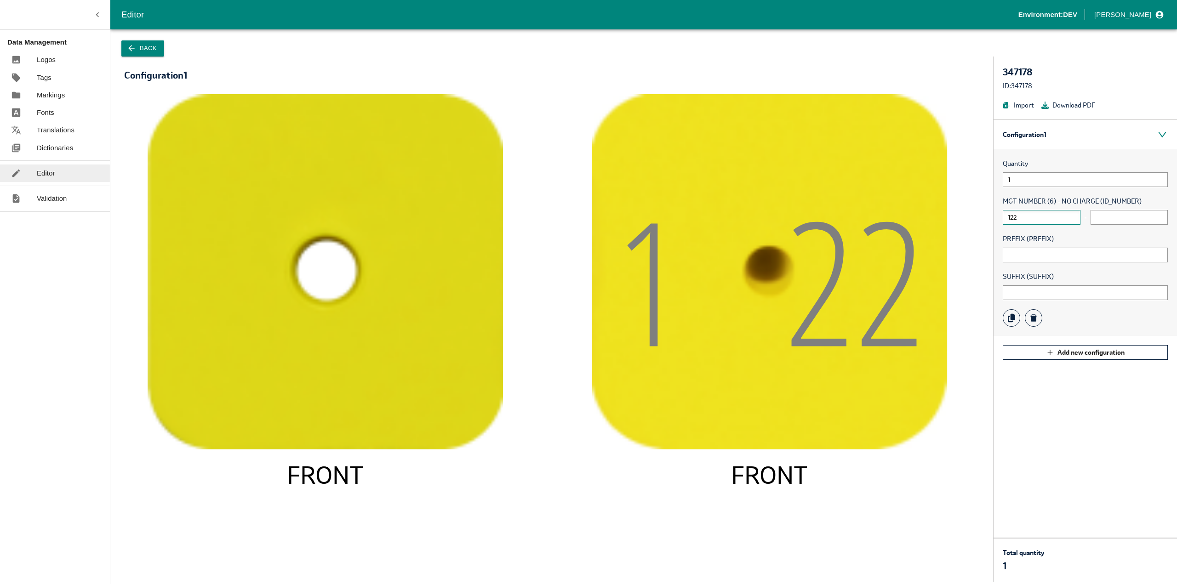
click at [1031, 216] on input "122" at bounding box center [1041, 217] width 78 height 15
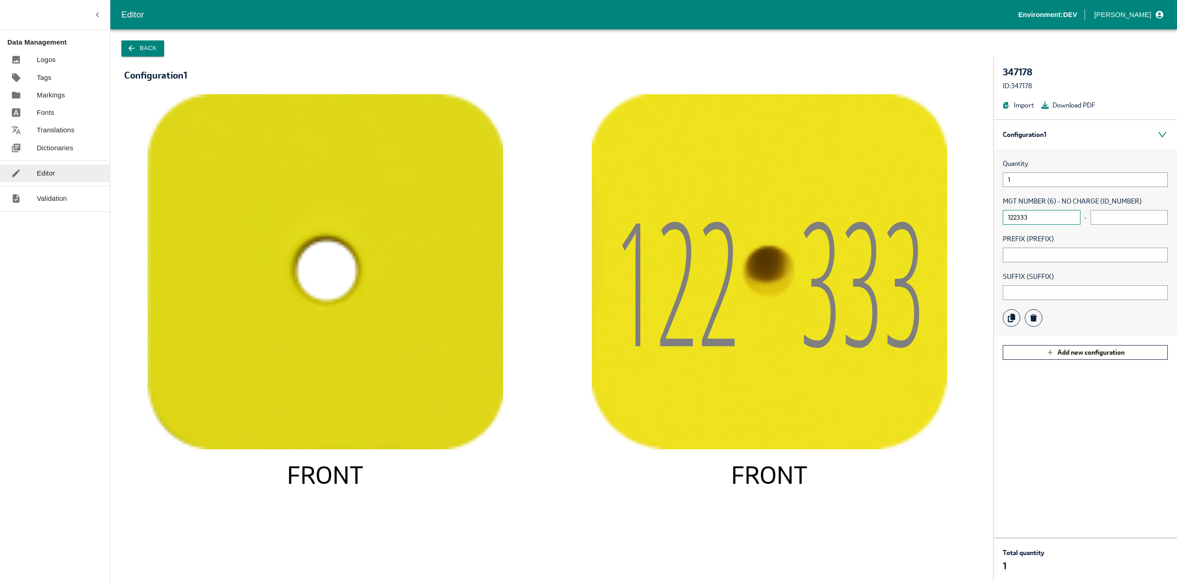
type input "122333"
click at [152, 48] on button "Back" at bounding box center [142, 48] width 43 height 16
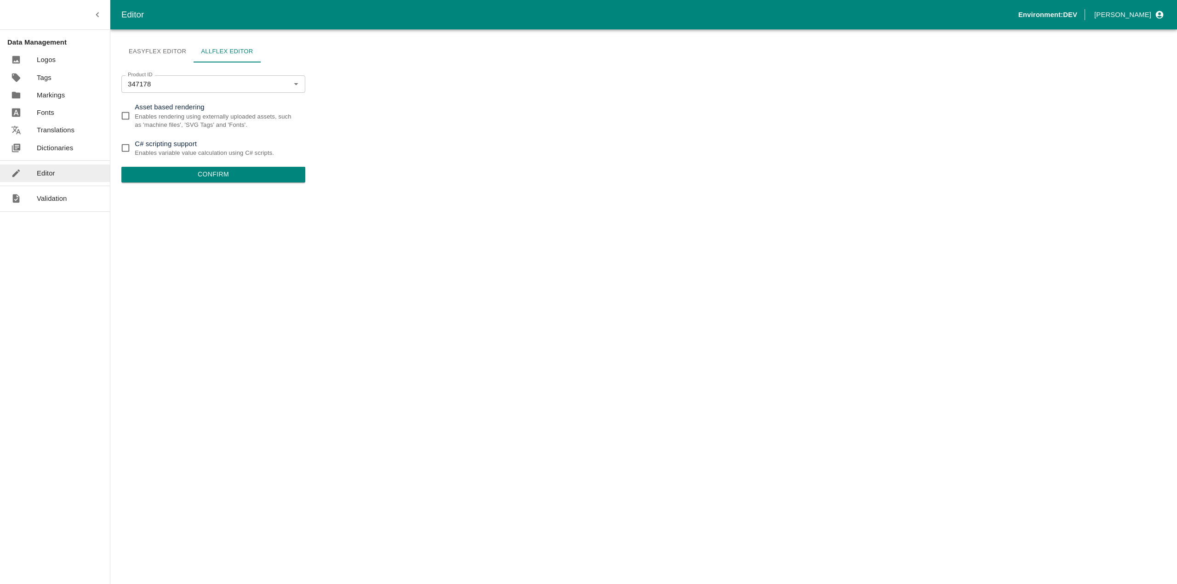
click at [124, 146] on input "C# scripting support Enables variable value calculation using C# scripts." at bounding box center [125, 148] width 18 height 18
checkbox input "true"
click at [193, 174] on button "Confirm" at bounding box center [213, 175] width 184 height 16
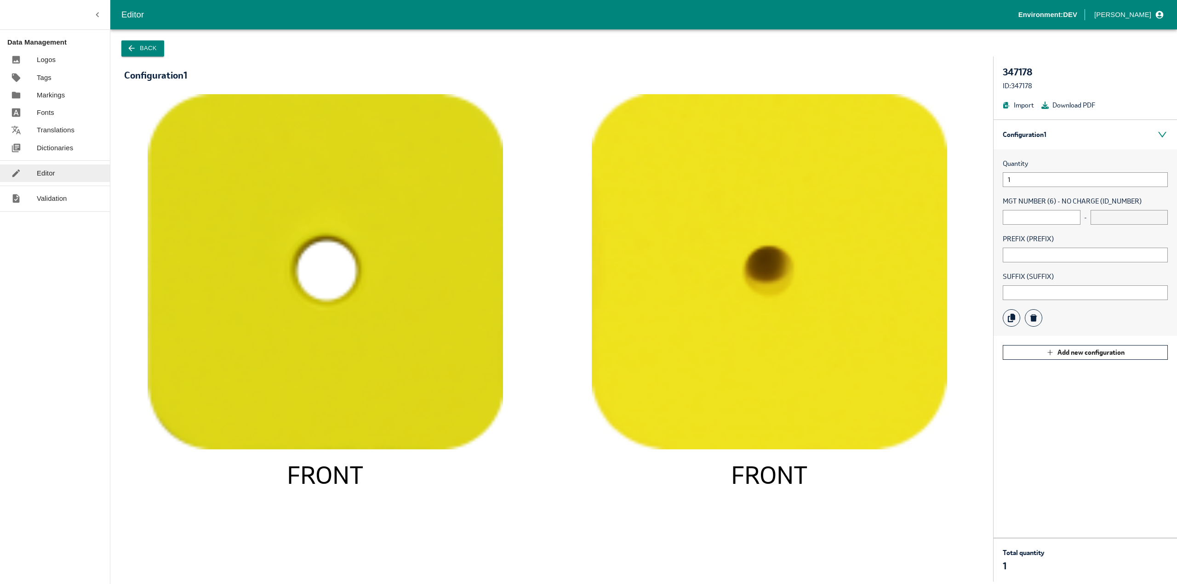
click at [1045, 228] on div "Quantity 1 MGT NUMBER (6) - NO CHARGE (ID_NUMBER) - PREFIX (PREFIX) SUFFIX (SUF…" at bounding box center [1084, 242] width 183 height 187
click at [1044, 216] on input "text" at bounding box center [1041, 217] width 78 height 15
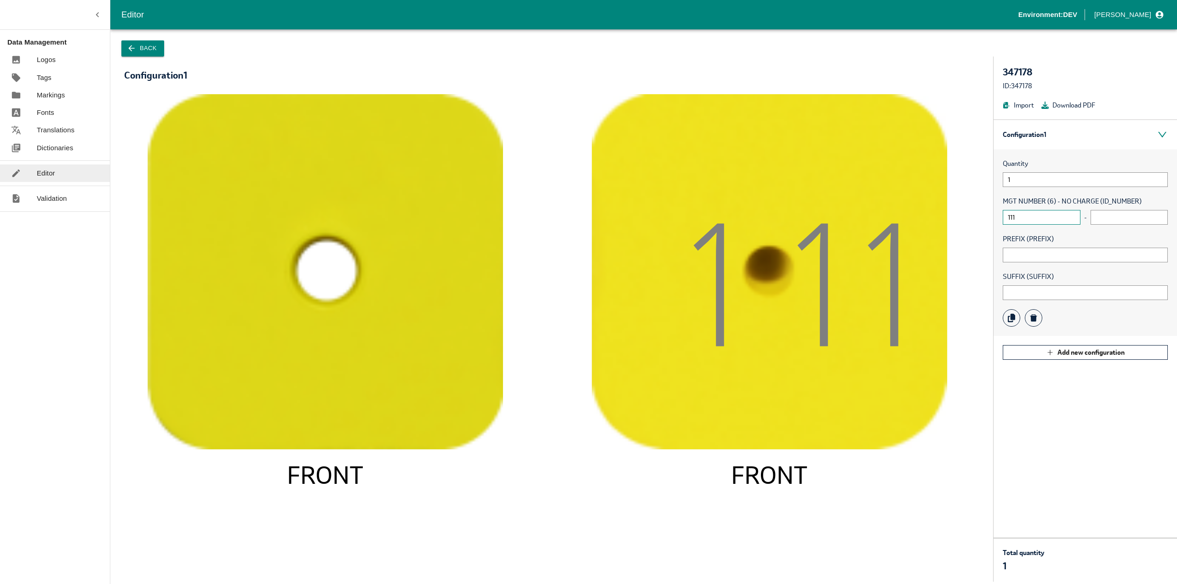
type input "111"
click at [1021, 174] on input "1" at bounding box center [1084, 179] width 165 height 15
type input "1"
click at [1024, 226] on div "Quantity 1 MGT NUMBER (6) - NO CHARGE (ID_NUMBER) 111 - PREFIX (PREFIX) SUFFIX …" at bounding box center [1084, 242] width 183 height 187
click at [1026, 220] on input "111" at bounding box center [1041, 217] width 78 height 15
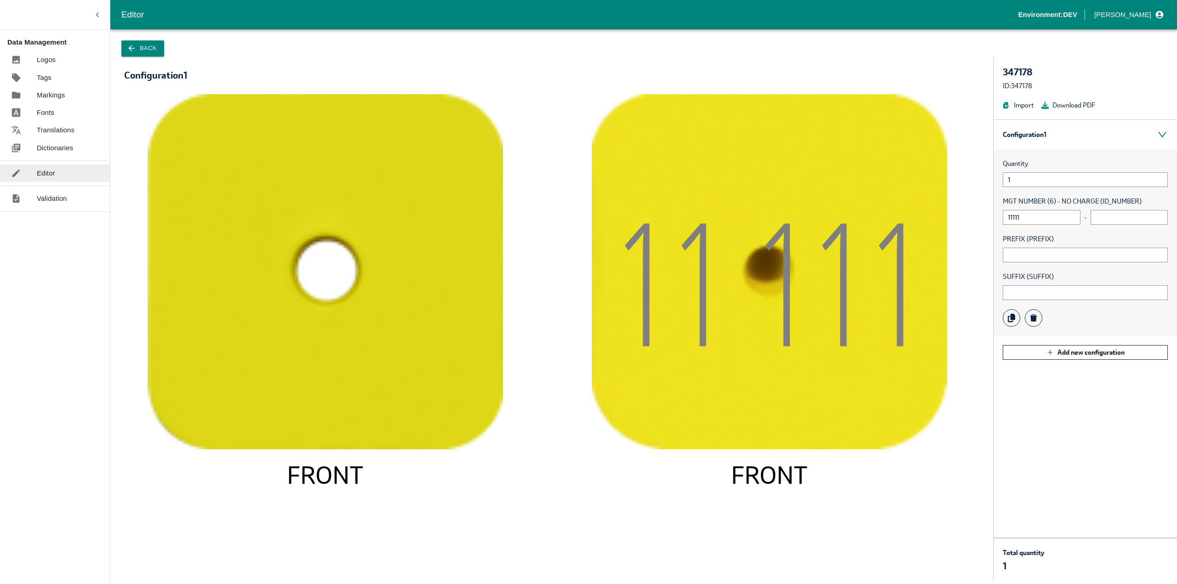
click at [1037, 207] on div "MGT NUMBER (6) - NO CHARGE (ID_NUMBER) 11111 -" at bounding box center [1084, 210] width 165 height 28
click at [1031, 213] on input "11111" at bounding box center [1041, 217] width 78 height 15
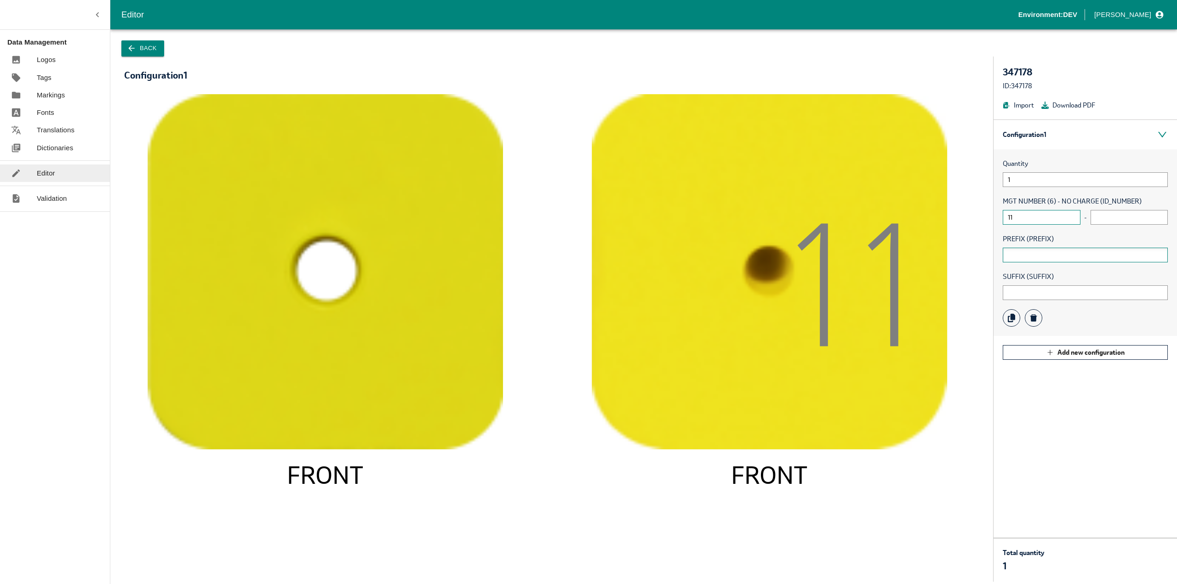
type input "11"
click at [1028, 255] on input "text" at bounding box center [1084, 255] width 165 height 15
type input "!"
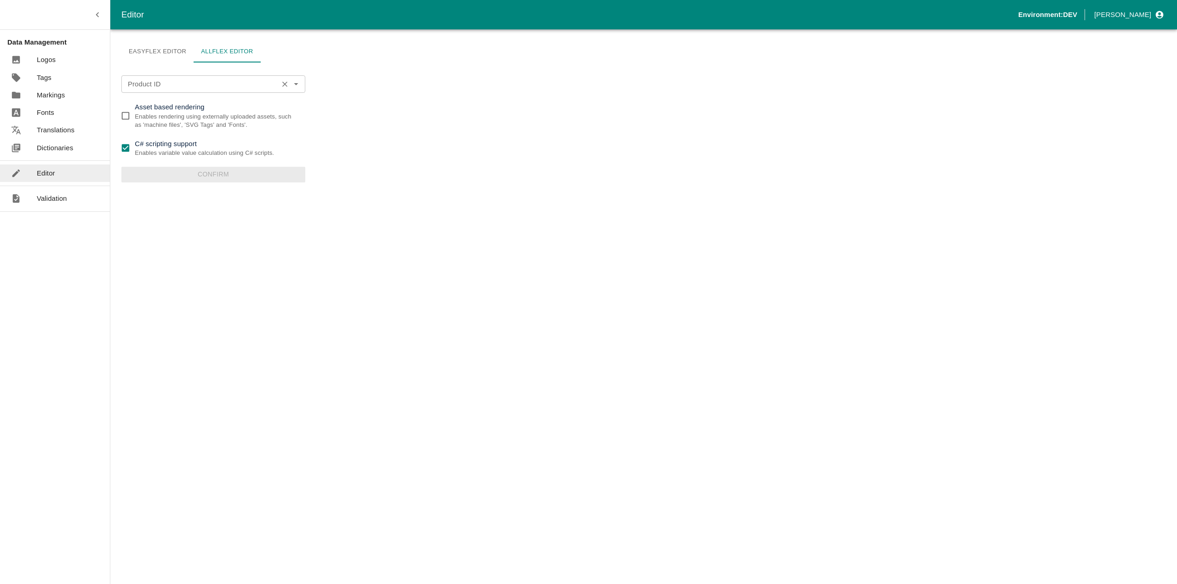
click at [196, 90] on input "Product ID" at bounding box center [199, 84] width 151 height 12
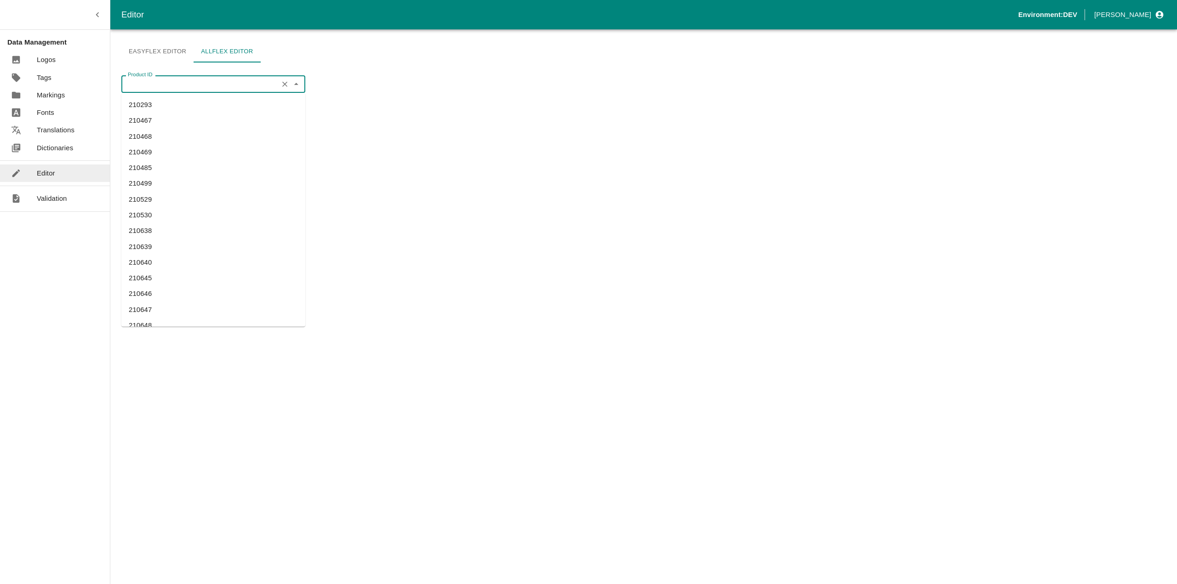
paste input "310482"
type input "310482"
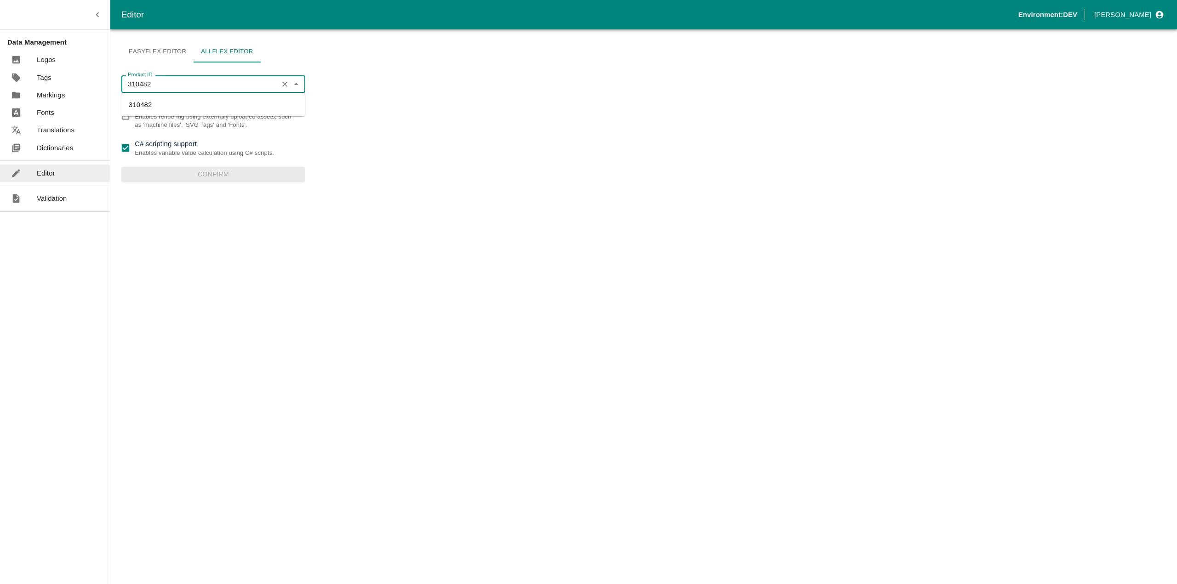
click at [148, 105] on li "310482" at bounding box center [213, 105] width 184 height 16
click at [136, 156] on p "Enables variable value calculation using C# scripts." at bounding box center [204, 153] width 139 height 9
click at [135, 156] on input "C# scripting support Enables variable value calculation using C# scripts." at bounding box center [125, 148] width 18 height 18
checkbox input "false"
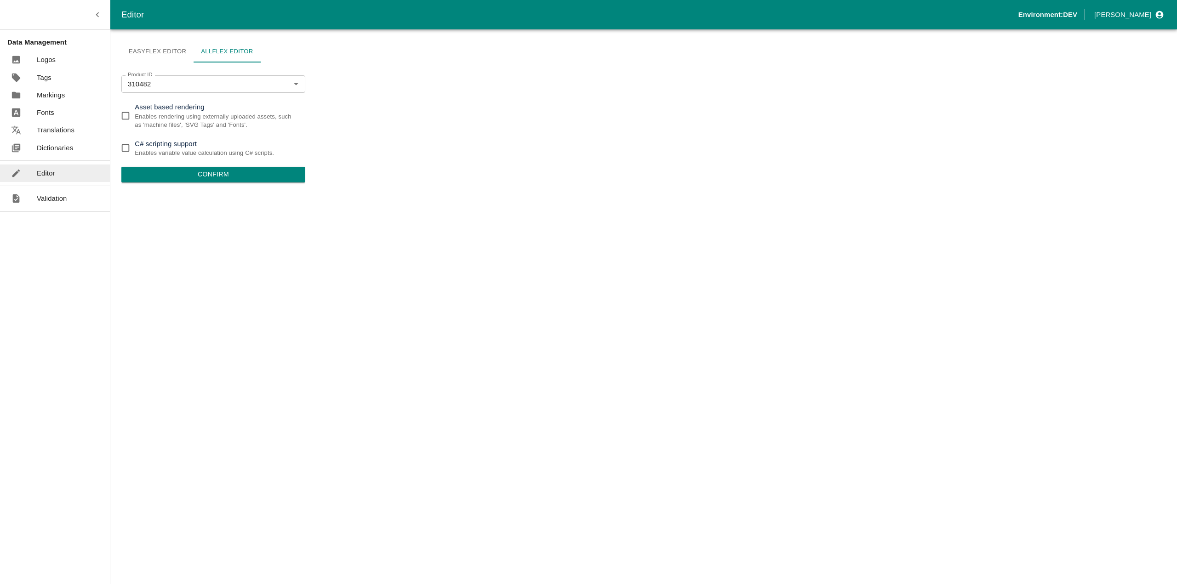
click at [142, 169] on button "Confirm" at bounding box center [213, 175] width 184 height 16
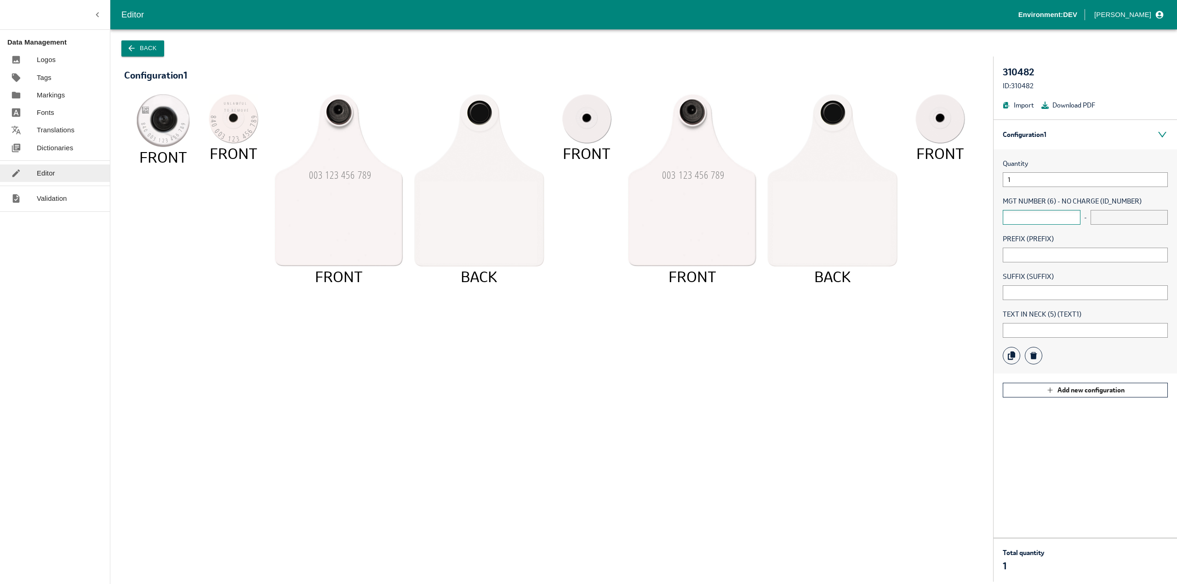
click at [1016, 217] on input "text" at bounding box center [1041, 217] width 78 height 15
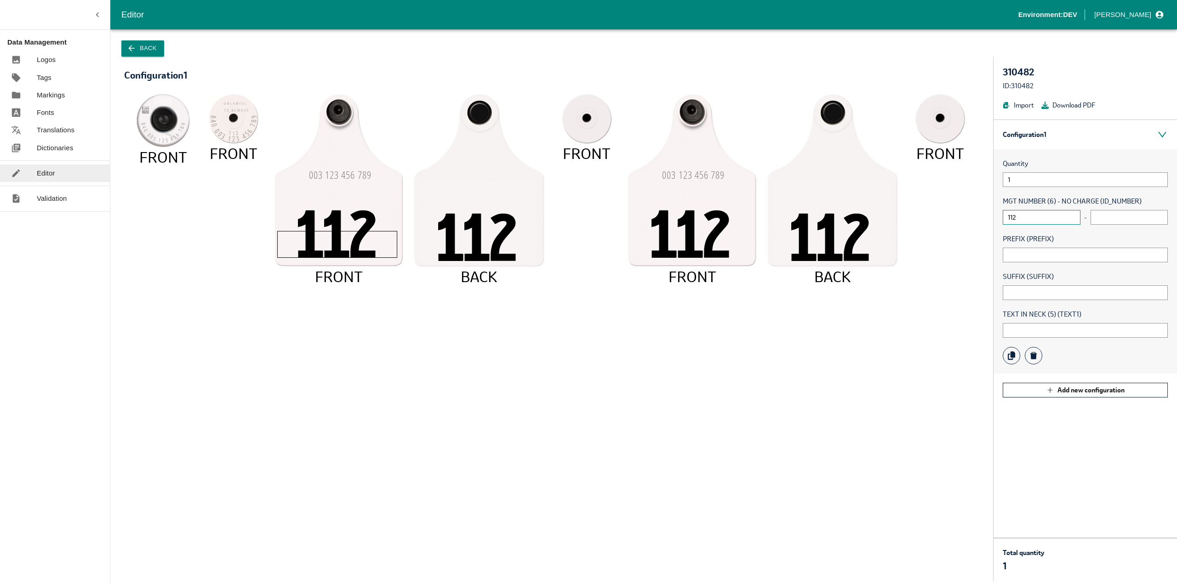
type input "112"
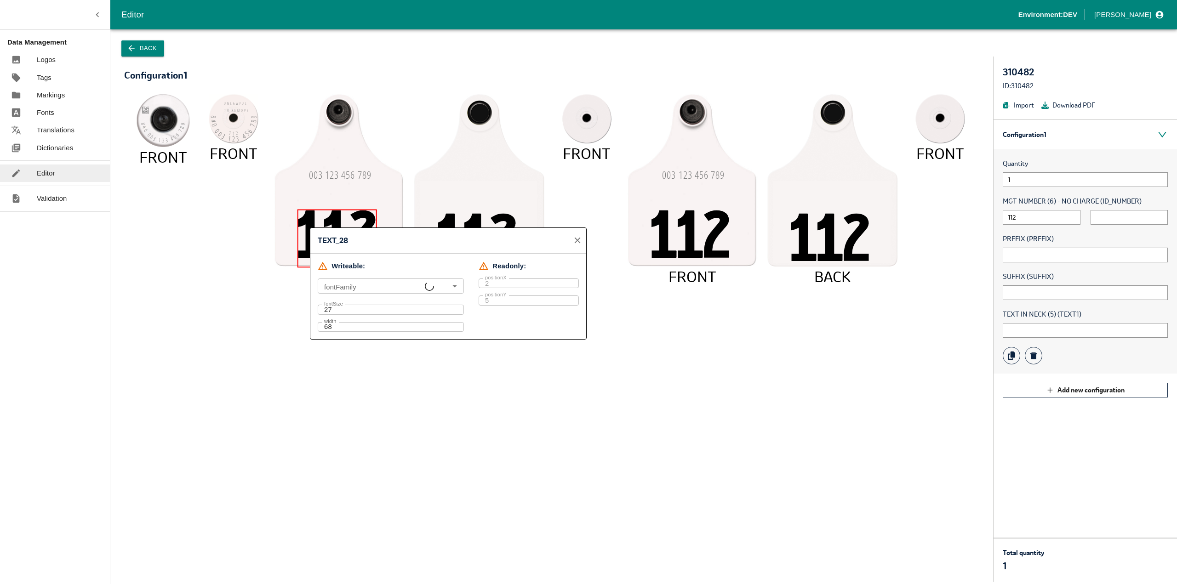
type input "MerckF"
click at [243, 264] on icon "840 003 123 456 78 9 FRONT UNLAWFU L TO REMOV E 11 2 840 003 123 456 78 9 FRONT…" at bounding box center [551, 333] width 837 height 478
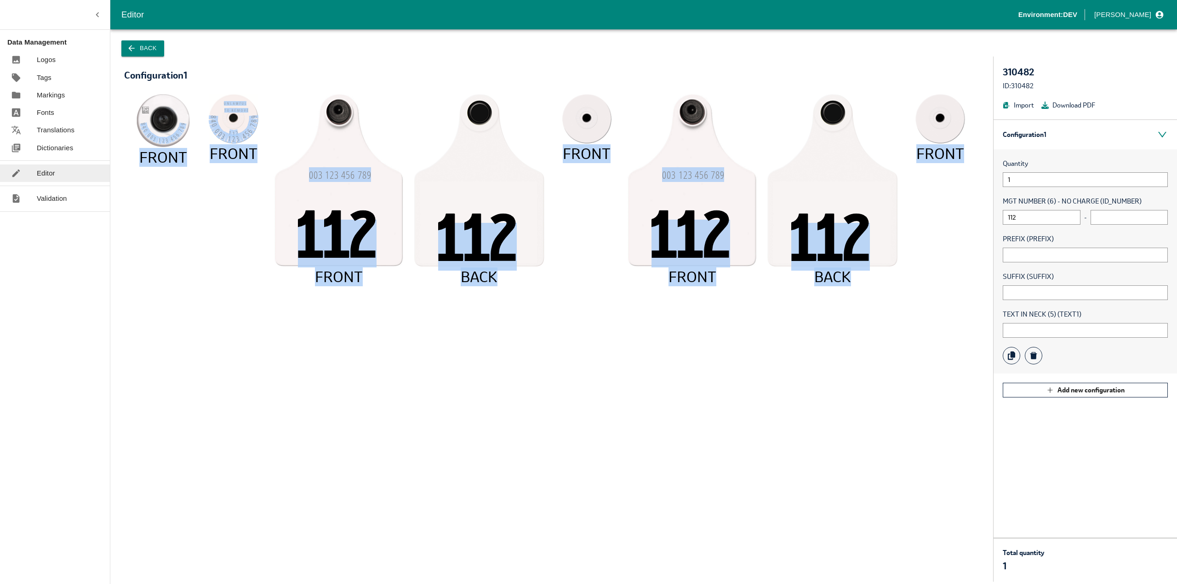
drag, startPoint x: 291, startPoint y: 125, endPoint x: 310, endPoint y: 102, distance: 29.8
click at [310, 102] on icon "840 003 123 456 78 9 FRONT UNLAWFU L TO REMOV E 11 2 840 003 123 456 78 9 FRONT…" at bounding box center [551, 333] width 837 height 478
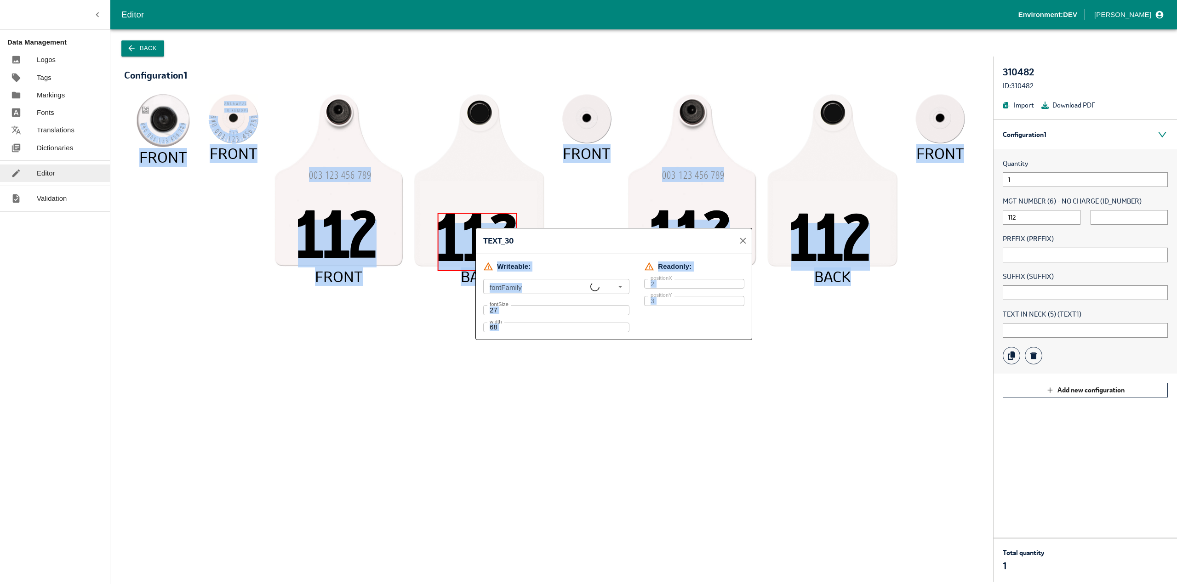
type input "MerckF"
click at [521, 287] on input "MerckF" at bounding box center [543, 287] width 114 height 10
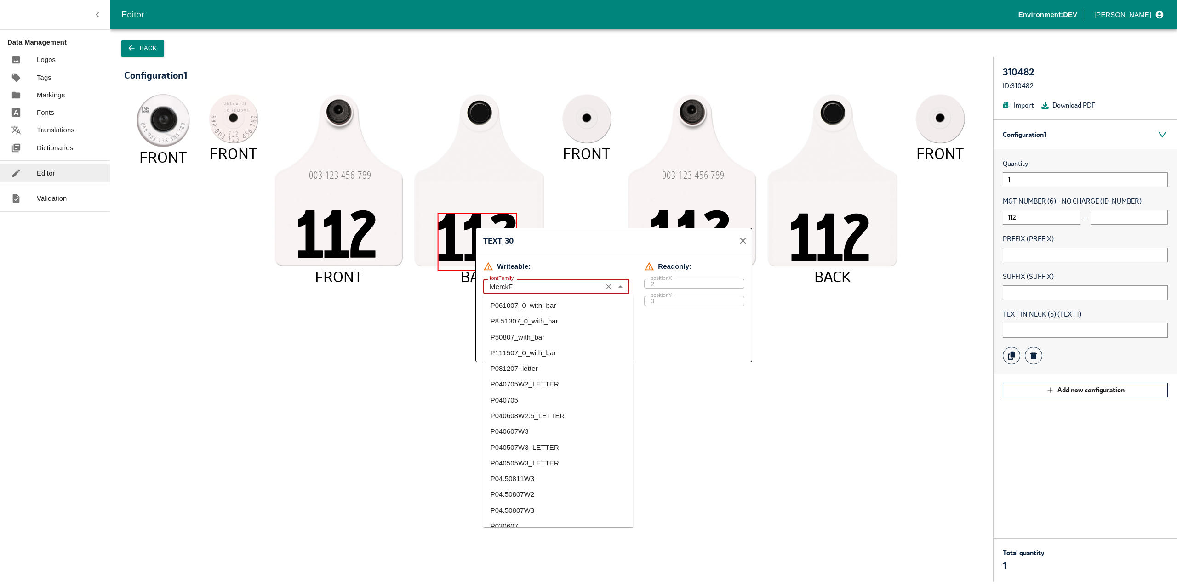
click at [522, 286] on input "MerckF" at bounding box center [543, 287] width 114 height 10
drag, startPoint x: 492, startPoint y: 288, endPoint x: 529, endPoint y: 288, distance: 36.8
click at [529, 288] on input "MerckF" at bounding box center [543, 287] width 114 height 10
click at [414, 350] on icon "840 003 123 456 78 9 FRONT UNLAWFU L TO REMOV E 11 2 840 003 123 456 78 9 FRONT…" at bounding box center [551, 333] width 837 height 478
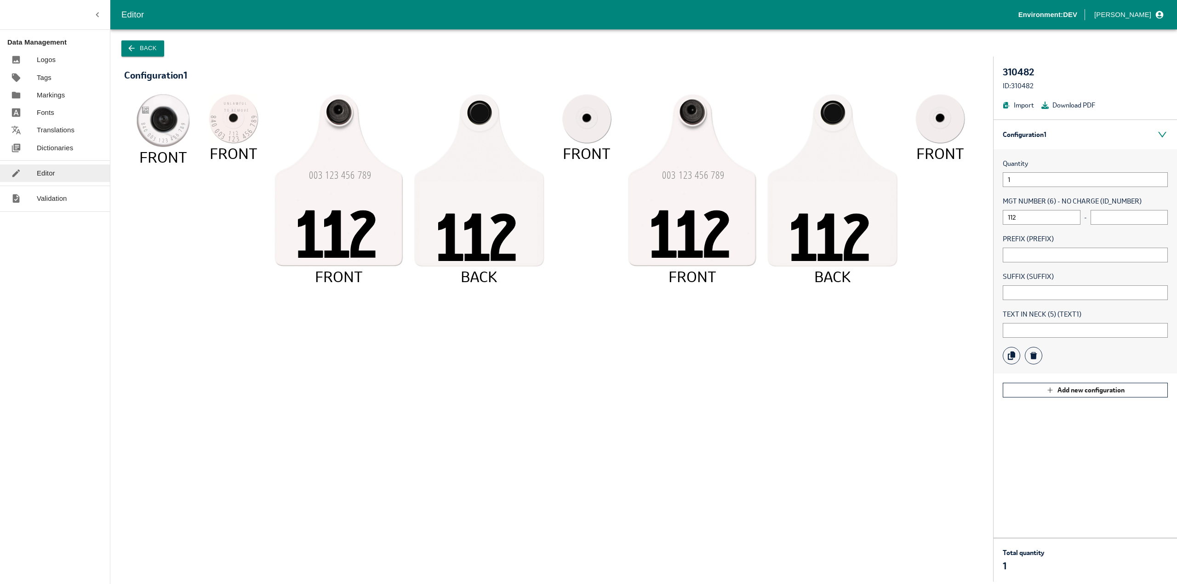
click at [147, 55] on button "Back" at bounding box center [142, 48] width 43 height 16
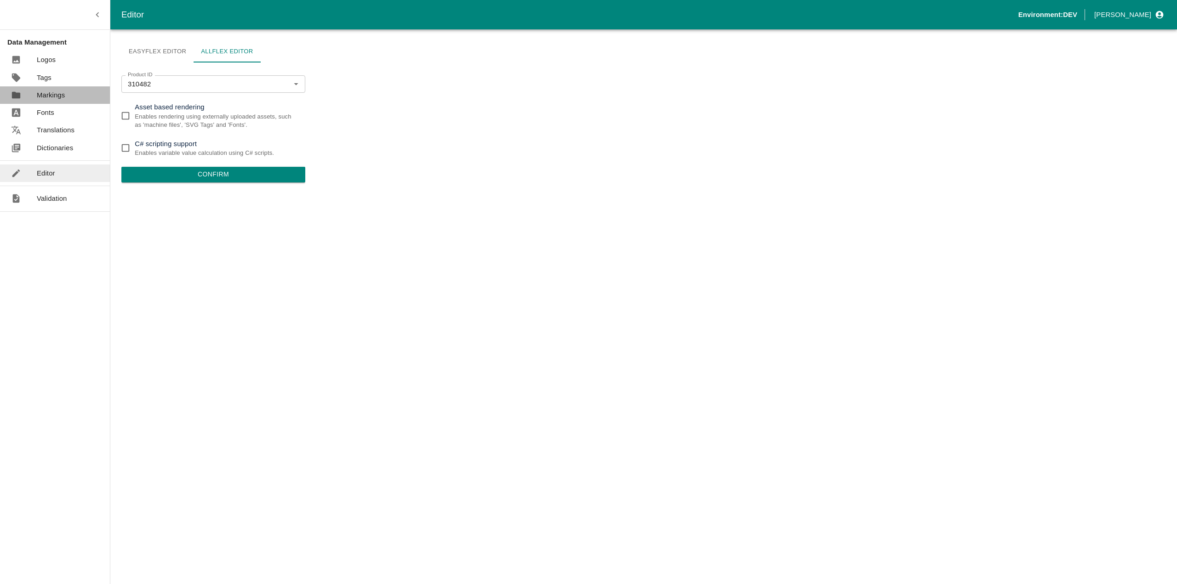
click at [25, 97] on div at bounding box center [24, 95] width 26 height 10
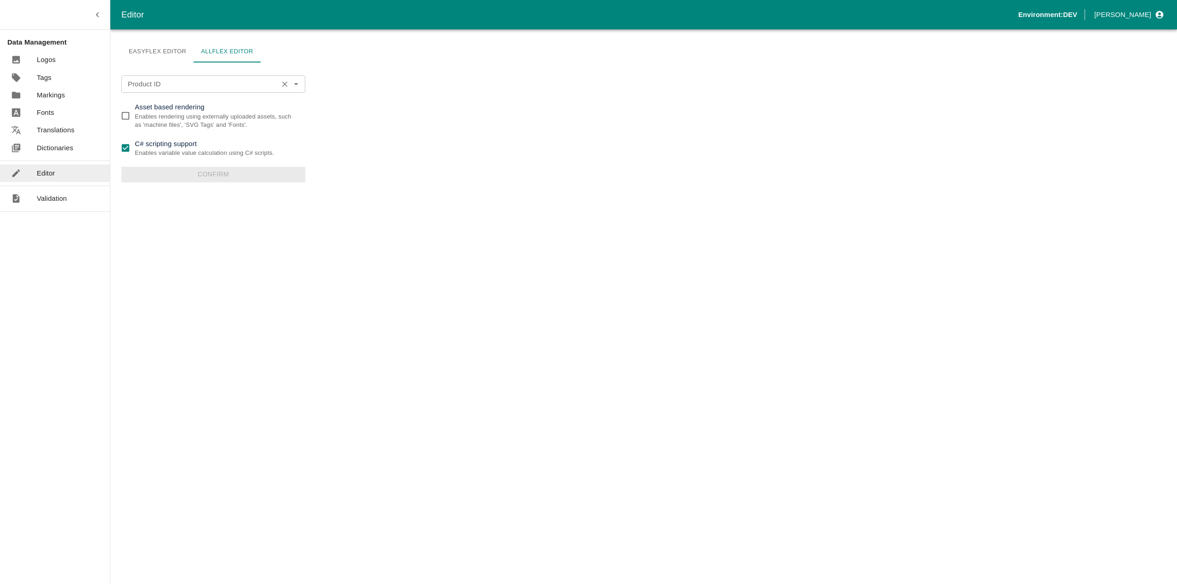
click at [131, 78] on div "Product ID" at bounding box center [213, 83] width 184 height 17
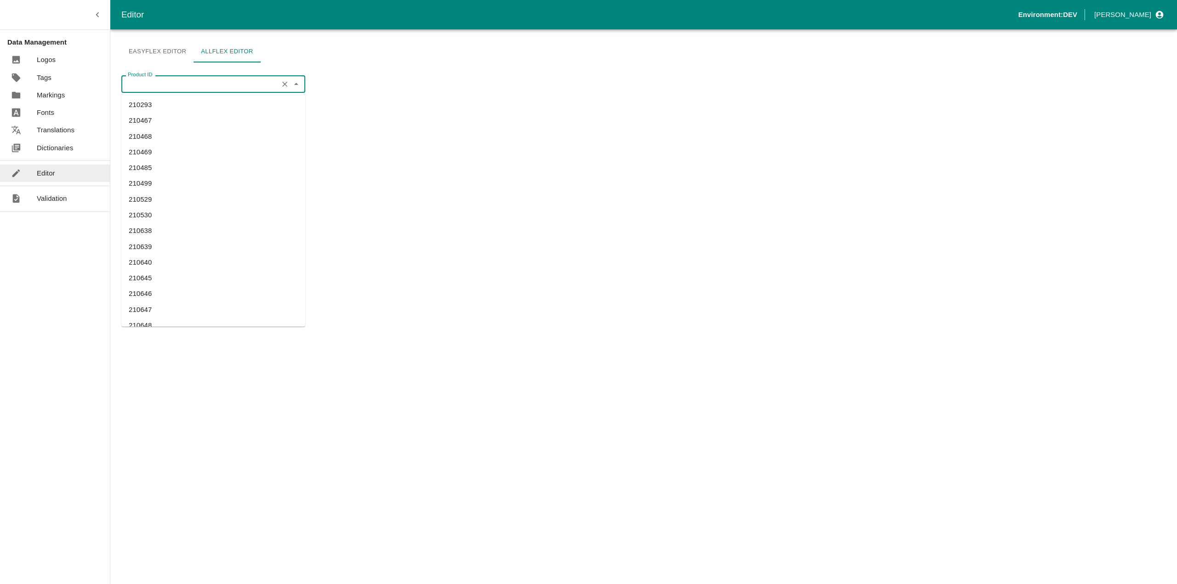
paste input "310359"
type input "310359"
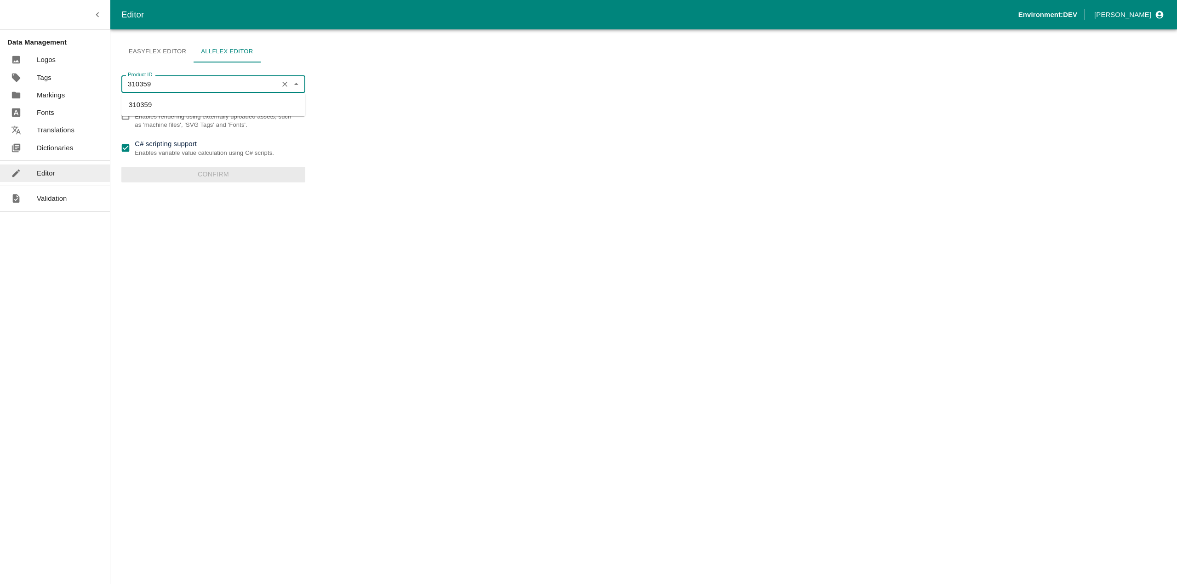
click at [142, 101] on li "310359" at bounding box center [213, 105] width 184 height 16
click at [127, 152] on input "C# scripting support Enables variable value calculation using C# scripts." at bounding box center [125, 148] width 18 height 18
checkbox input "false"
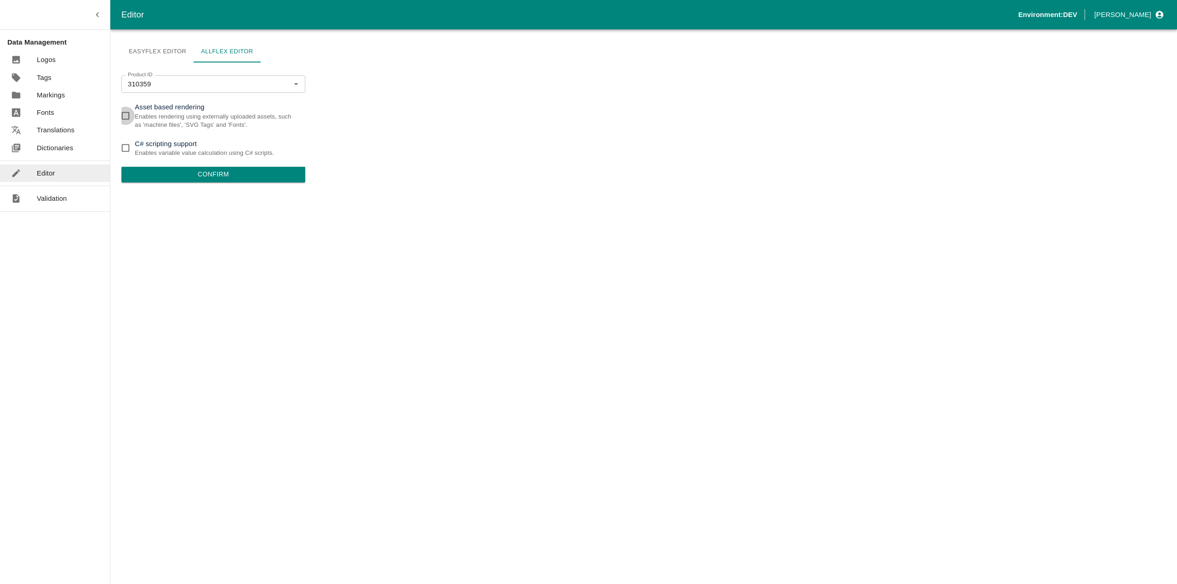
click at [126, 121] on input "Asset based rendering Enables rendering using externally uploaded assets, such …" at bounding box center [125, 116] width 18 height 18
checkbox input "true"
click at [208, 175] on button "Confirm" at bounding box center [213, 175] width 184 height 16
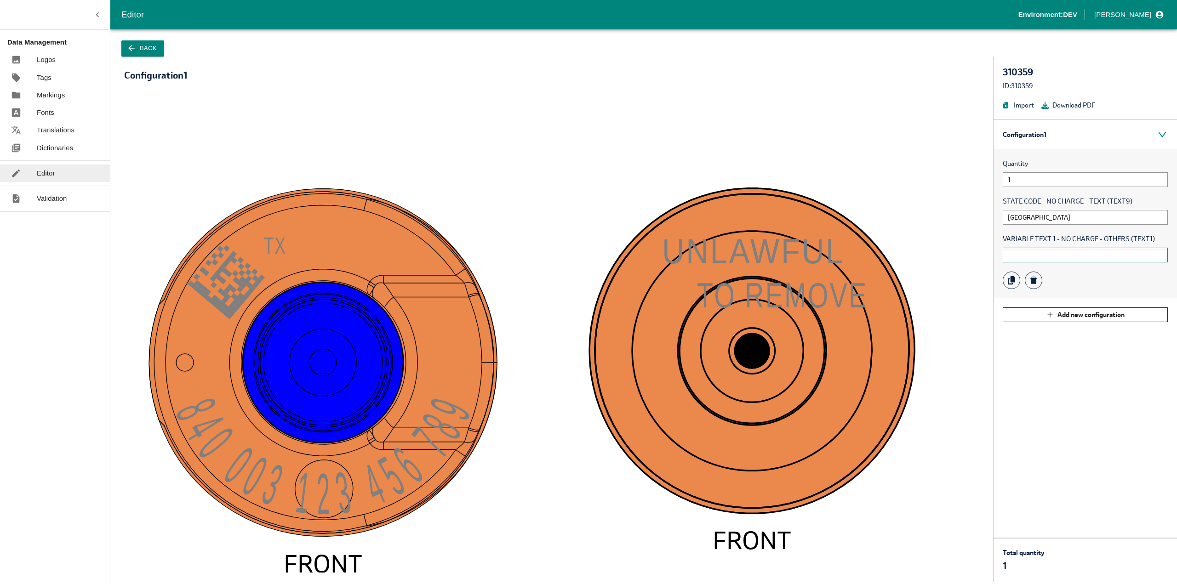
click at [1036, 259] on input "text" at bounding box center [1084, 255] width 165 height 15
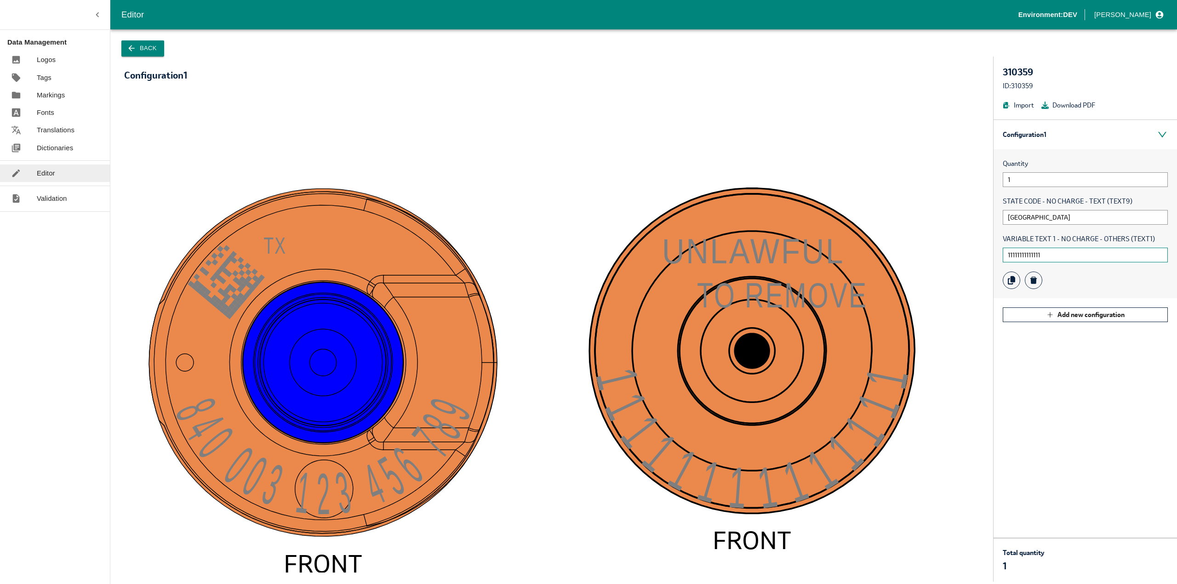
type input "11111111111111"
drag, startPoint x: 1040, startPoint y: 237, endPoint x: 1105, endPoint y: 236, distance: 65.3
click at [1105, 236] on span "VARIABLE TEXT 1 - NO CHARGE - OTHERS (TEXT1)" at bounding box center [1084, 239] width 165 height 10
click at [1067, 276] on div at bounding box center [1084, 280] width 165 height 17
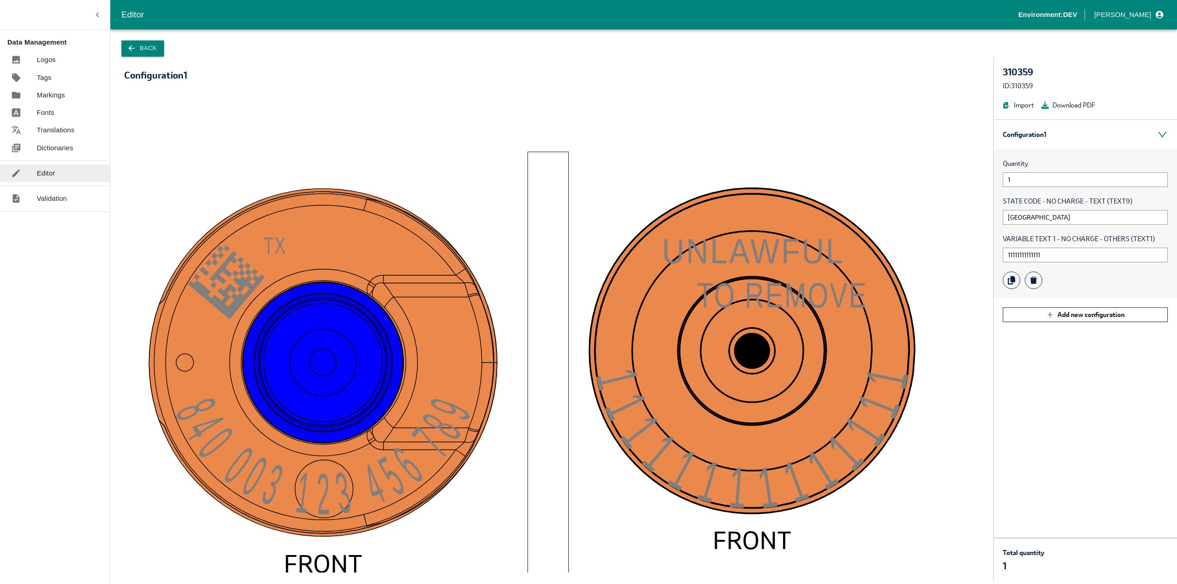
click at [554, 200] on rect at bounding box center [548, 387] width 41 height 471
click at [629, 160] on icon "840 003 123 456 78 9 T X FRONT UNLAWFU L TO REMOV E 1111111111111 1 FRONT" at bounding box center [551, 333] width 837 height 478
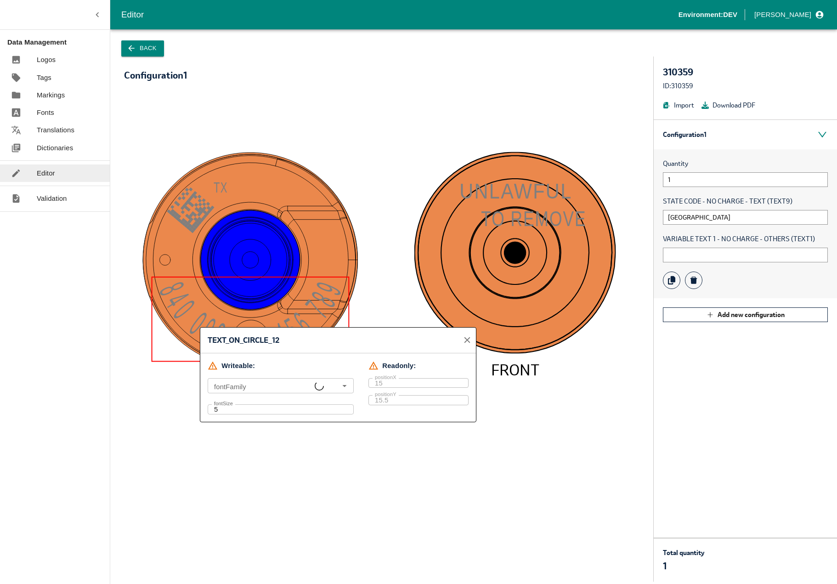
type input "ar-5"
drag, startPoint x: 221, startPoint y: 412, endPoint x: 279, endPoint y: 412, distance: 57.5
click at [279, 412] on div "Machine file font ar-5 is not uploaded" at bounding box center [284, 406] width 139 height 18
click at [280, 412] on div "Machine file font ar-5 is not uploaded" at bounding box center [284, 406] width 139 height 18
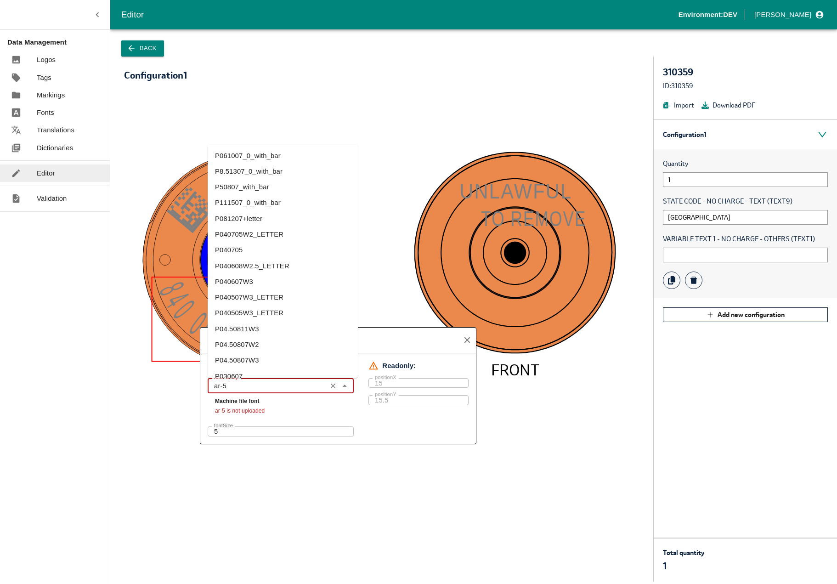
click at [247, 389] on input "ar-5" at bounding box center [268, 386] width 114 height 10
click at [273, 394] on div "fontFamily ar-5 fontFamily Machine file font ar-5 is not uploaded" at bounding box center [281, 396] width 146 height 37
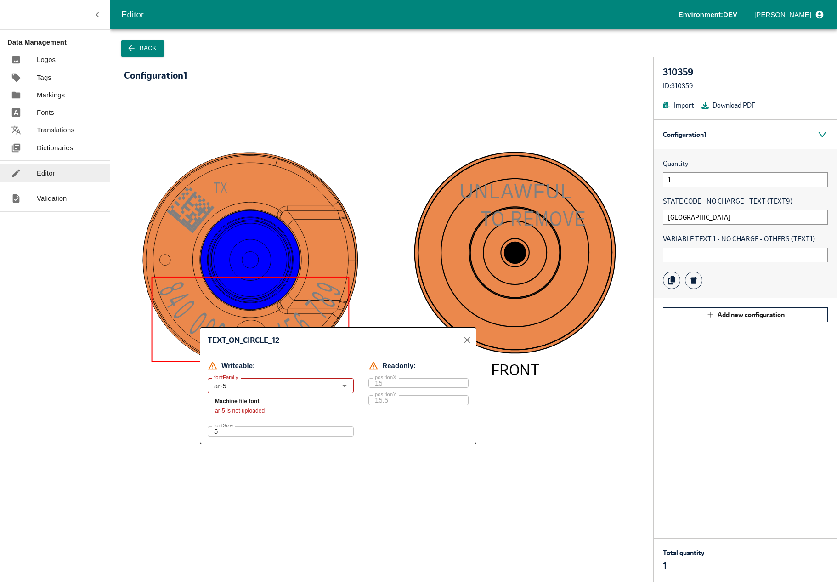
click at [249, 415] on div "Machine file font ar-5 is not uploaded" at bounding box center [284, 406] width 139 height 18
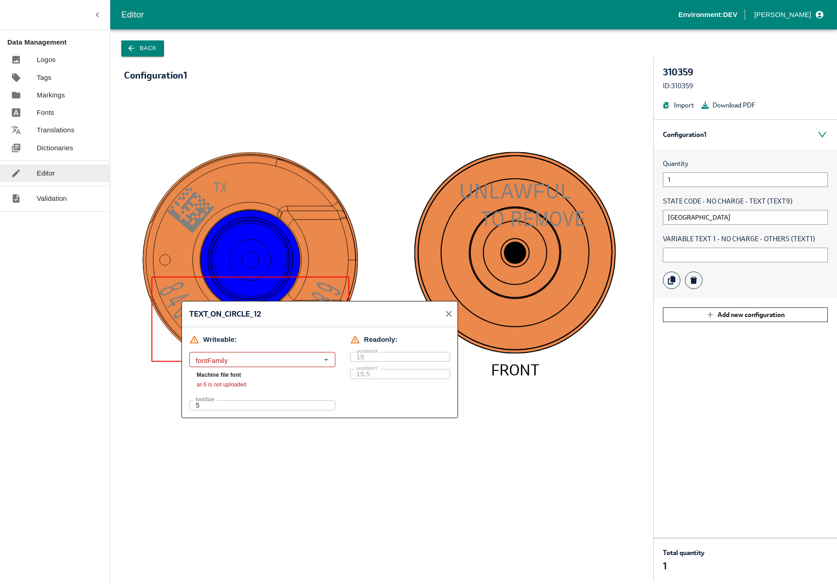
type input "ar-5"
drag, startPoint x: 194, startPoint y: 385, endPoint x: 248, endPoint y: 383, distance: 53.8
click at [248, 383] on div "fontFamily ar-5 fontFamily Machine file font ar-5 is not uploaded" at bounding box center [262, 370] width 146 height 37
click at [248, 383] on div "Machine file font ar-5 is not uploaded" at bounding box center [266, 380] width 139 height 18
click at [451, 313] on icon "close" at bounding box center [449, 314] width 10 height 10
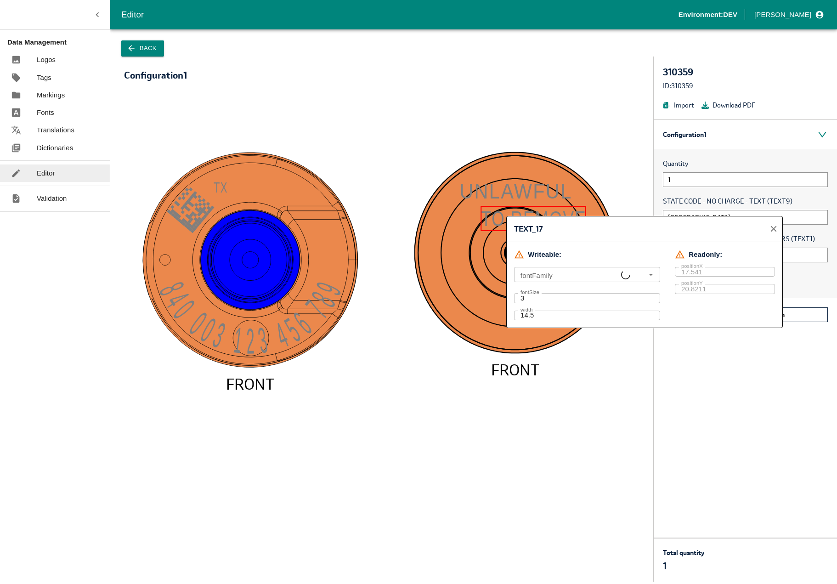
type input "ar-3"
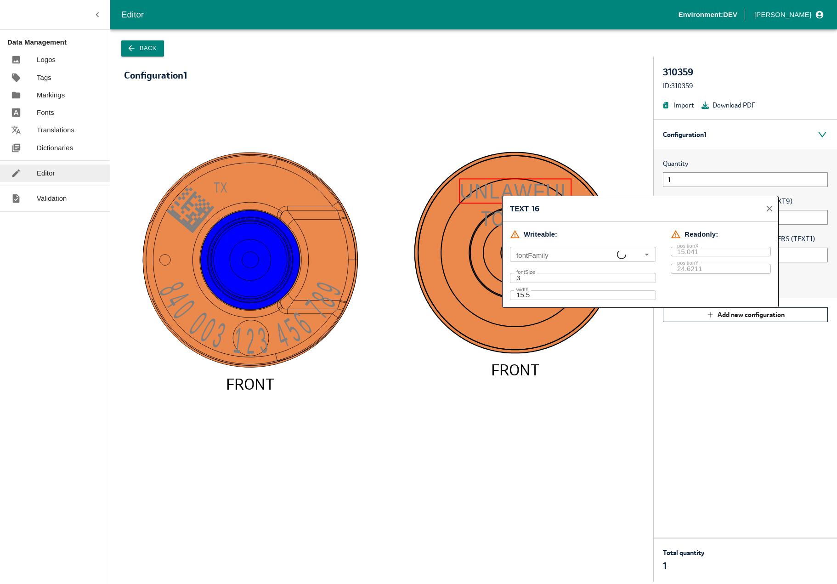
type input "ar-3"
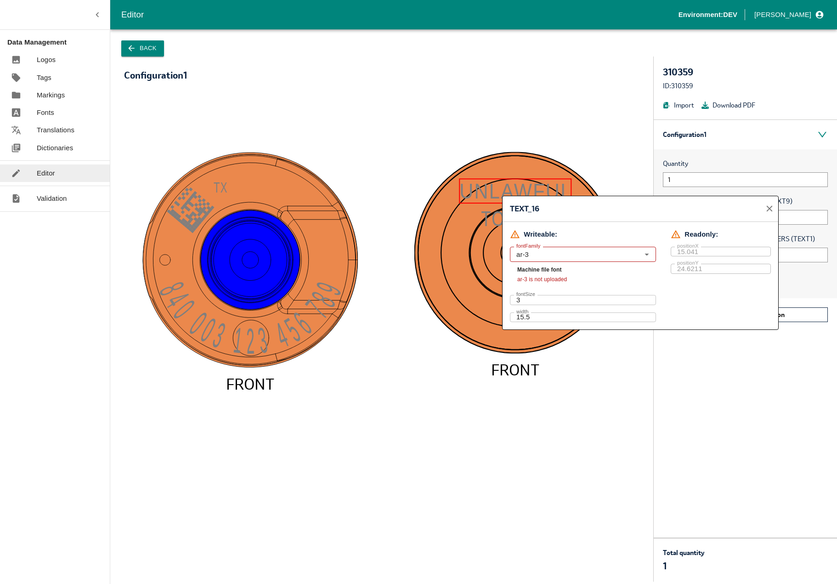
click at [416, 353] on image at bounding box center [516, 253] width 202 height 202
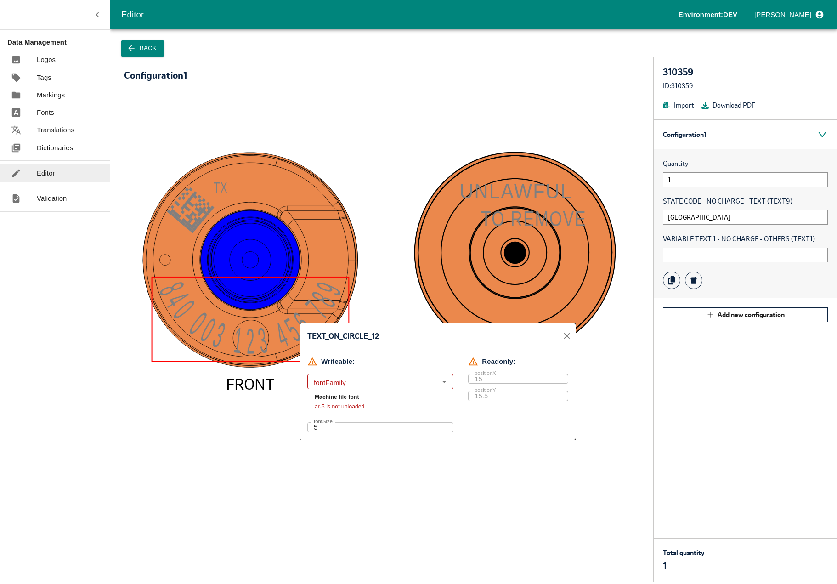
type input "ar-5"
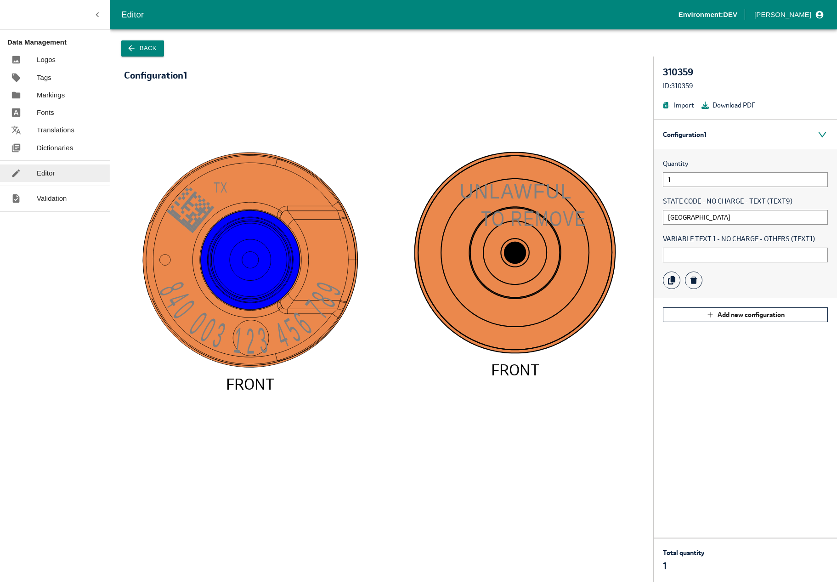
click at [285, 512] on icon "840 003 123 456 78 9 T X FRONT UNLAWFU L TO REMOV E FRONT" at bounding box center [381, 333] width 497 height 478
click at [685, 228] on div "Quantity 1 STATE CODE - NO CHARGE - TEXT (TEXT9) TX VARIABLE TEXT 1 - NO CHARGE…" at bounding box center [745, 223] width 183 height 149
click at [682, 218] on input "[GEOGRAPHIC_DATA]" at bounding box center [745, 217] width 165 height 15
type input "CA"
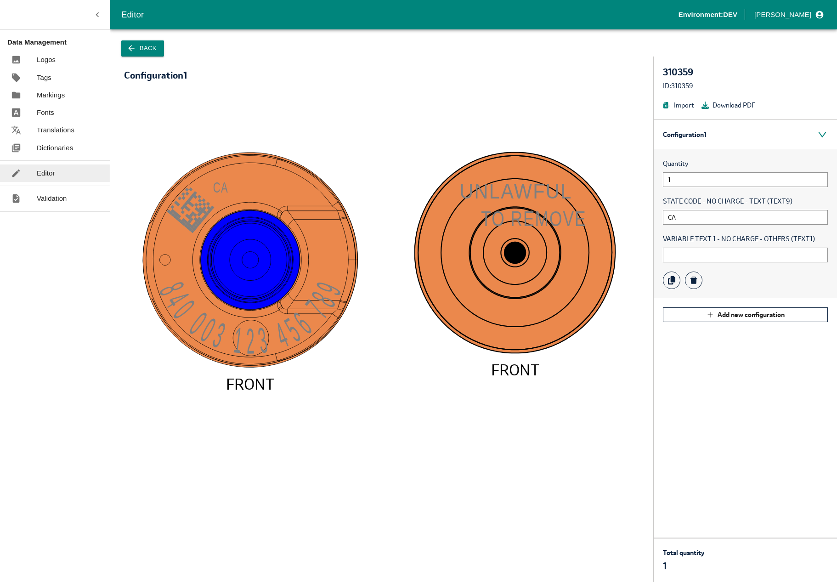
click at [322, 499] on icon "840 003 123 456 78 9 C A FRONT UNLAWFU L TO REMOV E FRONT" at bounding box center [381, 333] width 497 height 478
click at [159, 47] on button "Back" at bounding box center [142, 48] width 43 height 16
